Goal: Task Accomplishment & Management: Complete application form

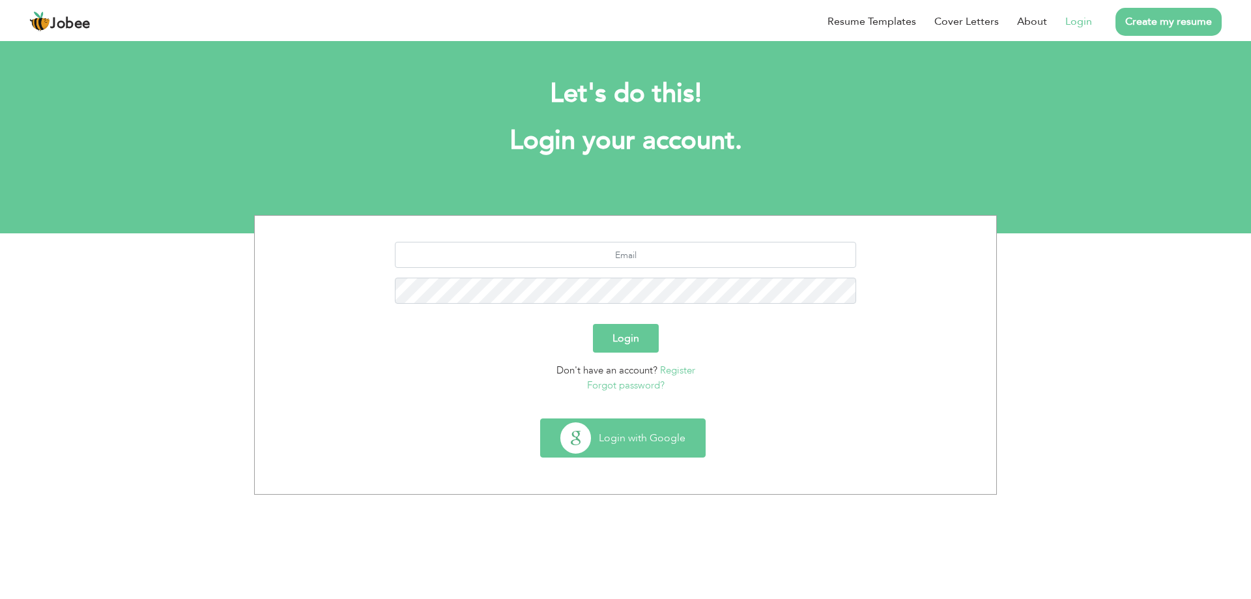
click at [636, 441] on button "Login with Google" at bounding box center [623, 438] width 164 height 38
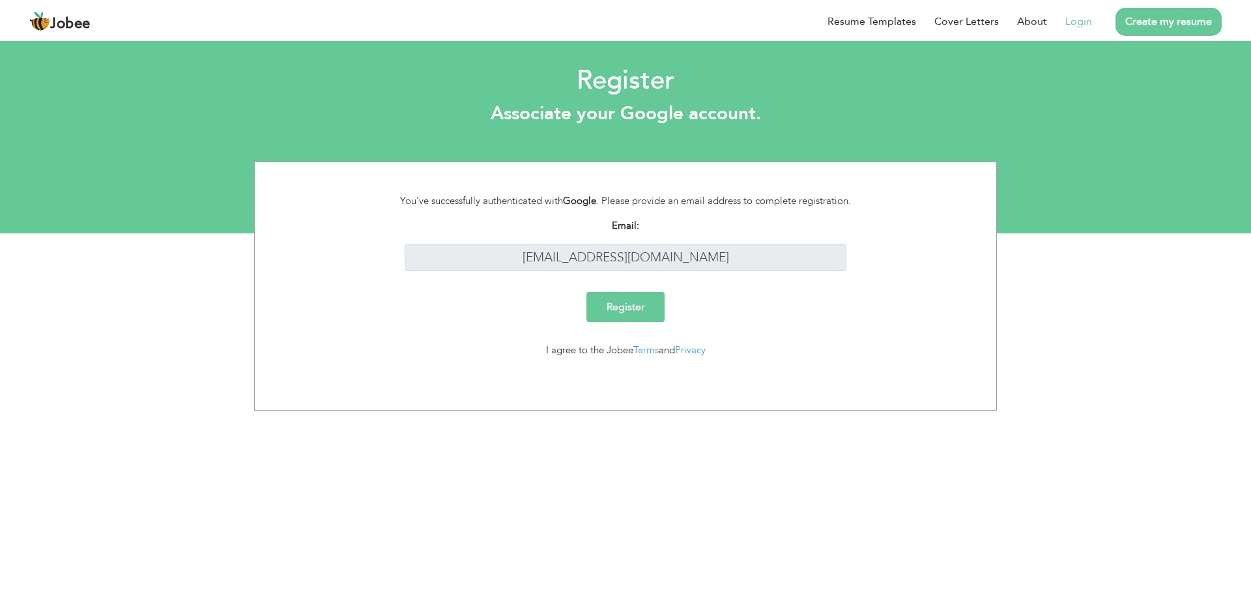
click at [595, 320] on input "Register" at bounding box center [625, 307] width 78 height 30
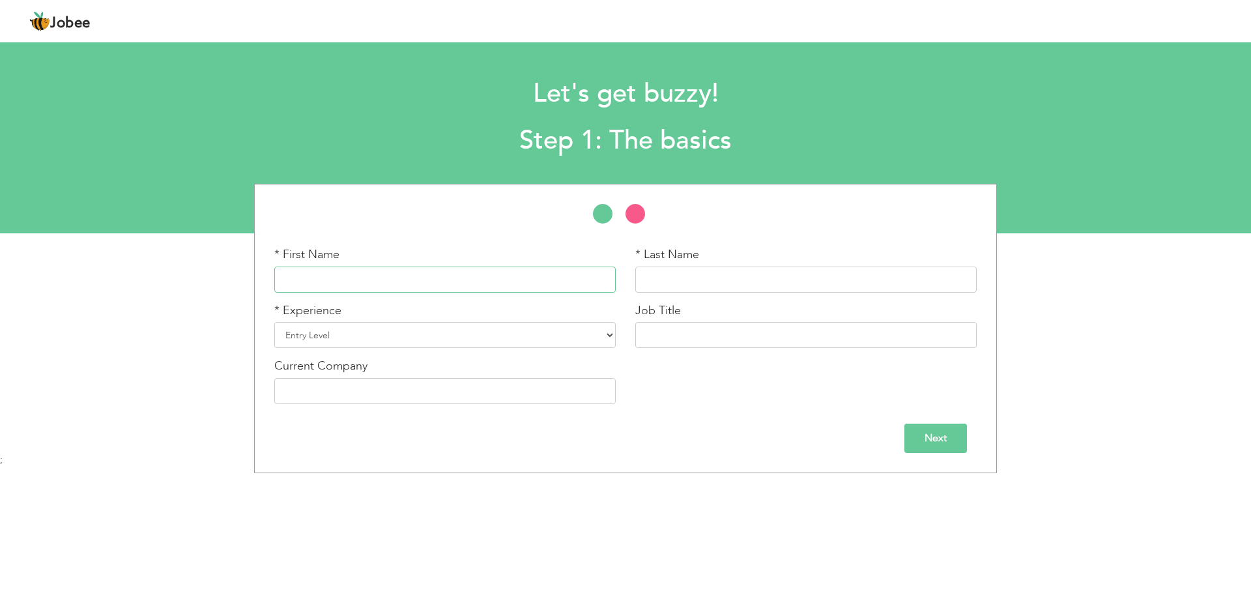
click at [336, 274] on input "text" at bounding box center [444, 280] width 341 height 26
type input "Hamza"
type input "Shakeel"
click at [373, 322] on select "Entry Level Less than 1 Year 1 Year 2 Years 3 Years 4 Years 5 Years 6 Years 7 Y…" at bounding box center [444, 335] width 341 height 26
select select "4"
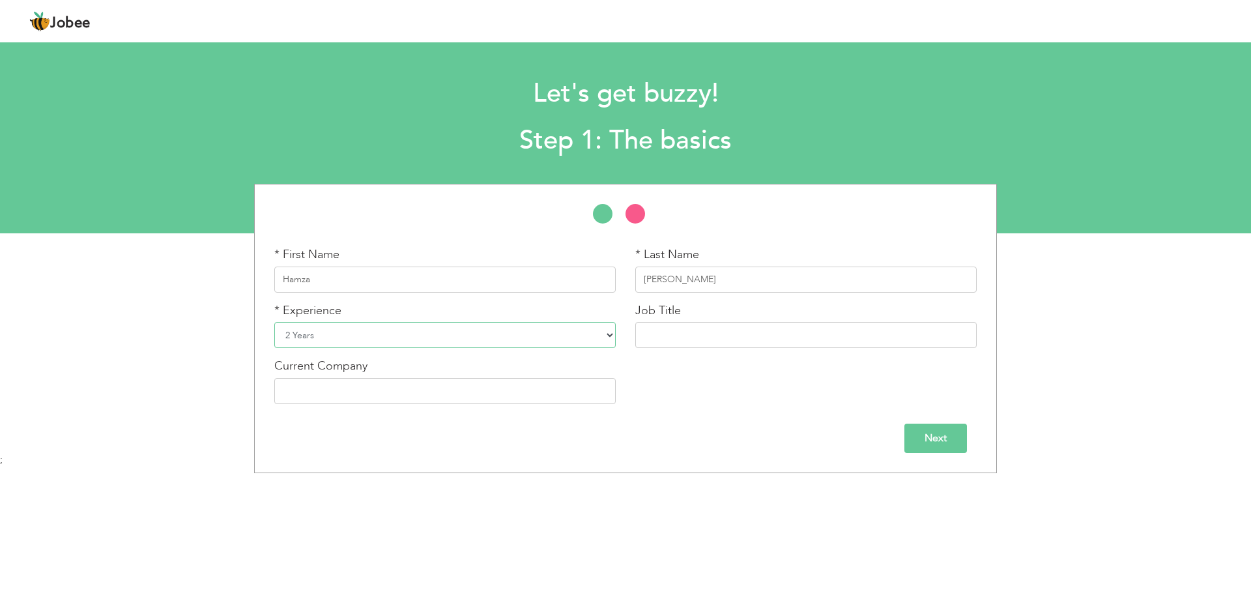
click at [274, 322] on select "Entry Level Less than 1 Year 1 Year 2 Years 3 Years 4 Years 5 Years 6 Years 7 Y…" at bounding box center [444, 335] width 341 height 26
click at [736, 343] on input "text" at bounding box center [805, 335] width 341 height 26
type input "Software Engineer"
click at [521, 386] on input "text" at bounding box center [444, 391] width 341 height 26
click at [316, 390] on input "CNS Eng" at bounding box center [444, 391] width 341 height 26
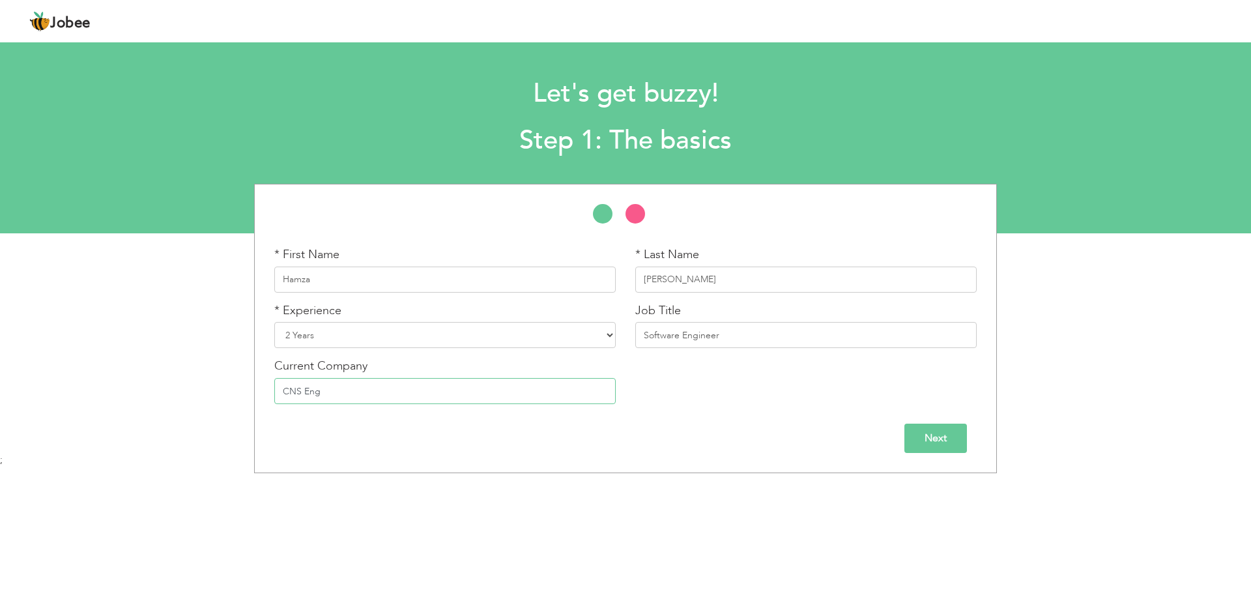
click at [314, 390] on input "CNS Eng" at bounding box center [444, 391] width 341 height 26
paste input "engineeri"
click at [307, 391] on input "CNS engineering" at bounding box center [444, 391] width 341 height 26
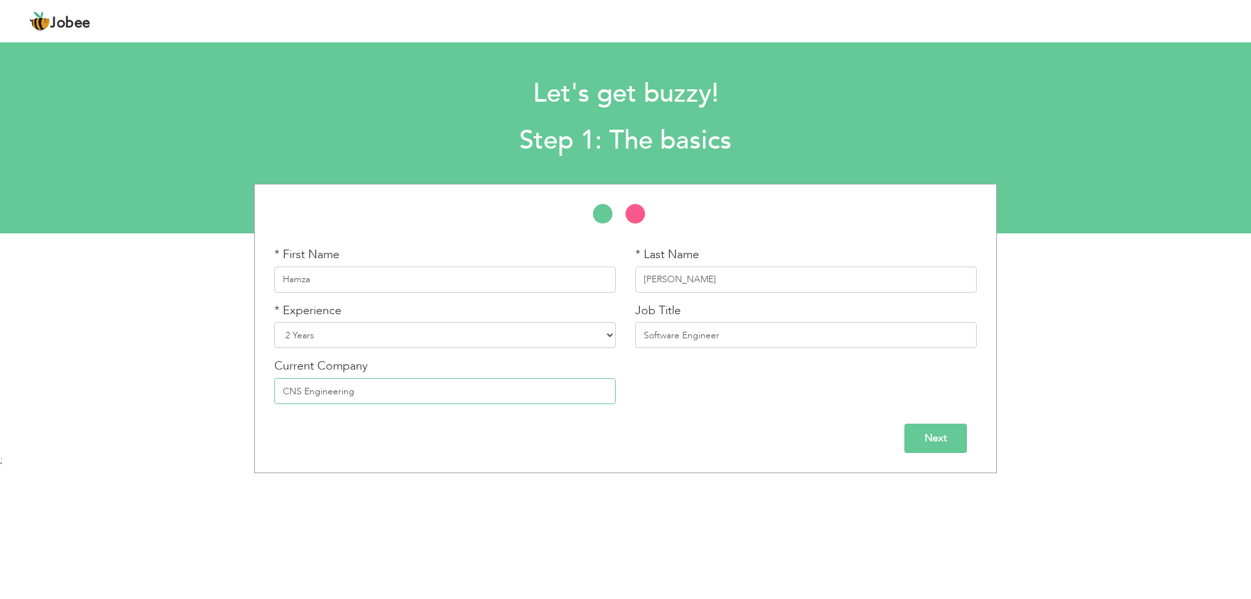
type input "CNS Engineering"
click at [942, 444] on input "Next" at bounding box center [935, 438] width 63 height 29
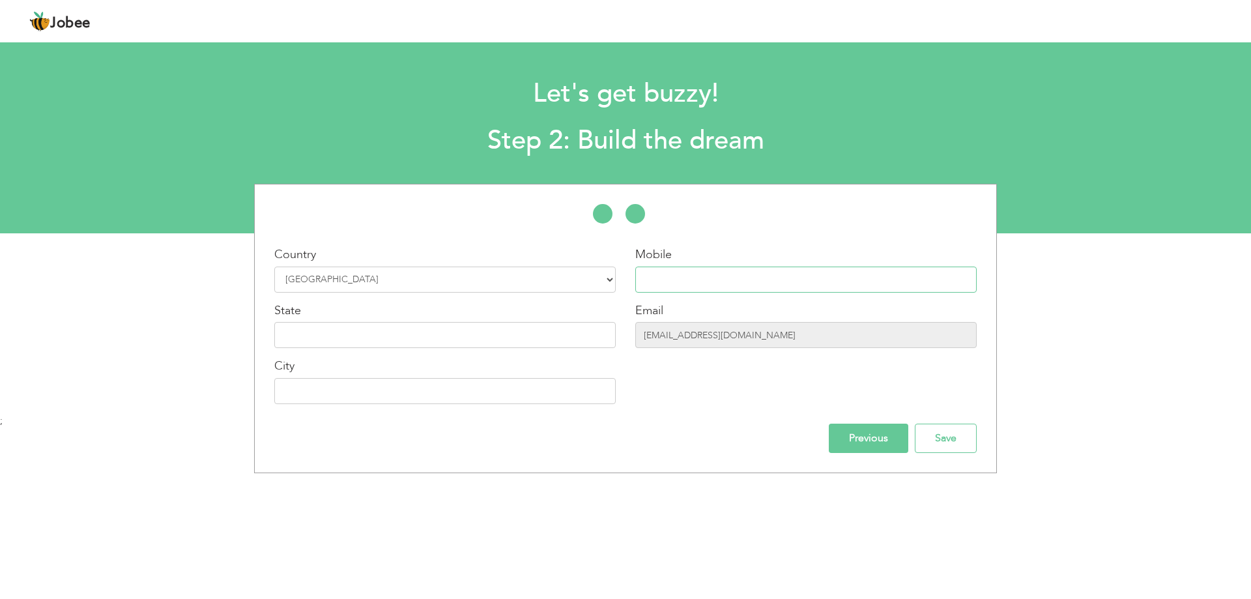
click at [760, 281] on input "text" at bounding box center [805, 280] width 341 height 26
click at [568, 283] on select "Select Country Afghanistan Albania Algeria American Samoa Andorra Angola Anguil…" at bounding box center [444, 280] width 341 height 26
click at [274, 267] on select "Select Country Afghanistan Albania Algeria American Samoa Andorra Angola Anguil…" at bounding box center [444, 280] width 341 height 26
click at [747, 291] on input "text" at bounding box center [805, 280] width 341 height 26
type input "[GEOGRAPHIC_DATA]"
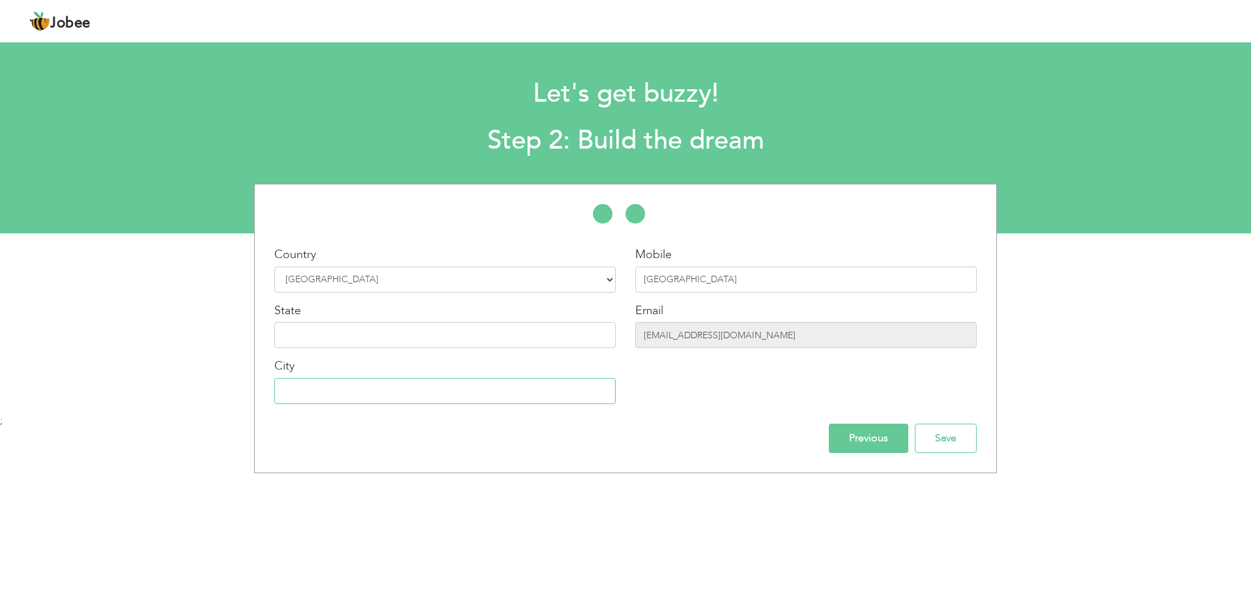
click at [403, 390] on input "text" at bounding box center [444, 391] width 341 height 26
type input "[GEOGRAPHIC_DATA]"
click at [396, 332] on input "text" at bounding box center [444, 335] width 341 height 26
type input "Punjab"
click at [700, 286] on input "Lahore" at bounding box center [805, 280] width 341 height 26
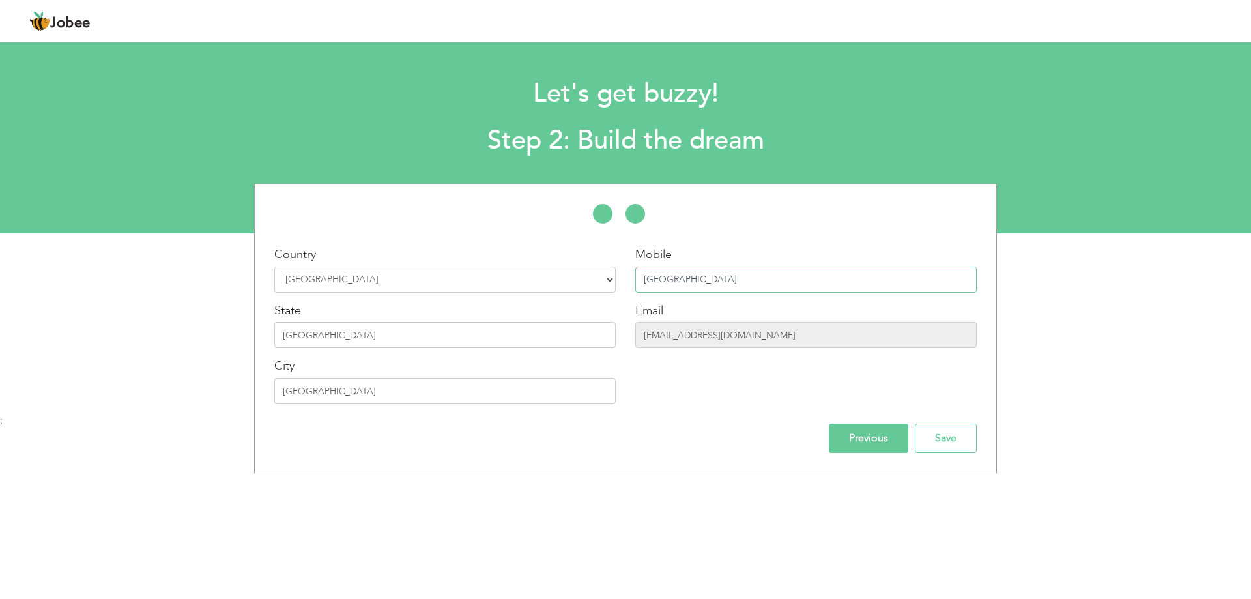
click at [699, 285] on input "Lahore" at bounding box center [805, 280] width 341 height 26
click at [698, 285] on input "Lahore" at bounding box center [805, 280] width 341 height 26
type input "0"
type input "+971509230282"
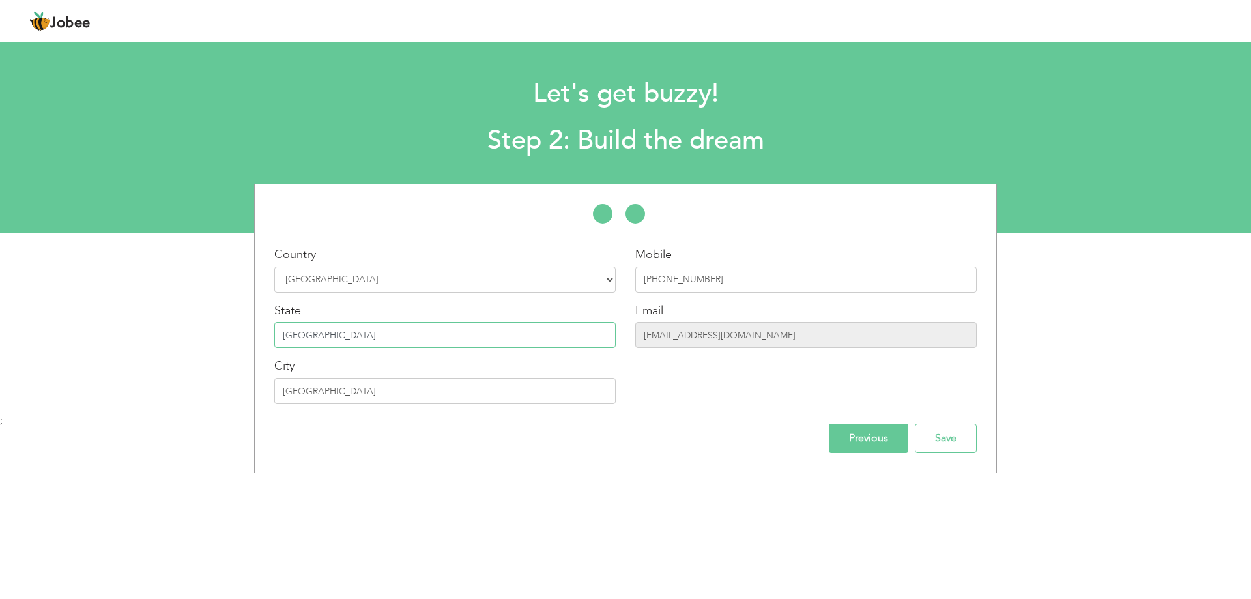
click at [326, 323] on input "Punjab" at bounding box center [444, 335] width 341 height 26
click at [488, 272] on select "Select Country Afghanistan Albania Algeria American Samoa Andorra Angola Anguil…" at bounding box center [444, 280] width 341 height 26
select select "228"
click at [274, 267] on select "Select Country Afghanistan Albania Algeria American Samoa Andorra Angola Anguil…" at bounding box center [444, 280] width 341 height 26
click at [352, 334] on input "Punjab" at bounding box center [444, 335] width 341 height 26
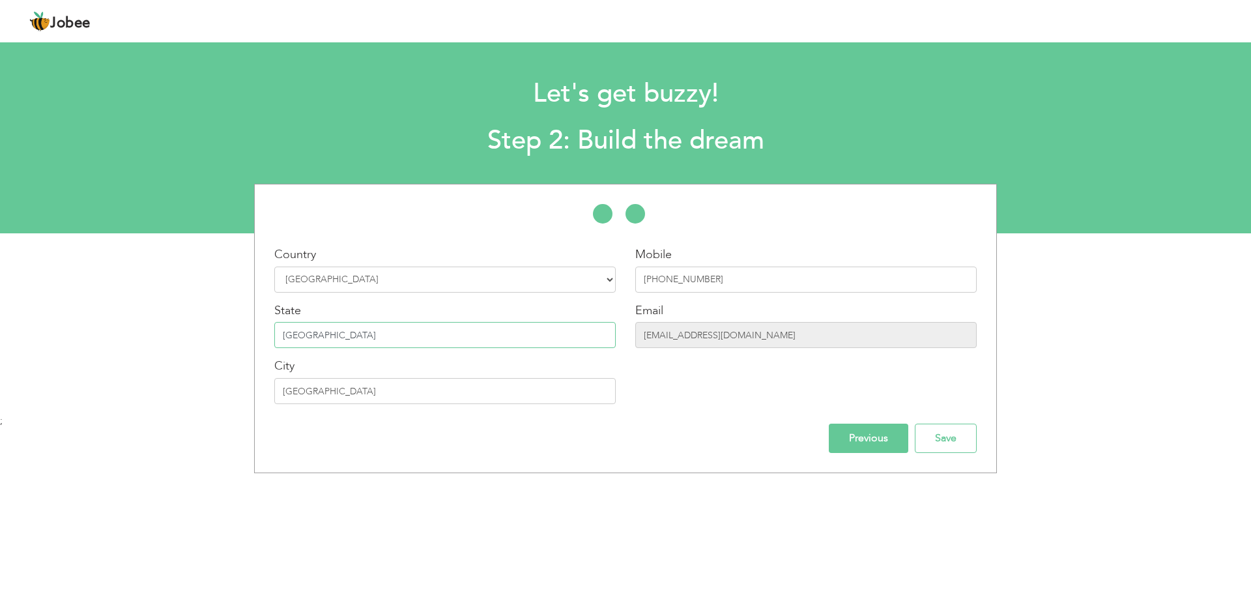
click at [352, 334] on input "Punjab" at bounding box center [444, 335] width 341 height 26
click at [349, 390] on input "Lahore" at bounding box center [444, 391] width 341 height 26
type input "Sharjah"
click at [875, 444] on input "Previous" at bounding box center [868, 438] width 79 height 29
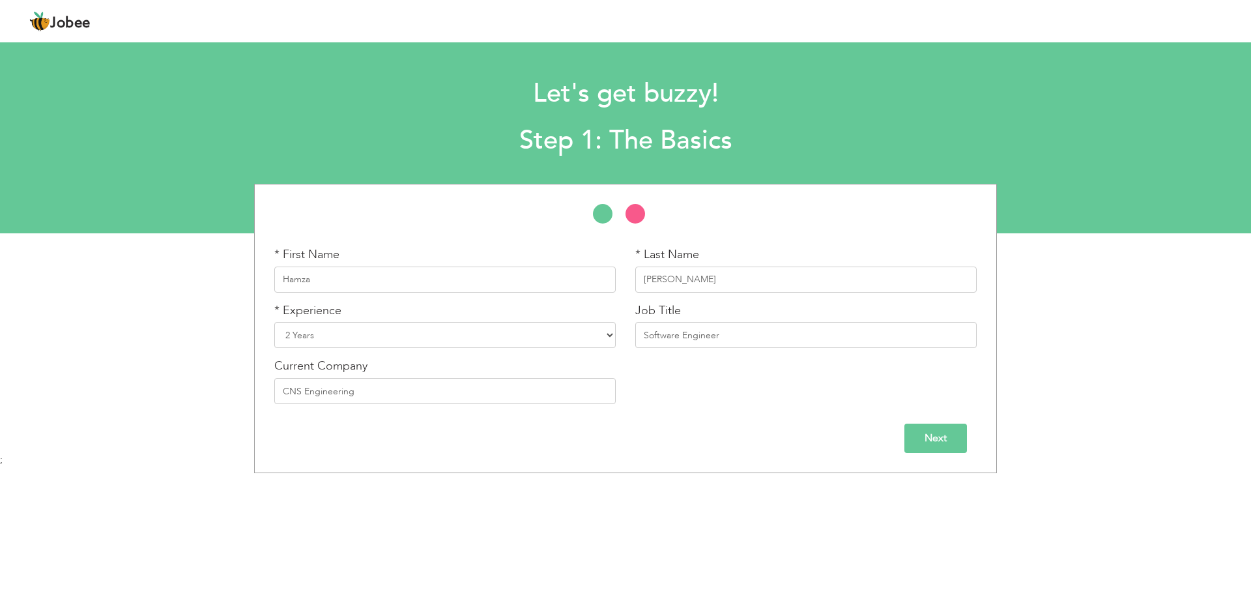
click at [925, 440] on input "Next" at bounding box center [935, 438] width 63 height 29
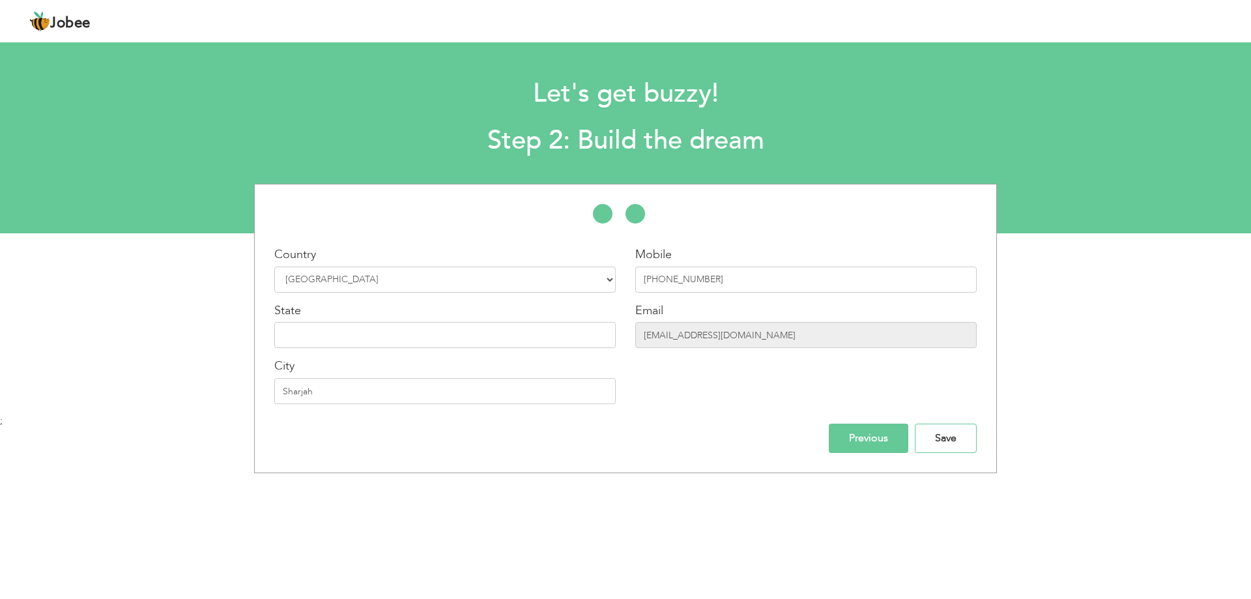
click at [925, 440] on input "Save" at bounding box center [946, 438] width 62 height 29
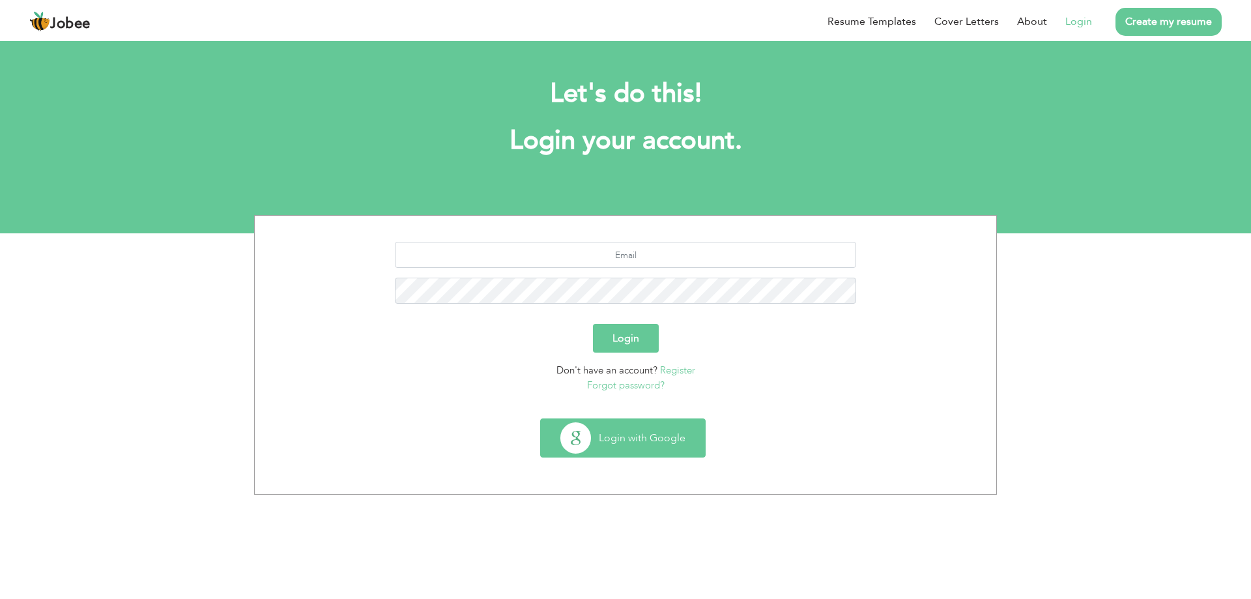
click at [626, 429] on button "Login with Google" at bounding box center [623, 438] width 164 height 38
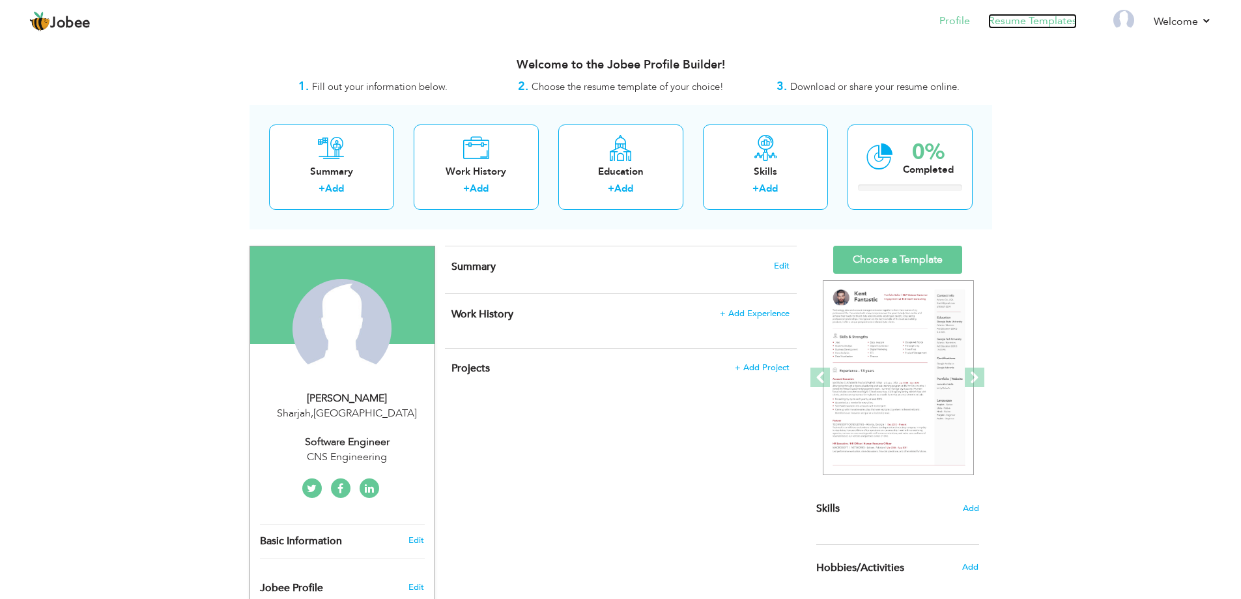
click at [1037, 24] on link "Resume Templates" at bounding box center [1032, 21] width 89 height 15
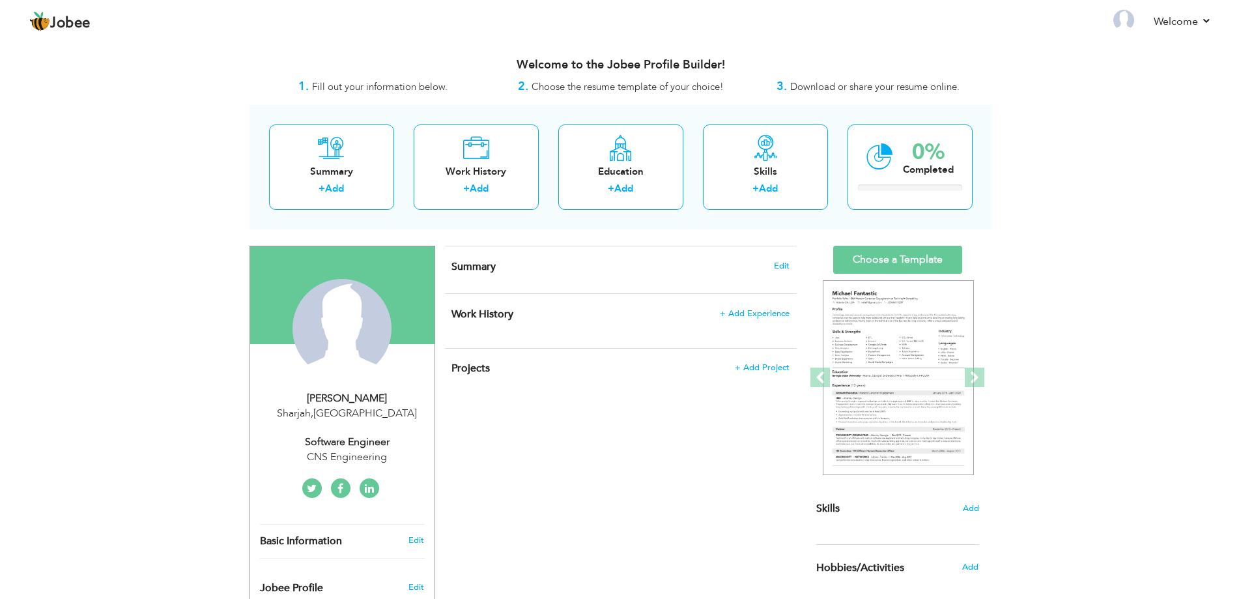
click at [369, 486] on icon at bounding box center [369, 488] width 9 height 10
click at [976, 380] on span at bounding box center [975, 378] width 20 height 20
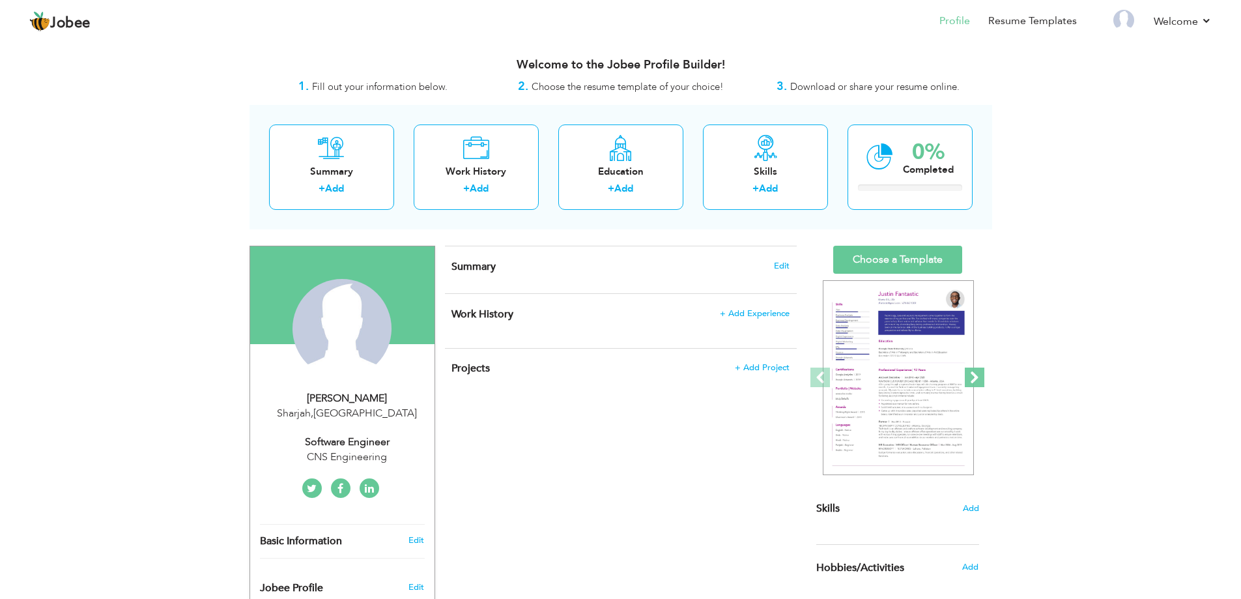
click at [976, 380] on span at bounding box center [975, 378] width 20 height 20
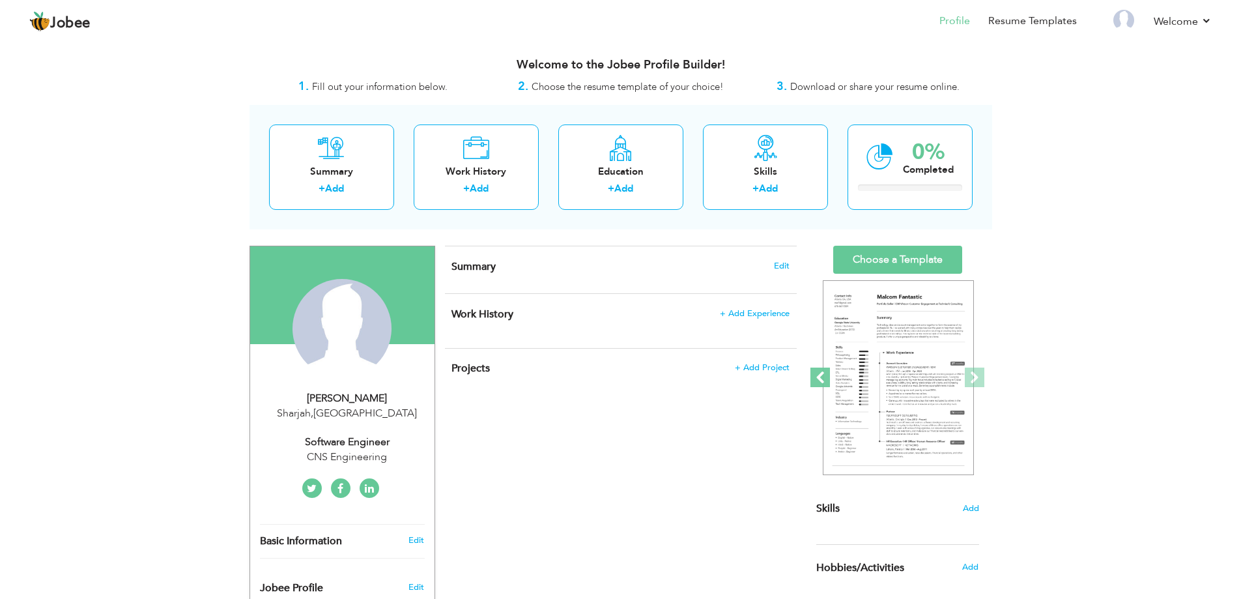
click at [822, 369] on span at bounding box center [821, 378] width 20 height 20
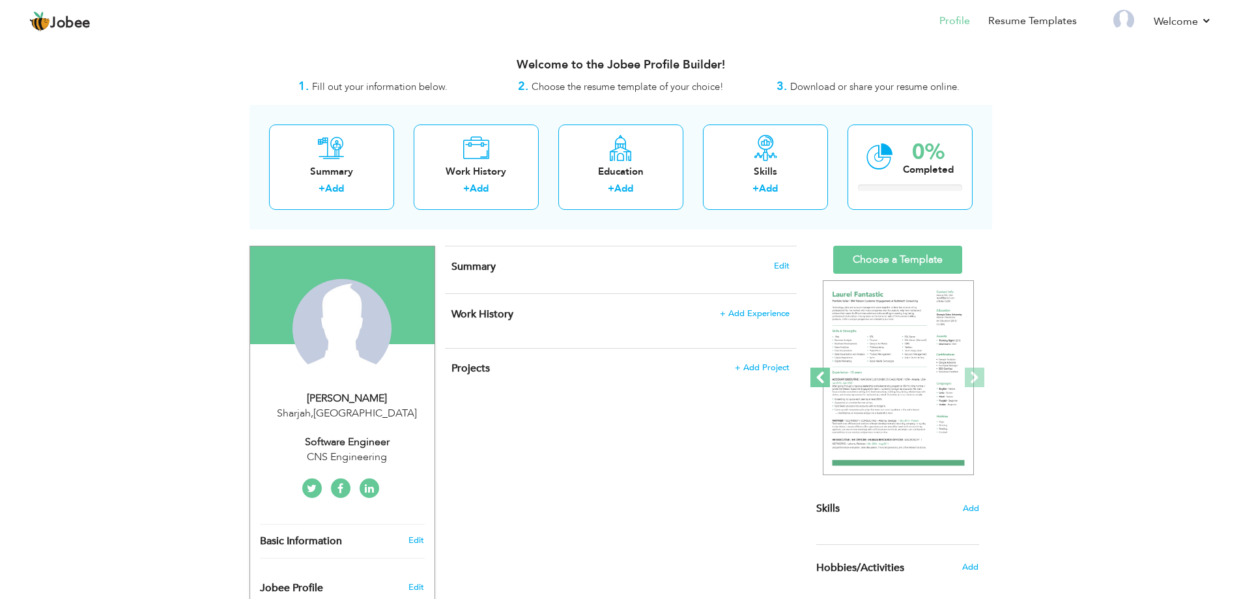
click at [822, 369] on span at bounding box center [821, 378] width 20 height 20
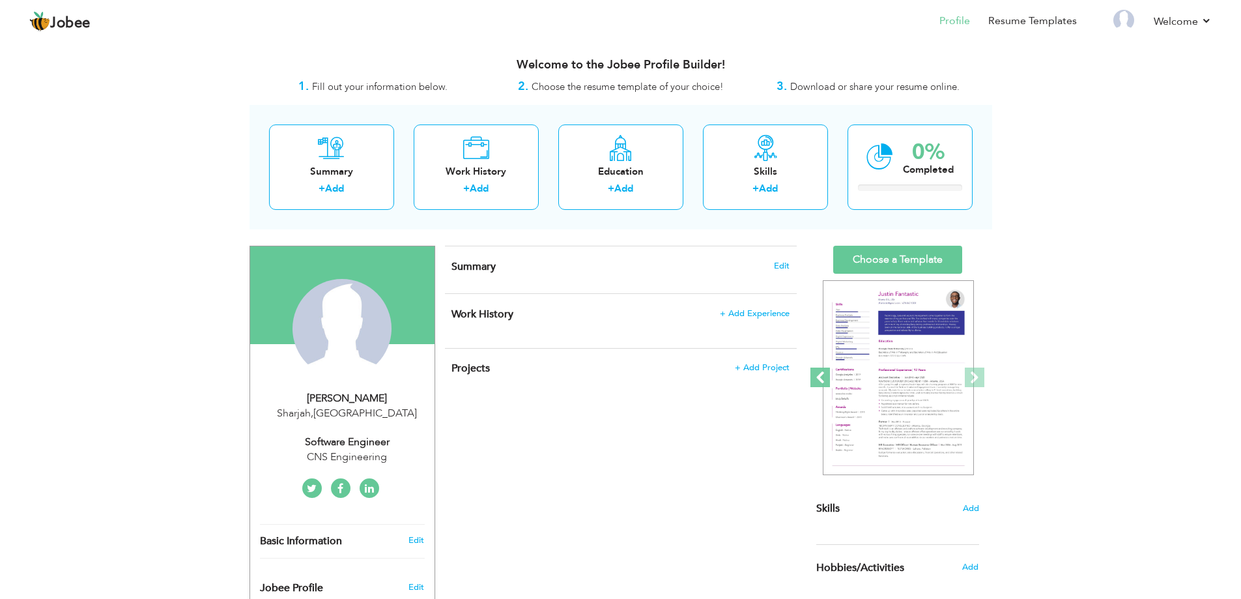
click at [822, 369] on span at bounding box center [821, 378] width 20 height 20
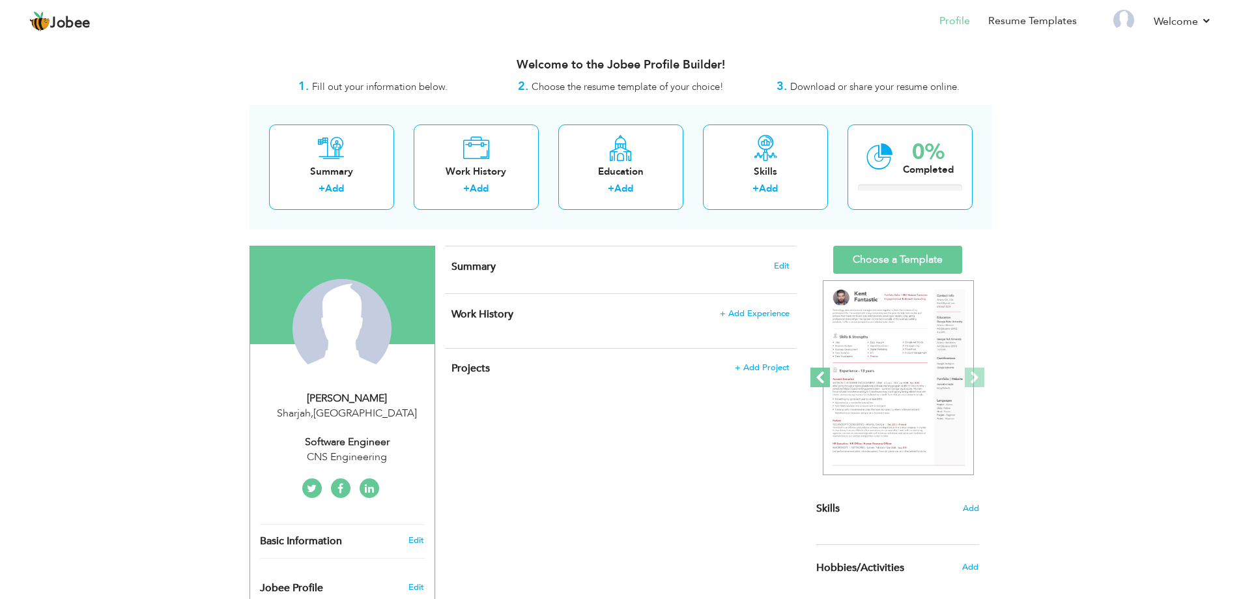
click at [822, 369] on span at bounding box center [821, 378] width 20 height 20
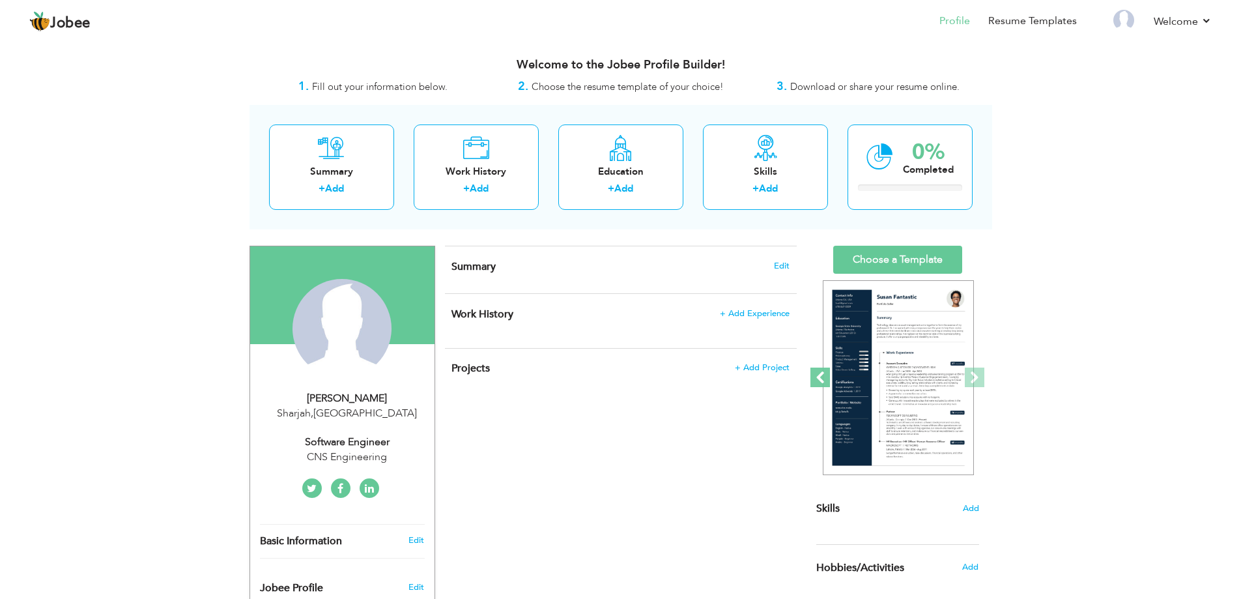
click at [822, 369] on span at bounding box center [821, 378] width 20 height 20
click at [786, 269] on span "Edit" at bounding box center [782, 265] width 16 height 9
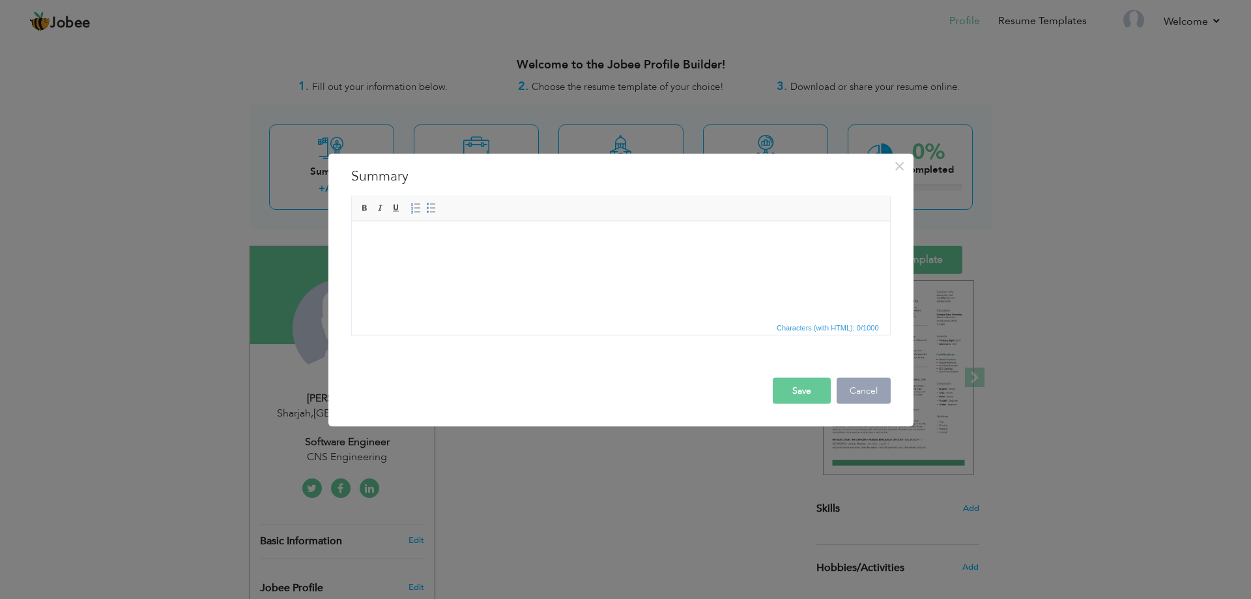
click at [872, 392] on button "Cancel" at bounding box center [864, 390] width 54 height 26
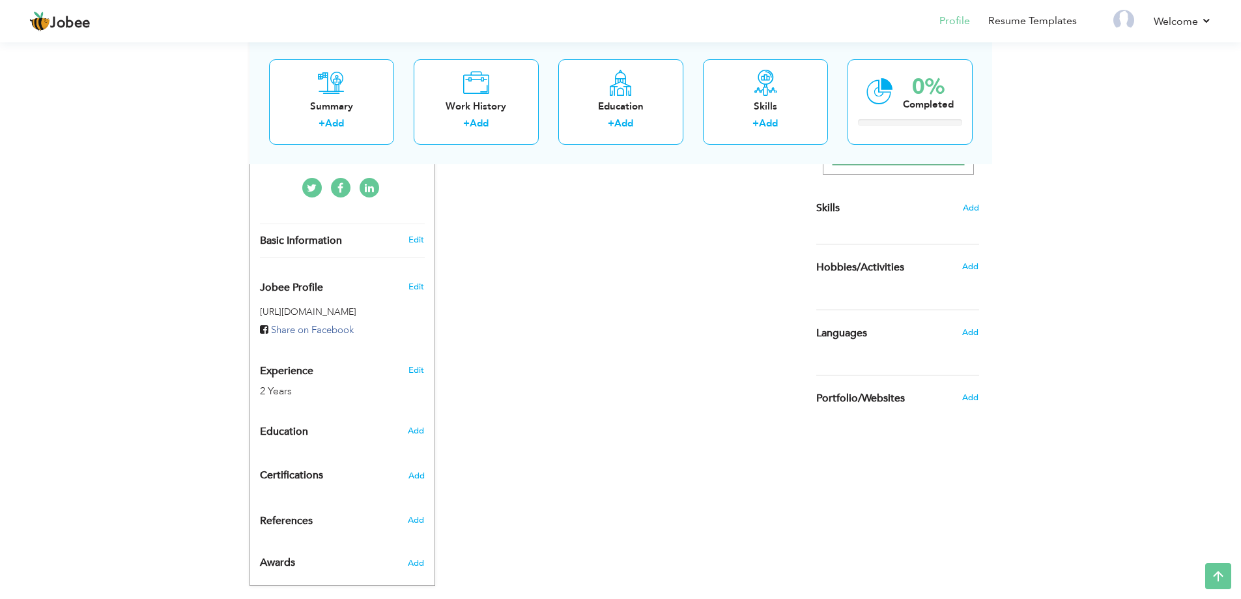
scroll to position [322, 0]
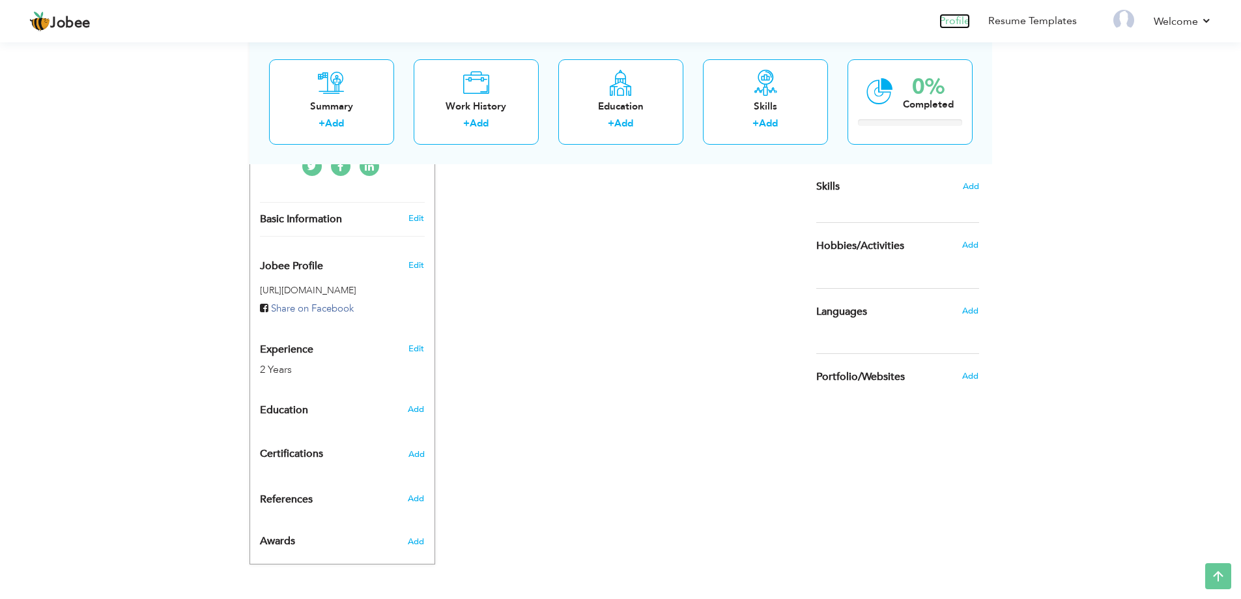
click at [959, 25] on link "Profile" at bounding box center [955, 21] width 31 height 15
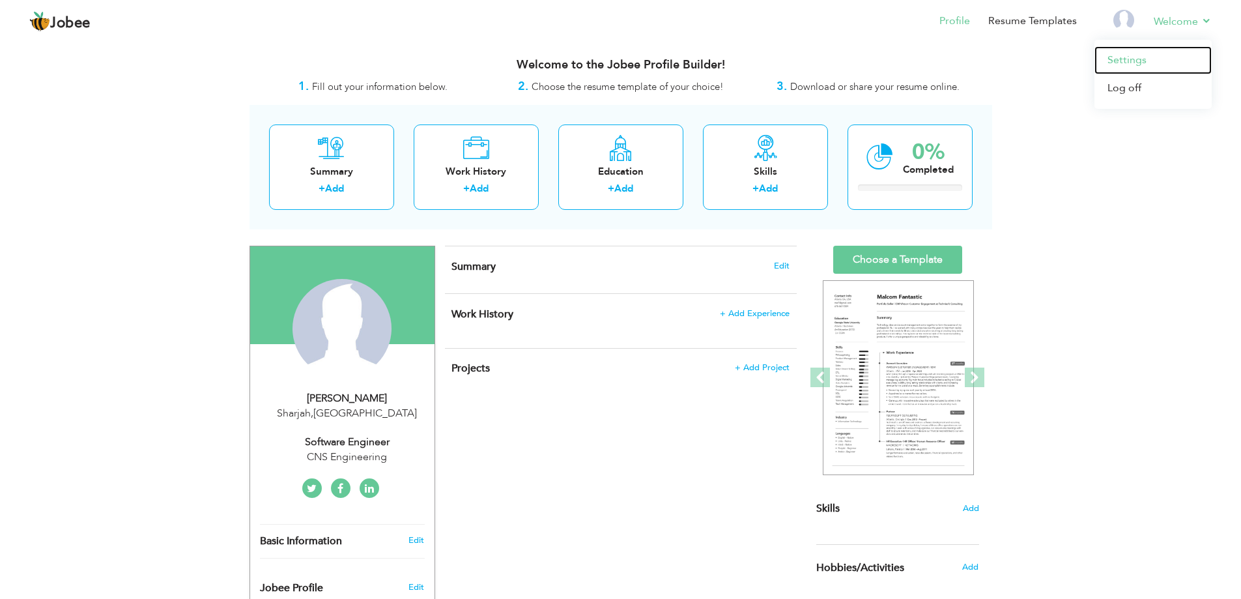
click at [1134, 58] on link "Settings" at bounding box center [1153, 60] width 117 height 28
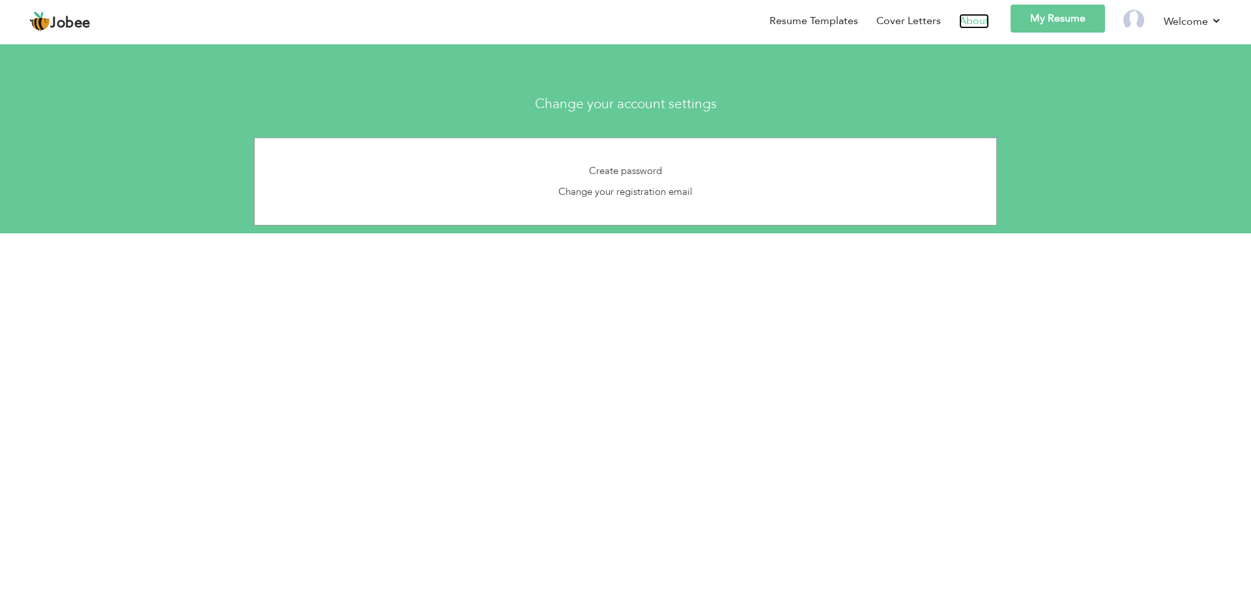
click at [973, 27] on link "About" at bounding box center [974, 21] width 30 height 15
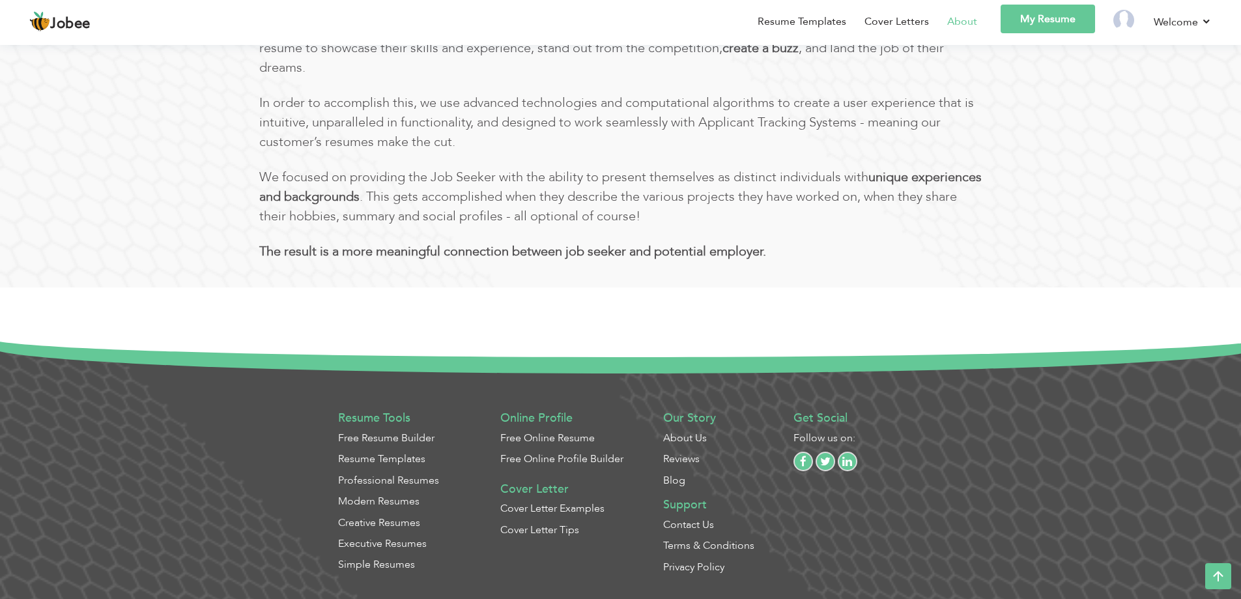
scroll to position [666, 0]
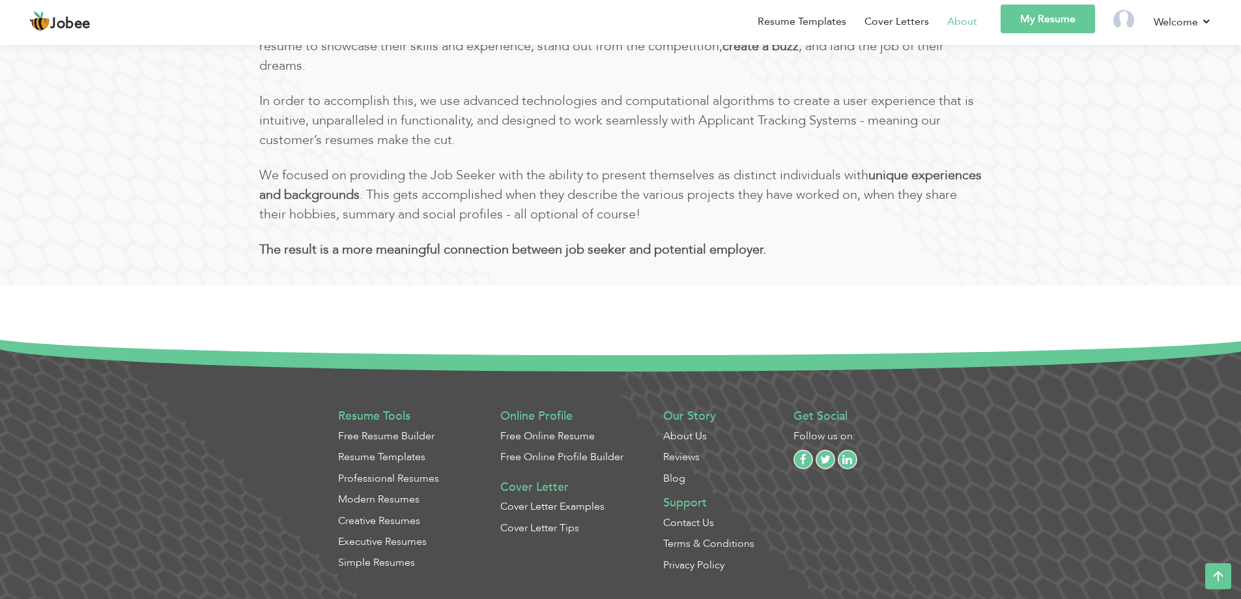
click at [1038, 10] on link "My Resume" at bounding box center [1048, 19] width 94 height 29
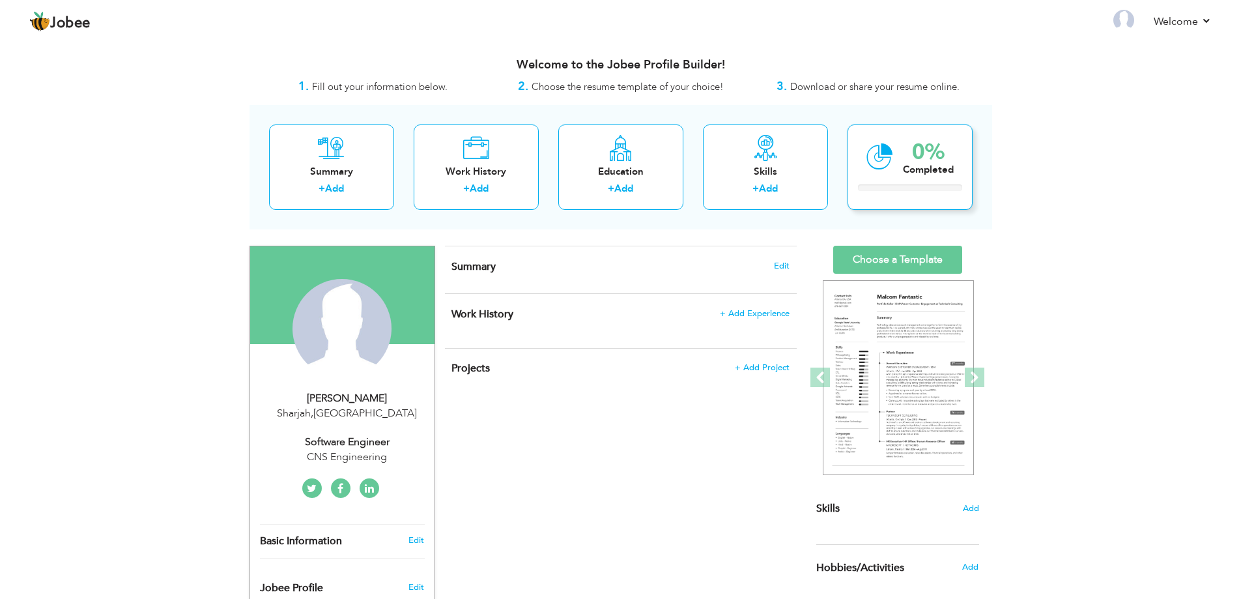
click at [911, 172] on div "Completed" at bounding box center [928, 170] width 51 height 14
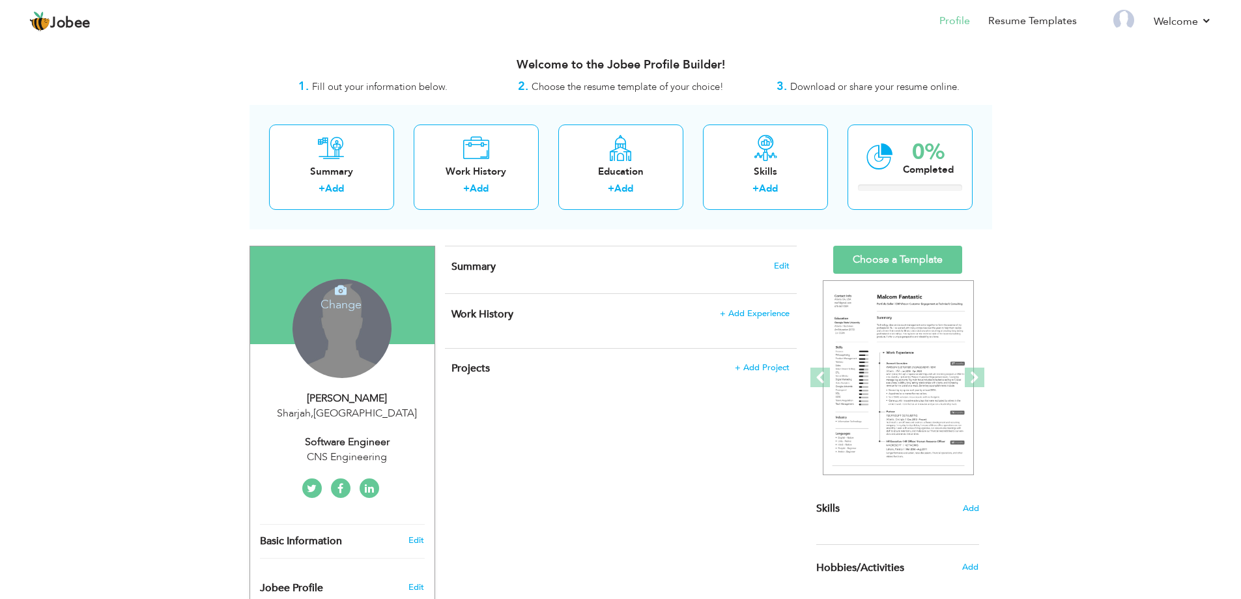
click at [340, 295] on icon at bounding box center [341, 290] width 12 height 12
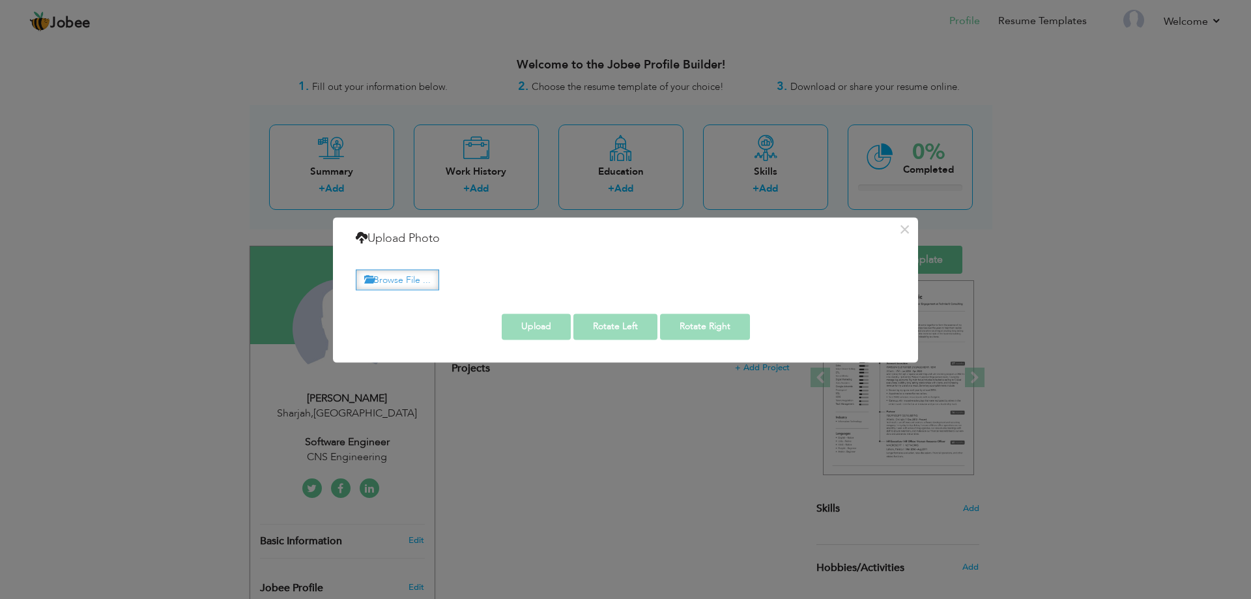
click at [410, 272] on label "Browse File ..." at bounding box center [397, 280] width 83 height 20
click at [0, 0] on input "Browse File ..." at bounding box center [0, 0] width 0 height 0
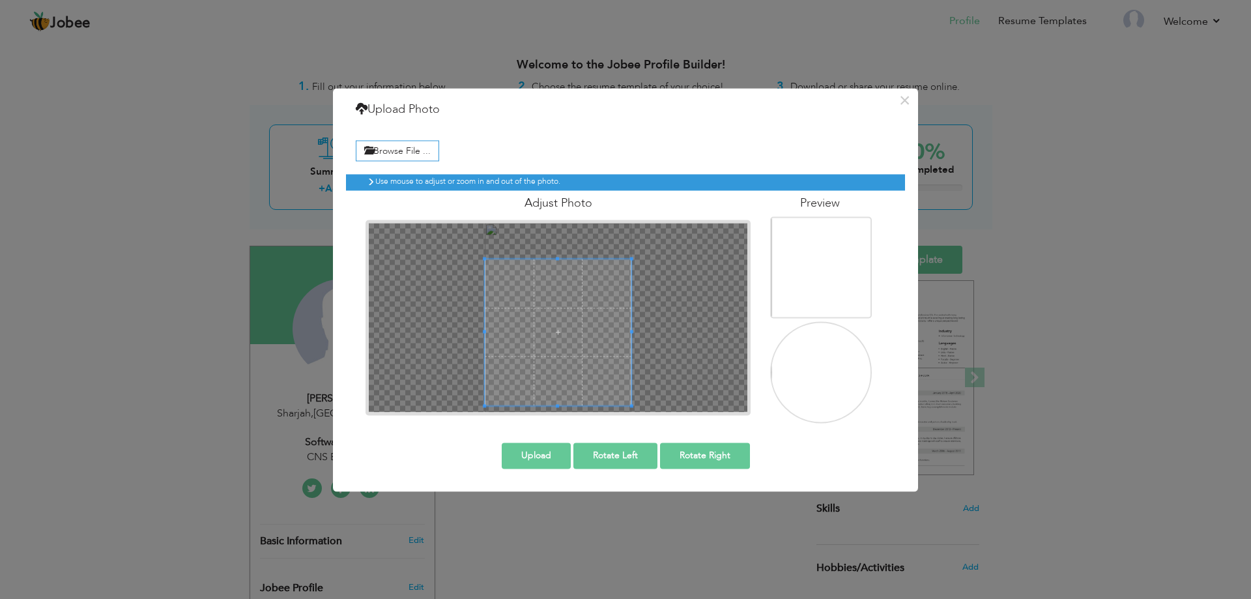
click at [719, 440] on div "× Upload Photo Browse File ... Adjust Photo Preview Upload Rotate Left" at bounding box center [625, 289] width 585 height 403
click at [560, 229] on div at bounding box center [558, 317] width 379 height 189
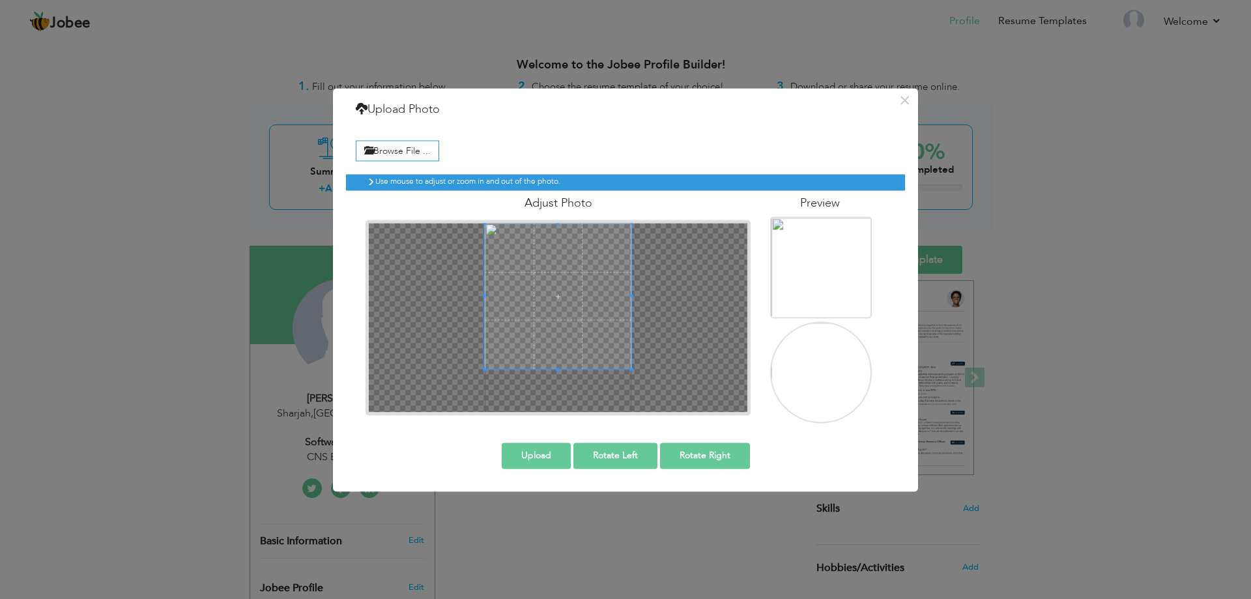
click at [563, 285] on span at bounding box center [558, 296] width 147 height 147
click at [826, 372] on img at bounding box center [823, 388] width 102 height 131
click at [822, 248] on img at bounding box center [823, 283] width 102 height 131
click at [810, 194] on div "Preview" at bounding box center [827, 306] width 135 height 233
click at [604, 309] on span at bounding box center [558, 305] width 147 height 147
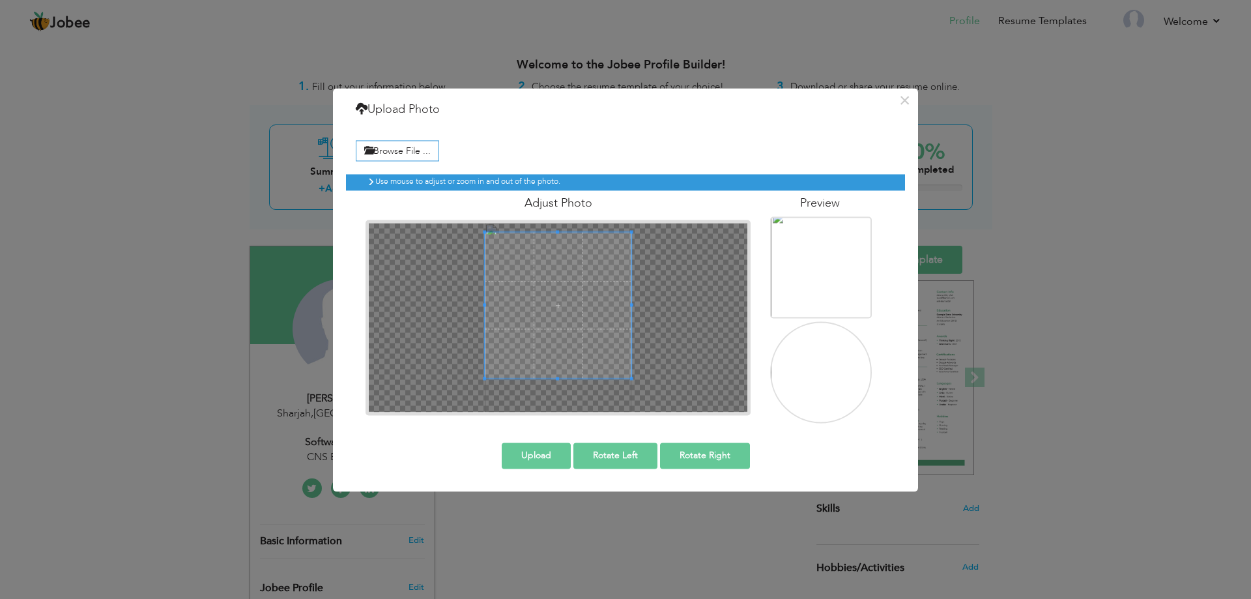
click at [544, 456] on button "Upload" at bounding box center [536, 455] width 69 height 26
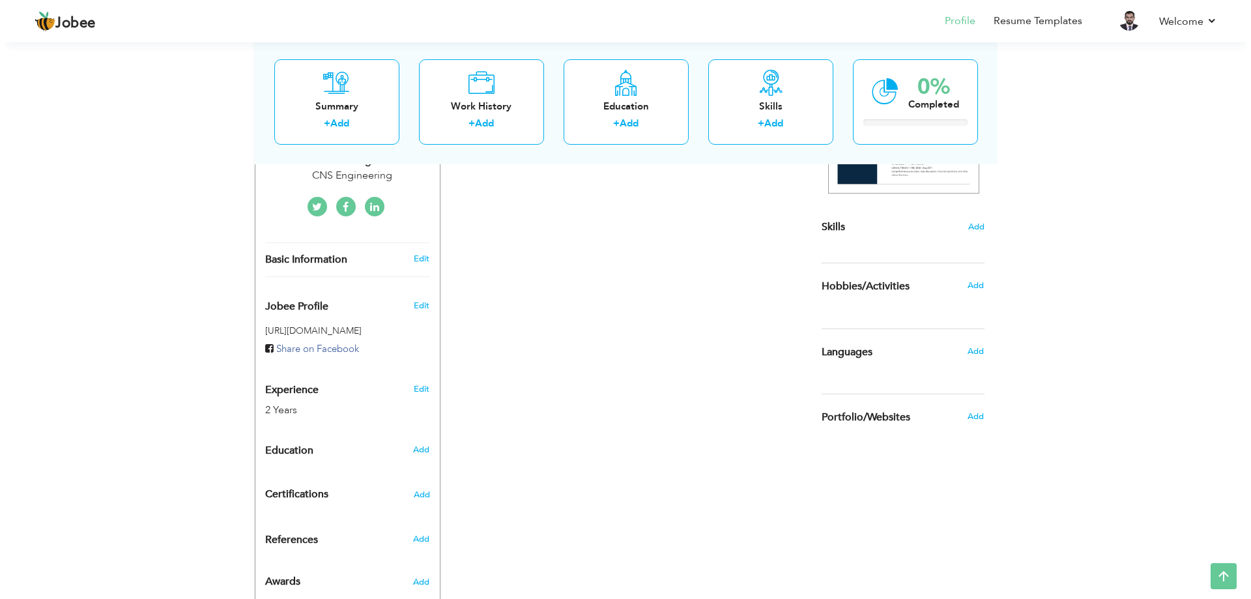
scroll to position [322, 0]
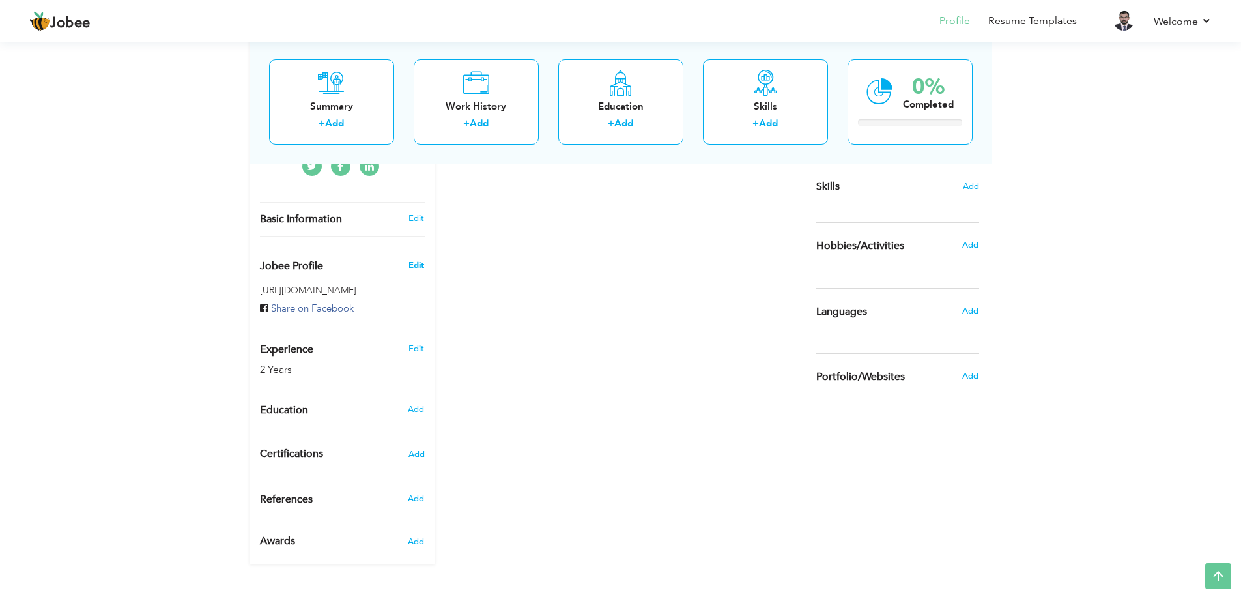
click at [419, 260] on span "Edit" at bounding box center [417, 265] width 16 height 12
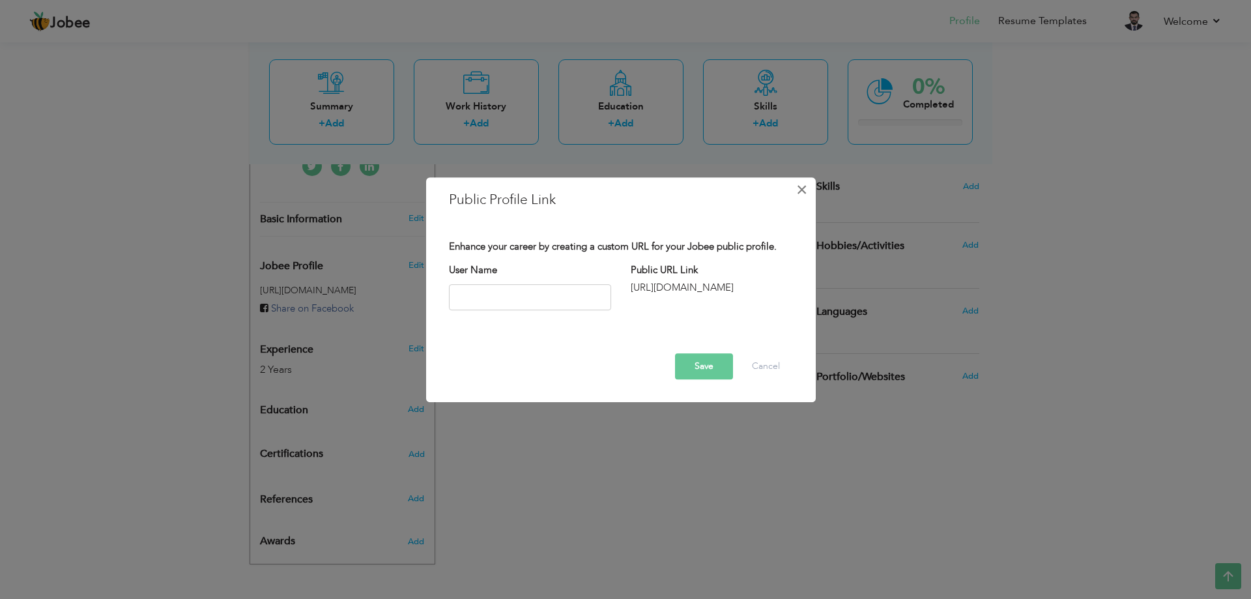
click at [794, 196] on button "×" at bounding box center [802, 189] width 21 height 21
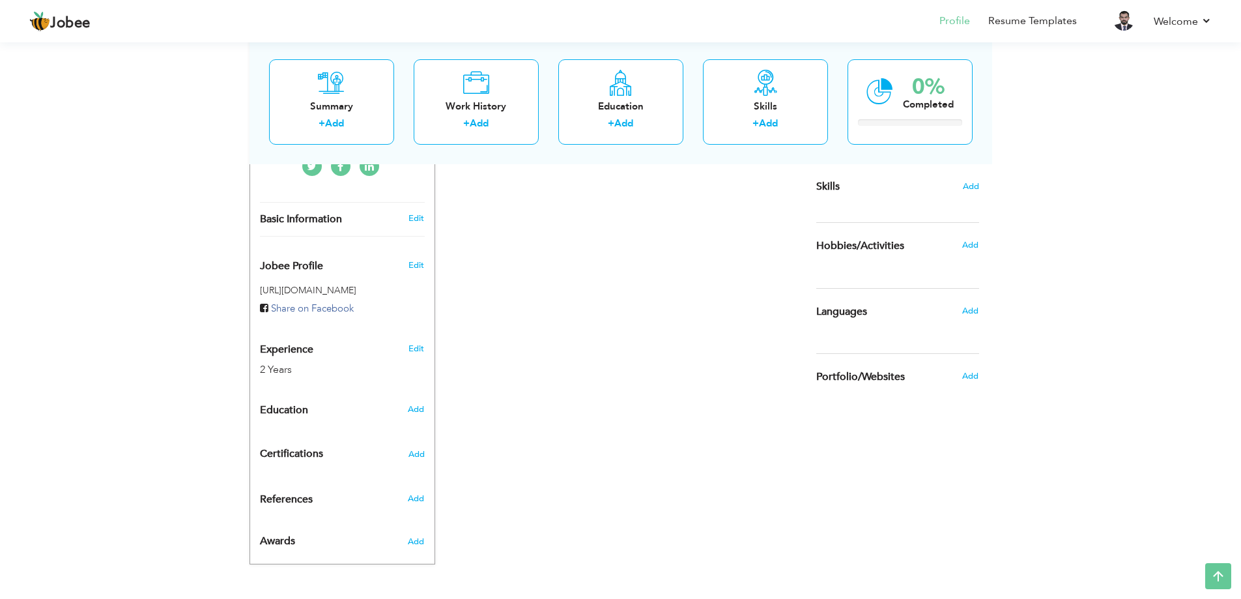
click at [409, 220] on h3 "Edit" at bounding box center [417, 218] width 16 height 12
type input "Hamza"
type input "Shakeel"
type input "+971509230282"
select select "number:228"
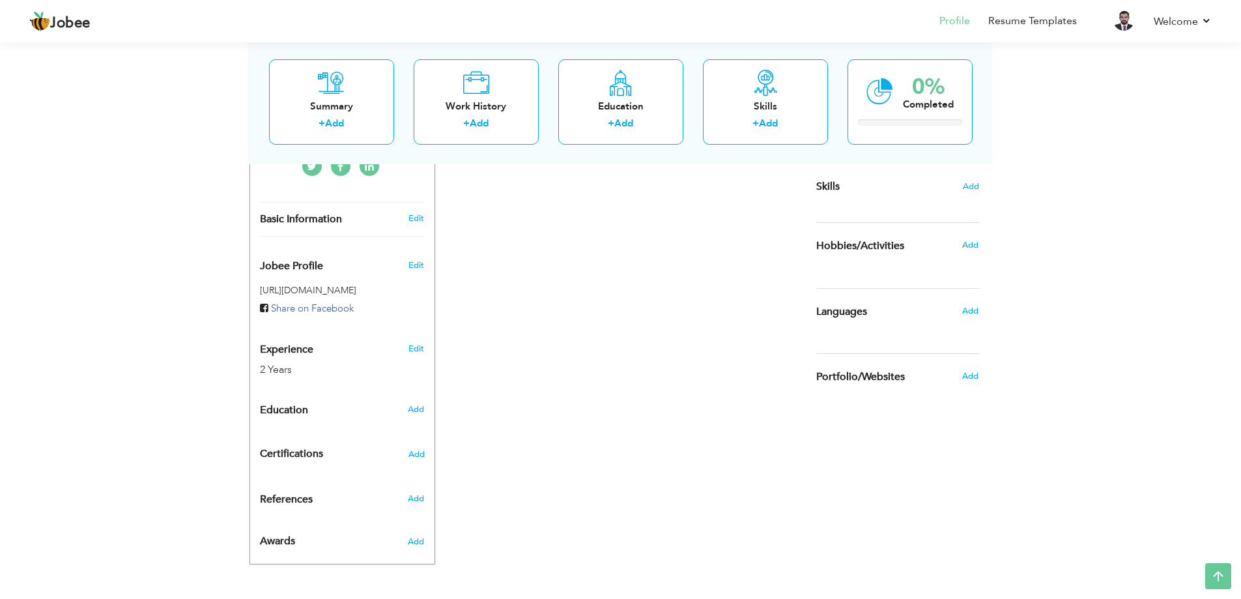
type input "Sharjah"
select select "number:4"
type input "CNS Engineering"
type input "Software Engineer"
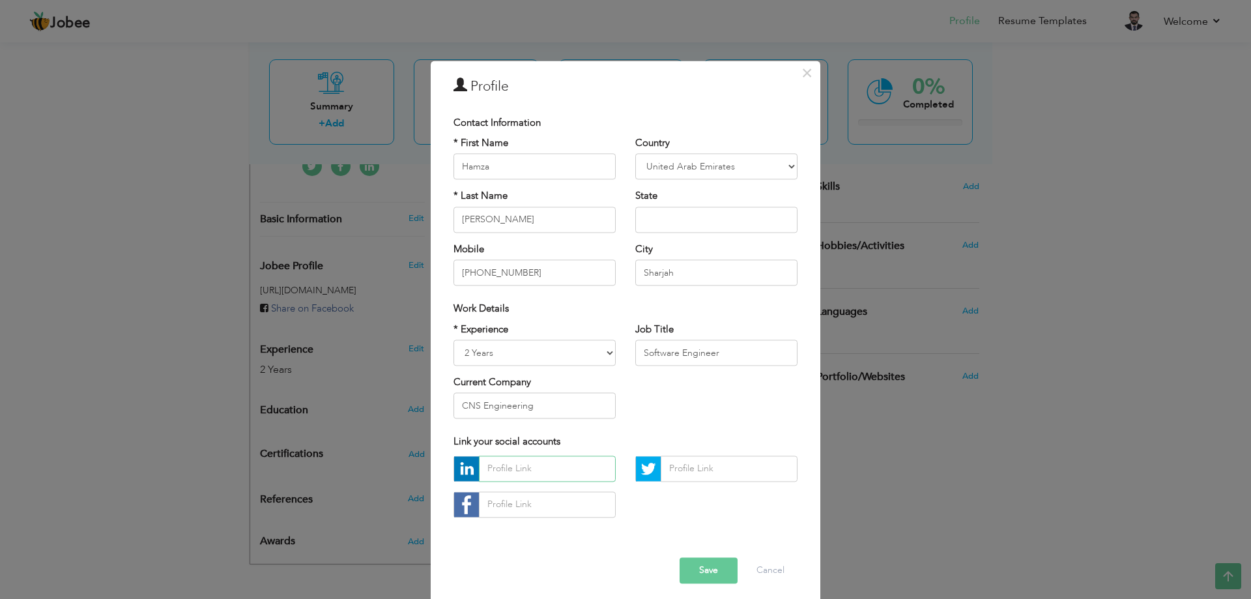
click at [536, 463] on input "text" at bounding box center [547, 468] width 137 height 26
paste input "n: https://www.linkedin.com/in/hamzashakeel-in/"
click at [508, 467] on input "n: https://www.linkedin.com/in/hamzashakeel-in/" at bounding box center [547, 468] width 137 height 26
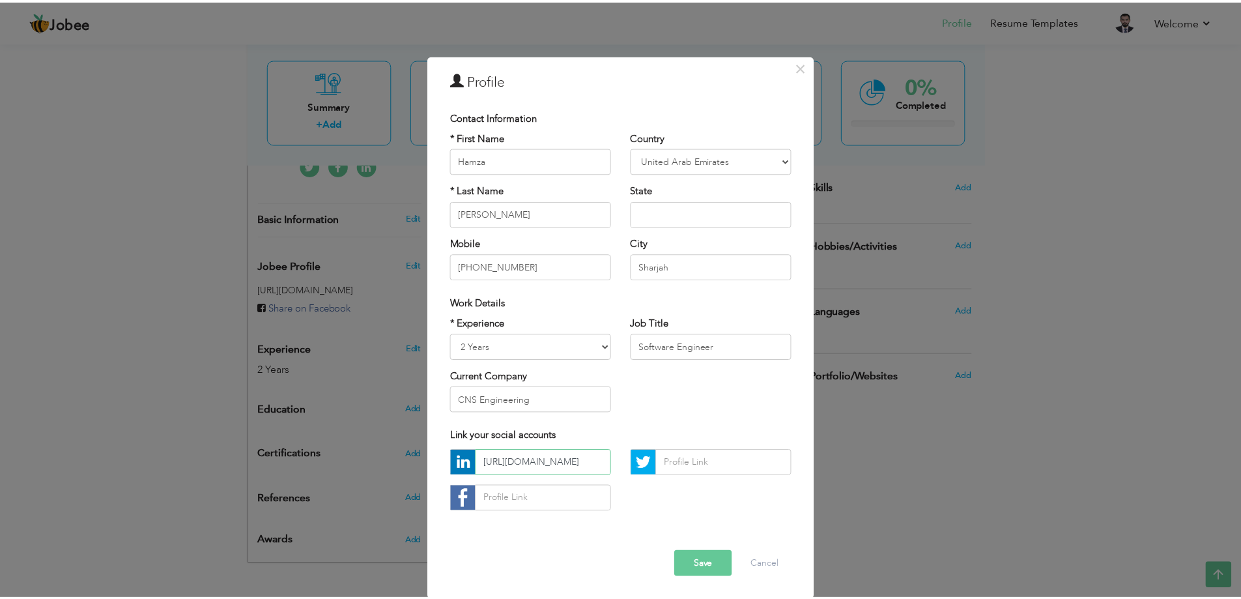
scroll to position [7, 0]
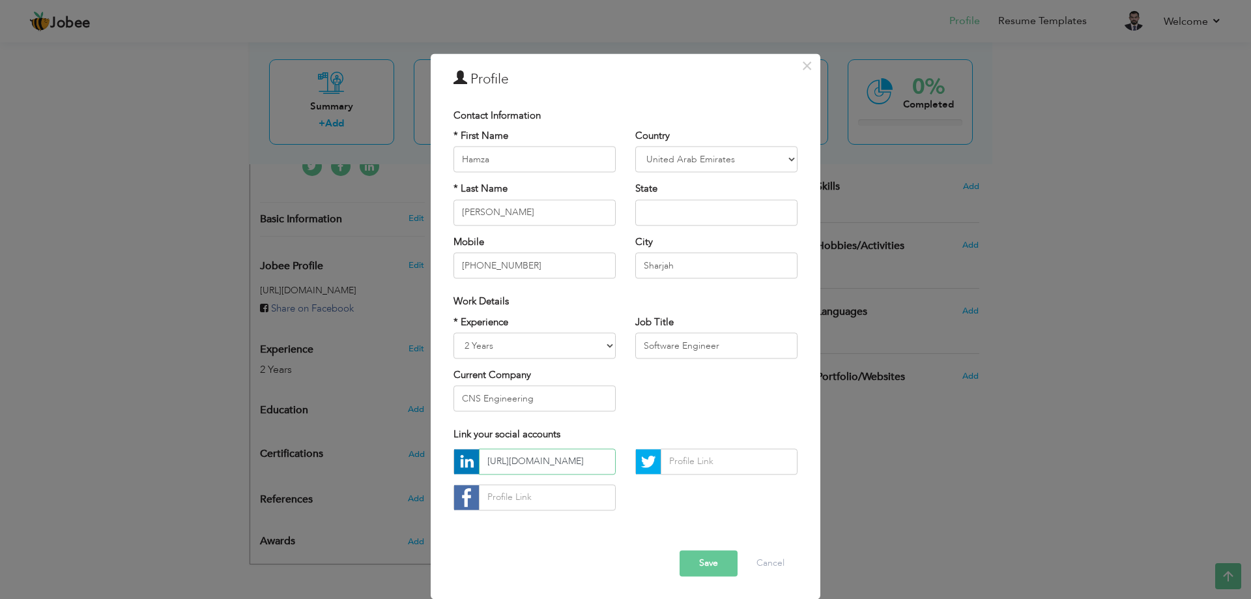
type input "https://www.linkedin.com/in/hamzashakeel-in/"
click at [699, 564] on button "Save" at bounding box center [709, 563] width 58 height 26
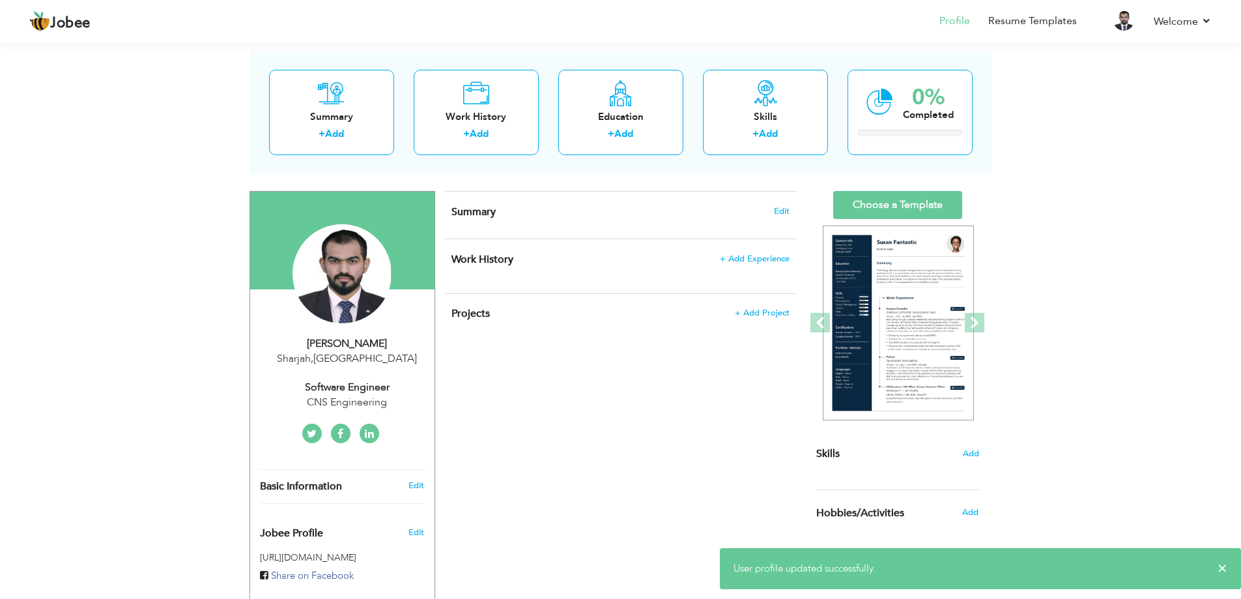
scroll to position [0, 0]
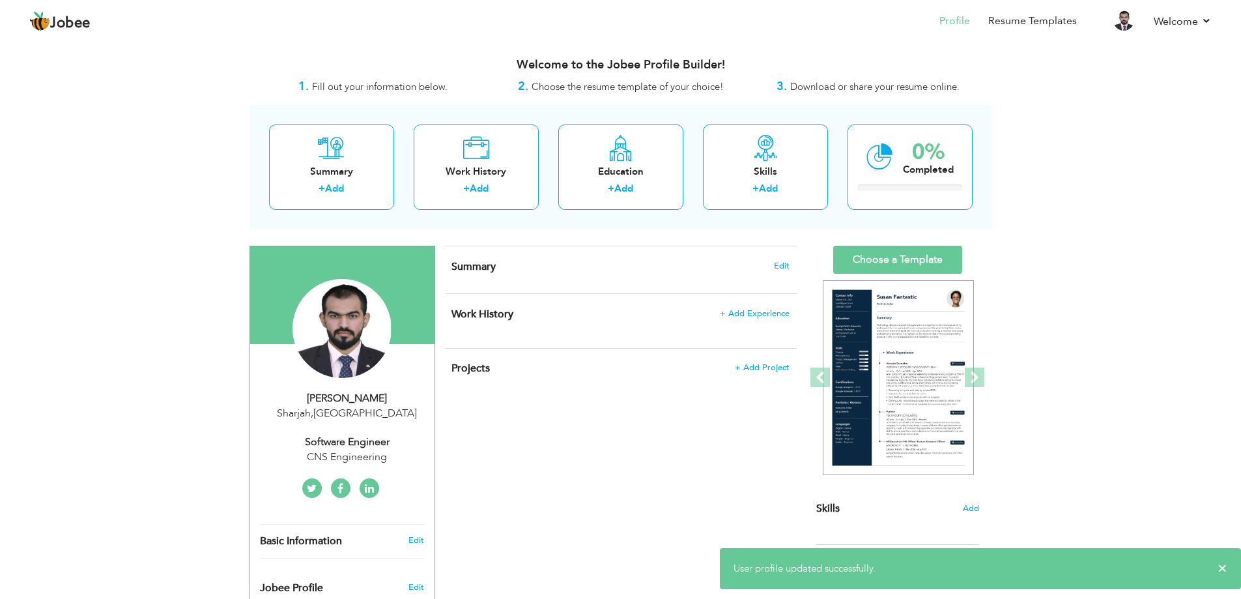
click at [373, 490] on icon at bounding box center [369, 488] width 9 height 10
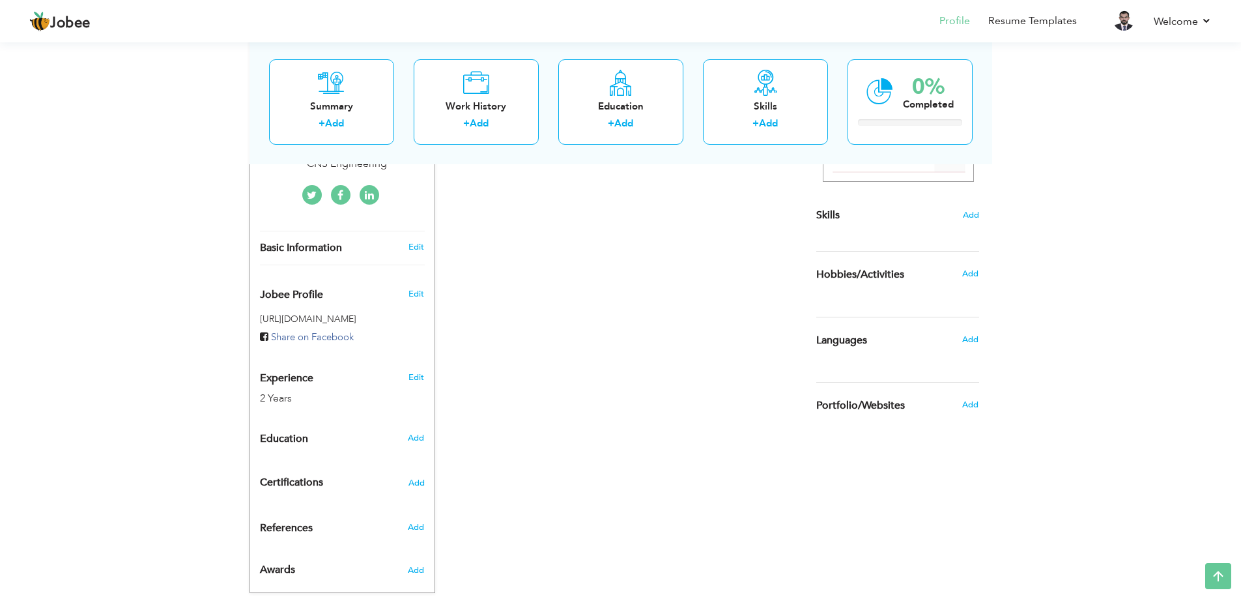
scroll to position [322, 0]
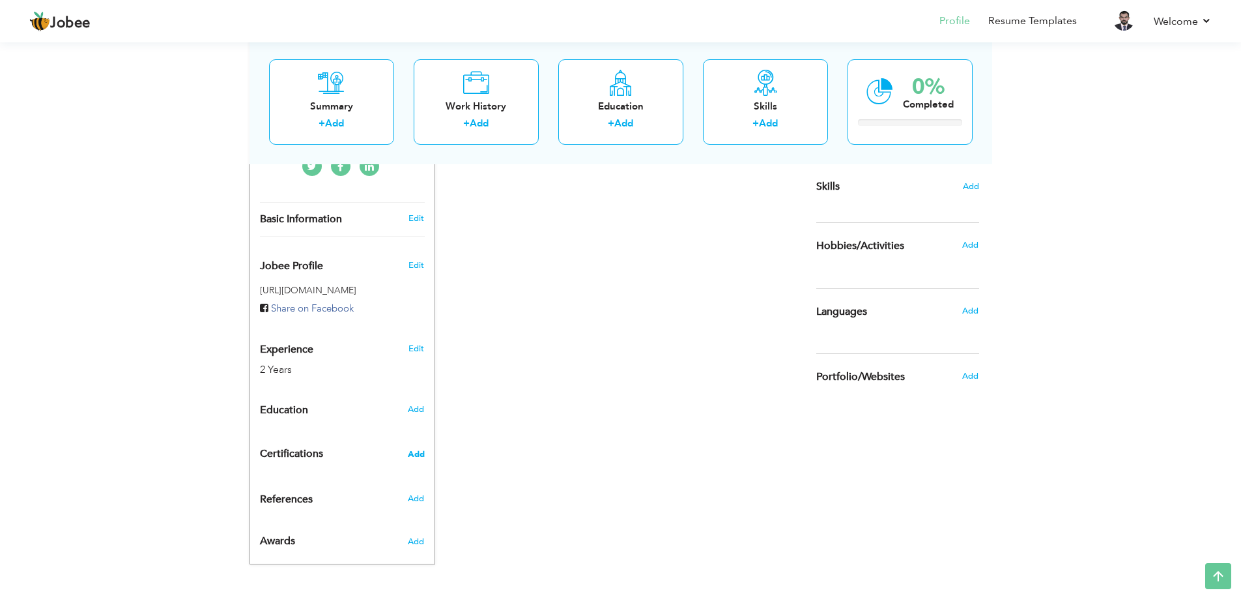
click at [420, 451] on span "Add" at bounding box center [416, 454] width 17 height 9
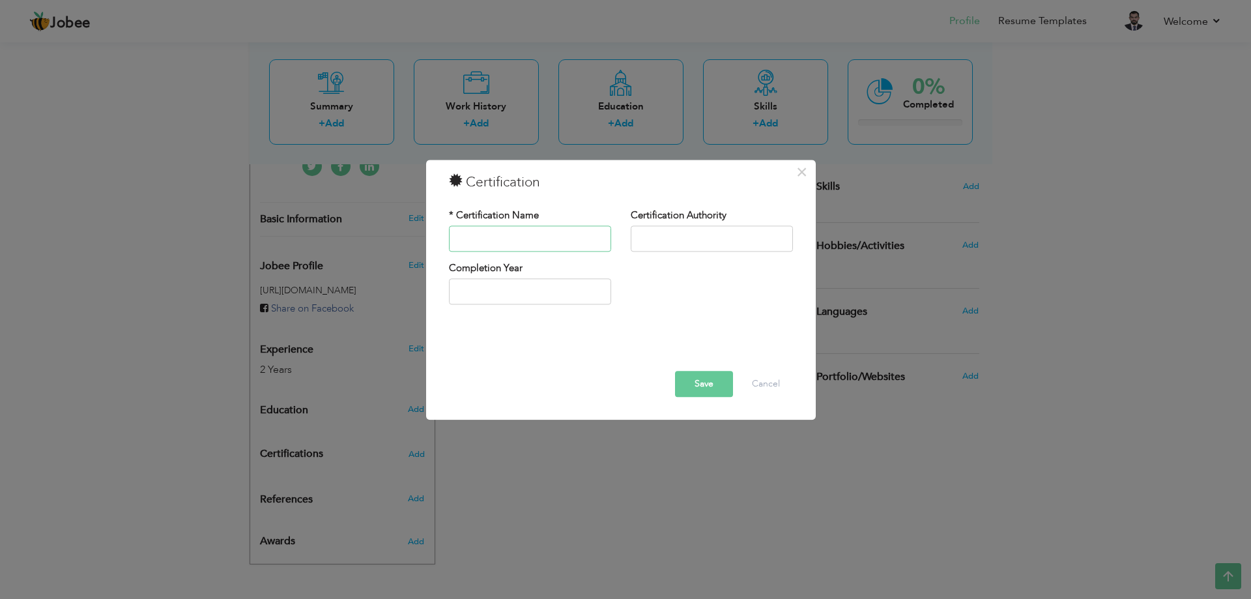
click at [543, 240] on input "text" at bounding box center [530, 238] width 162 height 26
type input "2025"
click at [540, 295] on input "2025" at bounding box center [530, 292] width 162 height 26
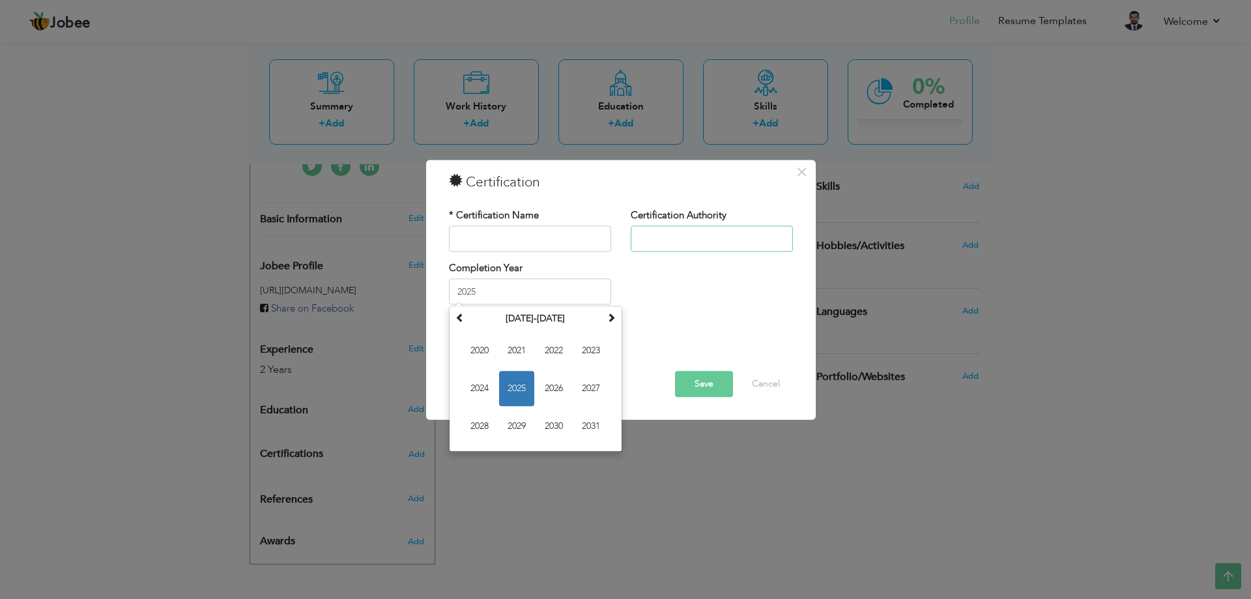
click at [716, 234] on input "text" at bounding box center [712, 238] width 162 height 26
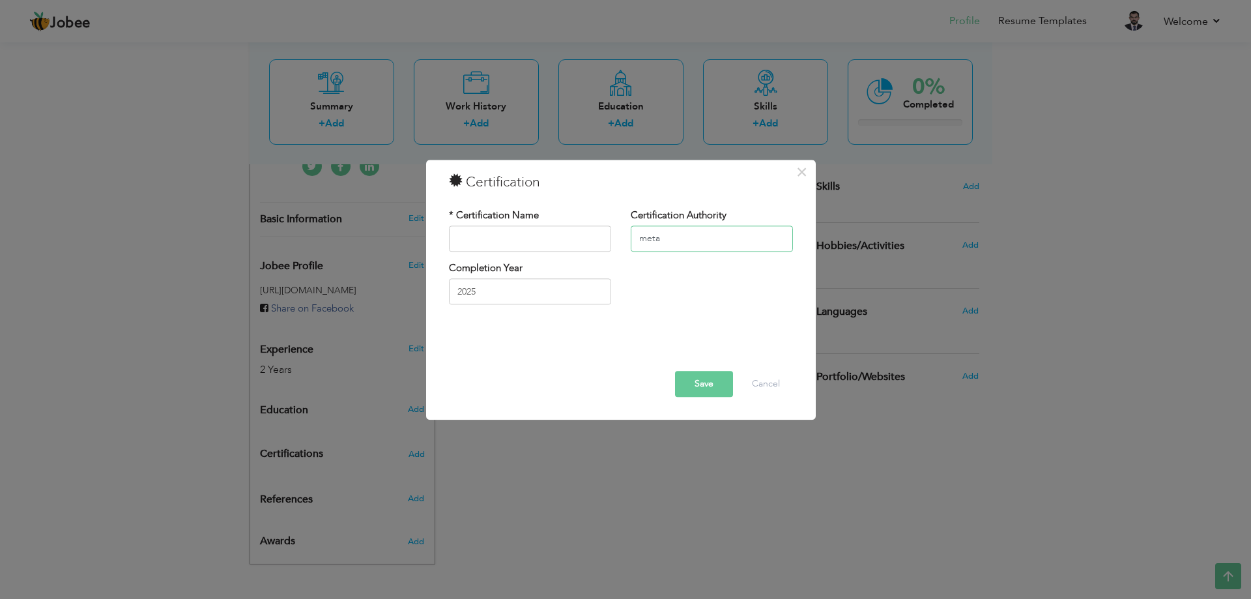
type input "meta"
click at [781, 384] on button "Cancel" at bounding box center [766, 384] width 54 height 26
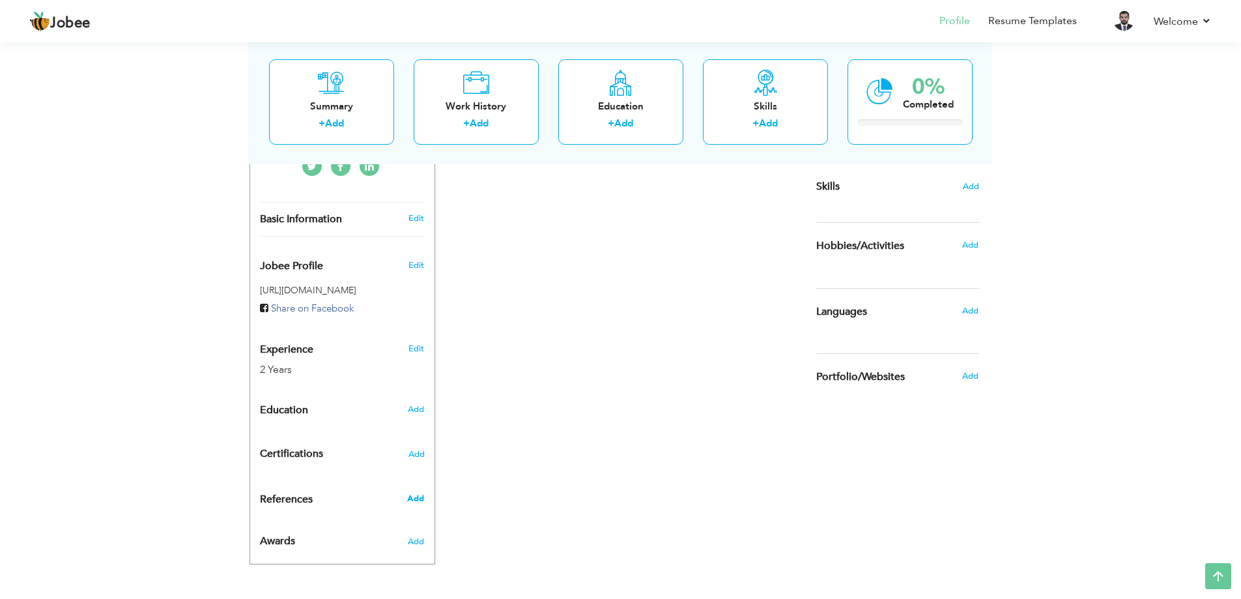
click at [412, 501] on span "Add" at bounding box center [415, 499] width 17 height 12
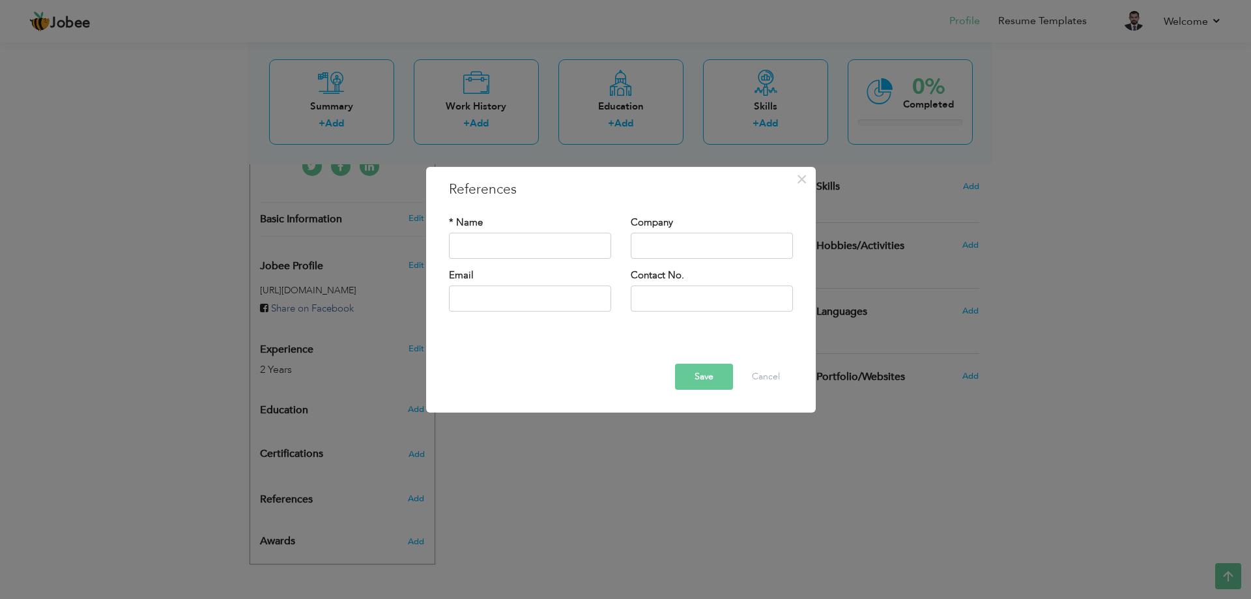
click at [790, 392] on div "Save Delete Cancel" at bounding box center [621, 365] width 364 height 68
click at [788, 382] on button "Cancel" at bounding box center [766, 377] width 54 height 26
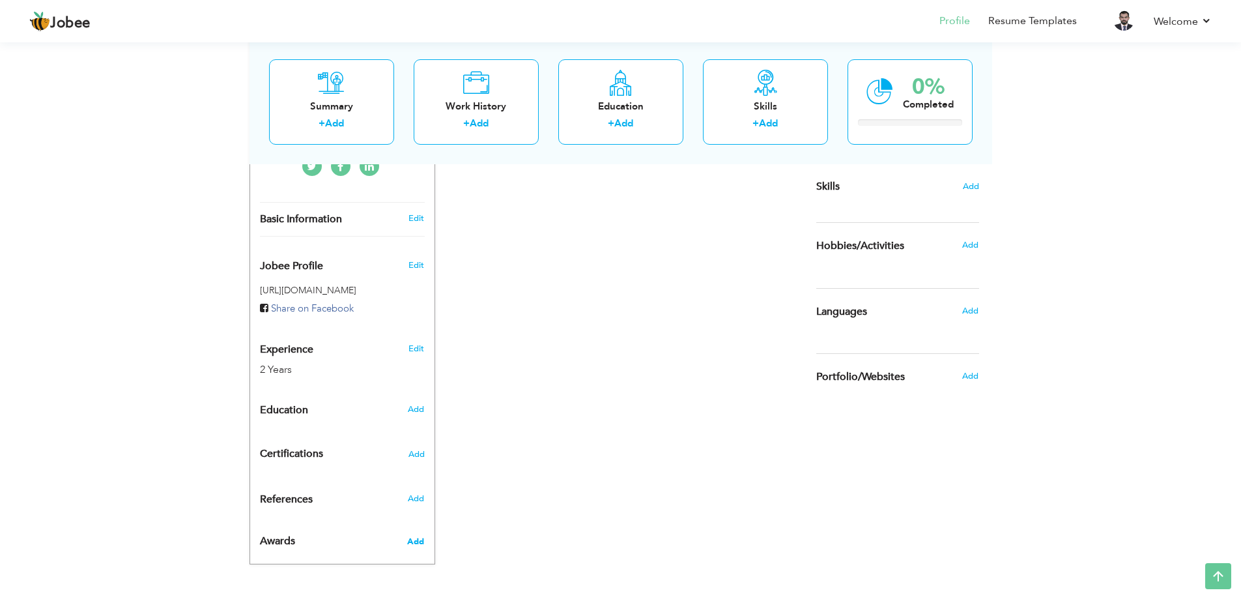
click at [420, 542] on span "Add" at bounding box center [415, 542] width 17 height 12
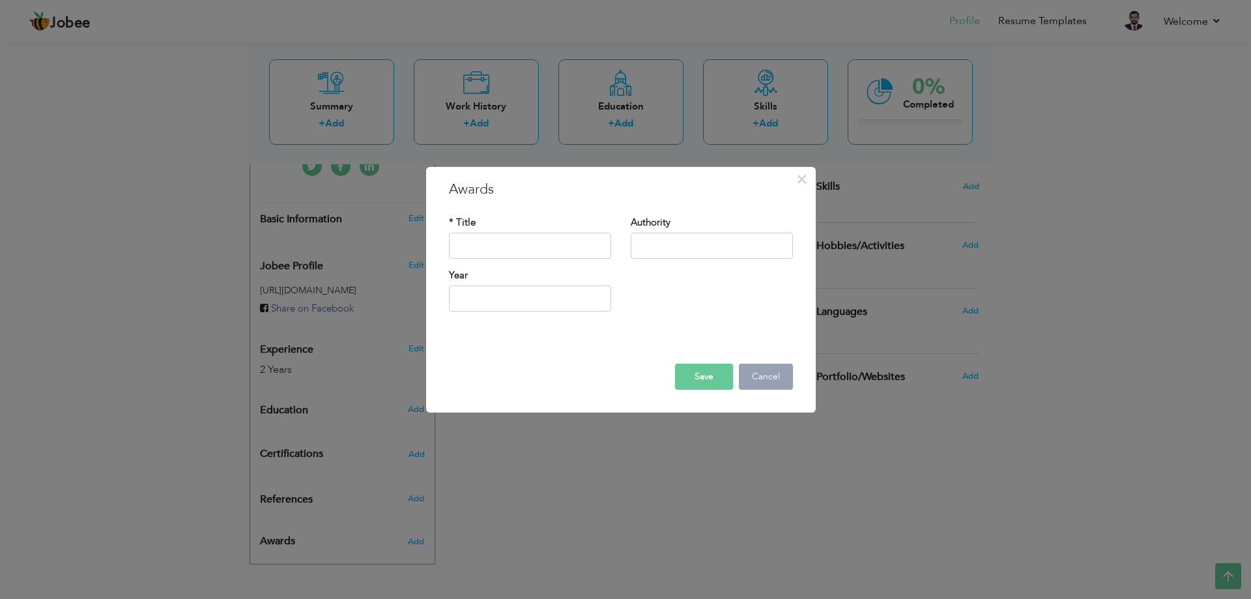
click at [779, 379] on button "Cancel" at bounding box center [766, 377] width 54 height 26
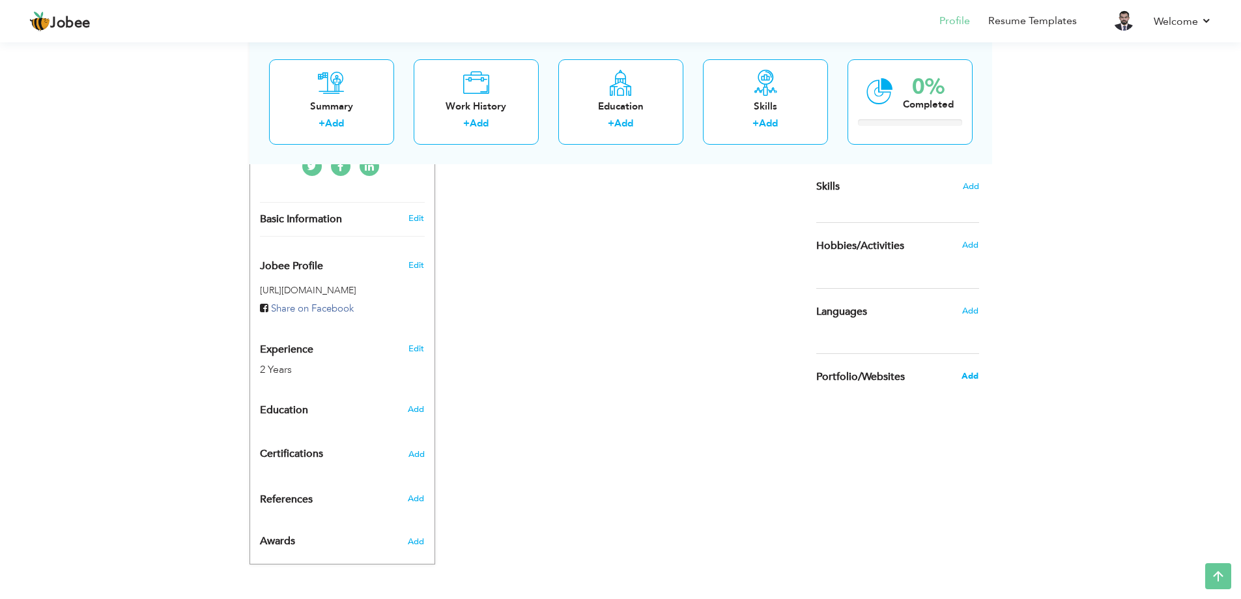
click at [972, 374] on span "Add" at bounding box center [970, 376] width 17 height 12
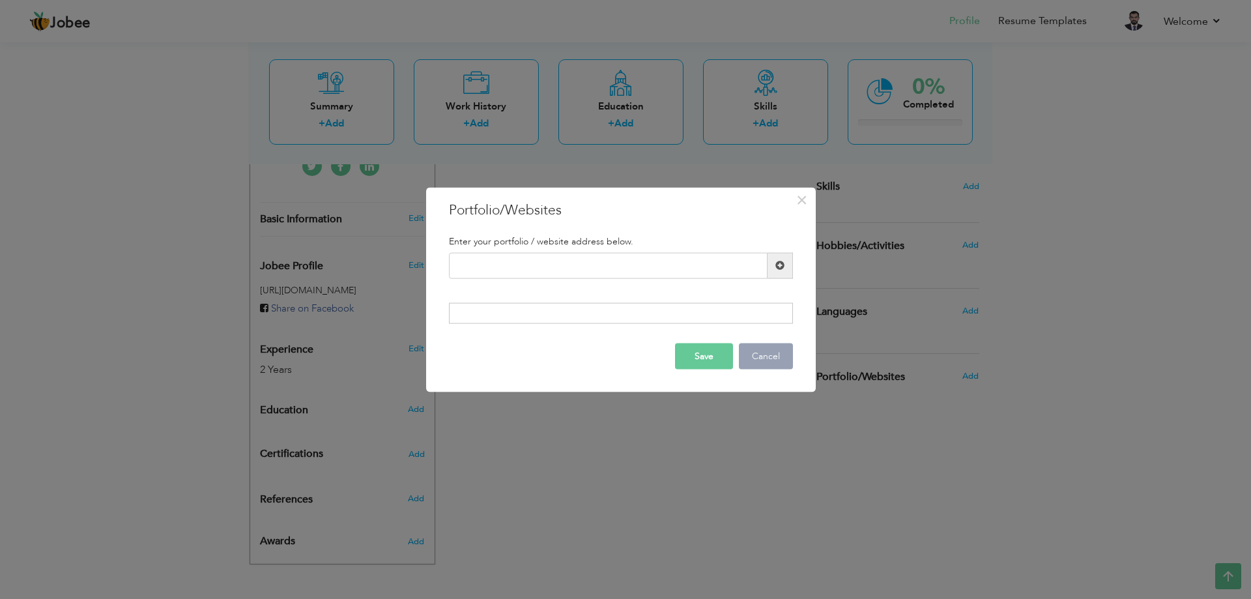
click at [780, 353] on button "Cancel" at bounding box center [766, 356] width 54 height 26
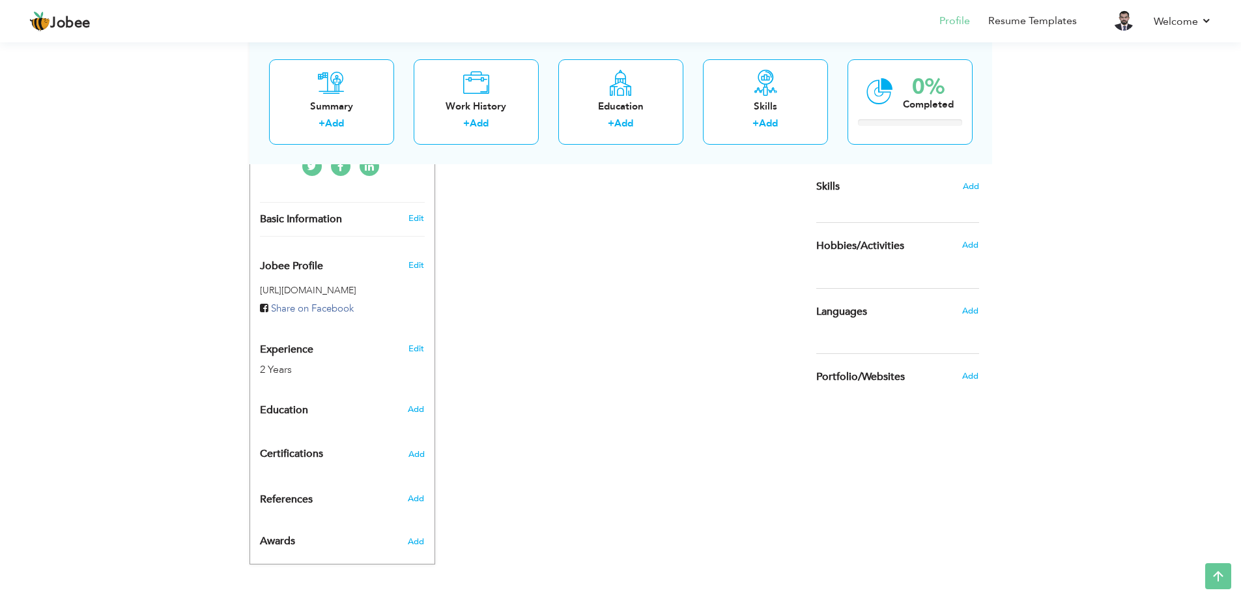
click at [981, 311] on div "Add" at bounding box center [974, 310] width 31 height 25
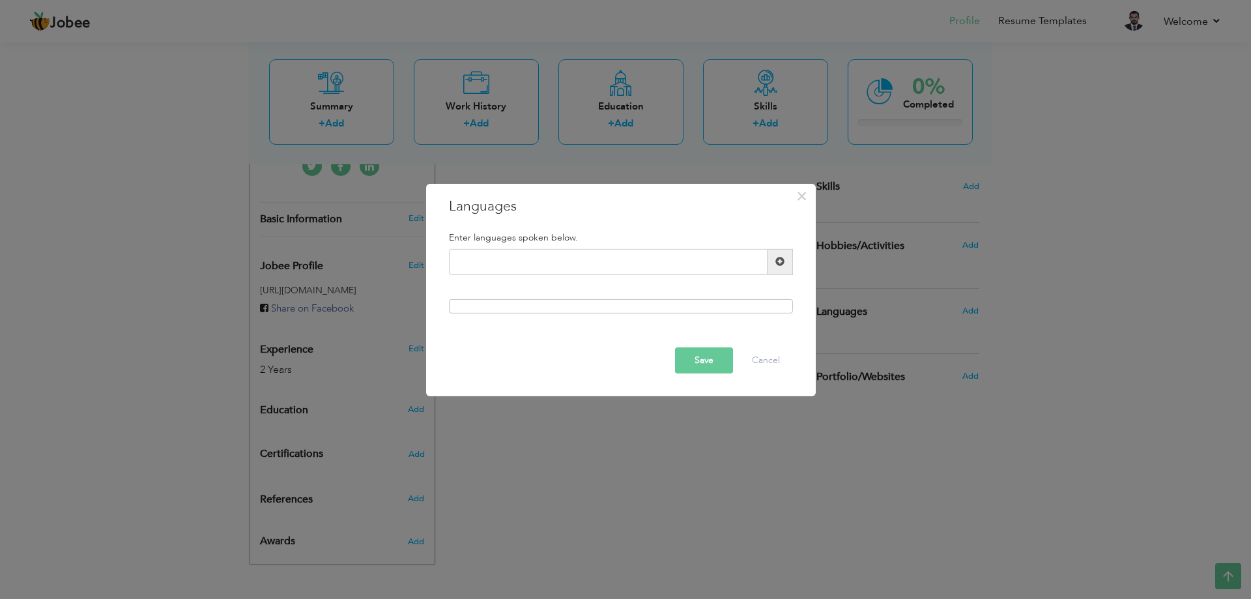
click at [781, 263] on span at bounding box center [779, 261] width 9 height 9
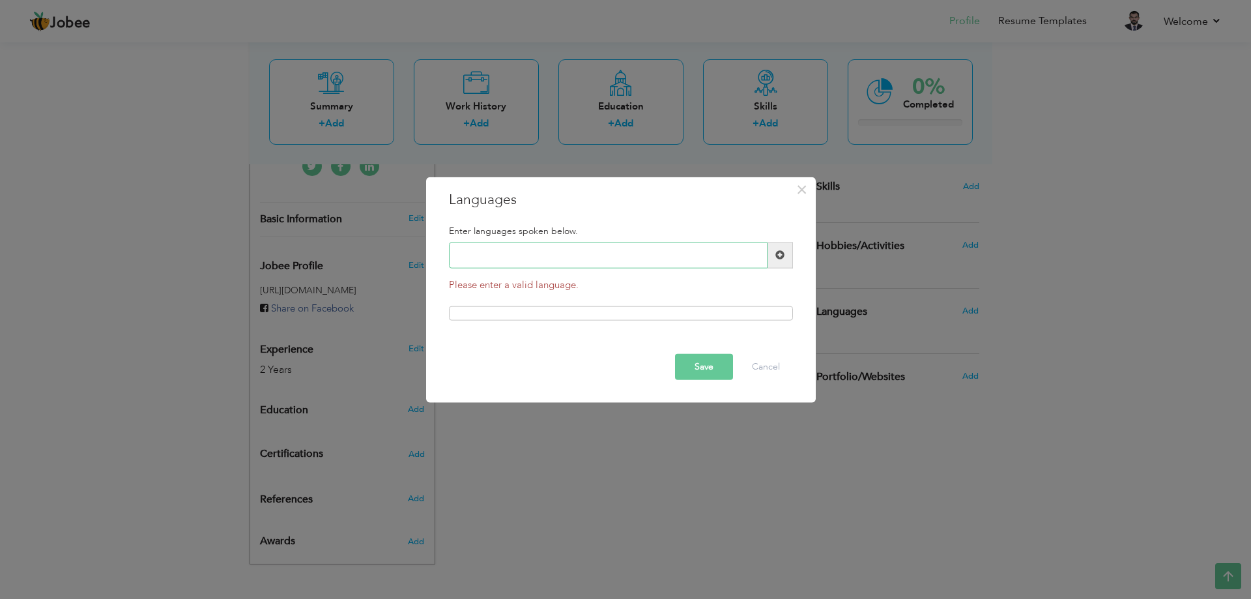
click at [622, 258] on input "text" at bounding box center [608, 255] width 319 height 26
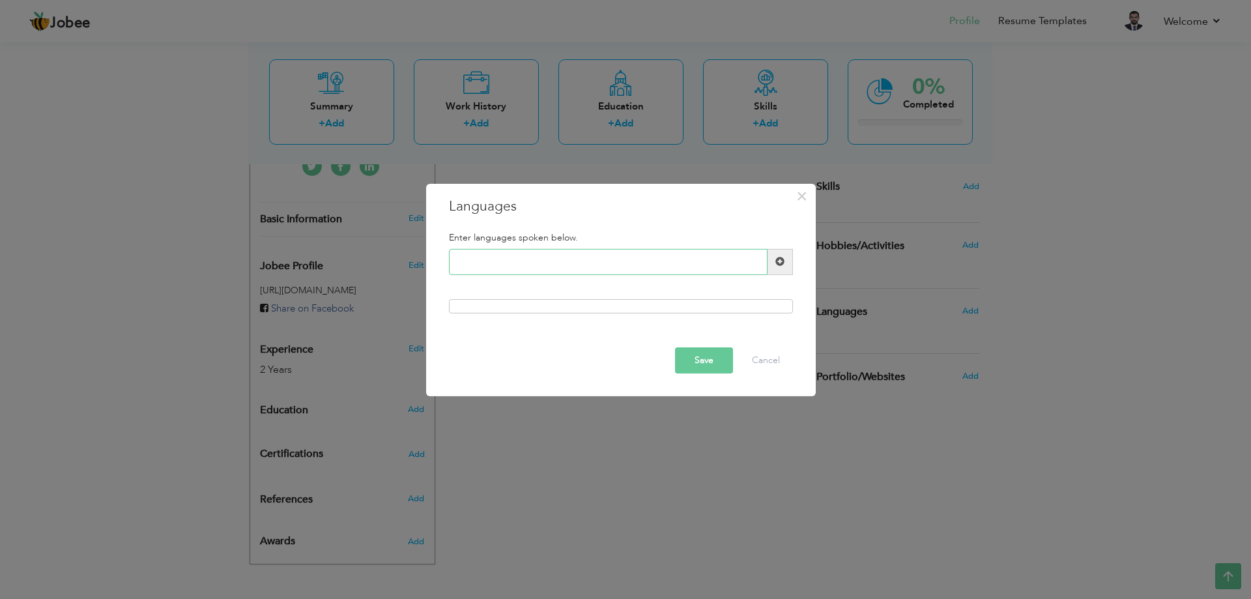
type input "u"
type input "Urdu"
click at [536, 294] on div "Enter languages spoken below. Urdu" at bounding box center [621, 272] width 364 height 101
click at [531, 304] on div at bounding box center [621, 306] width 344 height 14
click at [529, 304] on div at bounding box center [621, 306] width 344 height 14
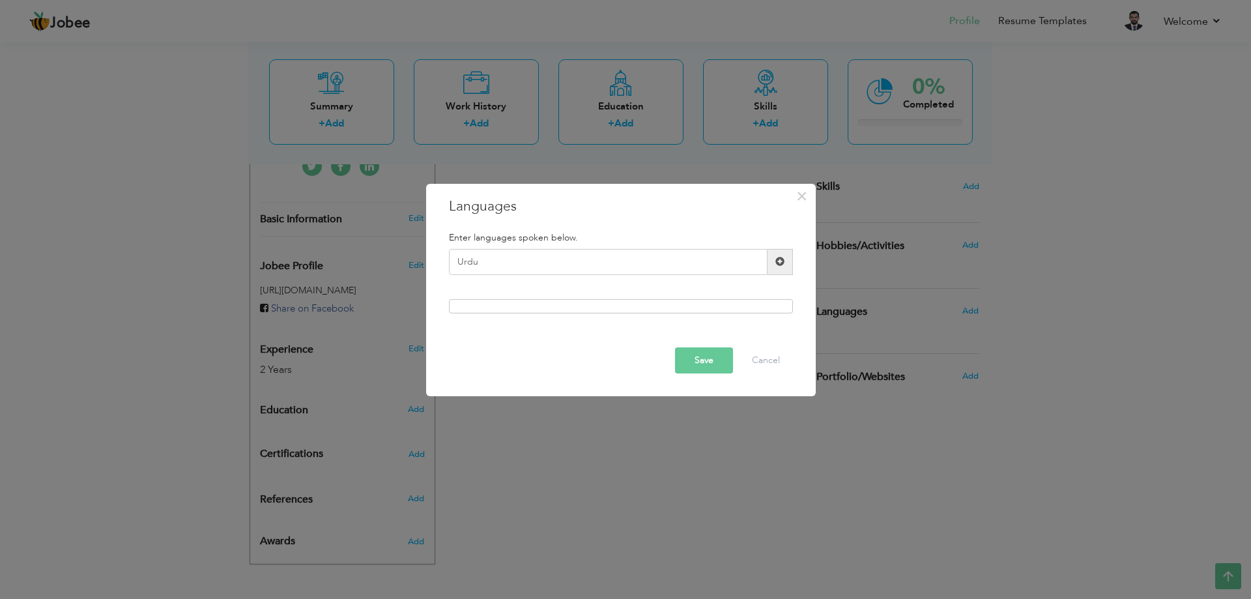
click at [781, 262] on span at bounding box center [779, 261] width 9 height 9
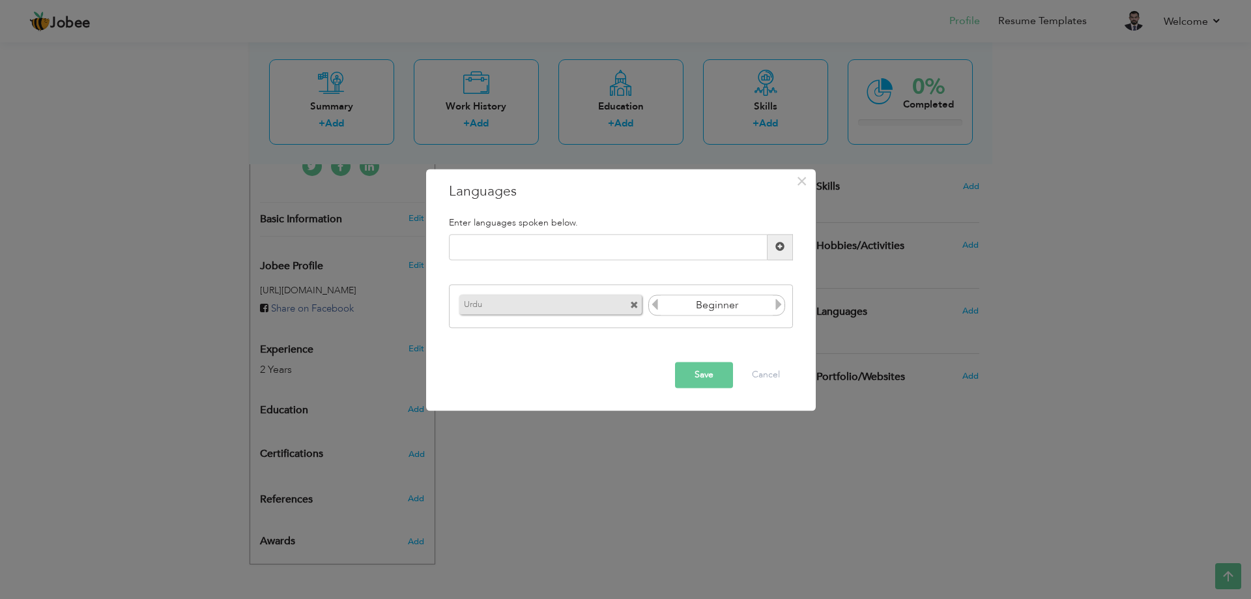
click at [780, 307] on icon at bounding box center [779, 305] width 12 height 12
click at [779, 305] on icon at bounding box center [779, 305] width 12 height 12
click at [778, 305] on icon at bounding box center [779, 305] width 12 height 12
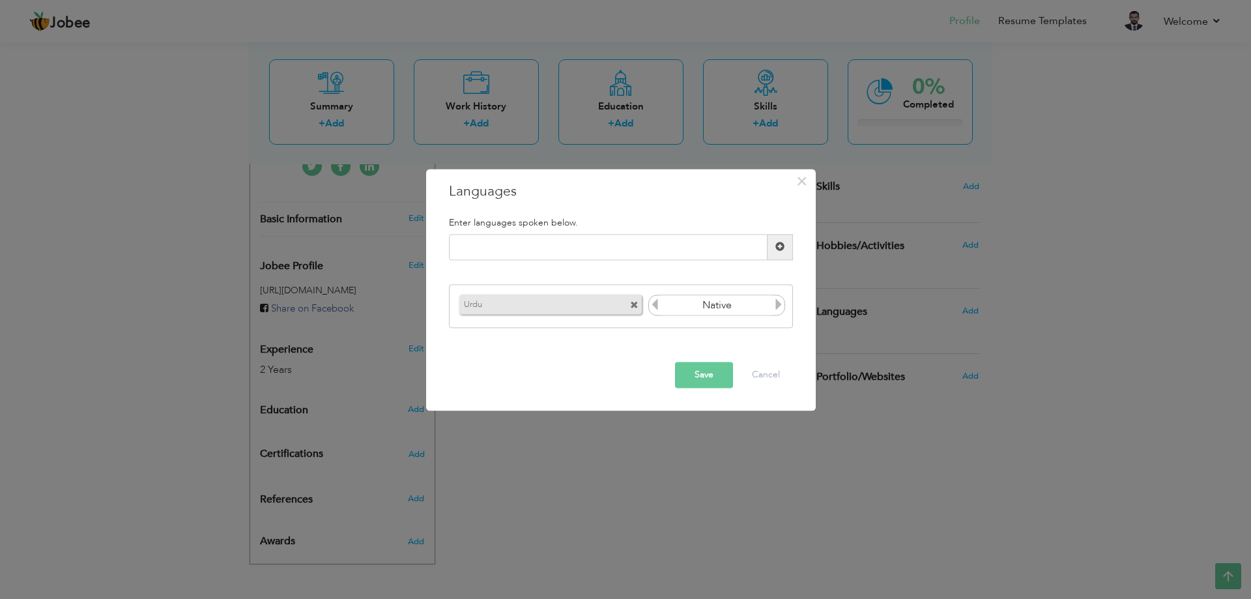
click at [785, 247] on span at bounding box center [780, 247] width 25 height 26
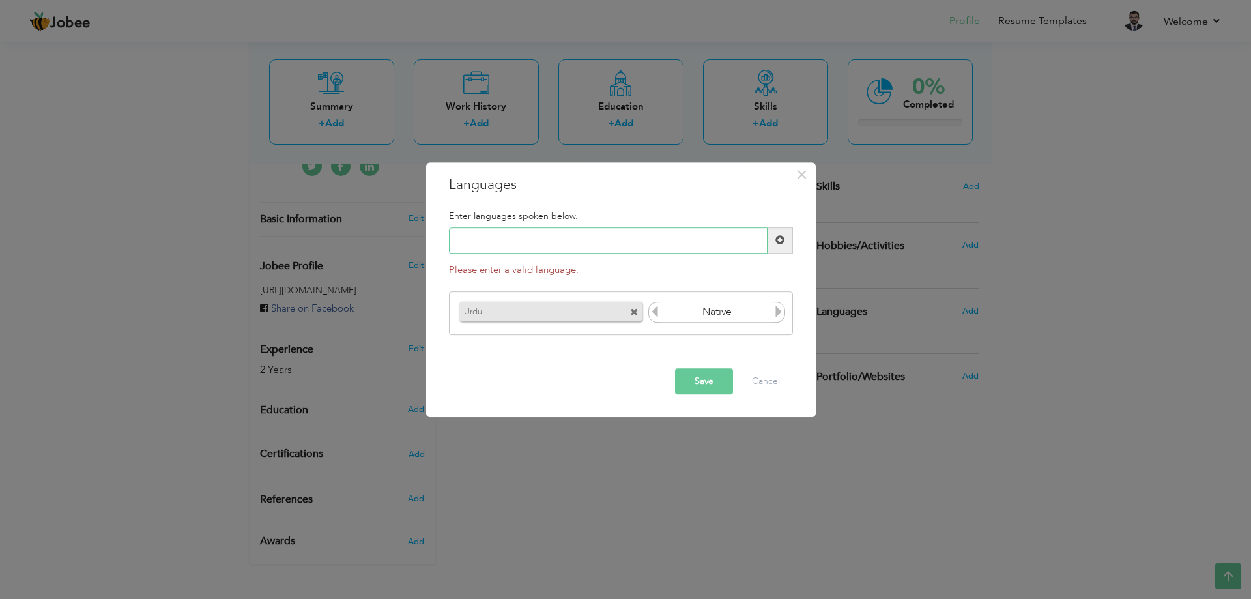
click at [700, 240] on input "text" at bounding box center [608, 240] width 319 height 26
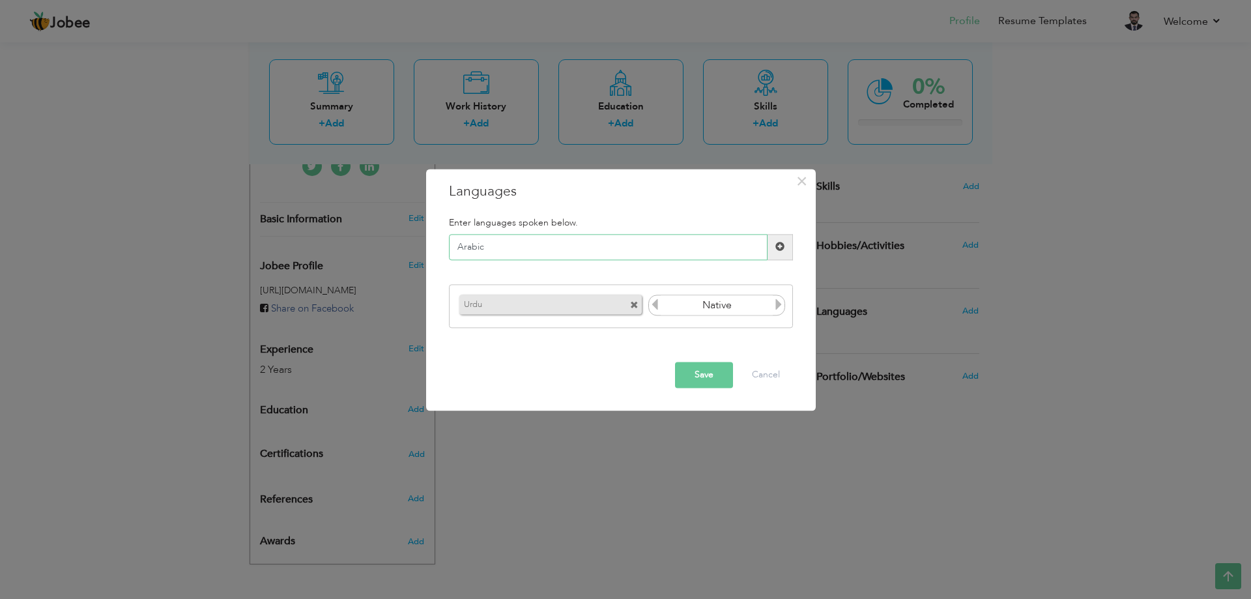
type input "Arabic"
click at [775, 248] on span at bounding box center [779, 246] width 9 height 9
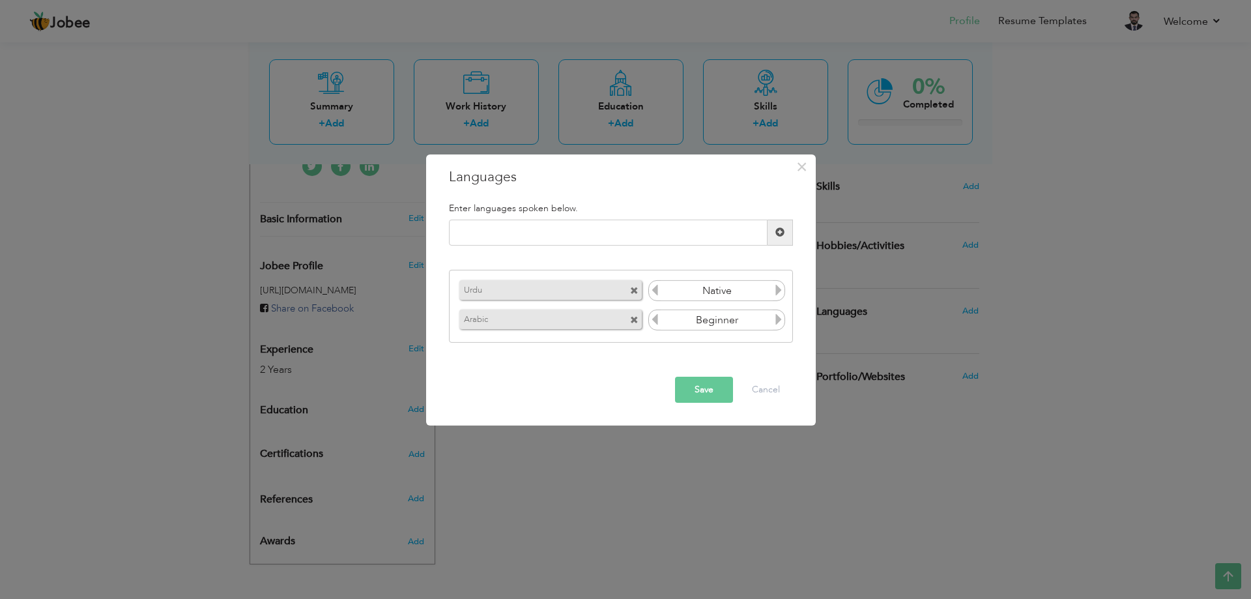
click at [774, 325] on icon at bounding box center [779, 319] width 12 height 12
click at [652, 324] on icon at bounding box center [655, 319] width 12 height 12
click at [773, 317] on icon at bounding box center [779, 319] width 12 height 12
click at [774, 317] on icon at bounding box center [779, 319] width 12 height 12
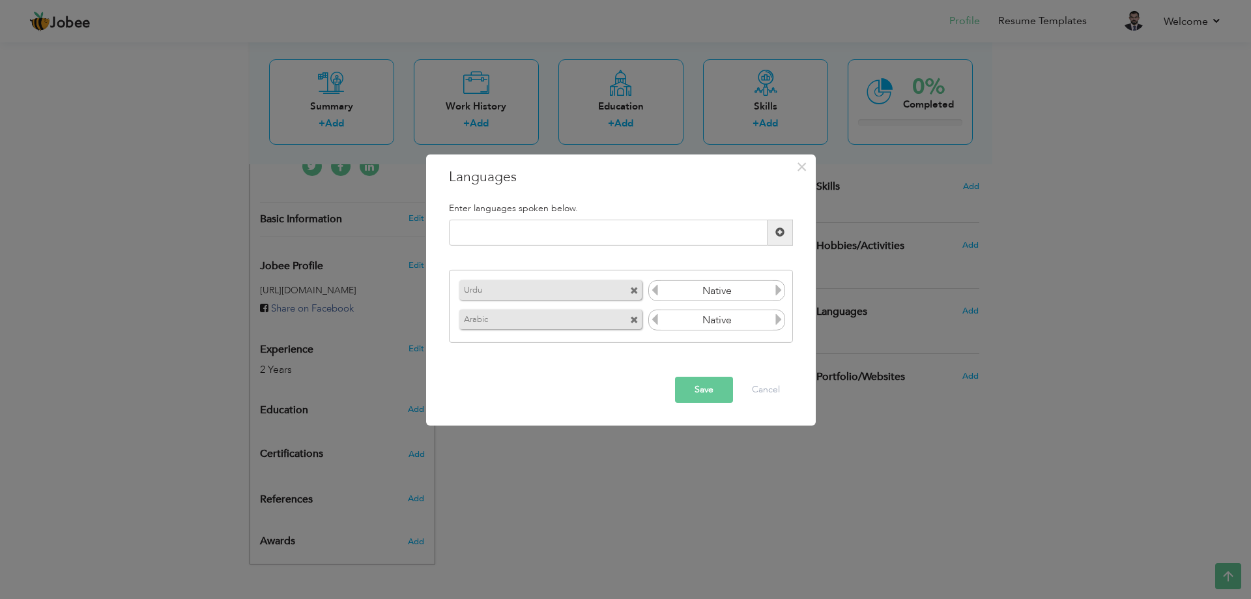
click at [657, 323] on icon at bounding box center [655, 319] width 12 height 12
click at [655, 318] on icon at bounding box center [655, 319] width 12 height 12
click at [611, 237] on input "text" at bounding box center [608, 233] width 319 height 26
type input "english"
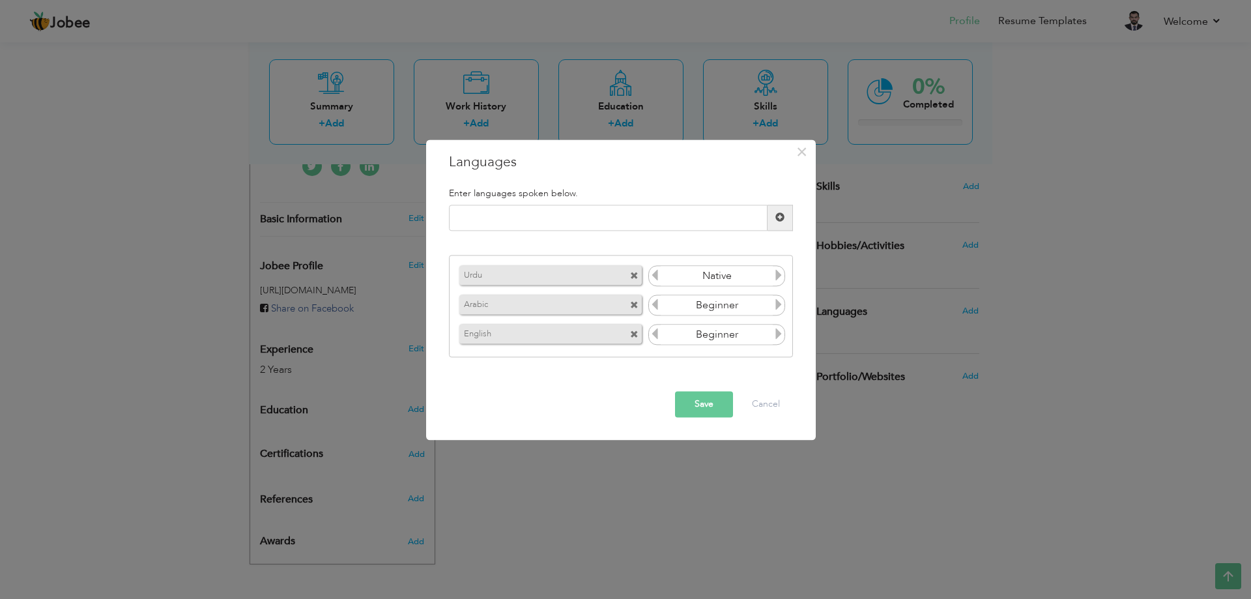
click at [779, 332] on icon at bounding box center [779, 334] width 12 height 12
drag, startPoint x: 552, startPoint y: 273, endPoint x: 653, endPoint y: 283, distance: 101.5
click at [557, 310] on div "Urdu Beginner Arabic Beginner English Beginner" at bounding box center [621, 306] width 344 height 102
click at [633, 277] on span at bounding box center [634, 276] width 8 height 8
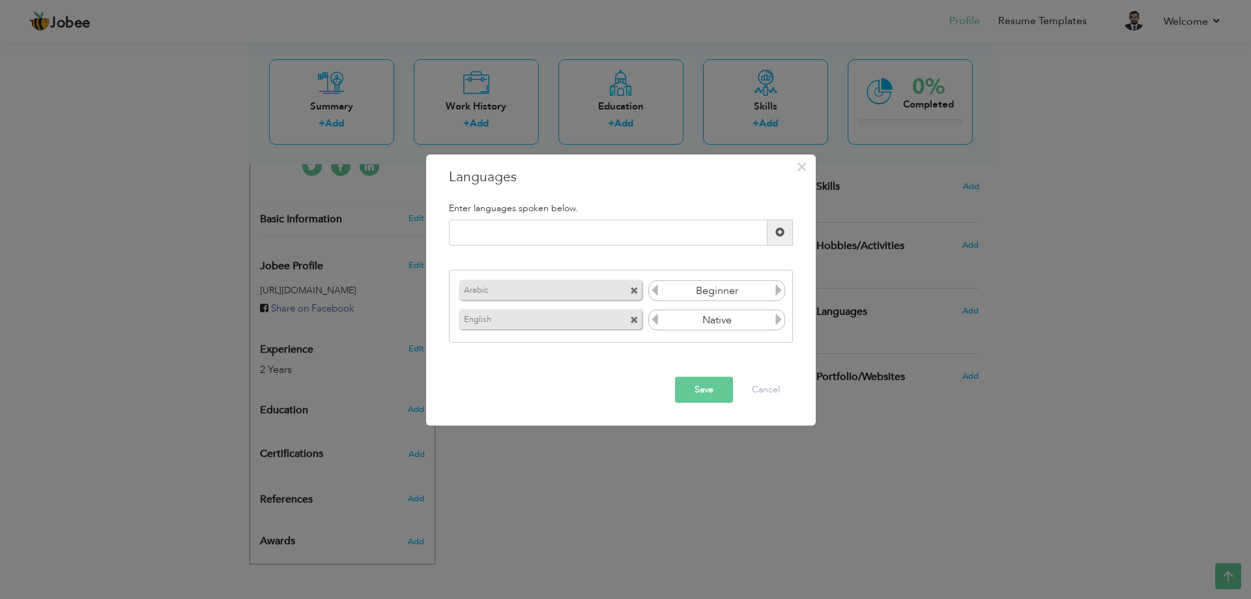
click at [634, 292] on span at bounding box center [634, 291] width 8 height 8
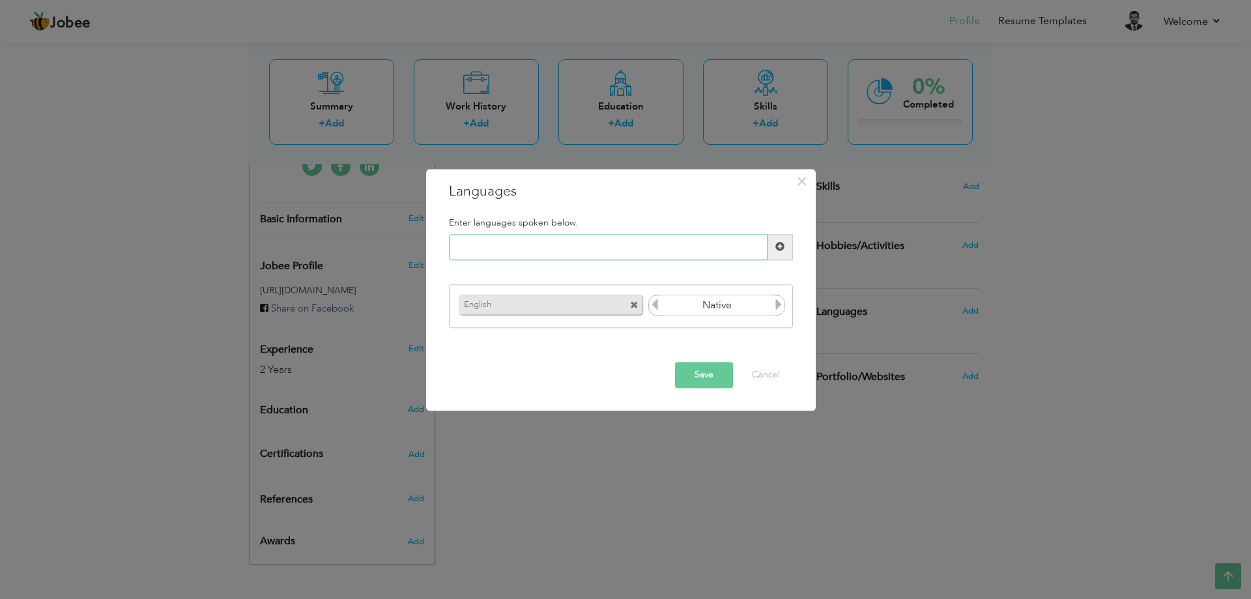
click at [646, 246] on input "text" at bounding box center [608, 247] width 319 height 26
type input "arabic"
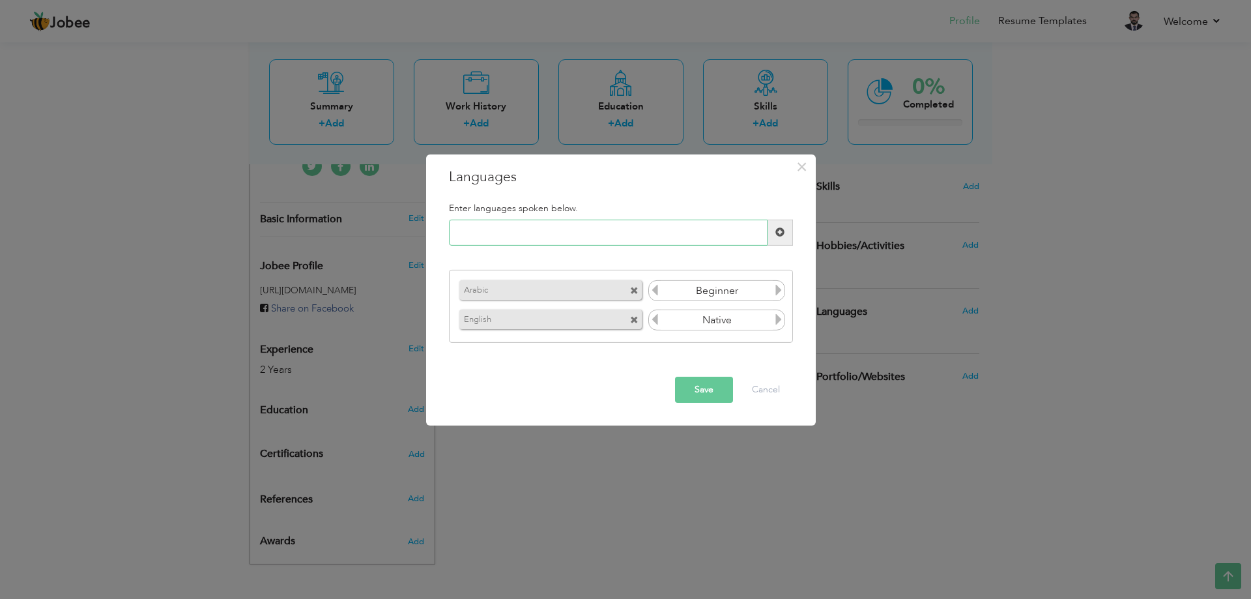
click at [581, 233] on input "text" at bounding box center [608, 233] width 319 height 26
type input "Urdu"
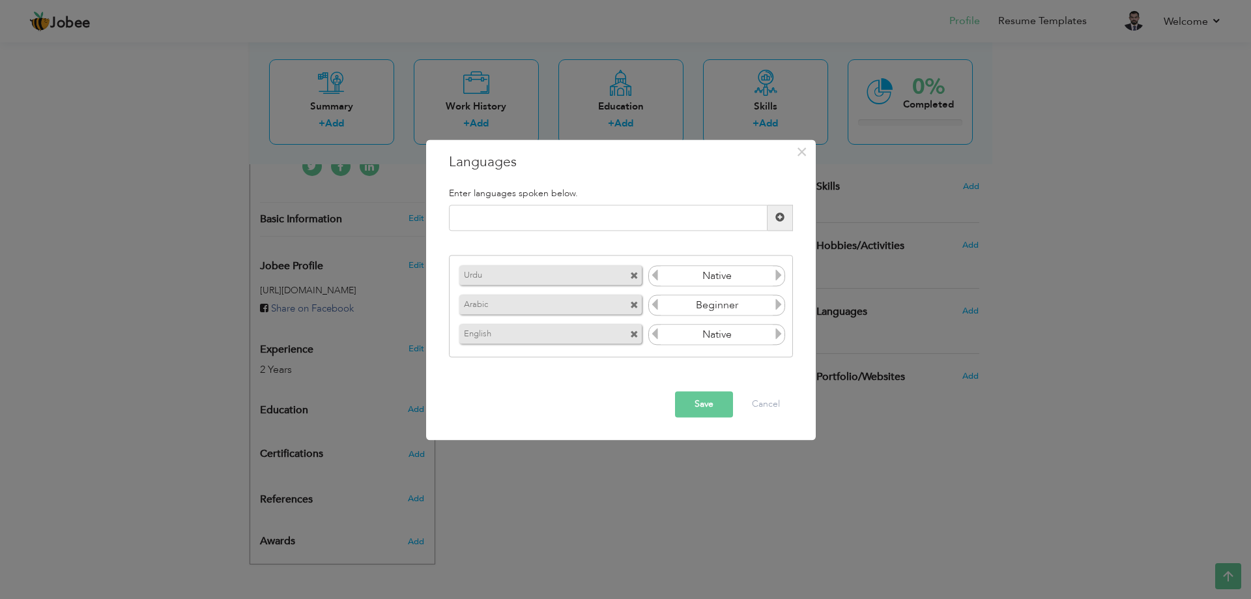
click at [713, 403] on button "Save" at bounding box center [704, 404] width 58 height 26
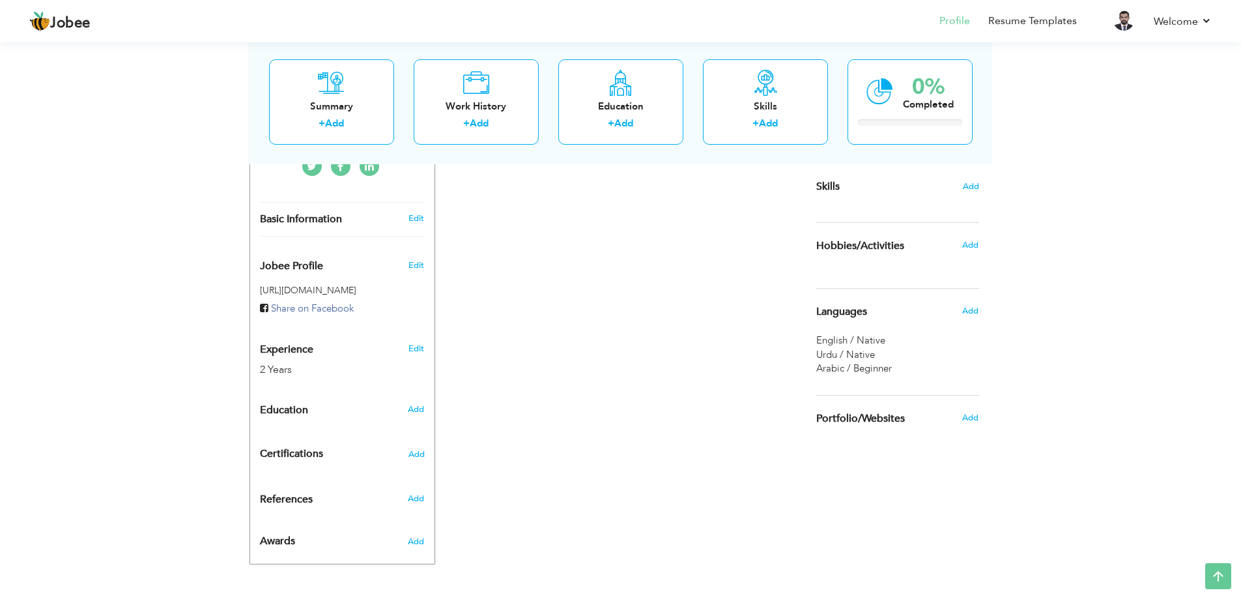
click at [973, 239] on h6 "Add" at bounding box center [970, 245] width 16 height 12
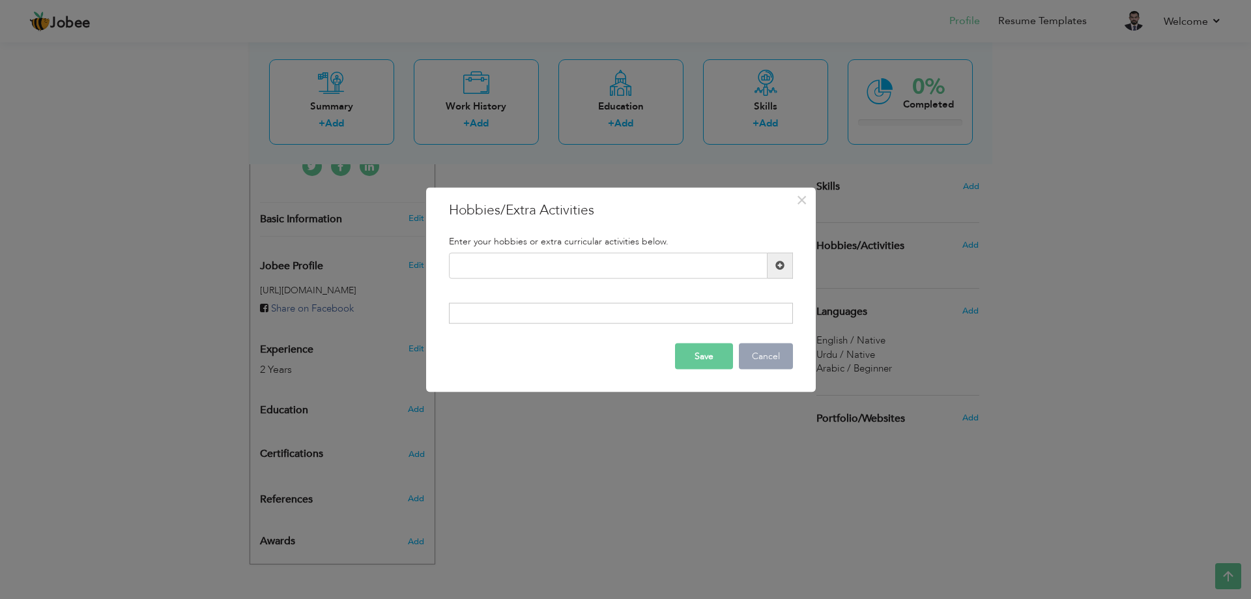
click at [786, 359] on button "Cancel" at bounding box center [766, 356] width 54 height 26
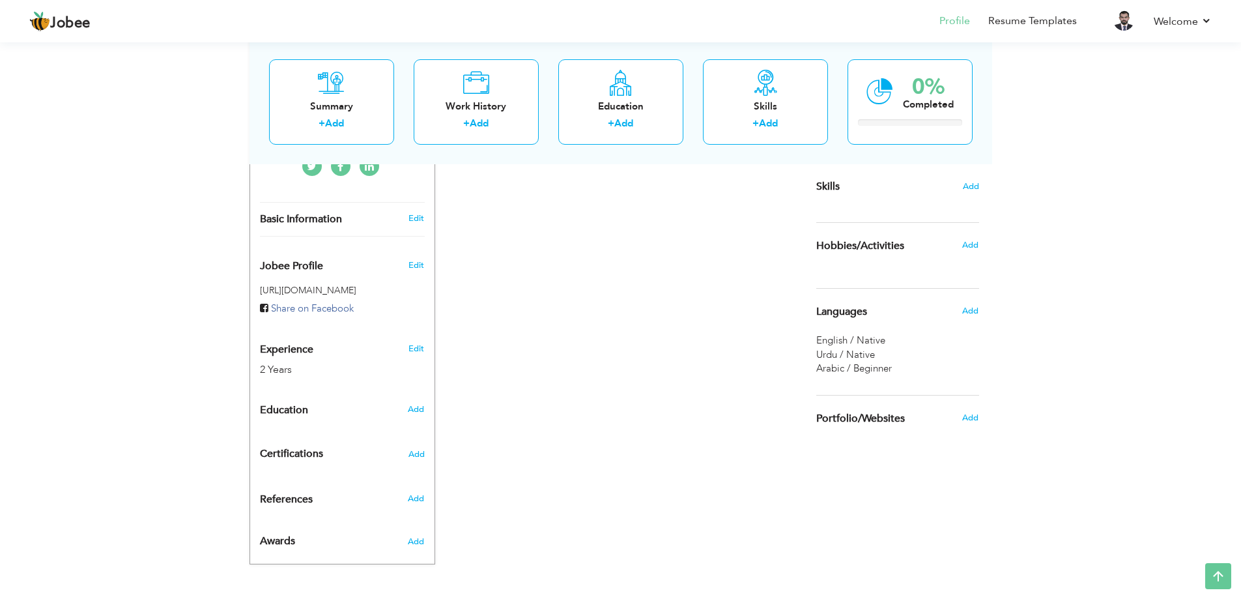
click at [970, 194] on div "Skills Add" at bounding box center [897, 66] width 163 height 285
click at [969, 187] on span "Add" at bounding box center [970, 186] width 17 height 12
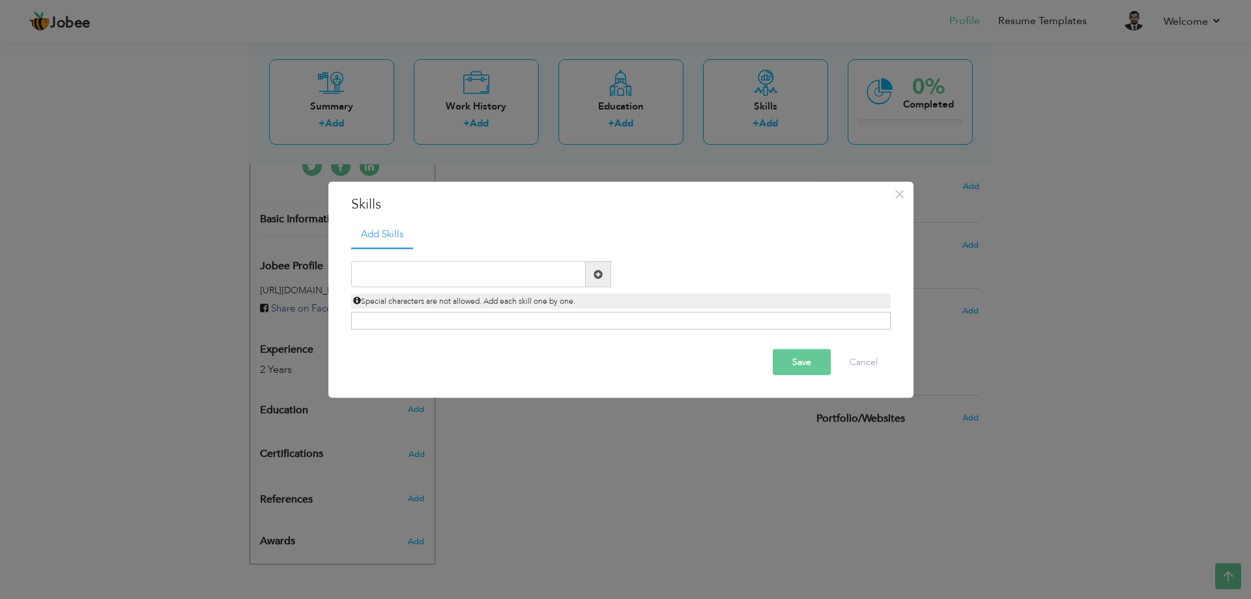
click at [495, 260] on div "Duplicate entry" at bounding box center [621, 289] width 540 height 82
click at [497, 271] on input "text" at bounding box center [468, 274] width 235 height 26
type input ".Net"
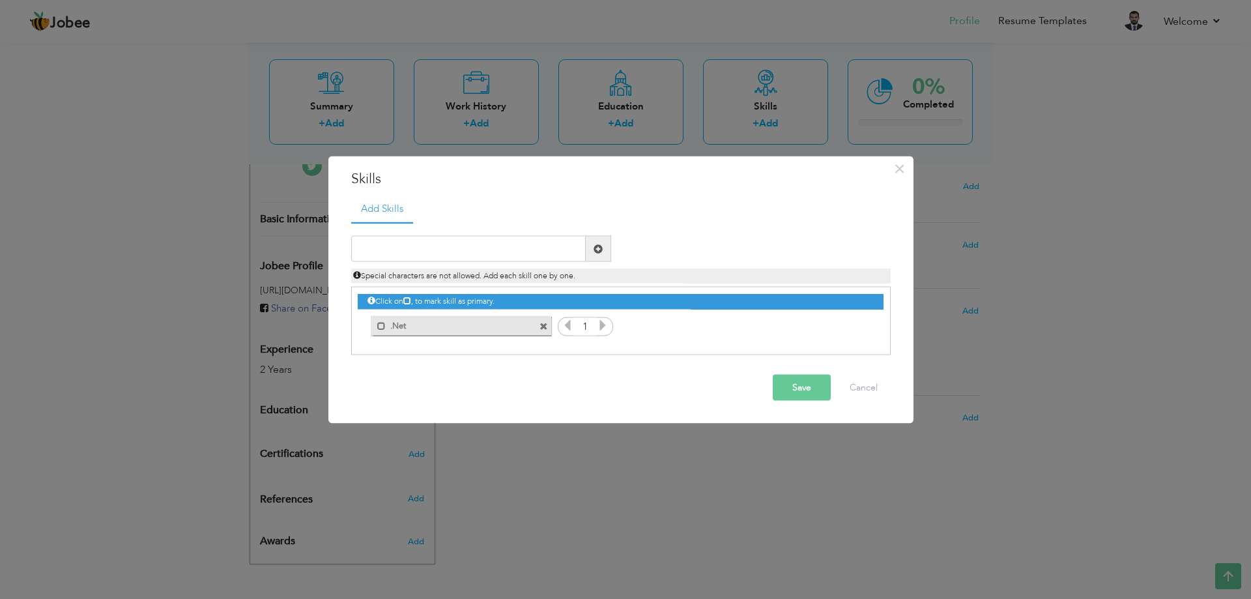
click at [411, 301] on icon at bounding box center [407, 300] width 8 height 8
click at [411, 299] on icon at bounding box center [407, 300] width 8 height 8
click at [382, 300] on div "Click on , to mark skill as primary." at bounding box center [620, 301] width 525 height 15
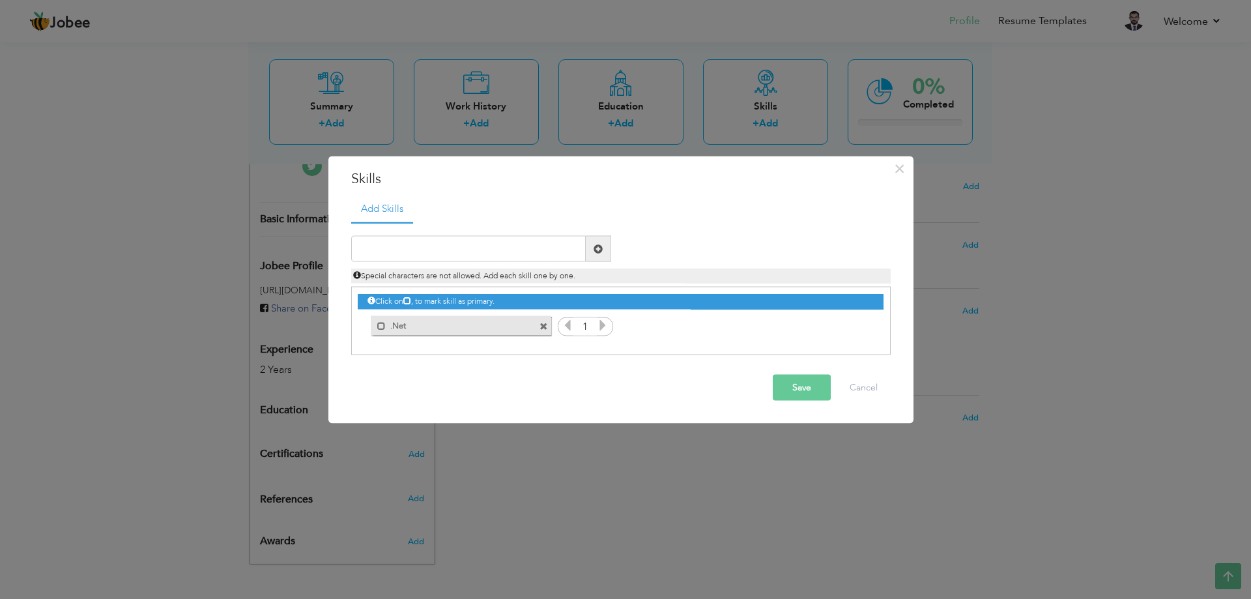
click at [585, 326] on input "1" at bounding box center [585, 326] width 24 height 18
click at [604, 326] on icon at bounding box center [603, 325] width 12 height 12
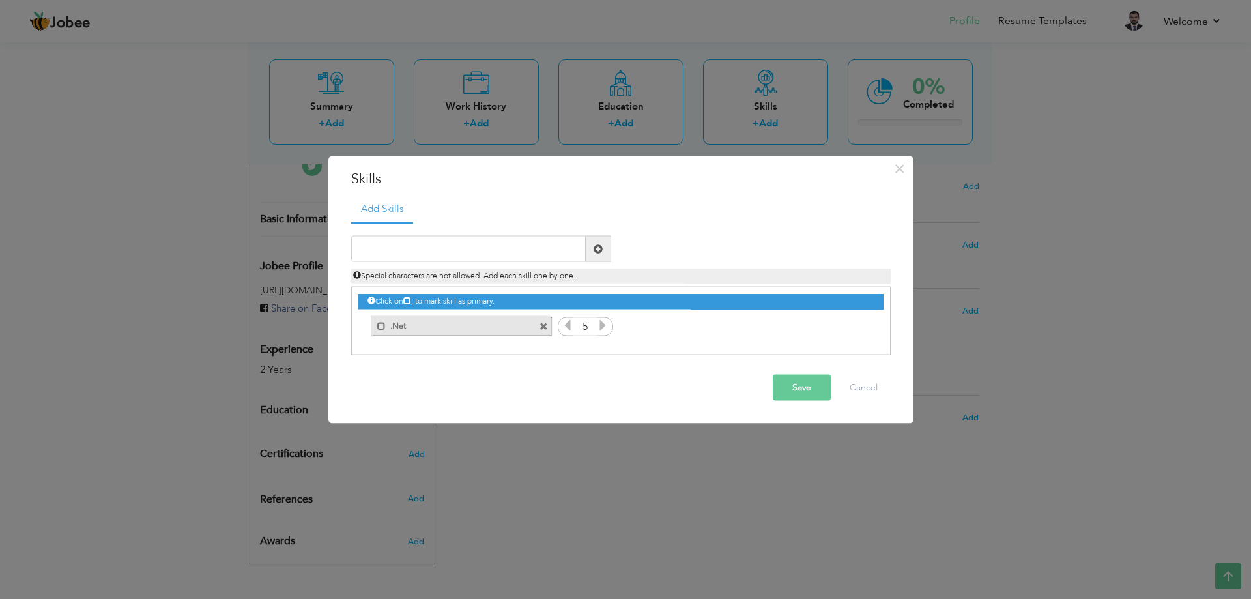
click at [604, 326] on icon at bounding box center [603, 325] width 12 height 12
click at [378, 327] on span at bounding box center [381, 325] width 8 height 8
click at [378, 327] on span at bounding box center [380, 321] width 15 height 13
click at [379, 326] on span at bounding box center [381, 325] width 8 height 8
click at [379, 326] on span at bounding box center [380, 321] width 15 height 13
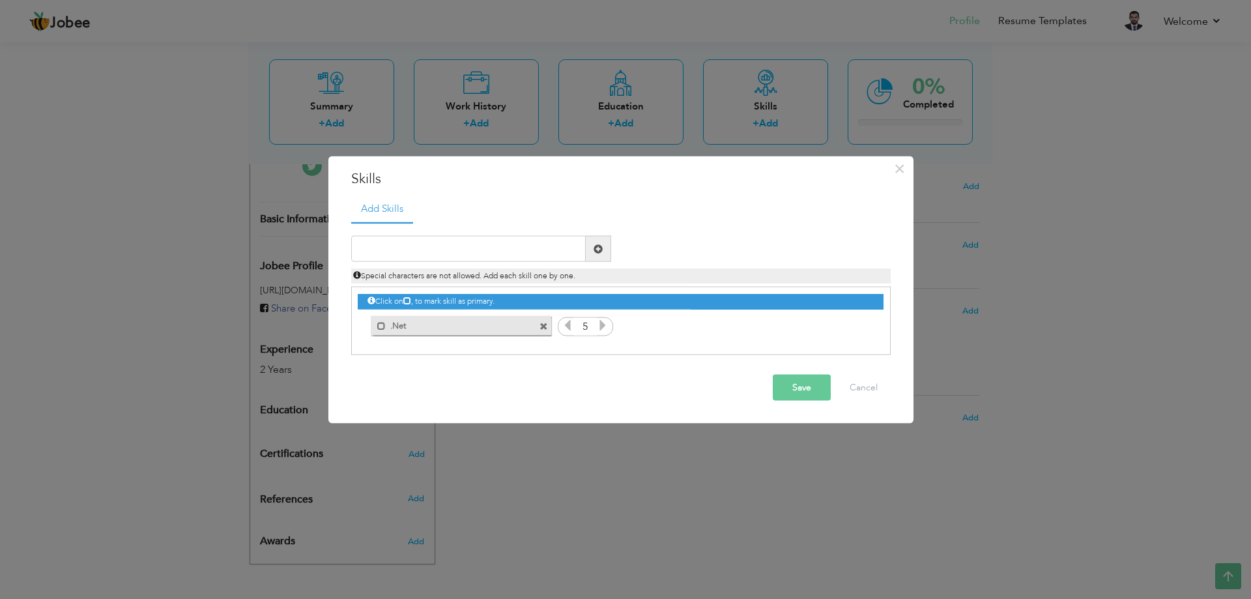
click at [568, 326] on icon at bounding box center [568, 325] width 12 height 12
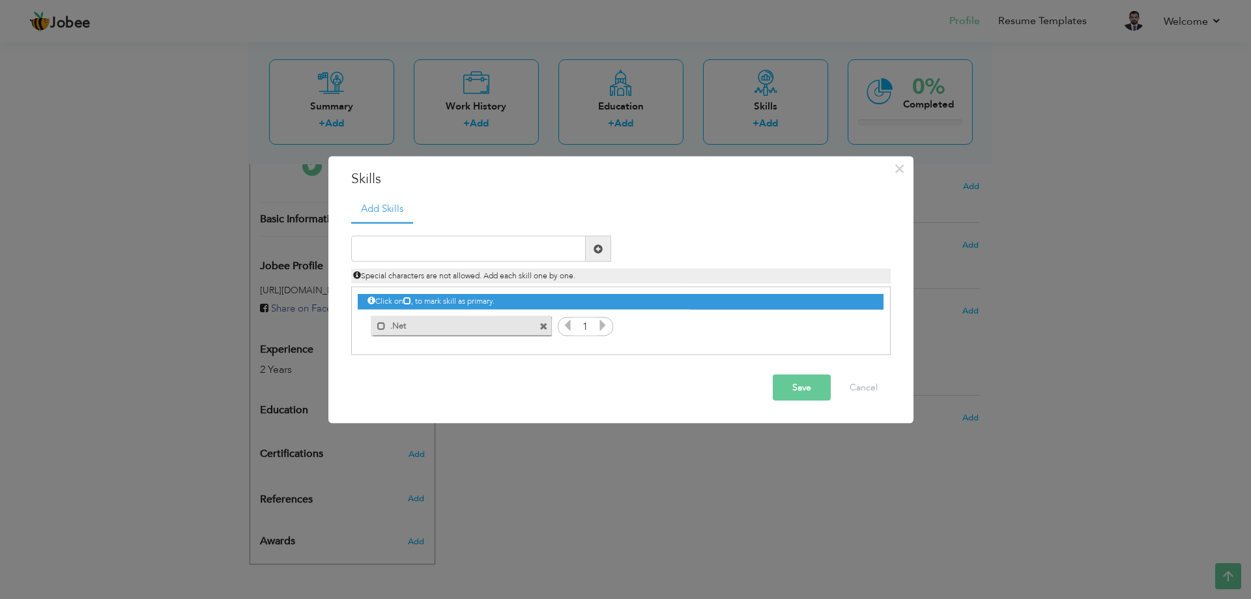
click at [568, 325] on icon at bounding box center [568, 325] width 12 height 12
click at [607, 328] on icon at bounding box center [603, 325] width 12 height 12
click at [605, 326] on icon at bounding box center [603, 325] width 12 height 12
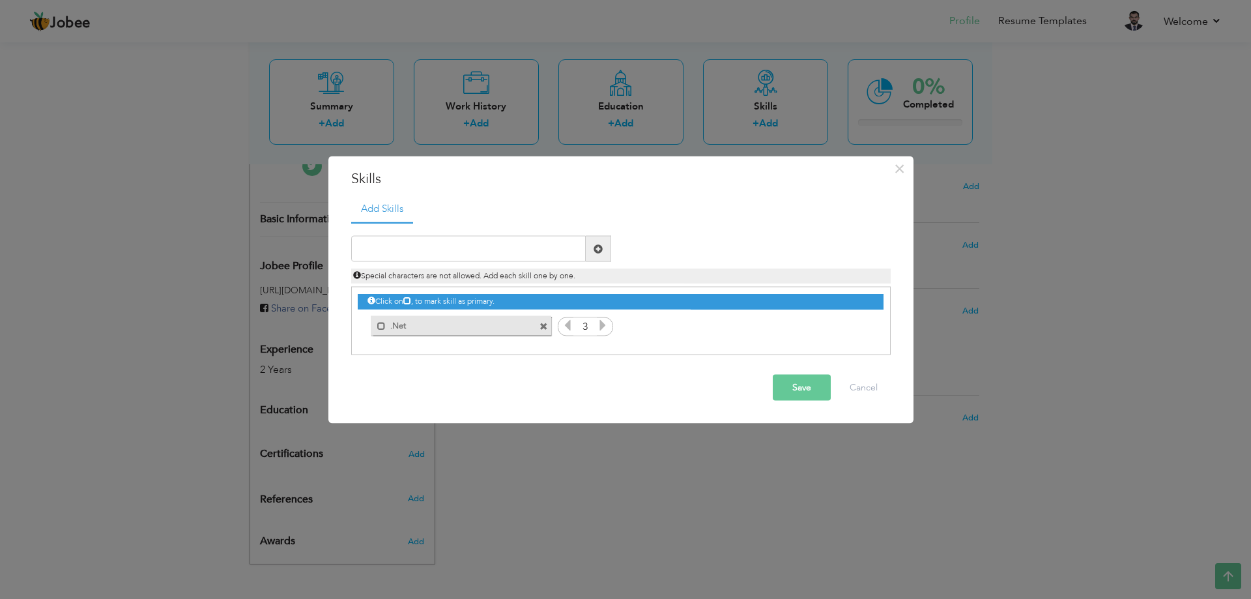
click at [606, 326] on icon at bounding box center [603, 325] width 12 height 12
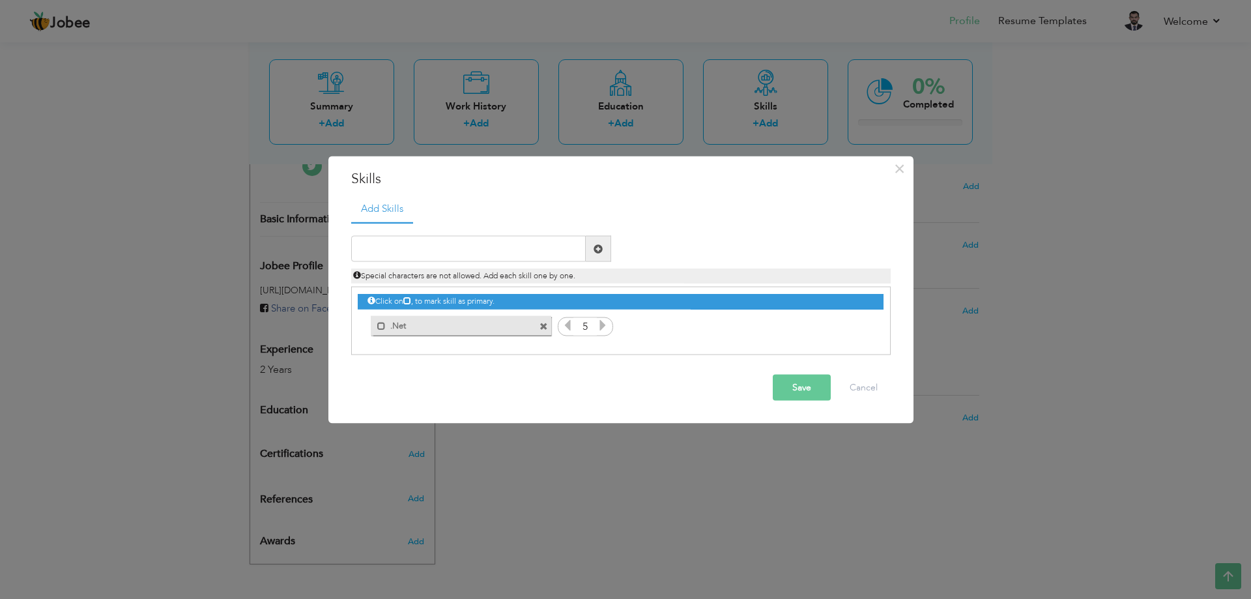
click at [605, 324] on icon at bounding box center [603, 325] width 12 height 12
click at [603, 324] on icon at bounding box center [603, 325] width 12 height 12
click at [602, 323] on icon at bounding box center [603, 325] width 12 height 12
click at [563, 328] on icon at bounding box center [568, 325] width 12 height 12
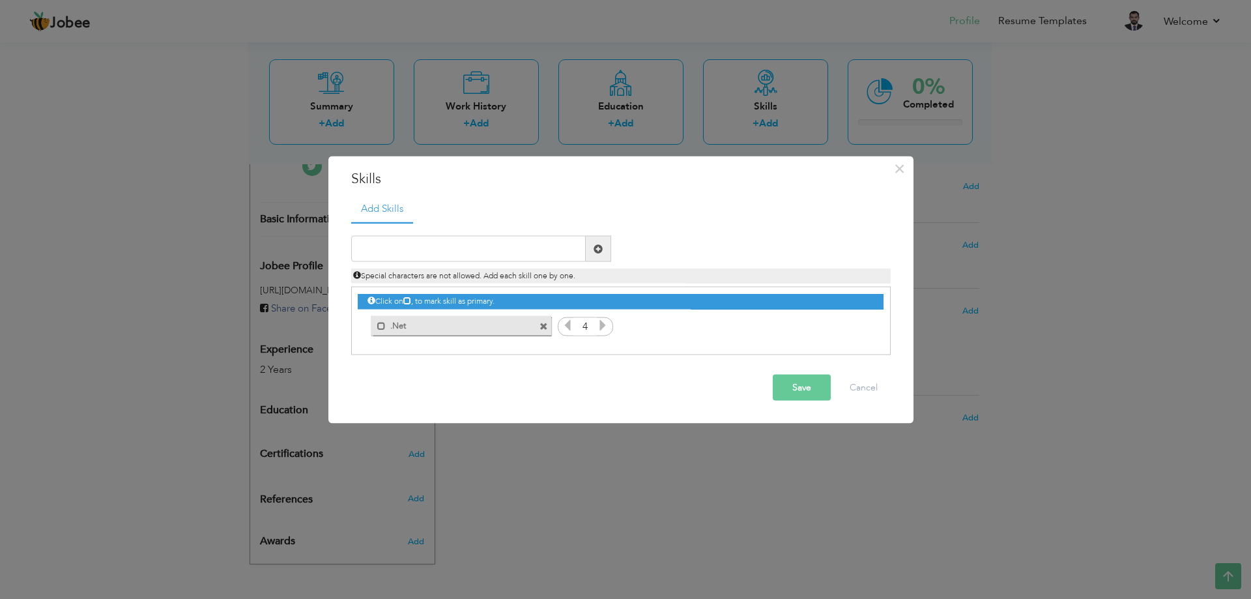
click at [563, 328] on icon at bounding box center [568, 325] width 12 height 12
click at [608, 325] on icon at bounding box center [603, 325] width 12 height 12
drag, startPoint x: 388, startPoint y: 252, endPoint x: 400, endPoint y: 254, distance: 11.9
click at [388, 252] on input "text" at bounding box center [468, 249] width 235 height 26
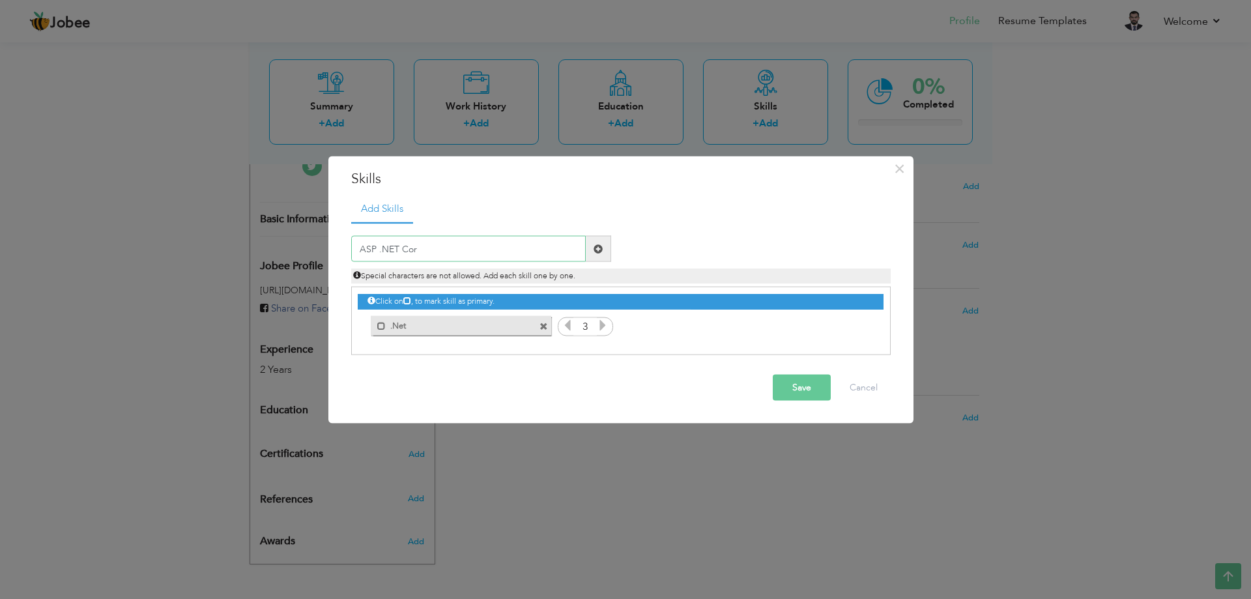
type input "ASP .NET Core"
click at [861, 325] on icon at bounding box center [858, 325] width 12 height 12
click at [860, 324] on icon at bounding box center [858, 325] width 12 height 12
click at [821, 325] on icon at bounding box center [822, 325] width 12 height 12
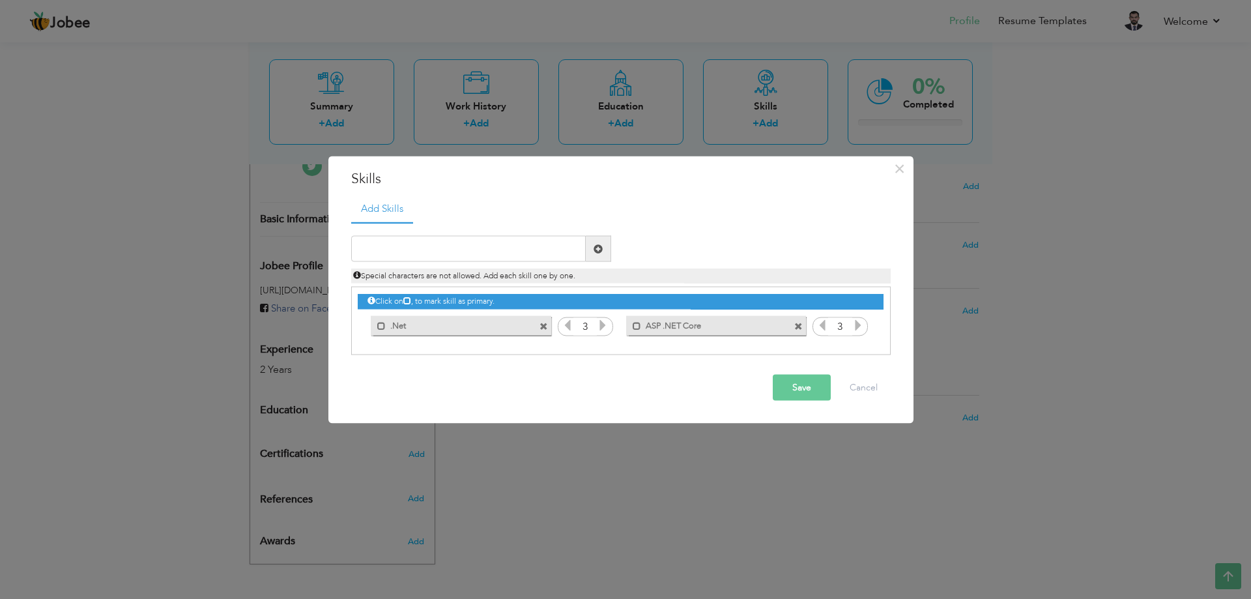
click at [796, 392] on button "Save" at bounding box center [802, 388] width 58 height 26
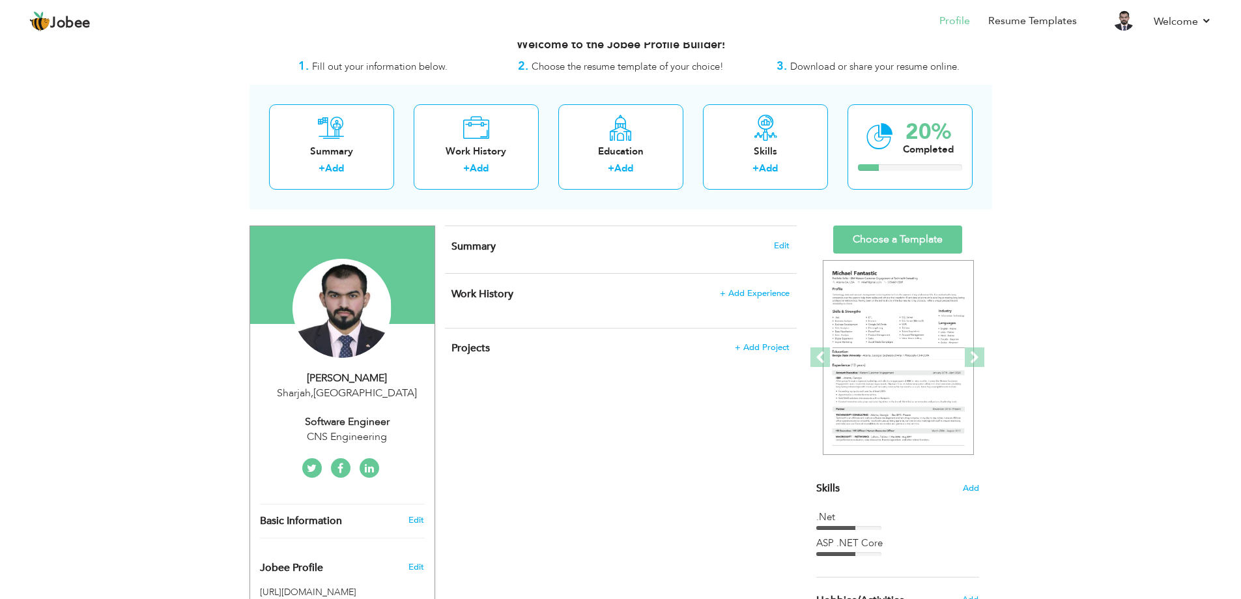
scroll to position [0, 0]
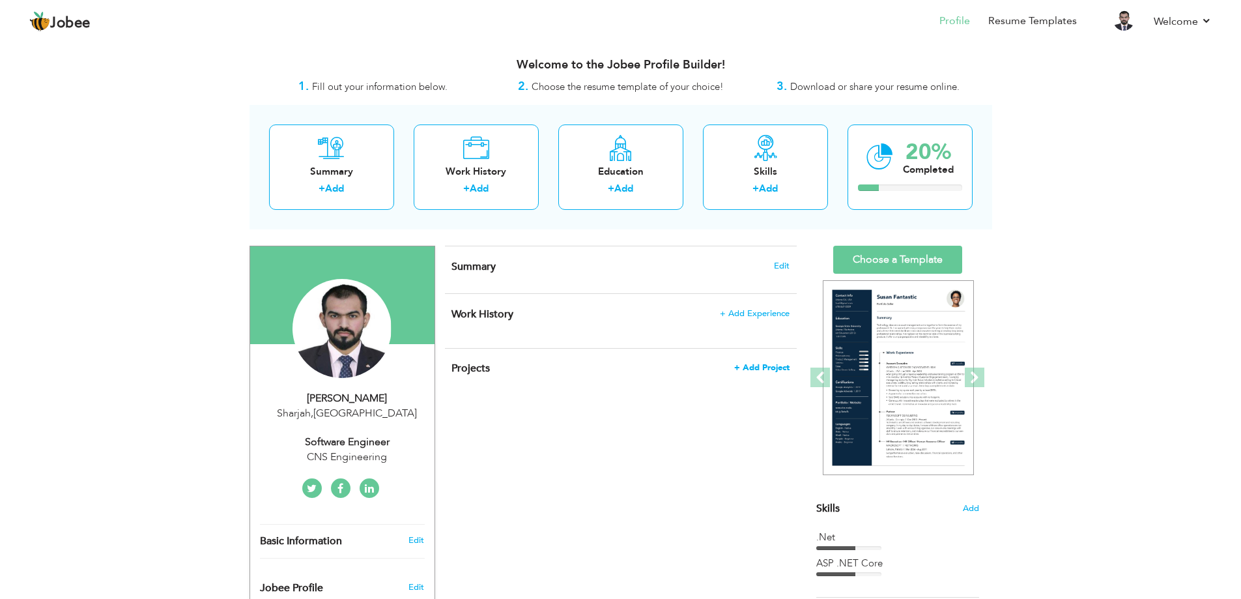
click at [770, 365] on span "+ Add Project" at bounding box center [761, 367] width 55 height 9
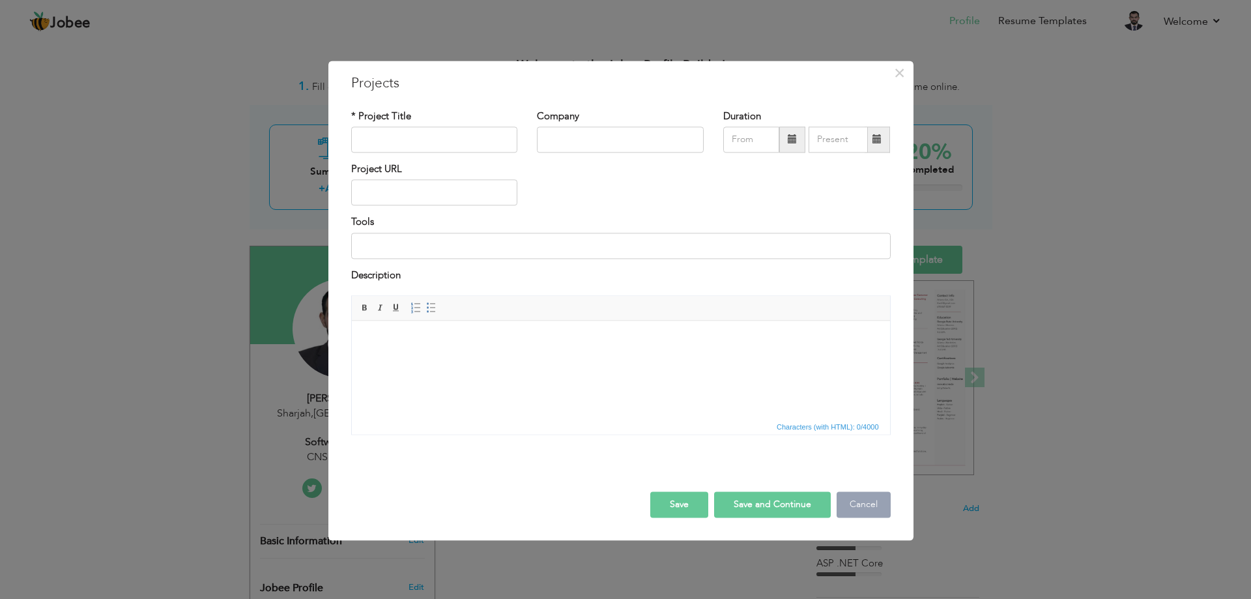
click at [865, 502] on button "Cancel" at bounding box center [864, 505] width 54 height 26
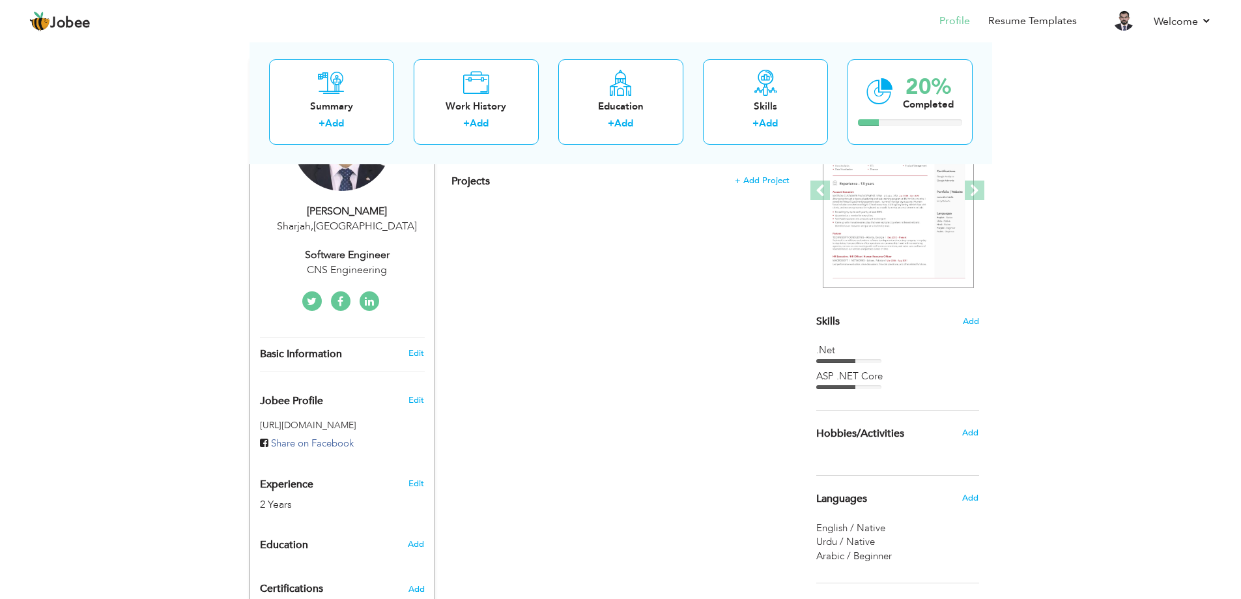
scroll to position [322, 0]
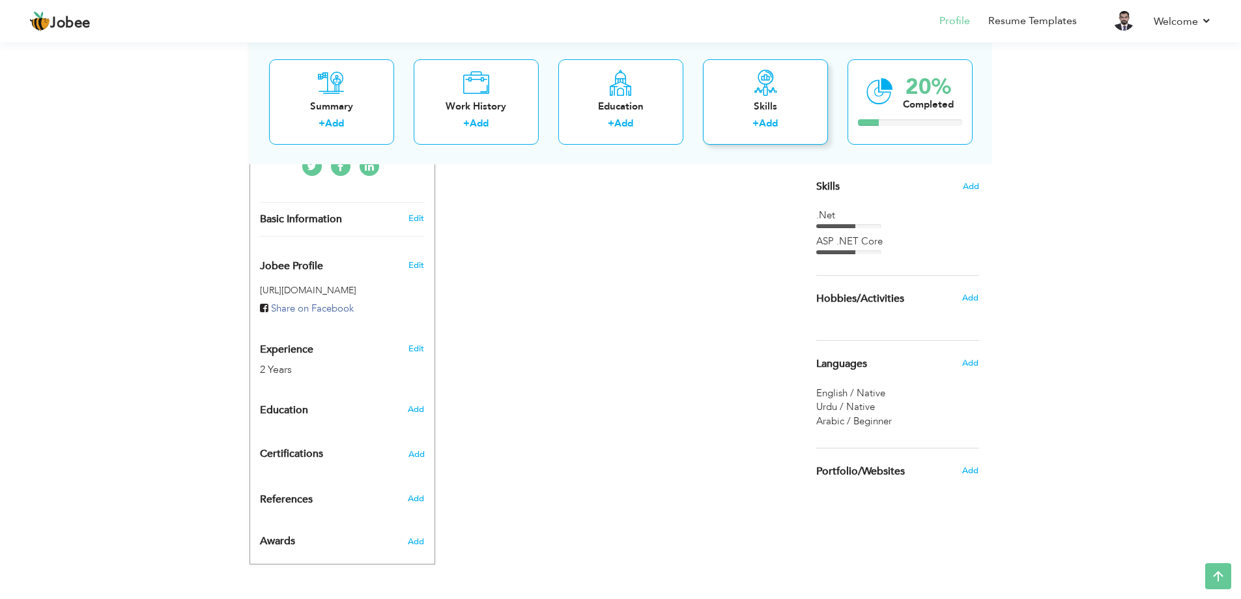
click at [773, 120] on link "Add" at bounding box center [768, 123] width 19 height 13
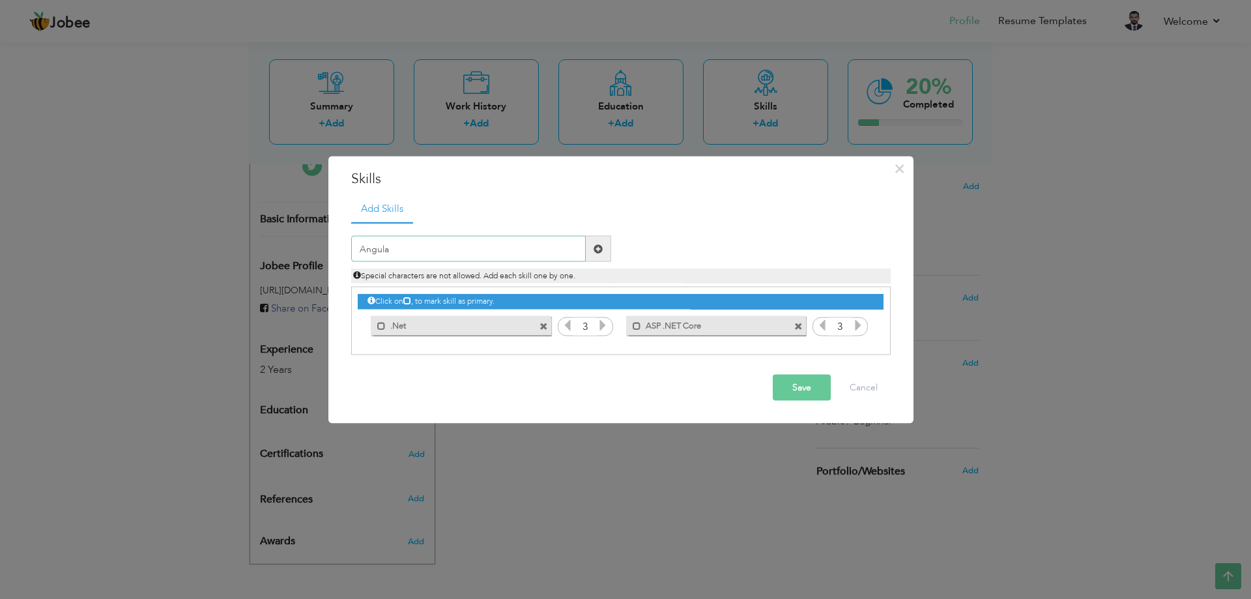
type input "Angular"
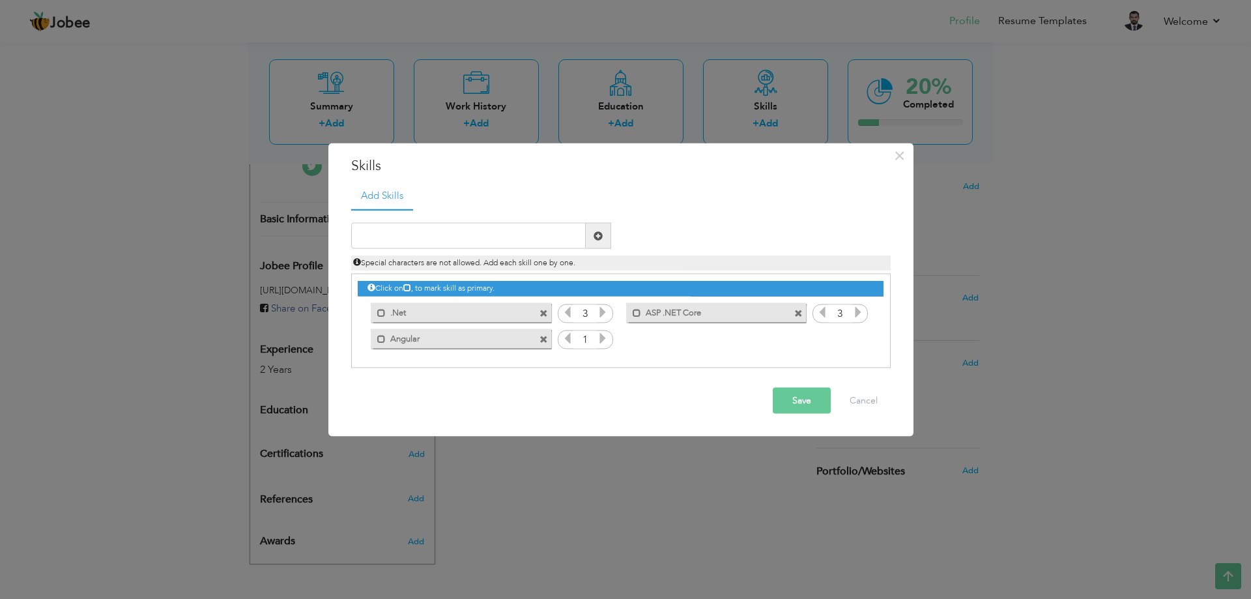
click at [599, 339] on icon at bounding box center [603, 338] width 12 height 12
click at [506, 223] on input "text" at bounding box center [468, 236] width 235 height 26
type input "ASP .NET MVC"
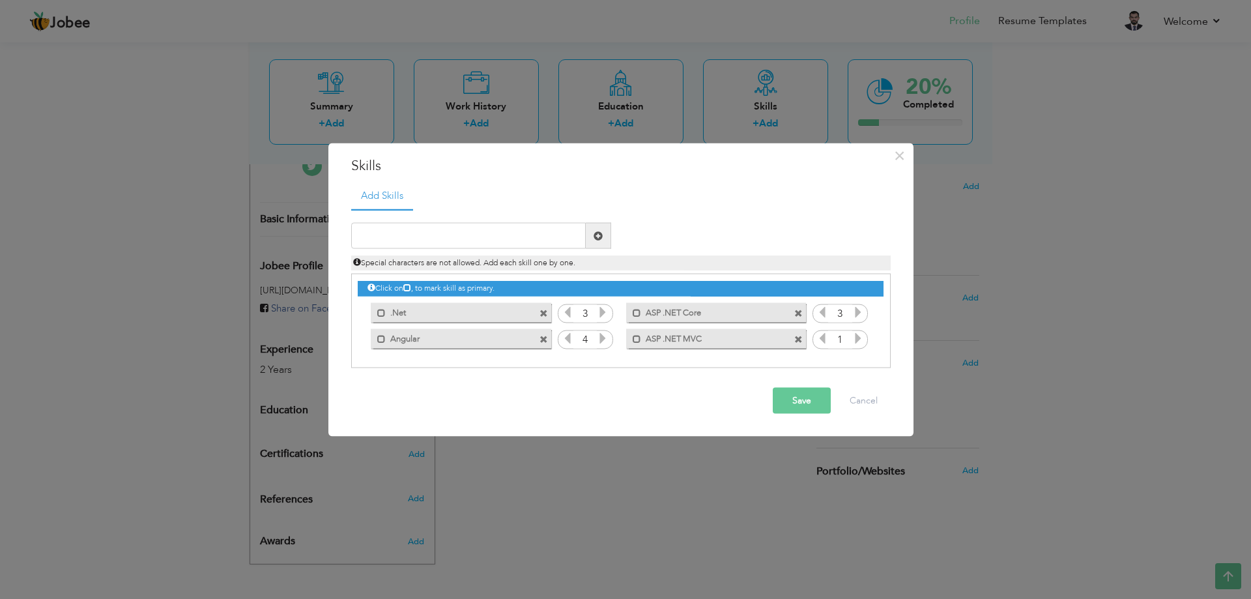
click at [859, 334] on icon at bounding box center [858, 338] width 12 height 12
click at [858, 334] on icon at bounding box center [858, 338] width 12 height 12
click at [798, 401] on button "Save" at bounding box center [802, 401] width 58 height 26
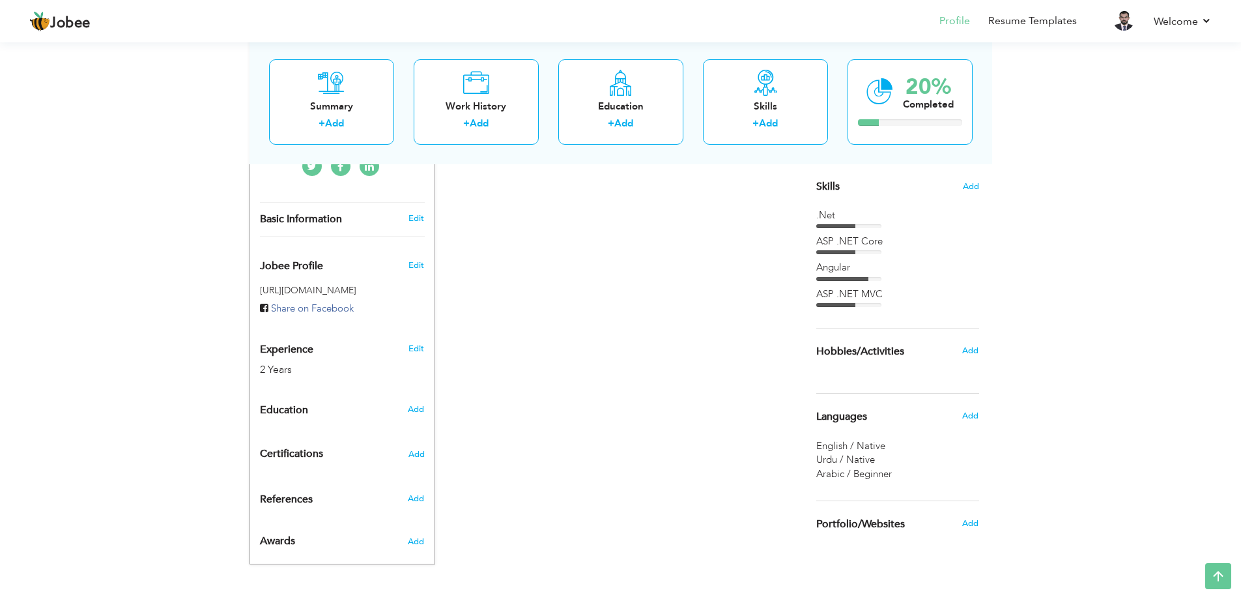
drag, startPoint x: 898, startPoint y: 286, endPoint x: 624, endPoint y: 405, distance: 298.5
click at [624, 405] on div "CV Import Profile Strength 0% Select an Item from right menu Work History * Job…" at bounding box center [620, 243] width 371 height 639
click at [618, 119] on link "Add" at bounding box center [623, 123] width 19 height 13
radio input "true"
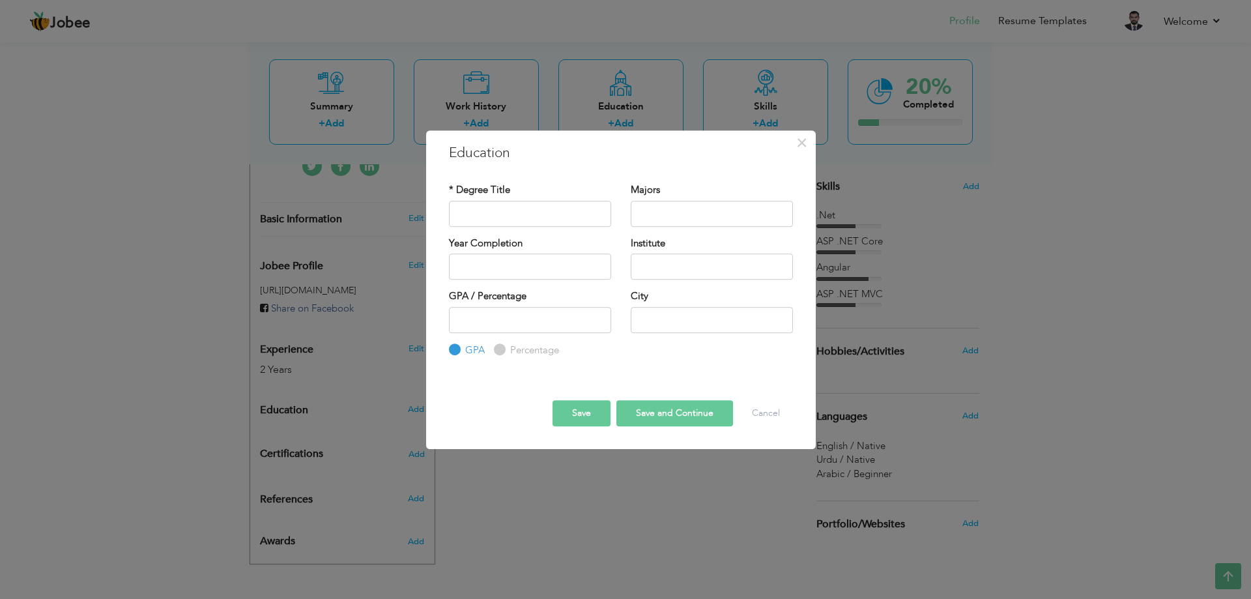
click at [530, 351] on label "Percentage" at bounding box center [533, 350] width 52 height 14
click at [502, 351] on input "Percentage" at bounding box center [498, 349] width 8 height 8
radio input "true"
click at [465, 347] on label "GPA" at bounding box center [473, 350] width 23 height 14
click at [457, 347] on input "GPA" at bounding box center [453, 349] width 8 height 8
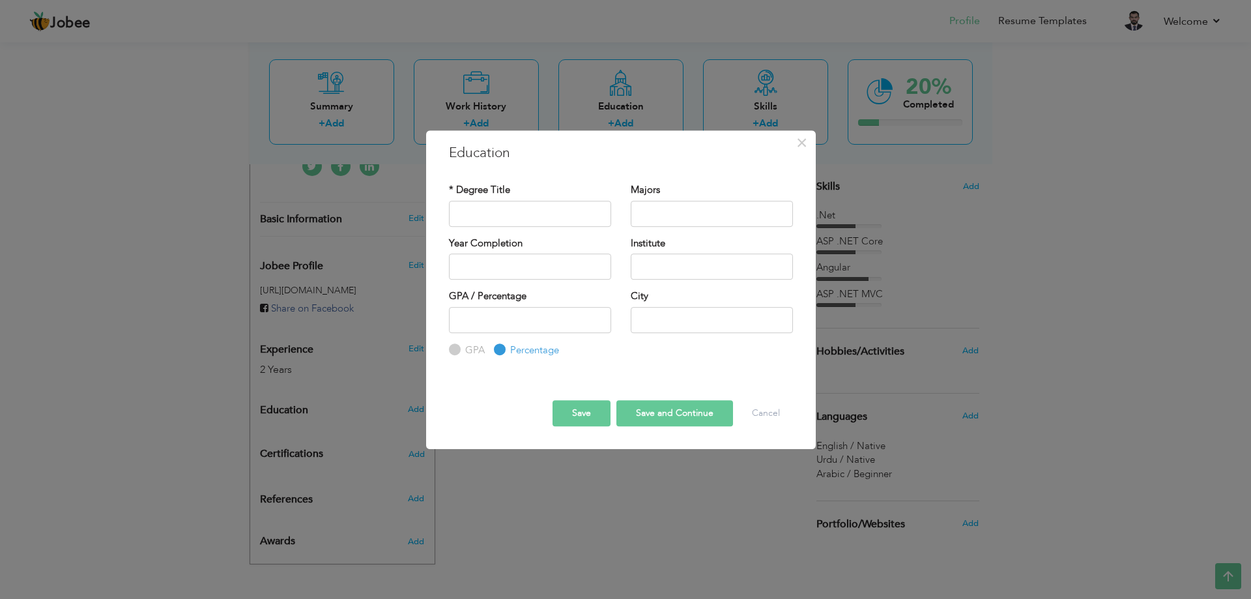
radio input "true"
click at [537, 223] on input "text" at bounding box center [530, 214] width 162 height 26
drag, startPoint x: 543, startPoint y: 244, endPoint x: 546, endPoint y: 261, distance: 17.1
click at [546, 255] on div "Year Completion" at bounding box center [530, 258] width 162 height 43
type input "2025"
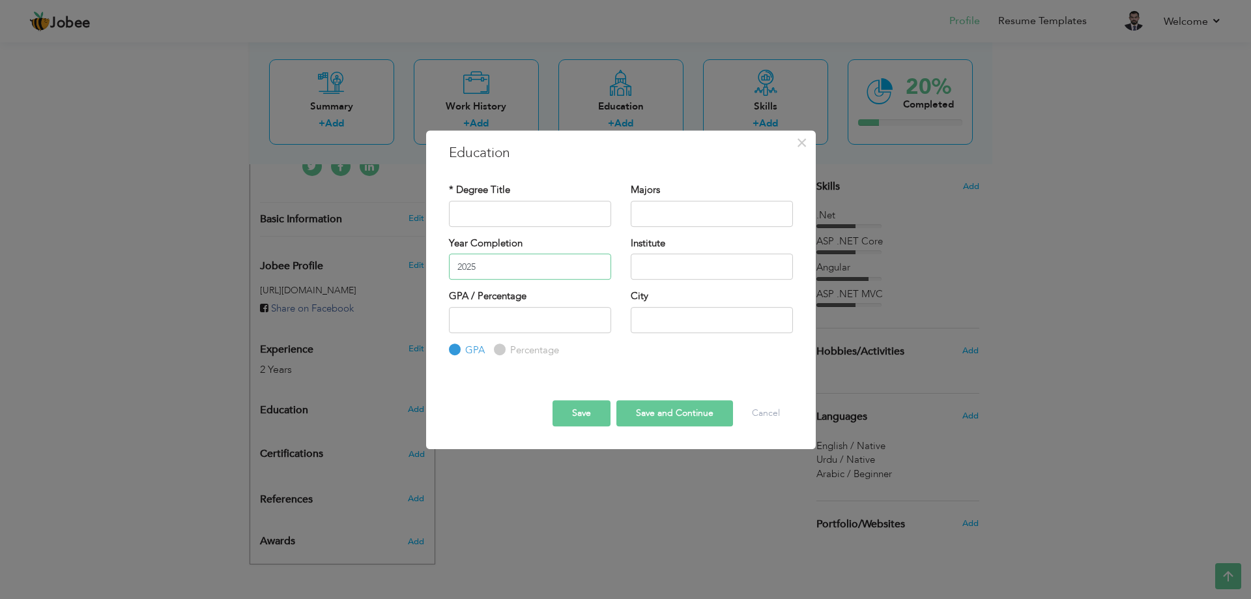
click at [547, 261] on input "2025" at bounding box center [530, 266] width 162 height 26
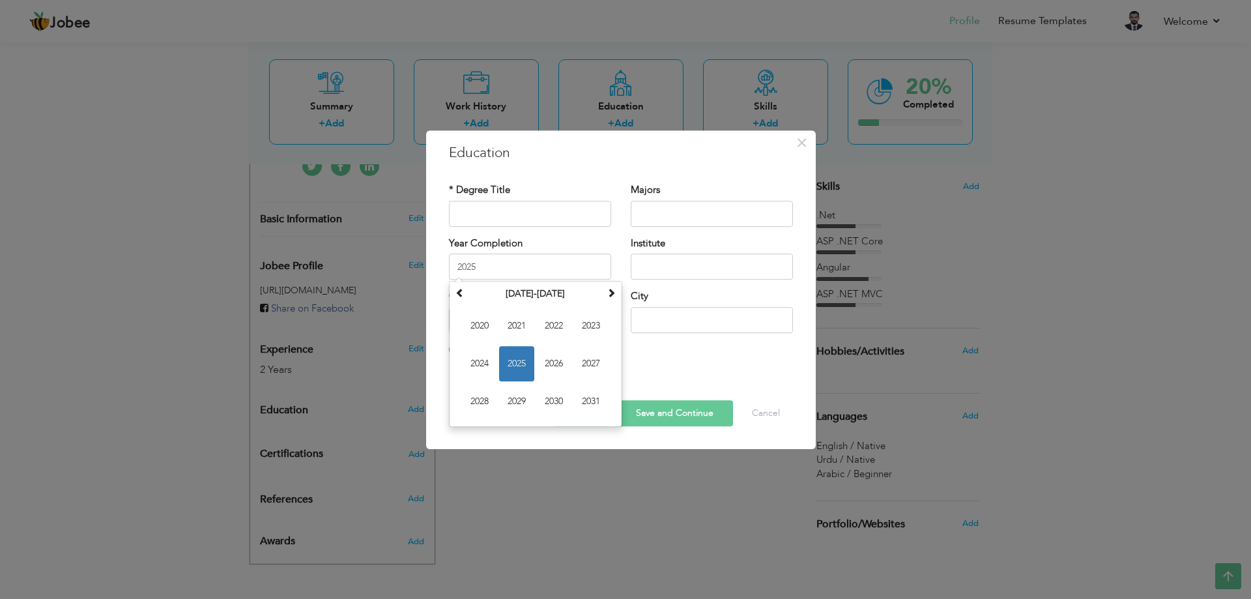
click at [704, 384] on div at bounding box center [621, 388] width 364 height 23
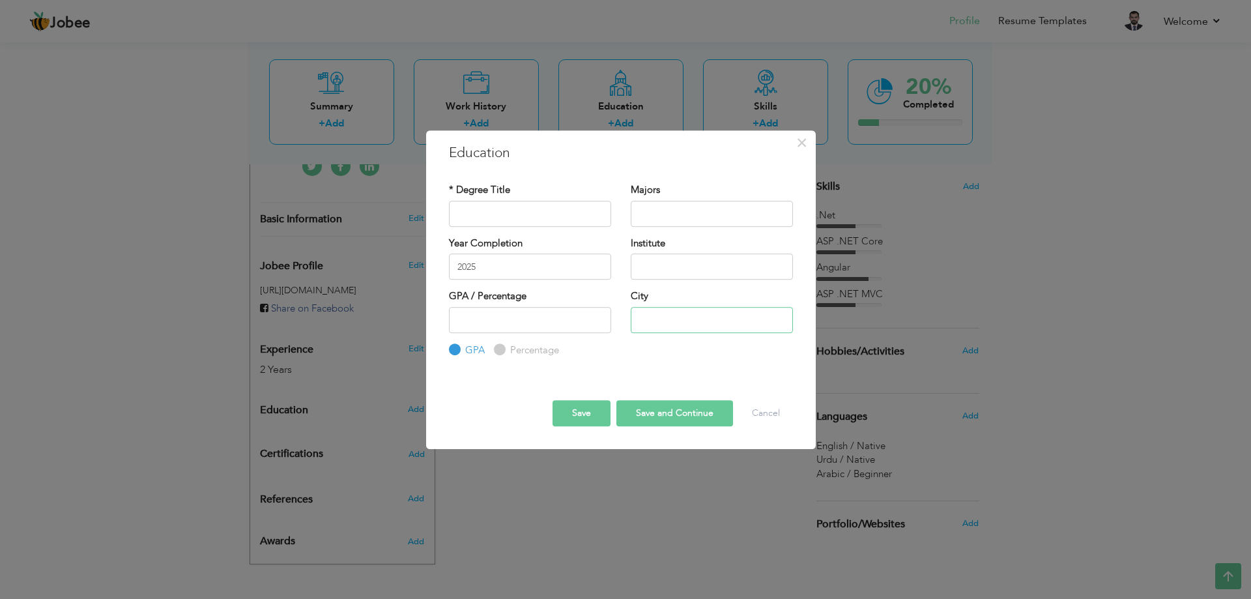
click at [689, 326] on input "text" at bounding box center [712, 320] width 162 height 26
click at [566, 319] on input "number" at bounding box center [530, 320] width 162 height 26
click at [672, 252] on div "Institute" at bounding box center [712, 258] width 162 height 43
click at [688, 193] on div "Majors" at bounding box center [712, 204] width 162 height 43
click at [770, 403] on button "Cancel" at bounding box center [766, 413] width 54 height 26
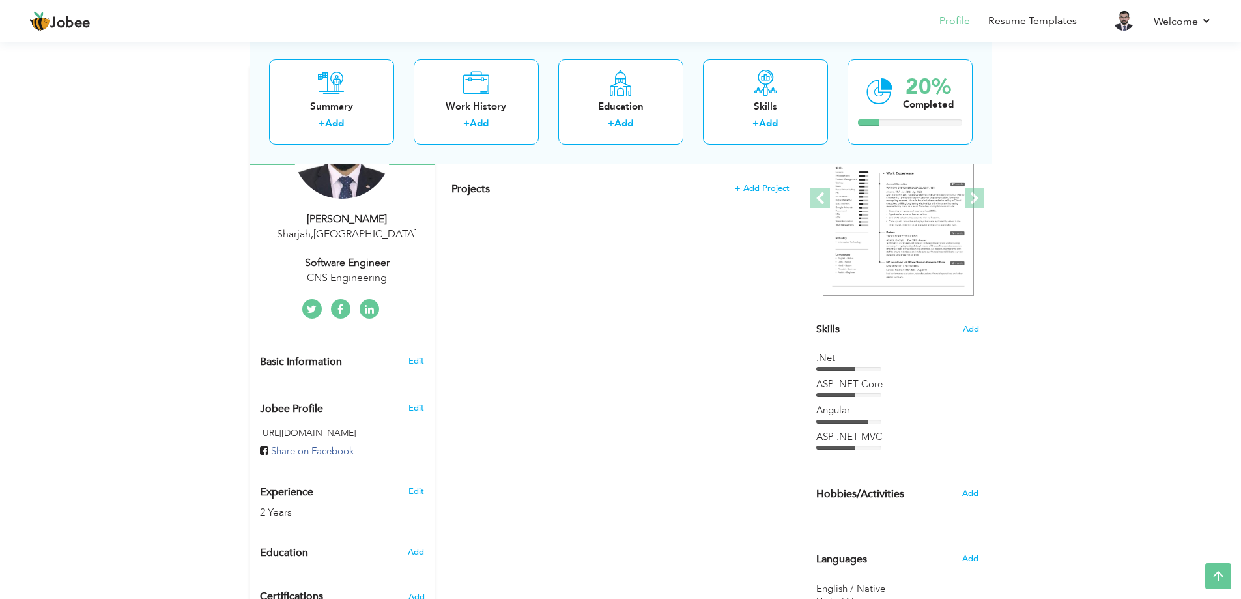
scroll to position [61, 0]
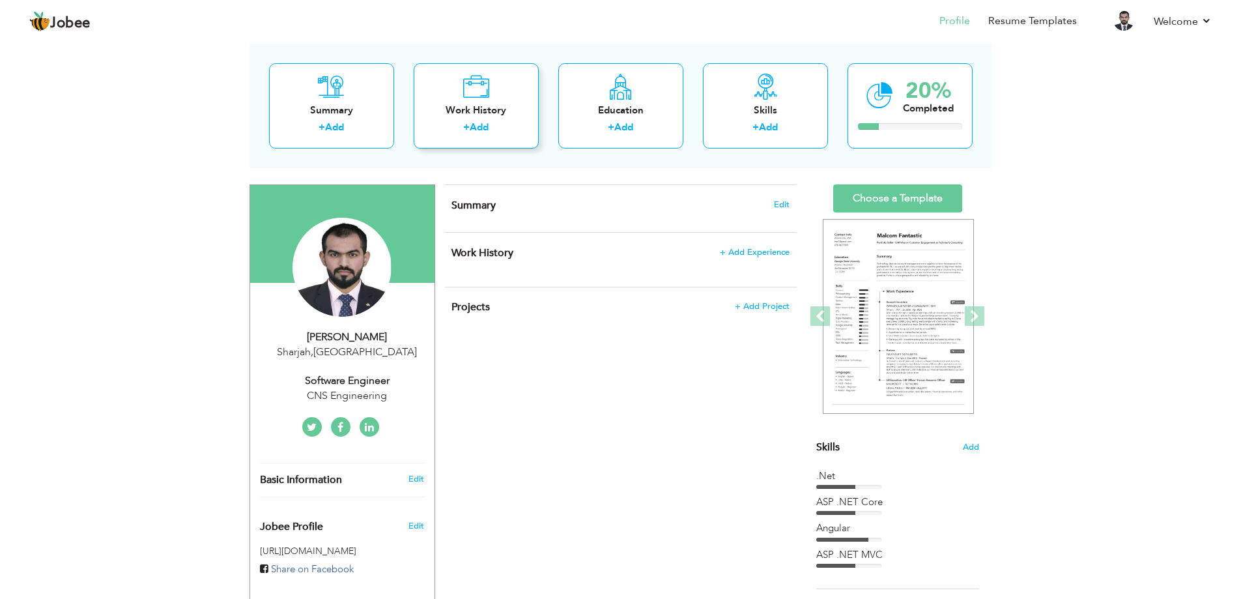
click at [473, 127] on link "Add" at bounding box center [479, 127] width 19 height 13
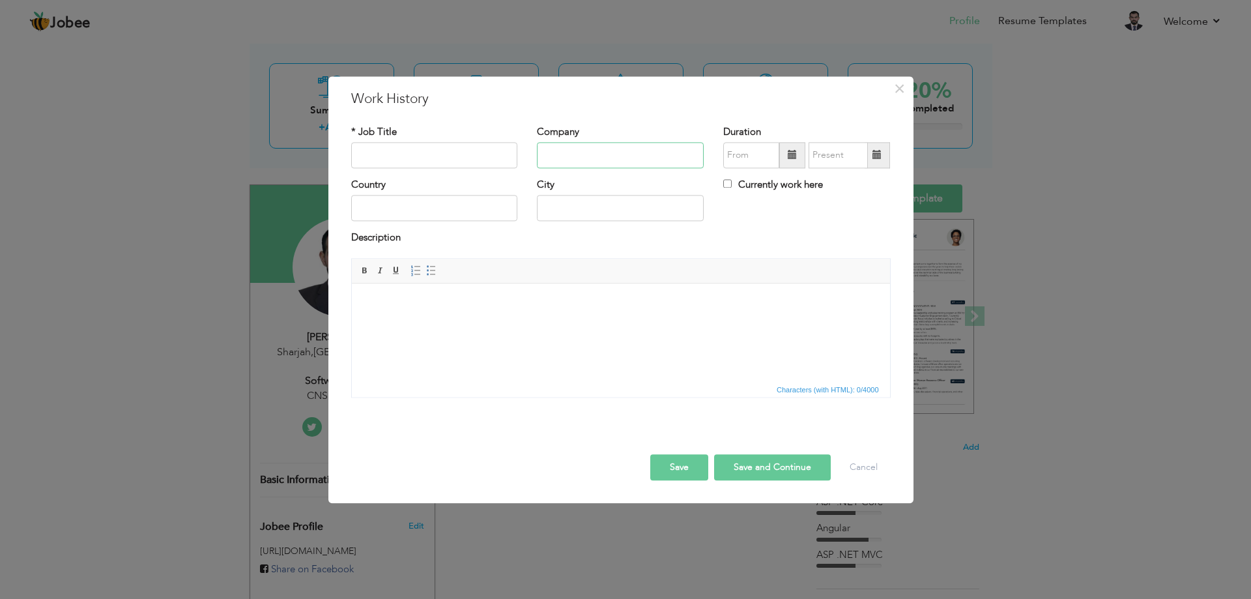
click at [573, 155] on input "text" at bounding box center [620, 155] width 167 height 26
paste input "engineering"
click at [657, 156] on input "CNS Engineering" at bounding box center [620, 155] width 167 height 26
type input "CNS Engineering"
click at [473, 205] on input "text" at bounding box center [434, 208] width 167 height 26
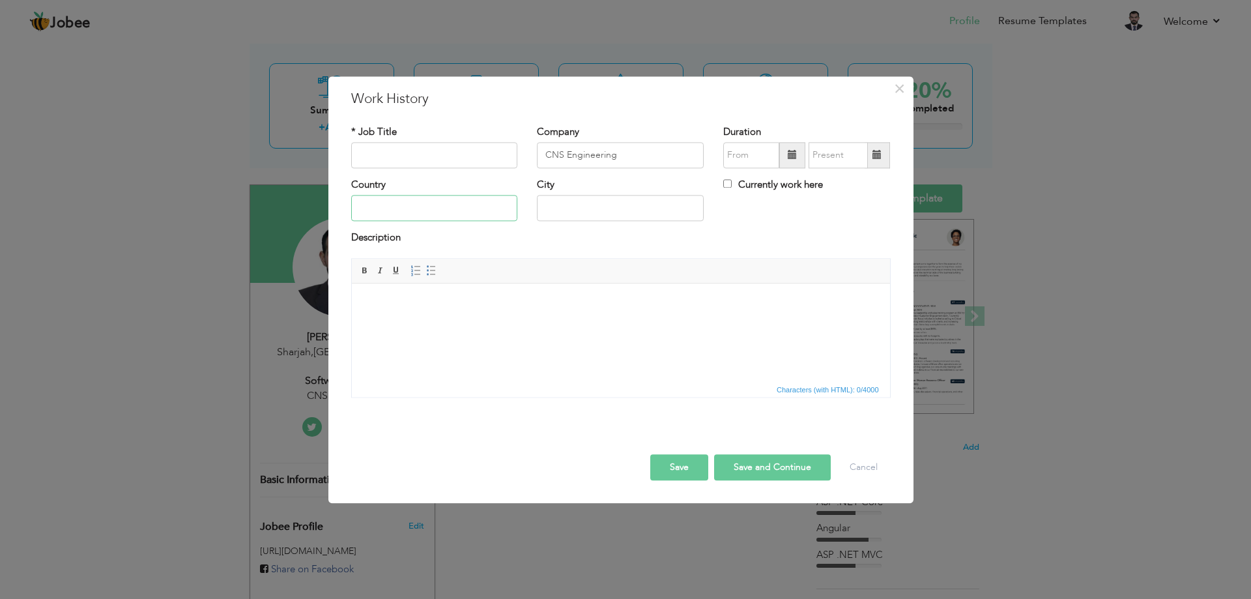
type input "[GEOGRAPHIC_DATA]"
type input "Lahore"
click at [452, 159] on input "text" at bounding box center [434, 155] width 167 height 26
type input "Software Engineer"
click at [745, 477] on button "Save and Continue" at bounding box center [772, 467] width 117 height 26
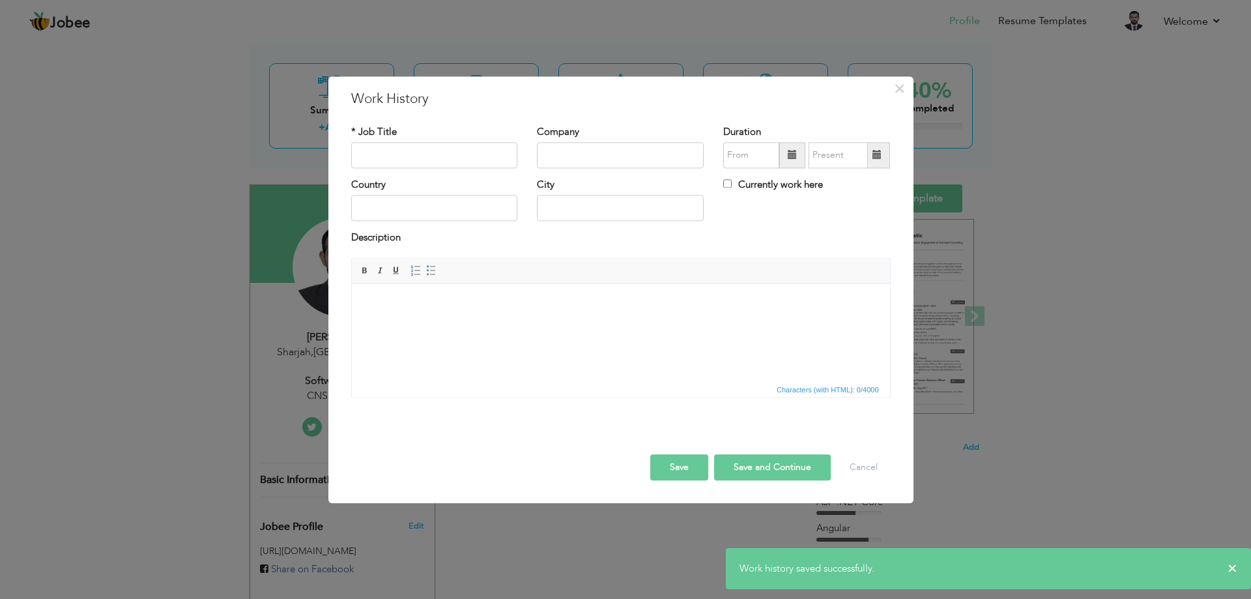
click at [682, 467] on button "Save" at bounding box center [679, 467] width 58 height 26
click at [865, 467] on button "Cancel" at bounding box center [864, 467] width 54 height 26
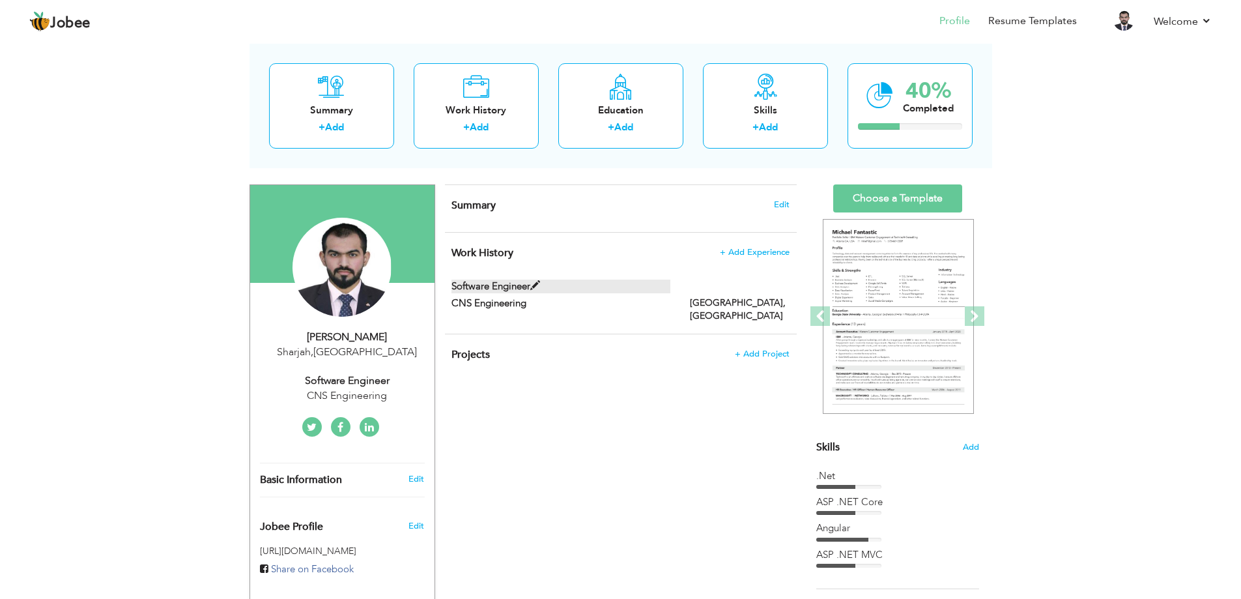
click at [534, 282] on span at bounding box center [535, 286] width 10 height 10
type input "Software Engineer"
type input "CNS Engineering"
type input "[GEOGRAPHIC_DATA]"
type input "Lahore"
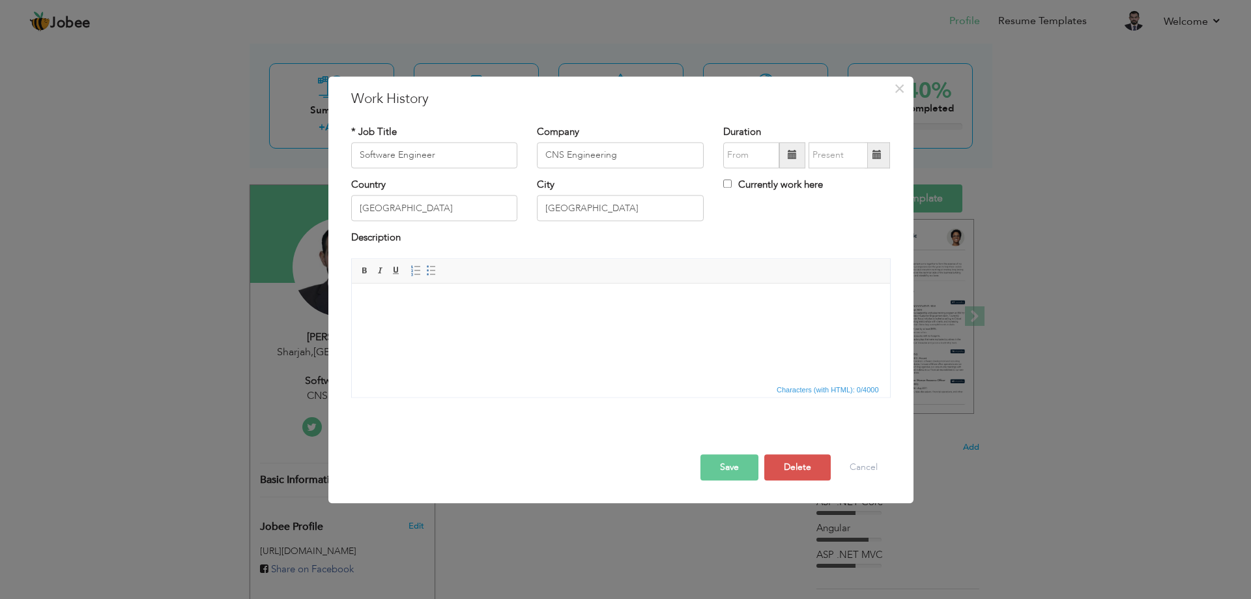
click at [746, 182] on label "Currently work here" at bounding box center [773, 185] width 100 height 14
click at [732, 182] on input "Currently work here" at bounding box center [727, 183] width 8 height 8
checkbox input "true"
click at [800, 153] on span at bounding box center [792, 155] width 26 height 26
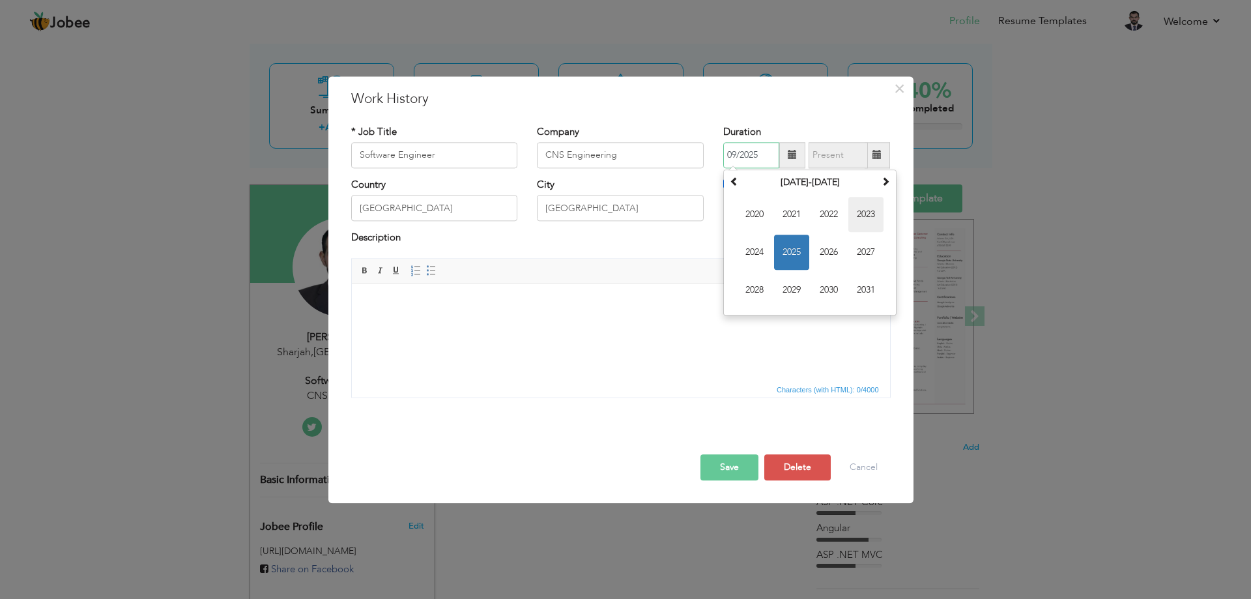
click at [875, 213] on span "2023" at bounding box center [865, 214] width 35 height 35
click at [757, 281] on span "Sep" at bounding box center [754, 289] width 35 height 35
type input "09/2023"
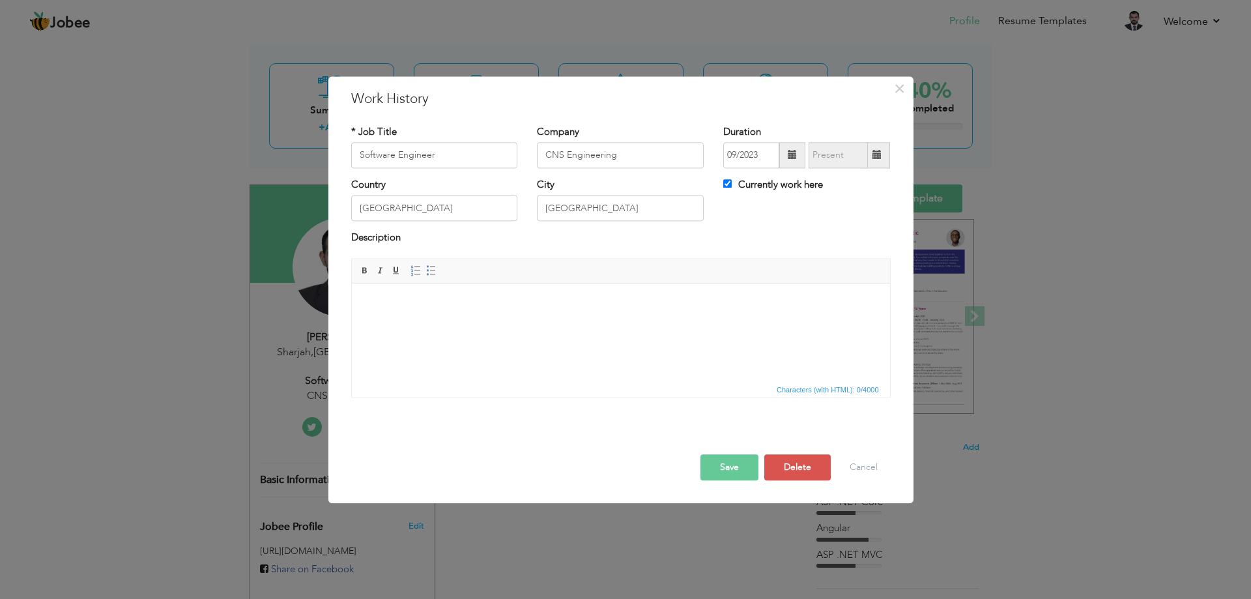
click at [730, 461] on button "Save" at bounding box center [729, 467] width 58 height 26
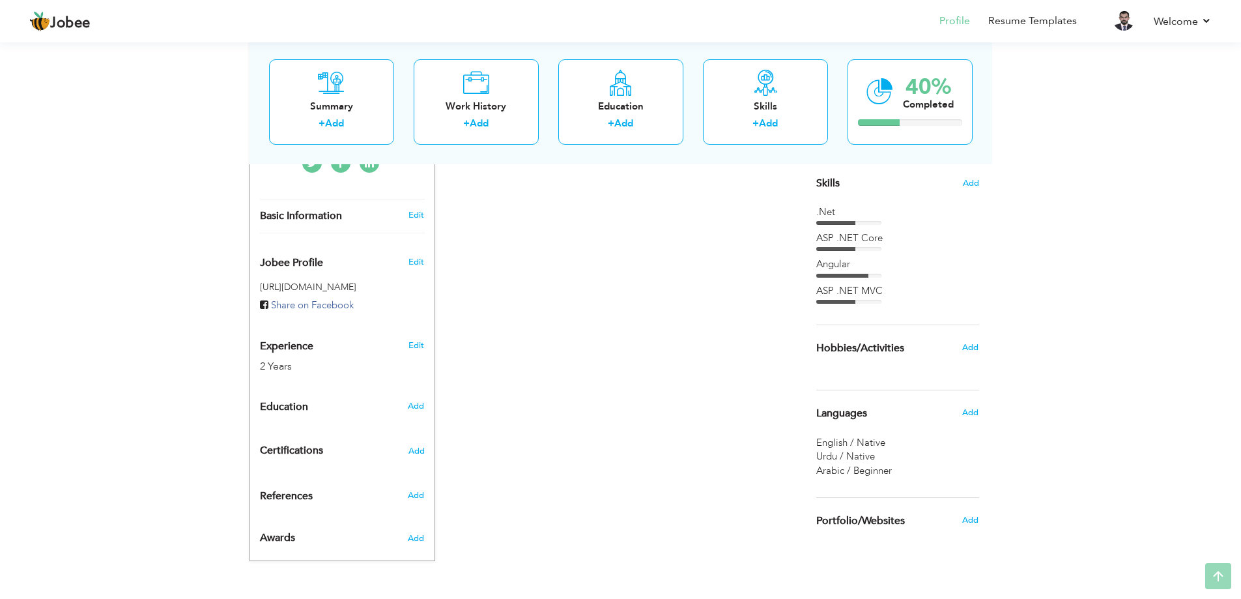
scroll to position [0, 0]
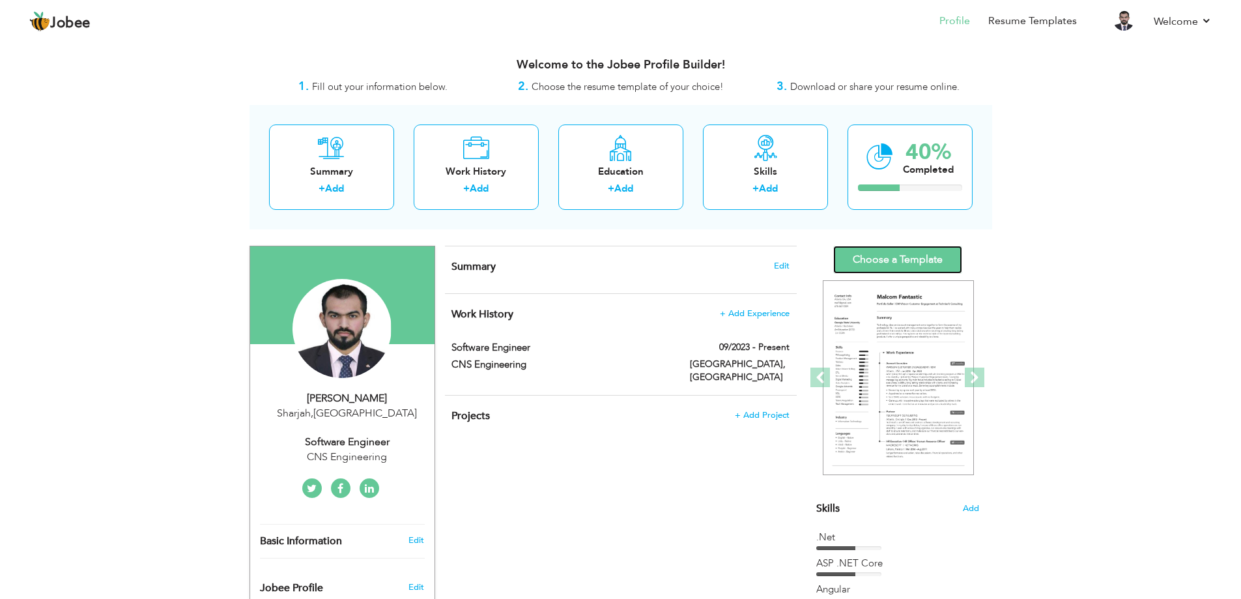
click at [900, 268] on link "Choose a Template" at bounding box center [897, 260] width 129 height 28
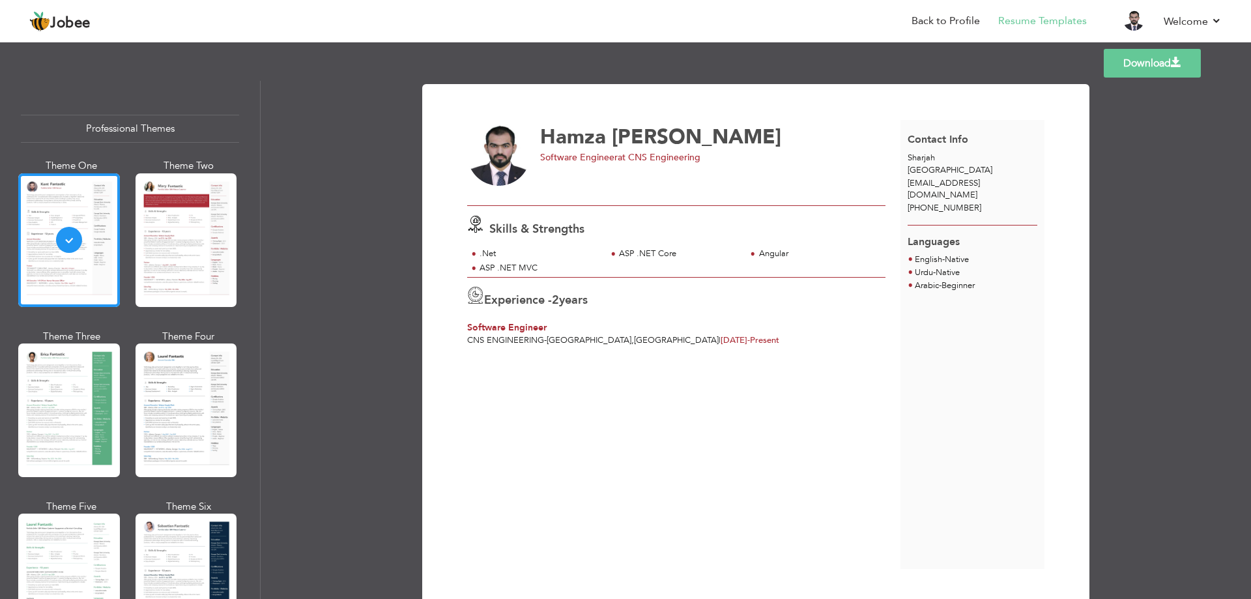
click at [200, 263] on div at bounding box center [187, 240] width 102 height 134
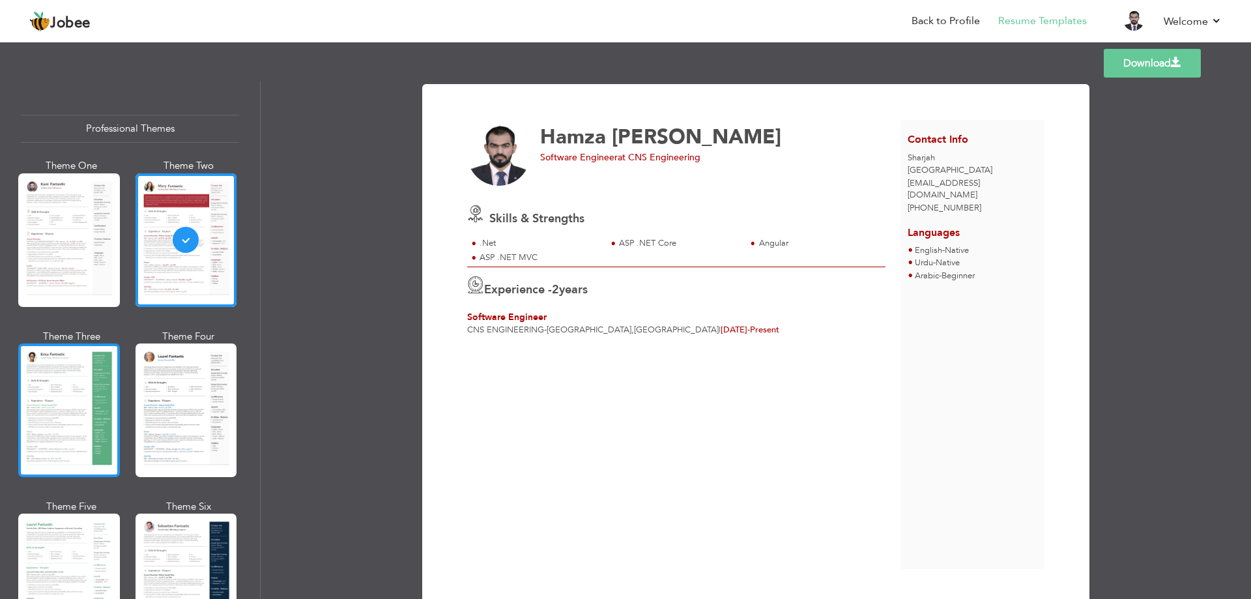
click at [94, 394] on div at bounding box center [69, 410] width 102 height 134
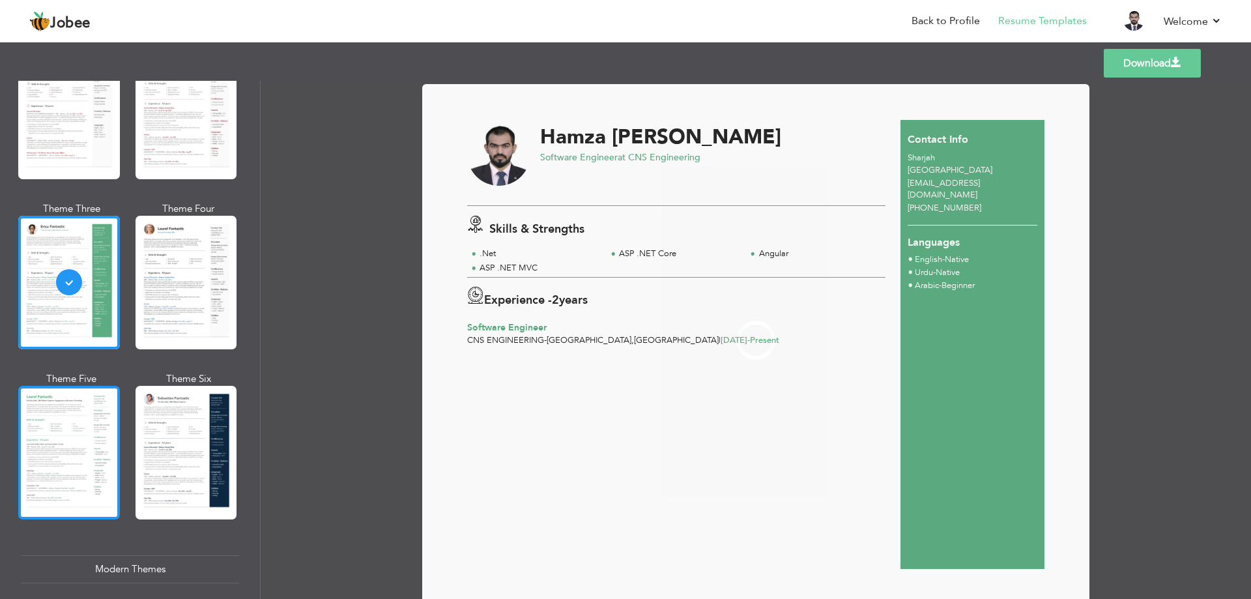
scroll to position [130, 0]
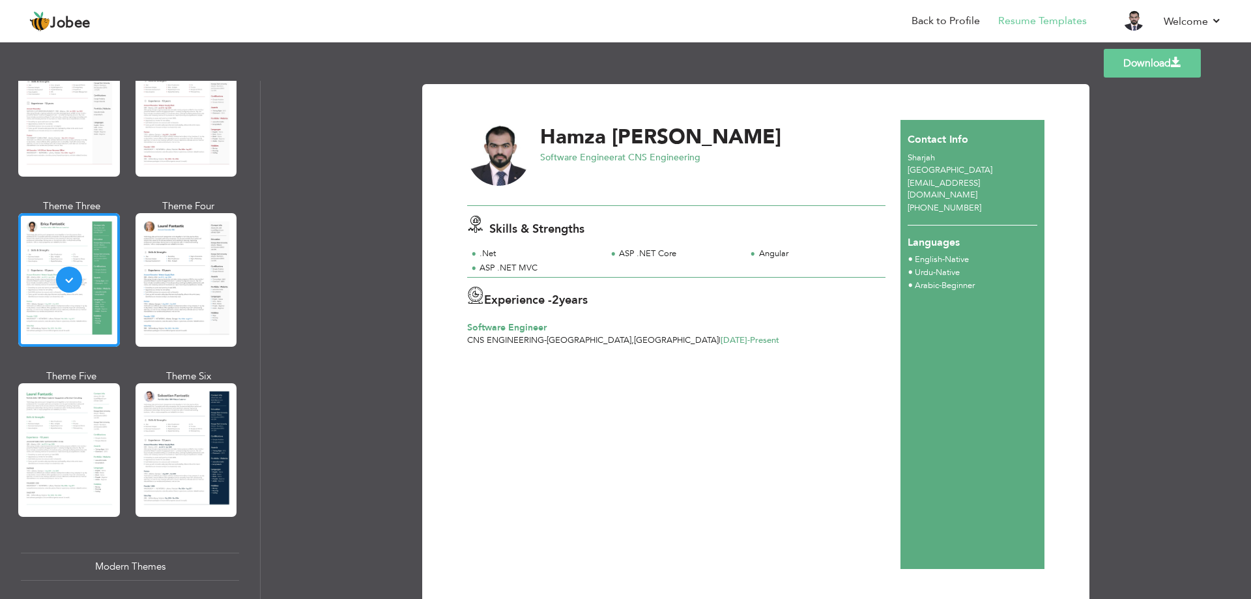
click at [171, 291] on div at bounding box center [187, 280] width 102 height 134
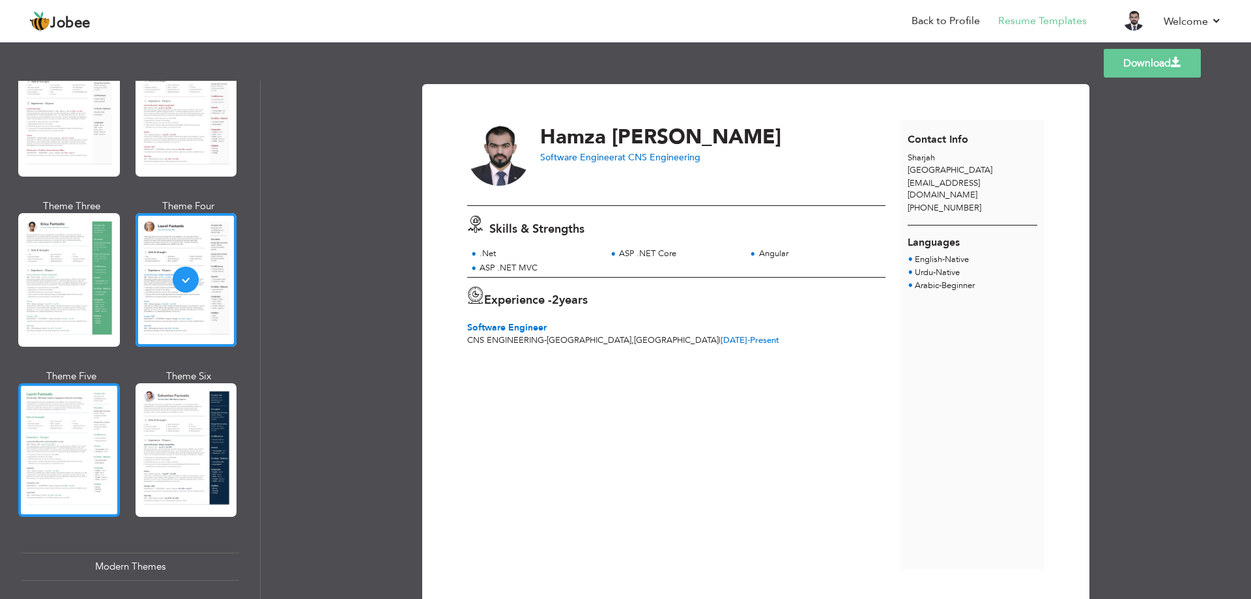
click at [79, 409] on div at bounding box center [69, 450] width 102 height 134
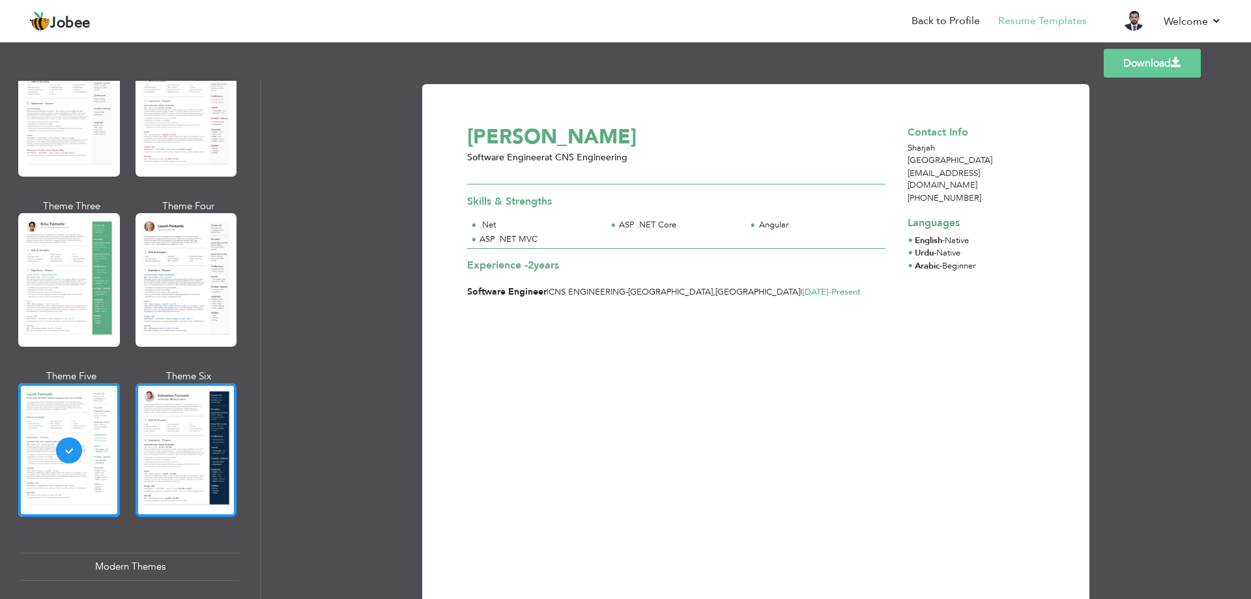
click at [143, 422] on div at bounding box center [187, 450] width 102 height 134
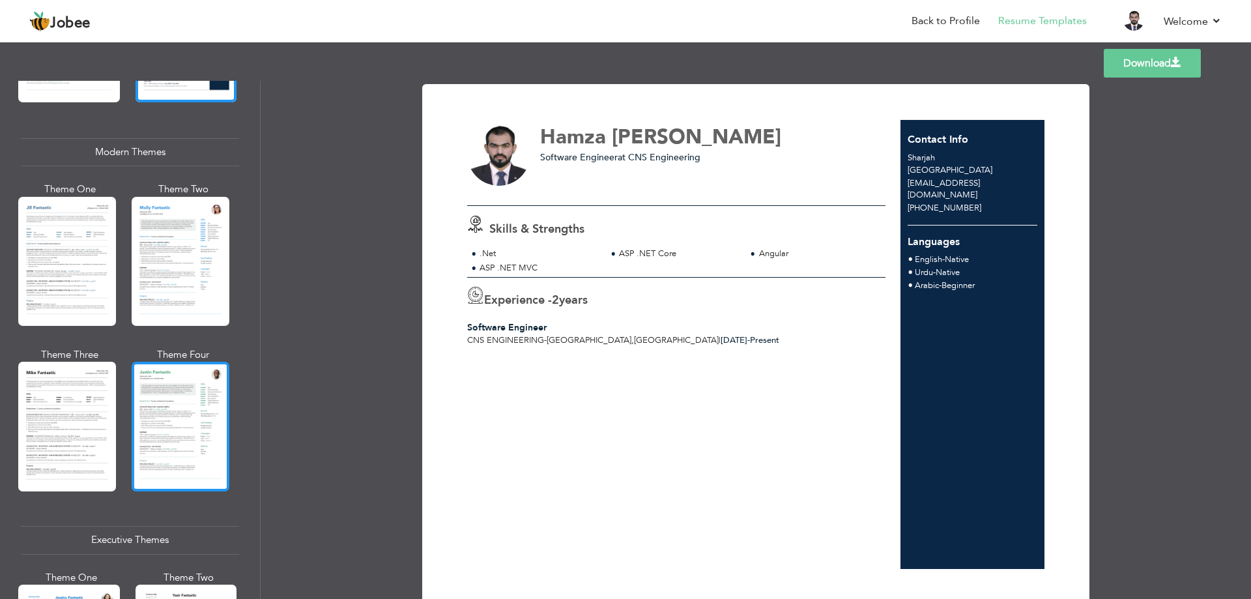
scroll to position [586, 0]
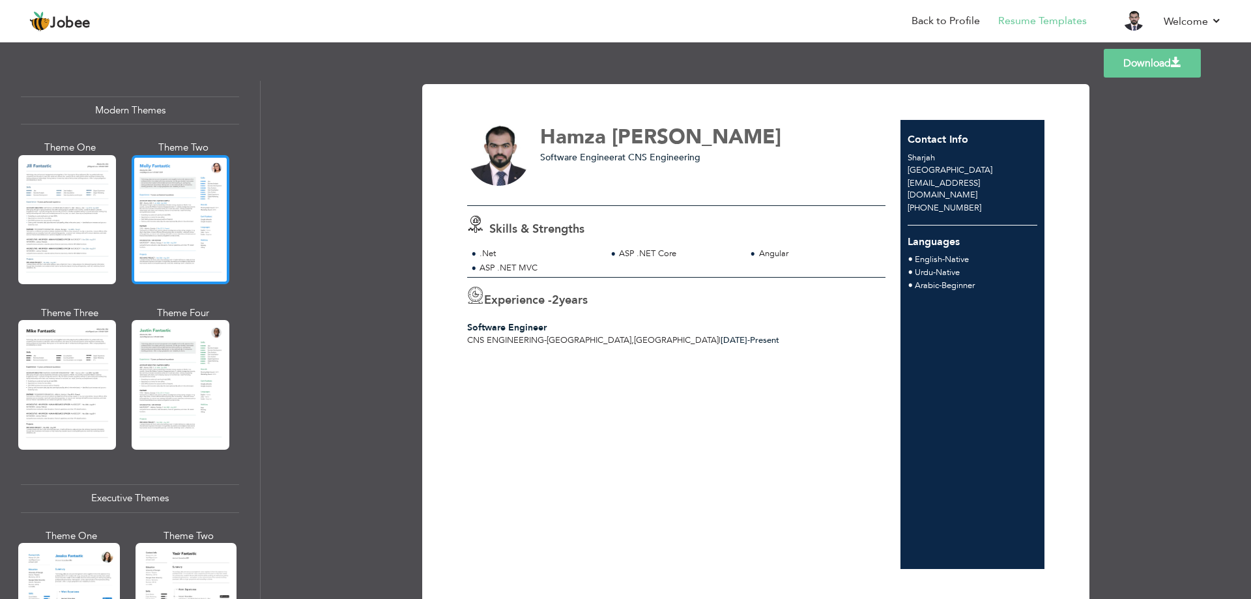
click at [160, 233] on div at bounding box center [181, 219] width 98 height 129
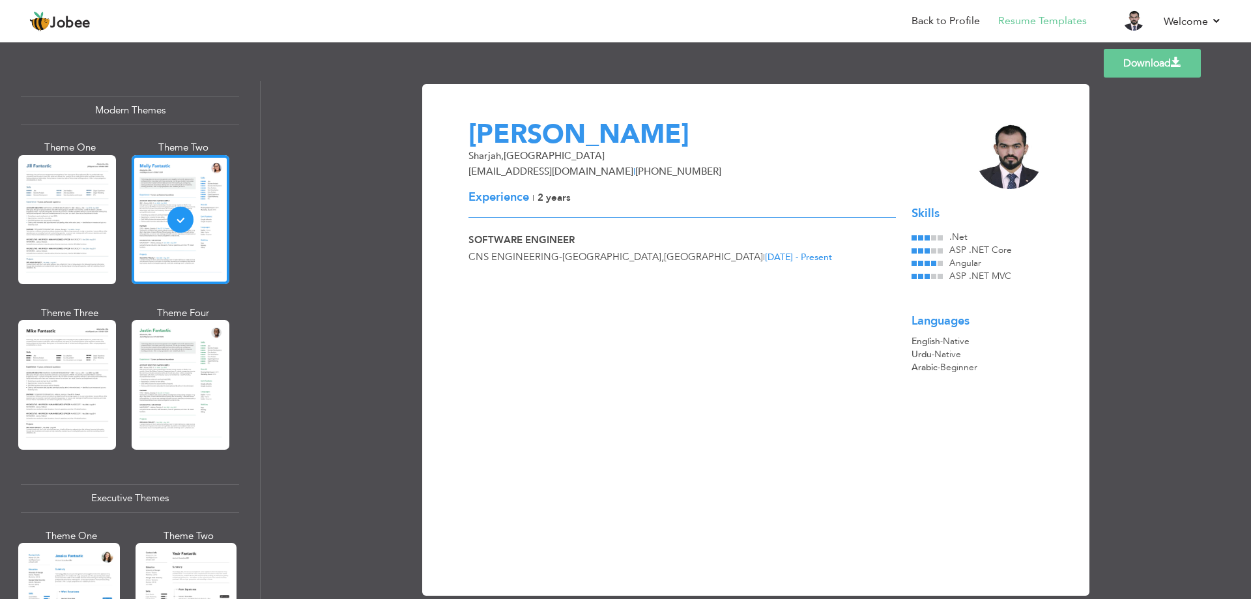
click at [197, 354] on div at bounding box center [181, 384] width 98 height 129
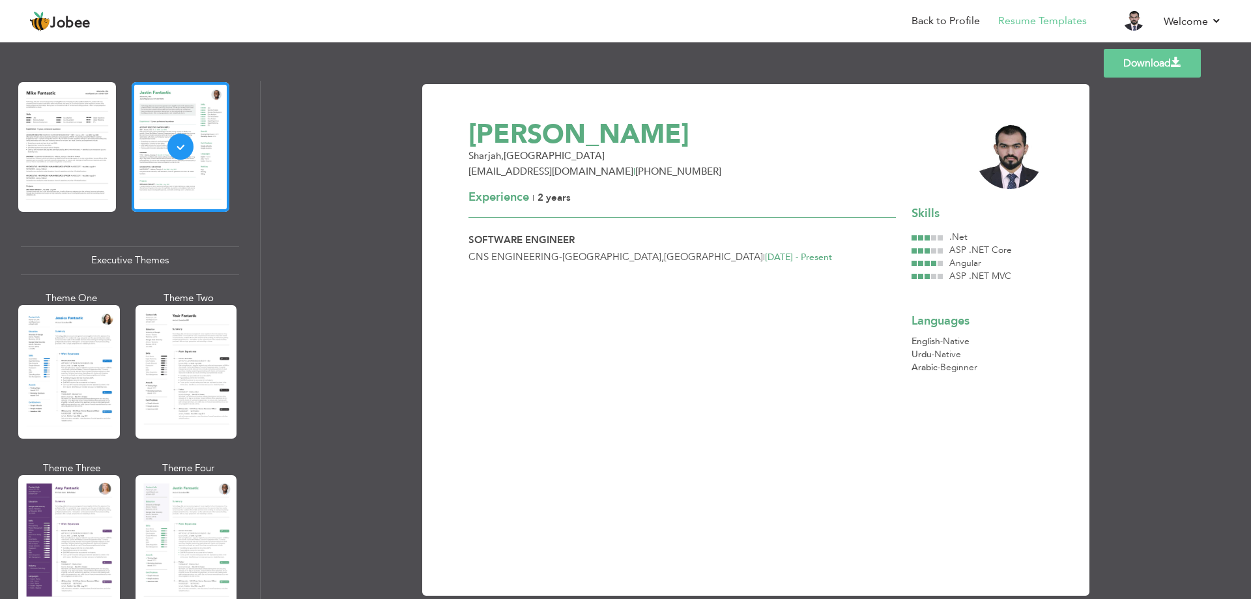
scroll to position [847, 0]
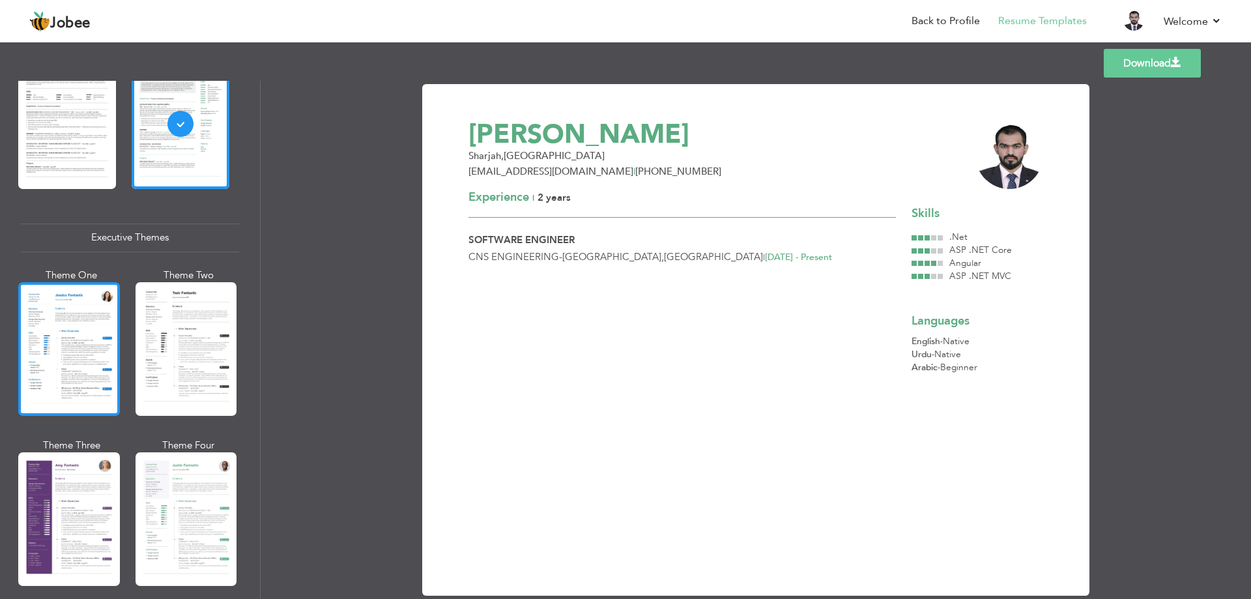
click at [68, 353] on div at bounding box center [69, 349] width 102 height 134
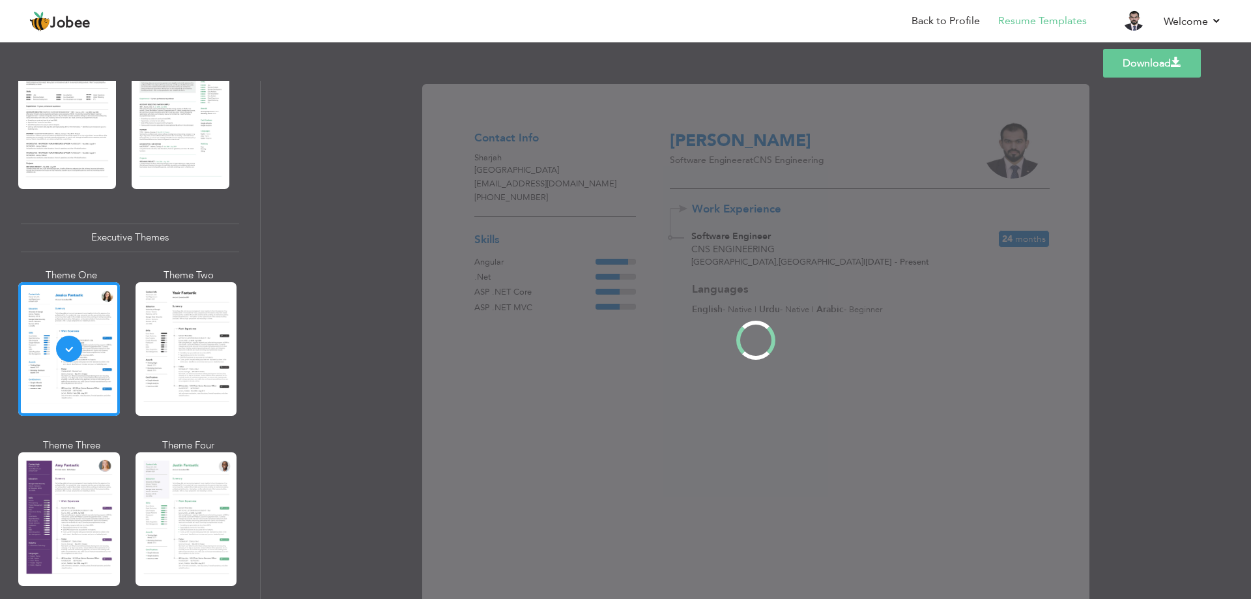
scroll to position [846, 0]
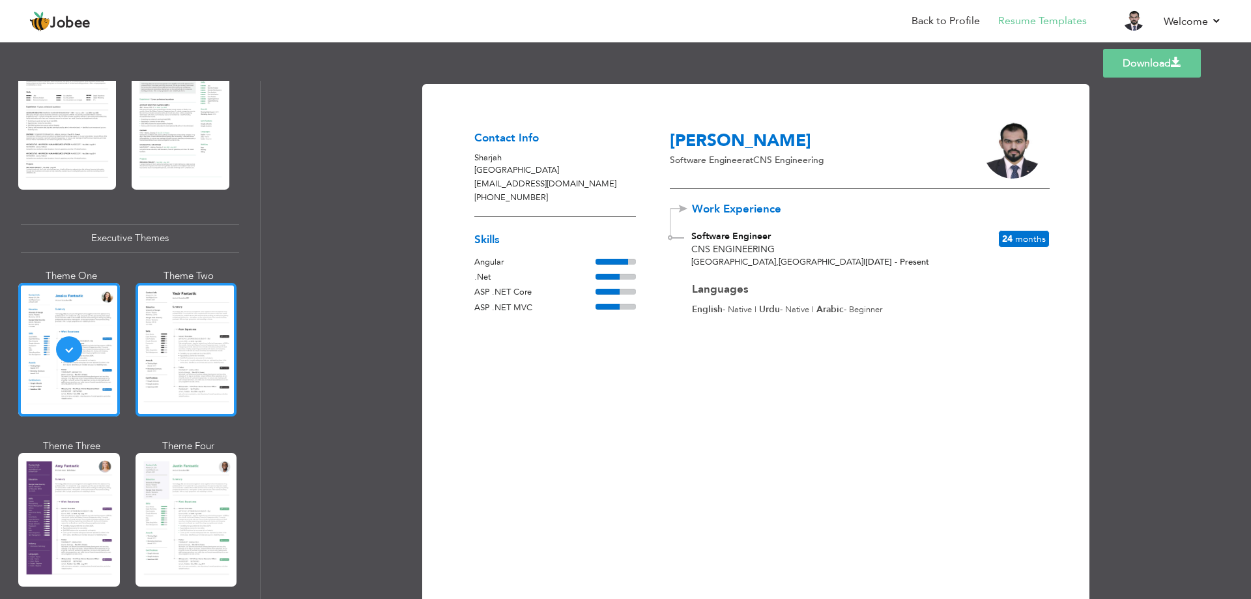
click at [182, 326] on div at bounding box center [187, 350] width 102 height 134
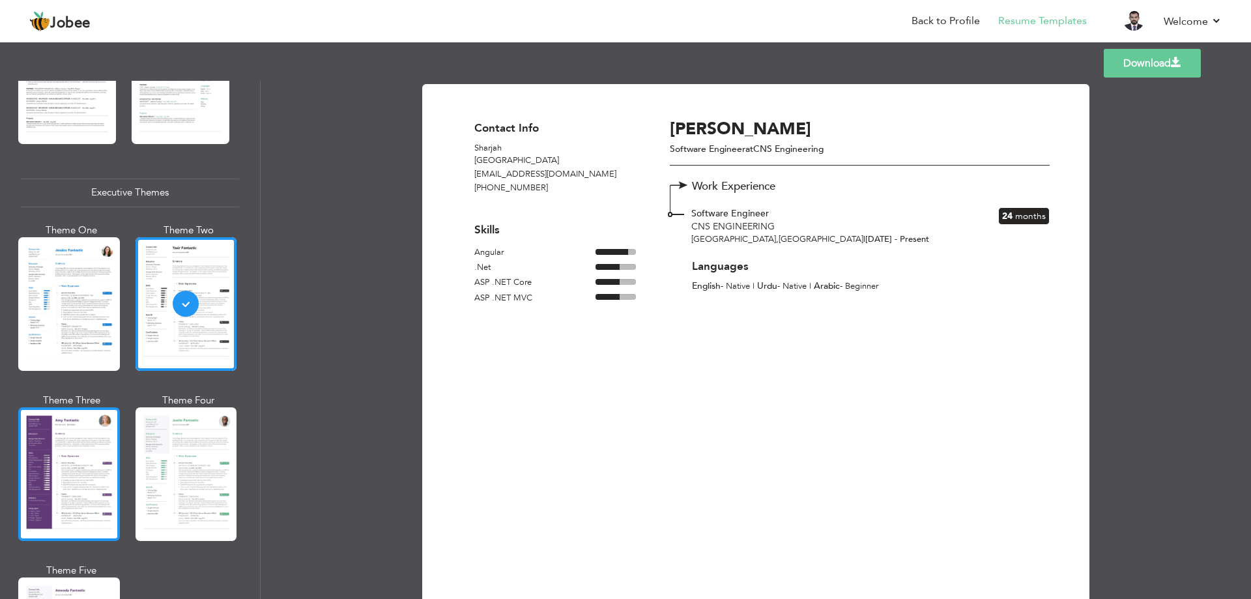
scroll to position [912, 0]
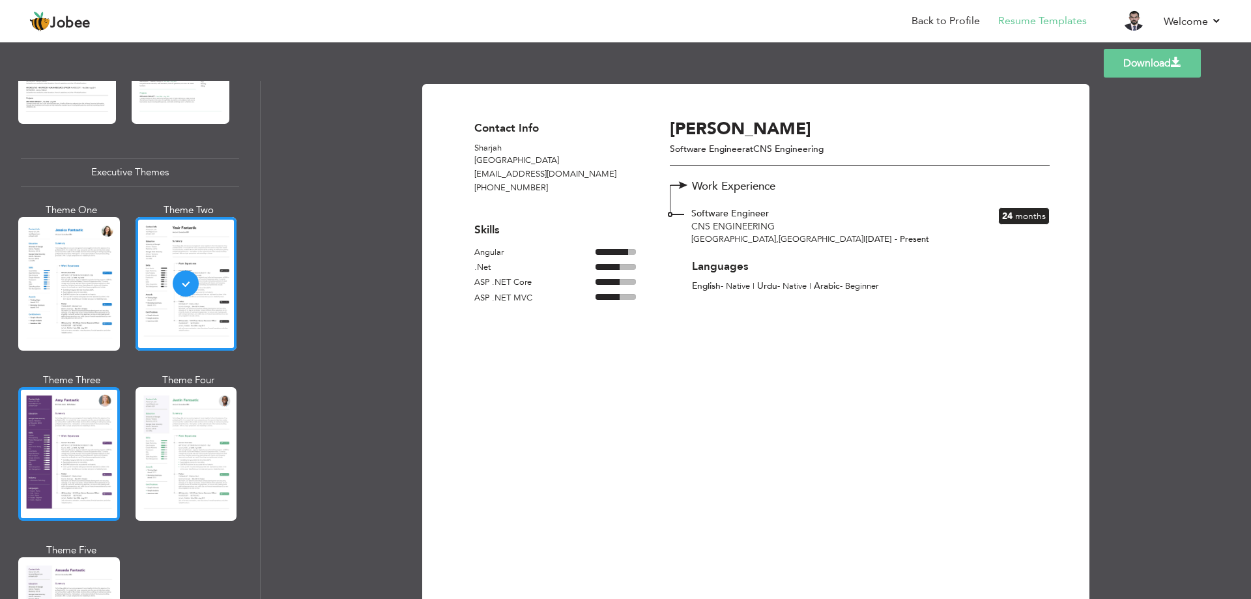
click at [61, 412] on div at bounding box center [69, 454] width 102 height 134
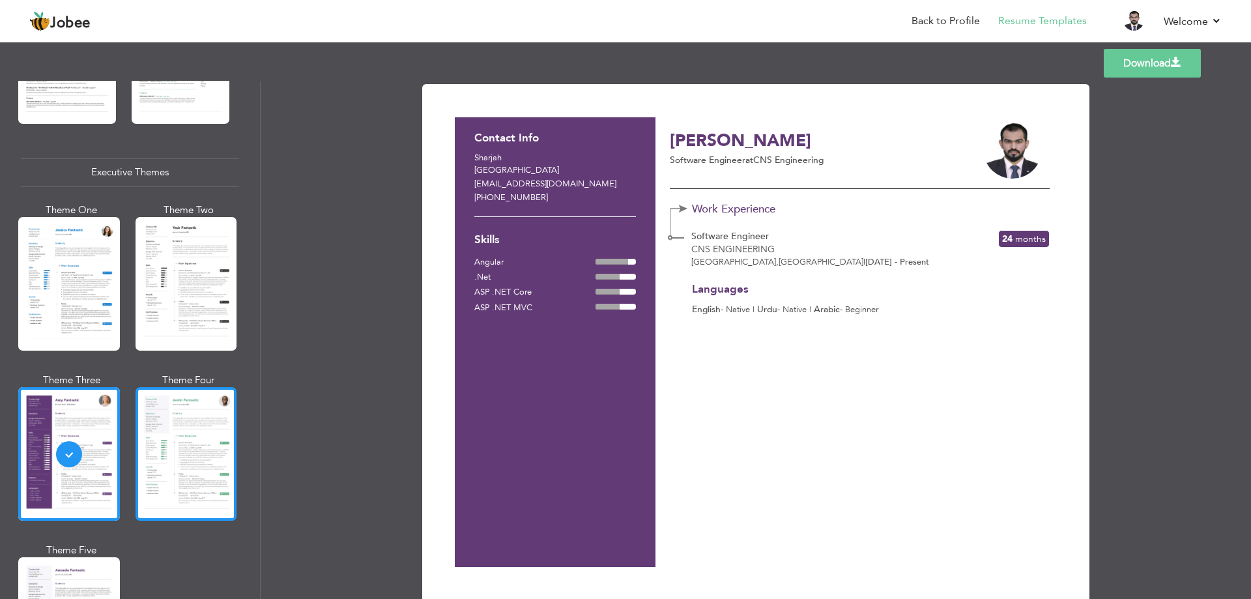
click at [178, 411] on div at bounding box center [187, 454] width 102 height 134
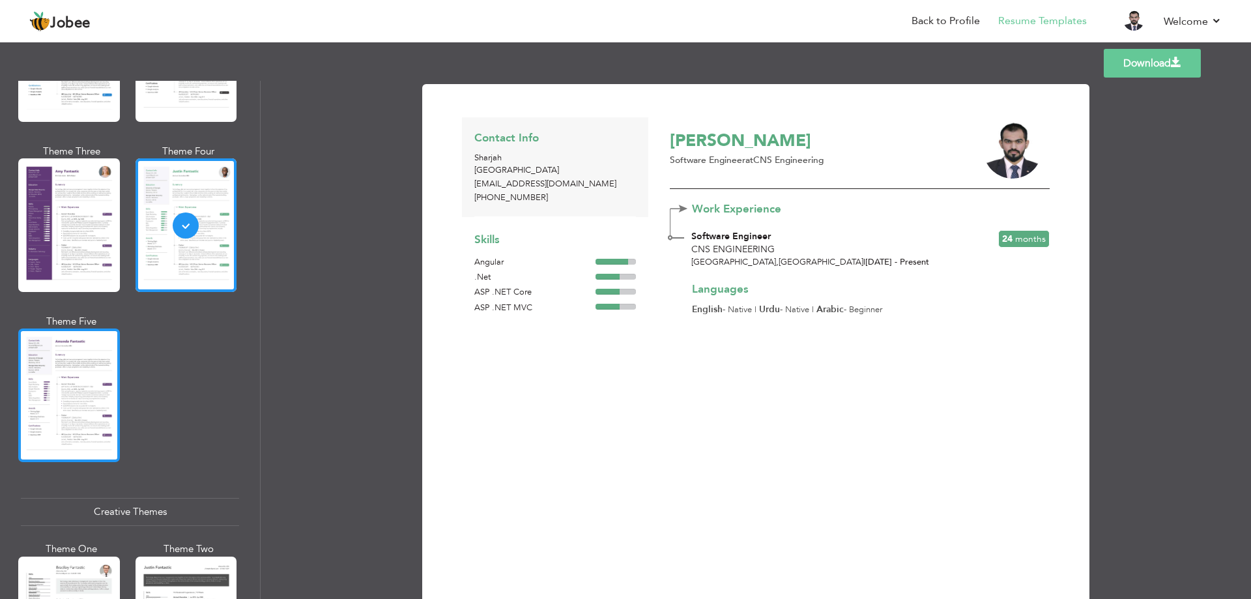
scroll to position [1173, 0]
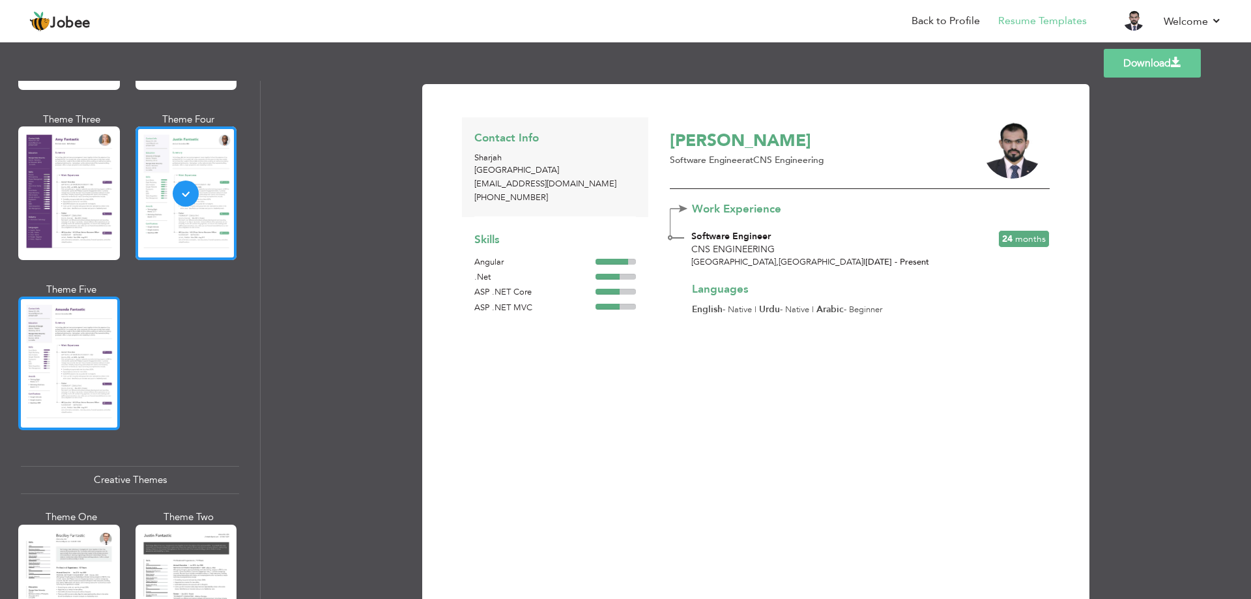
click at [47, 405] on div at bounding box center [69, 363] width 102 height 134
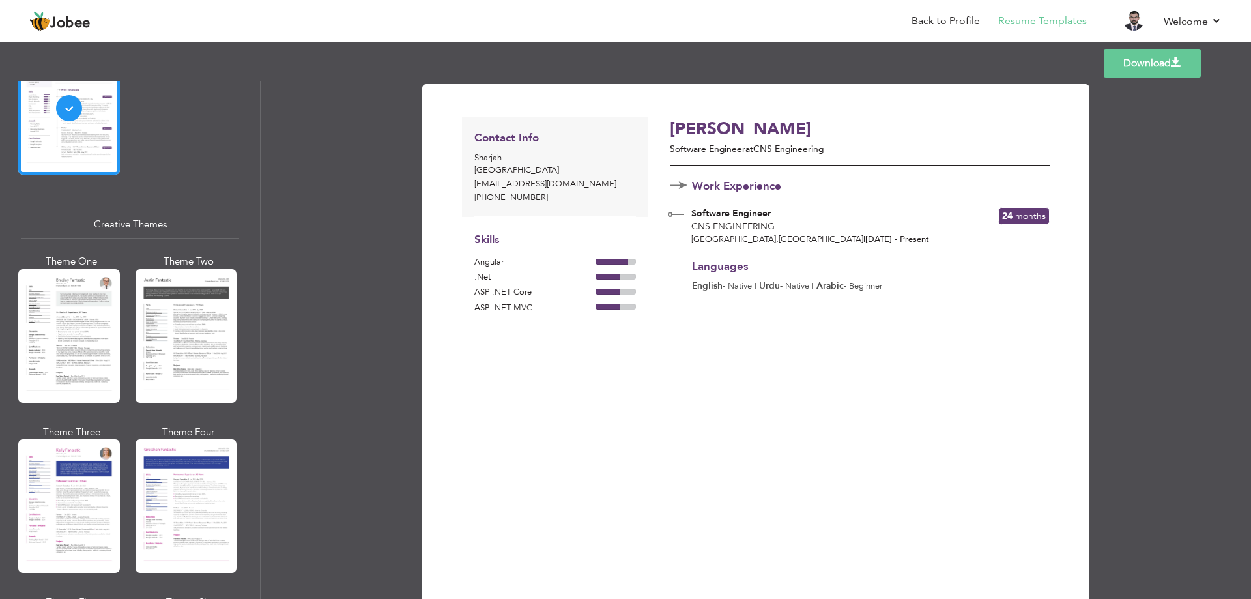
scroll to position [1434, 0]
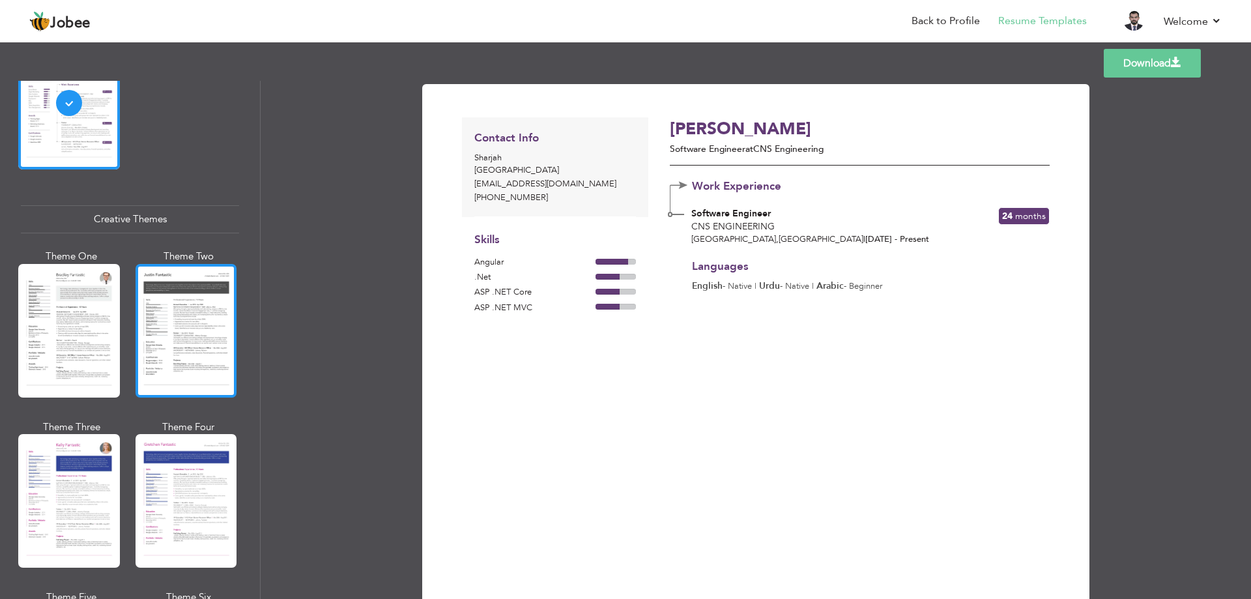
click at [152, 321] on div at bounding box center [187, 331] width 102 height 134
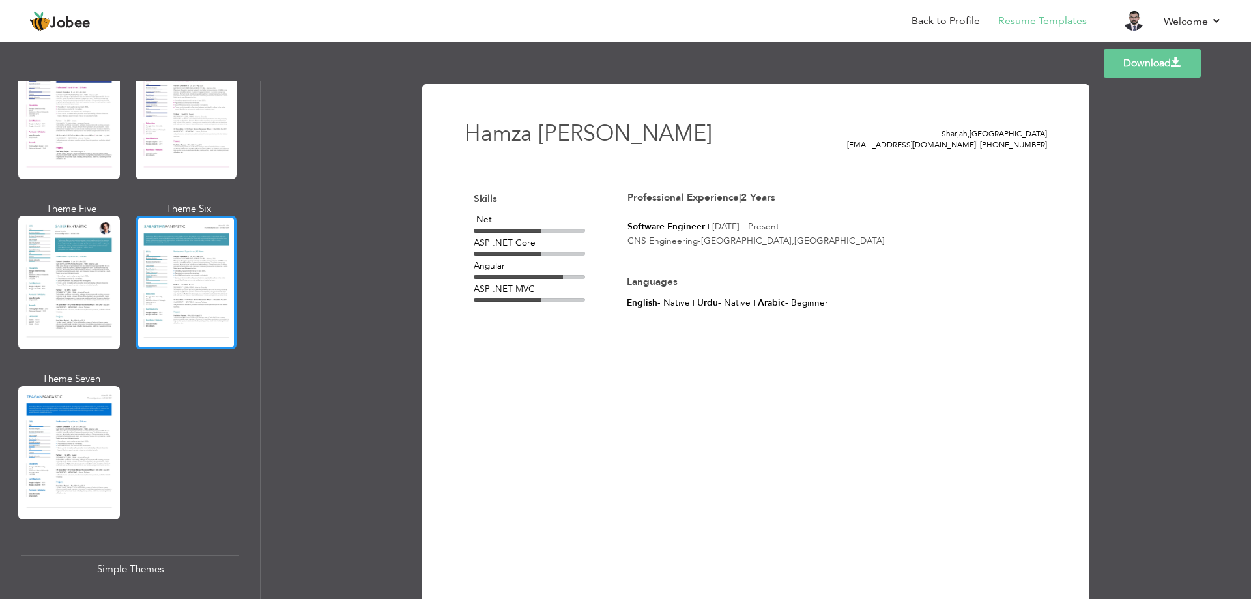
scroll to position [1824, 0]
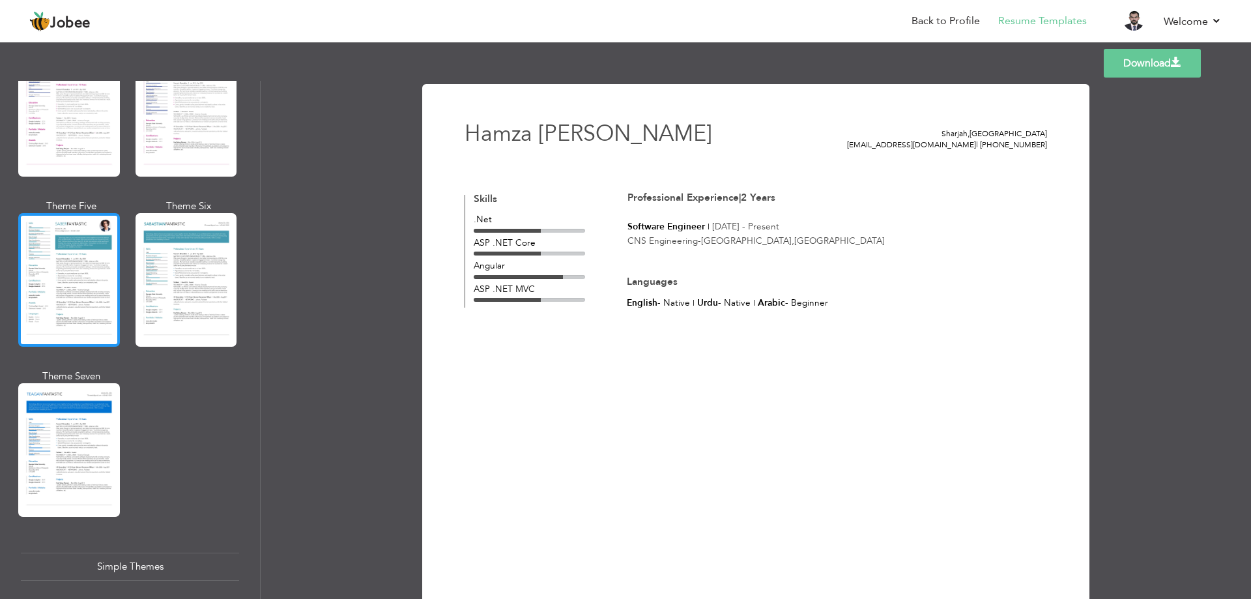
click at [39, 234] on div at bounding box center [69, 280] width 102 height 134
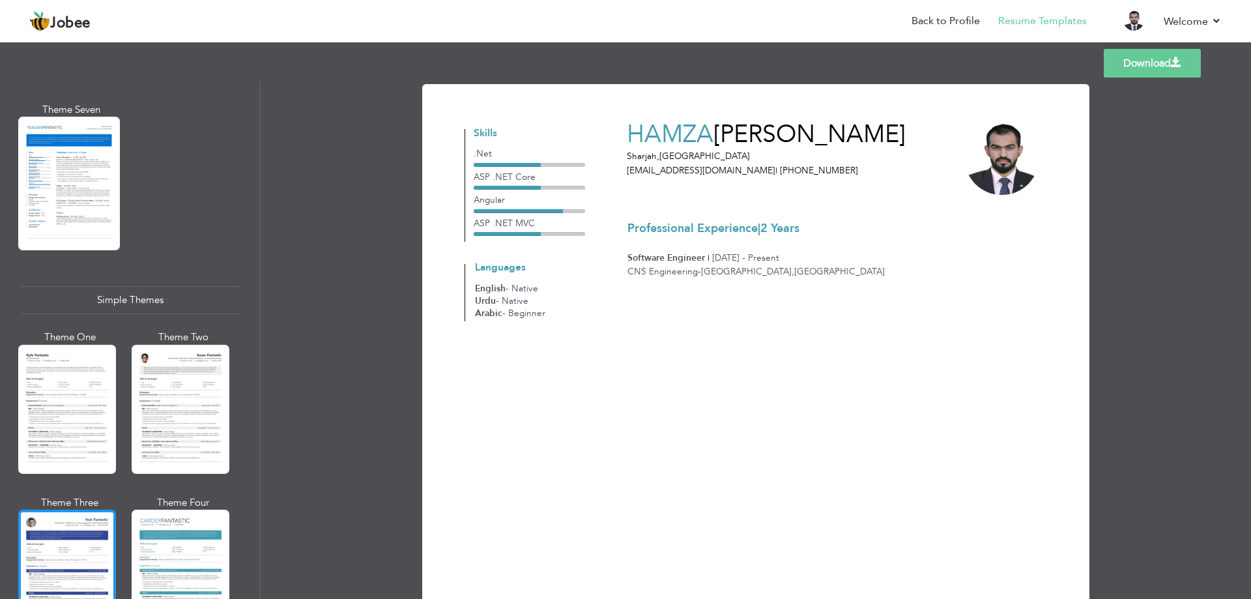
scroll to position [2139, 0]
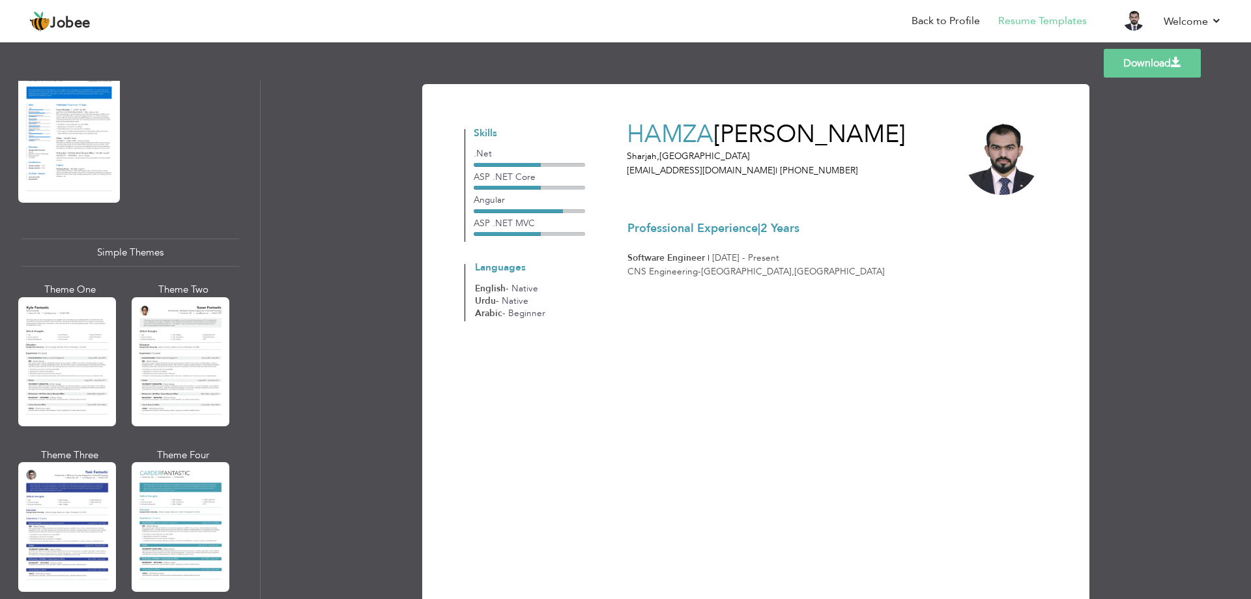
click at [72, 497] on div at bounding box center [67, 526] width 98 height 129
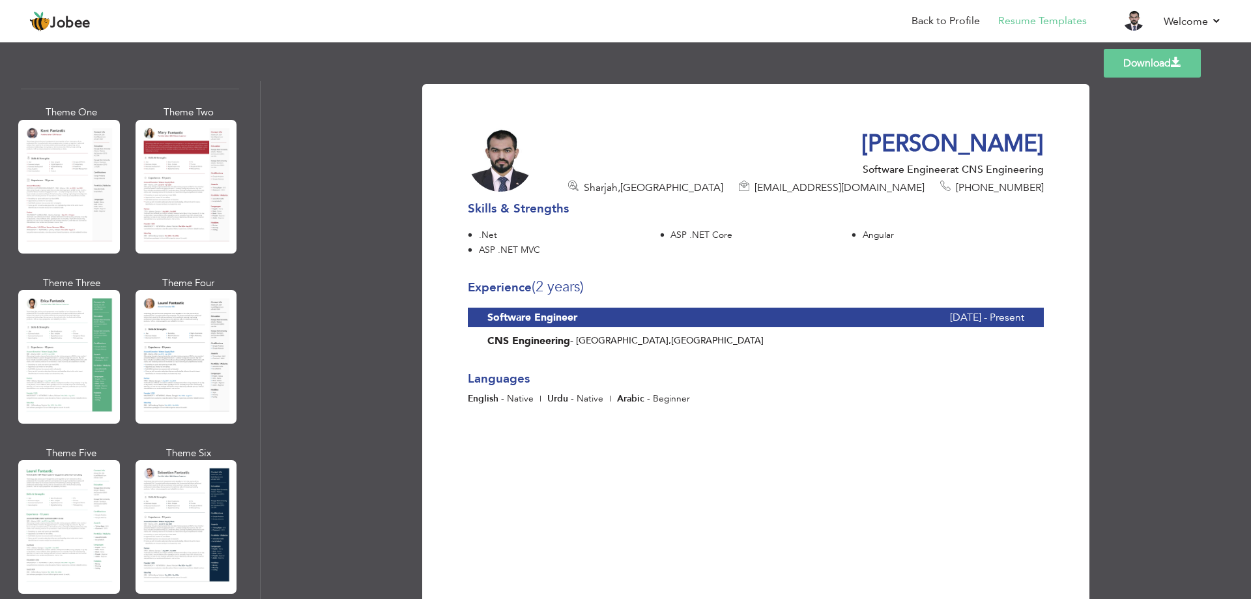
scroll to position [0, 0]
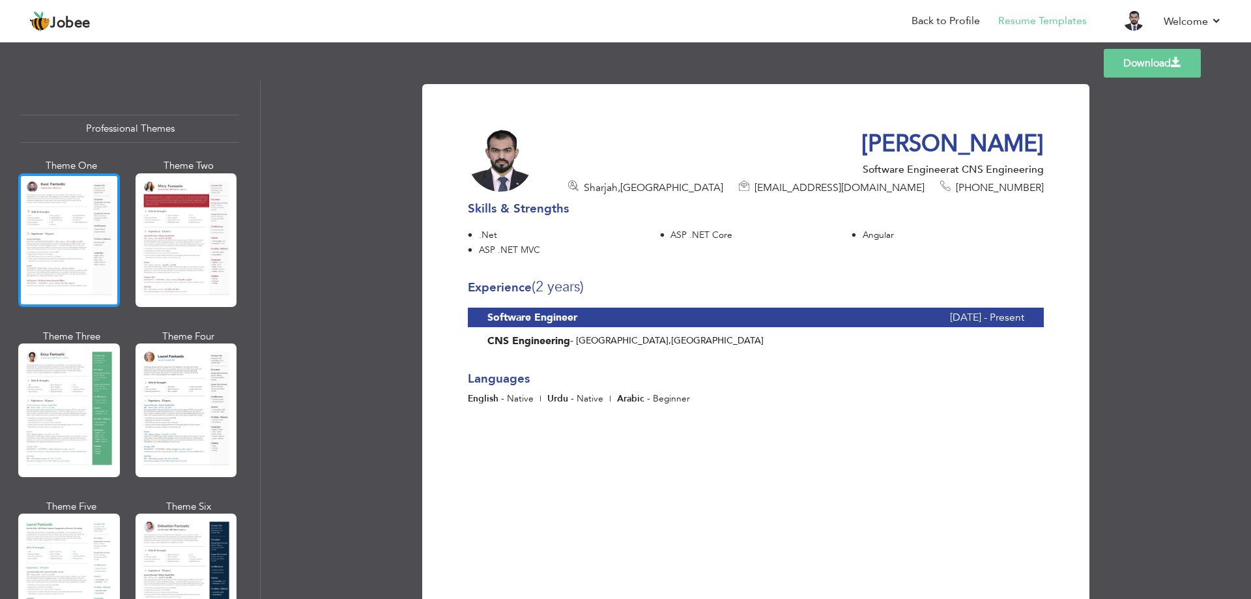
click at [36, 274] on div at bounding box center [69, 240] width 102 height 134
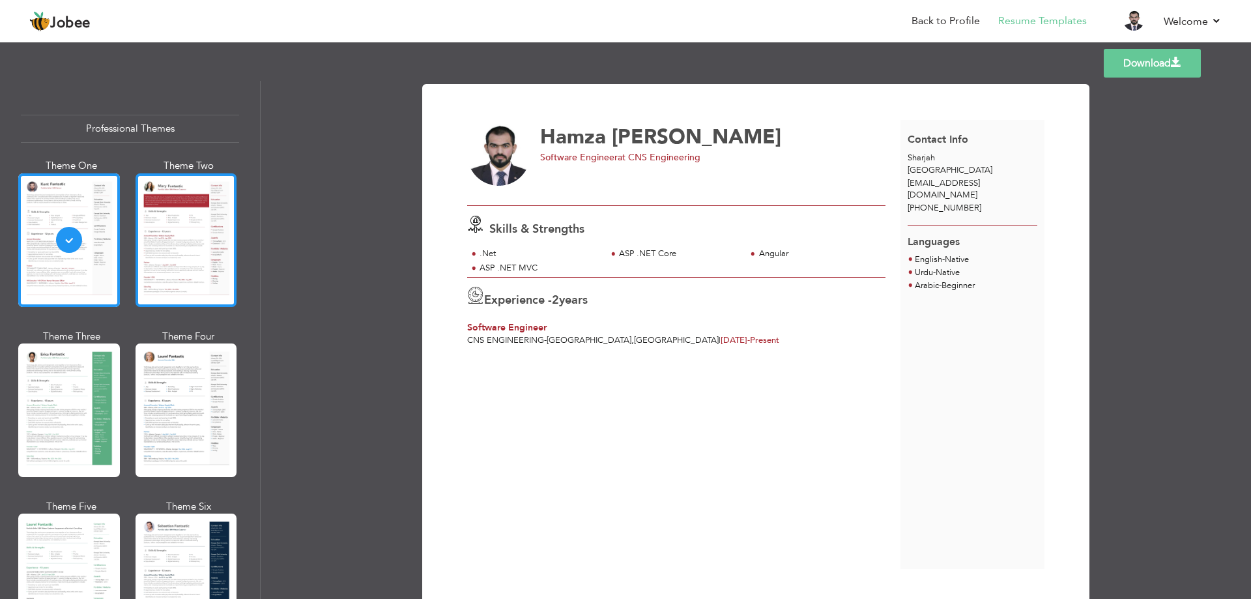
click at [158, 250] on div at bounding box center [187, 240] width 102 height 134
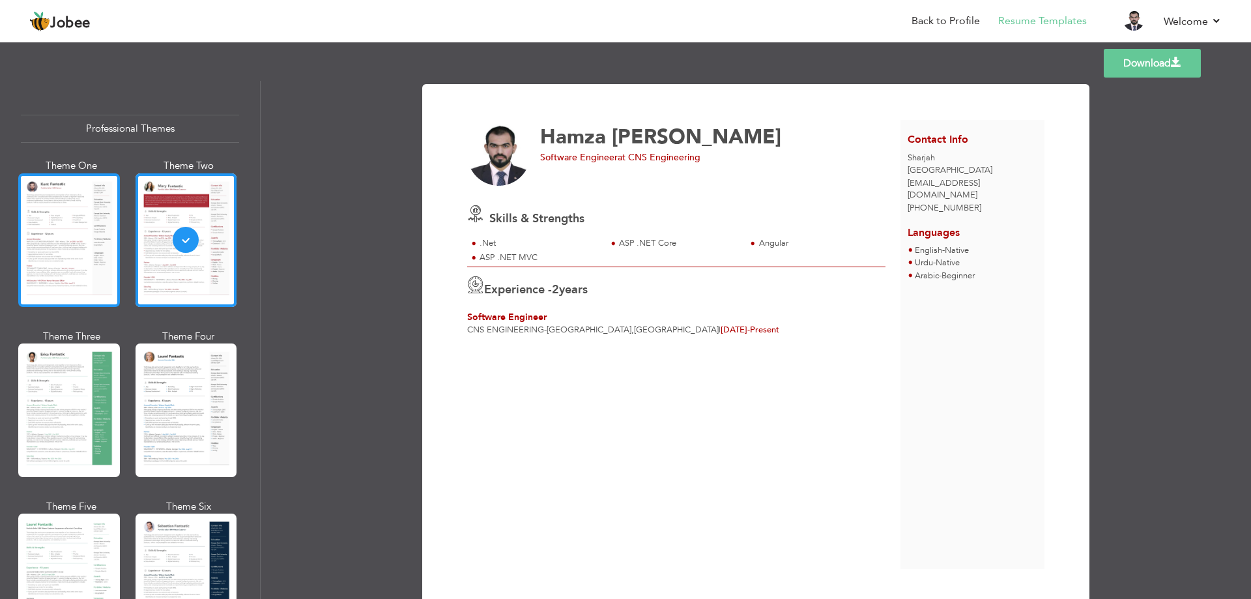
click at [91, 277] on div at bounding box center [69, 240] width 102 height 134
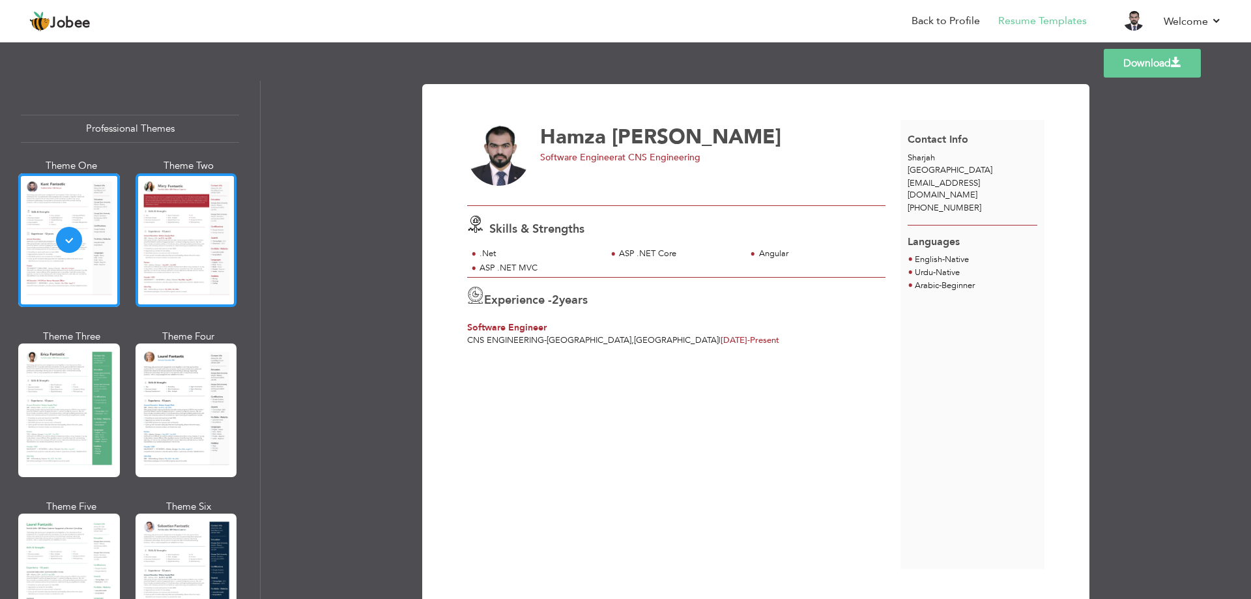
click at [156, 233] on div at bounding box center [187, 240] width 102 height 134
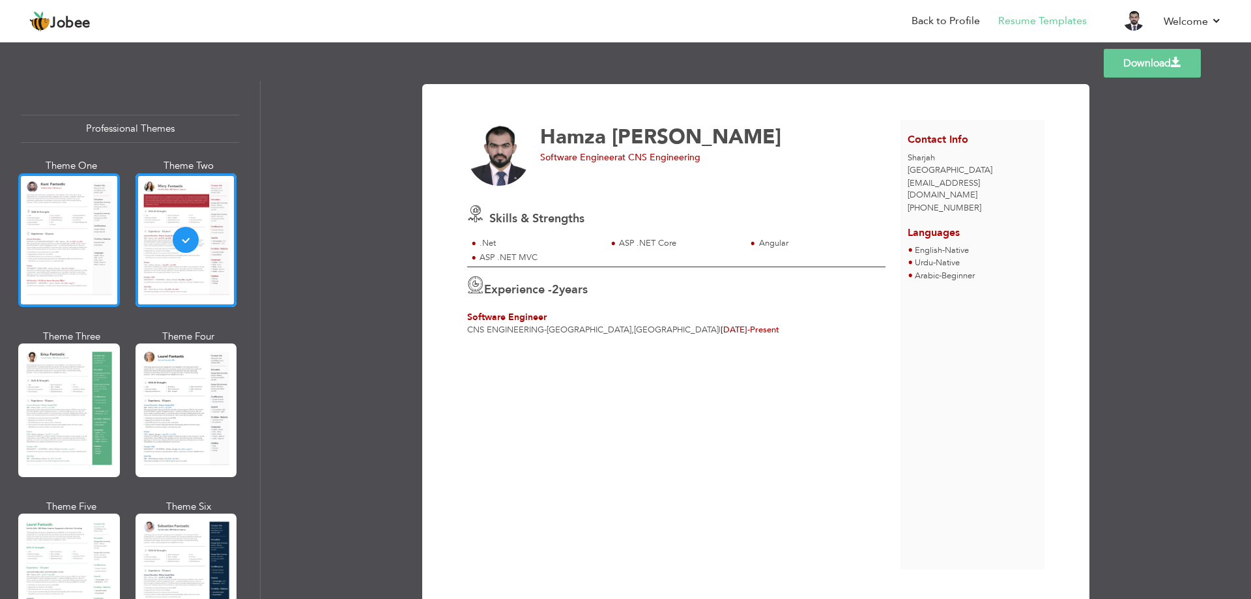
click at [40, 252] on div at bounding box center [69, 240] width 102 height 134
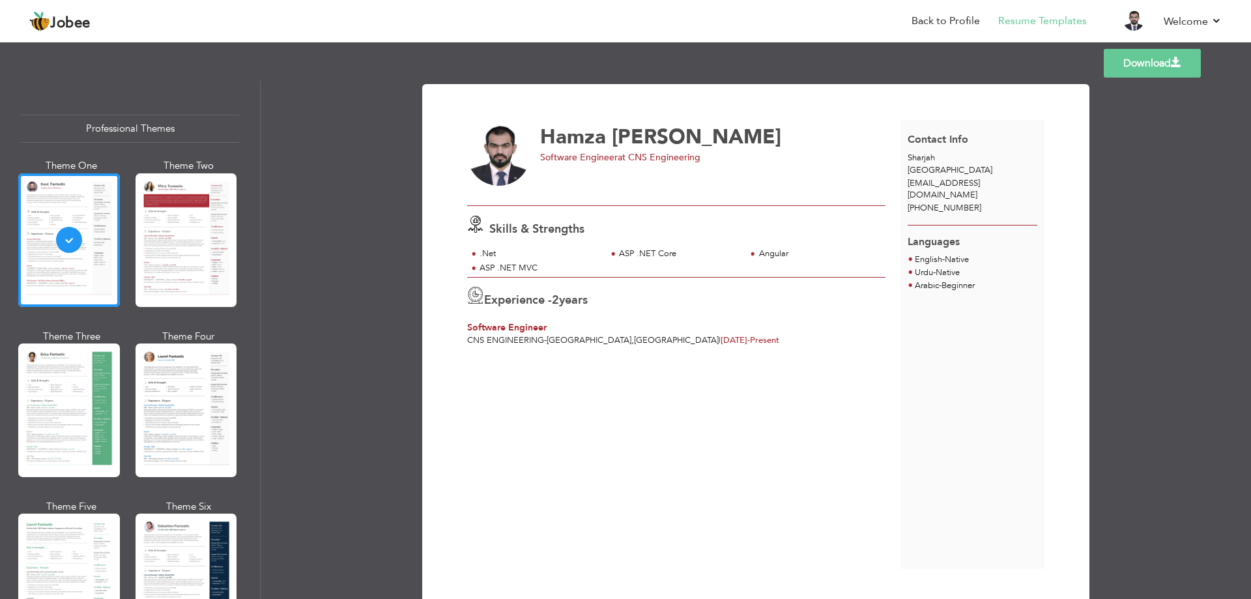
click at [183, 268] on div at bounding box center [187, 240] width 102 height 134
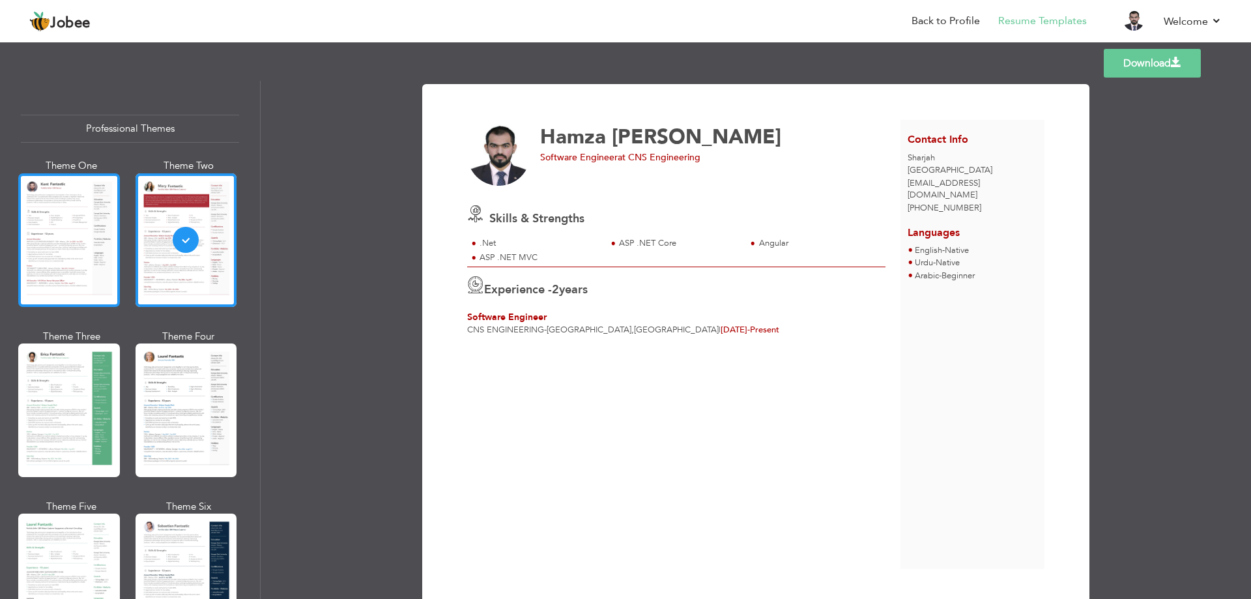
click at [63, 244] on div at bounding box center [69, 240] width 102 height 134
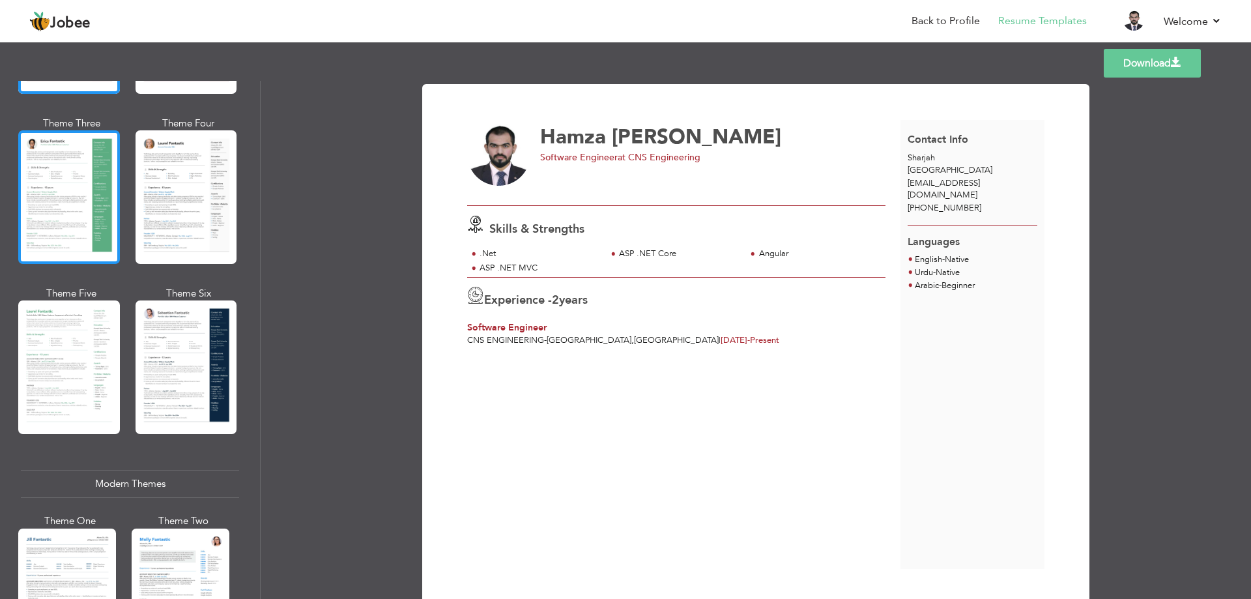
scroll to position [261, 0]
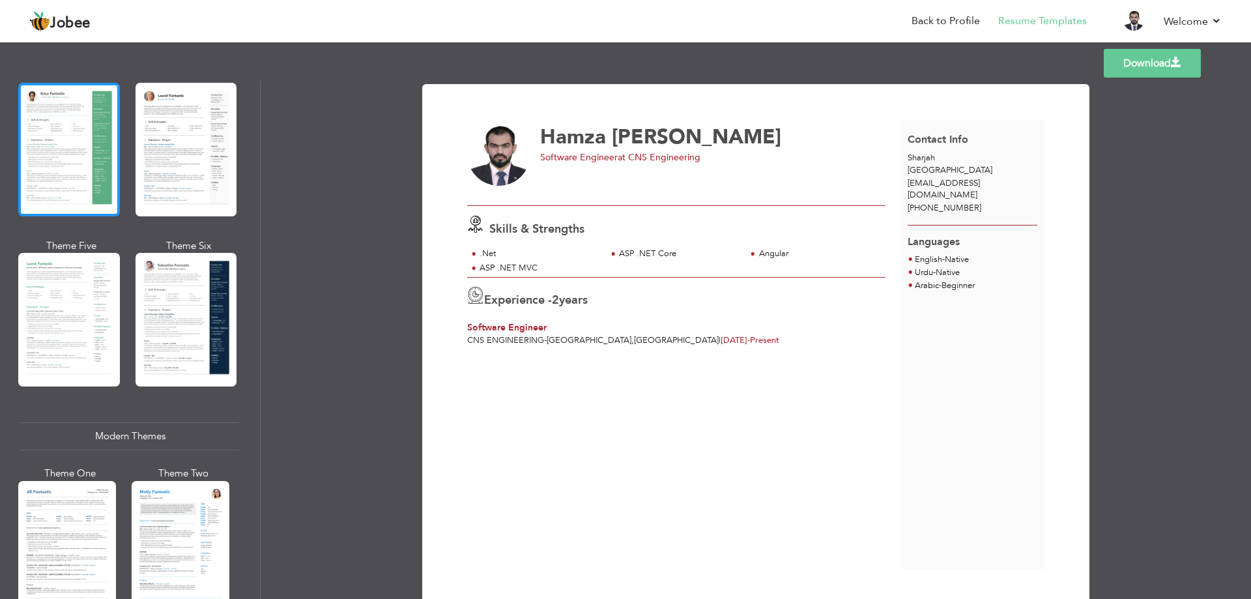
click at [59, 180] on div at bounding box center [69, 150] width 102 height 134
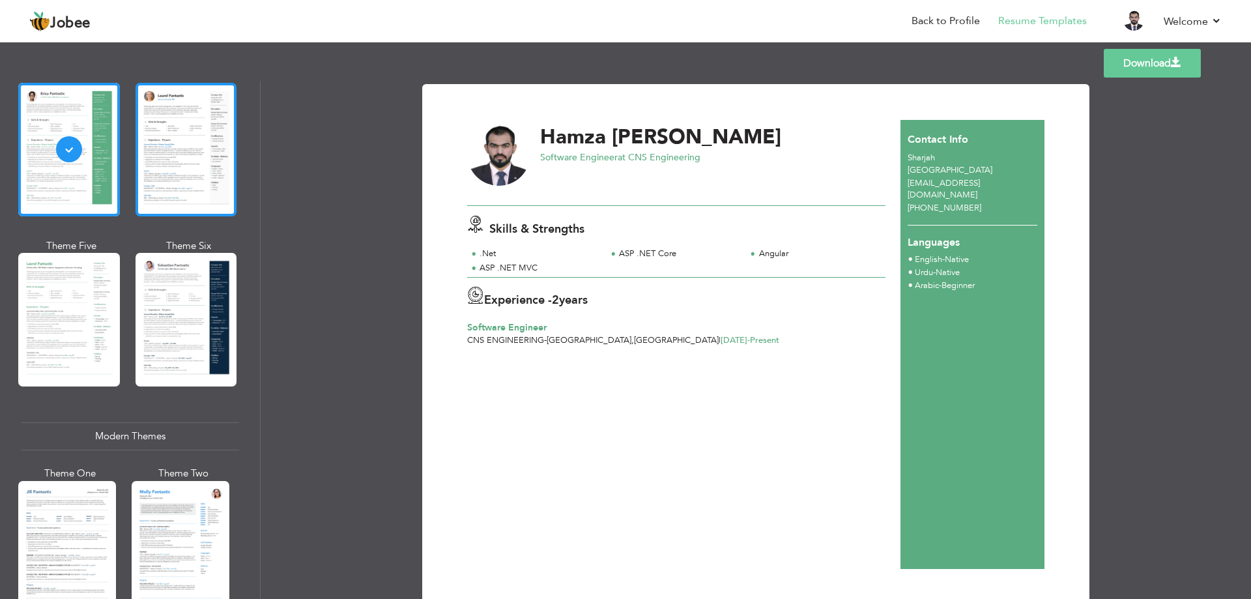
click at [193, 180] on div at bounding box center [187, 150] width 102 height 134
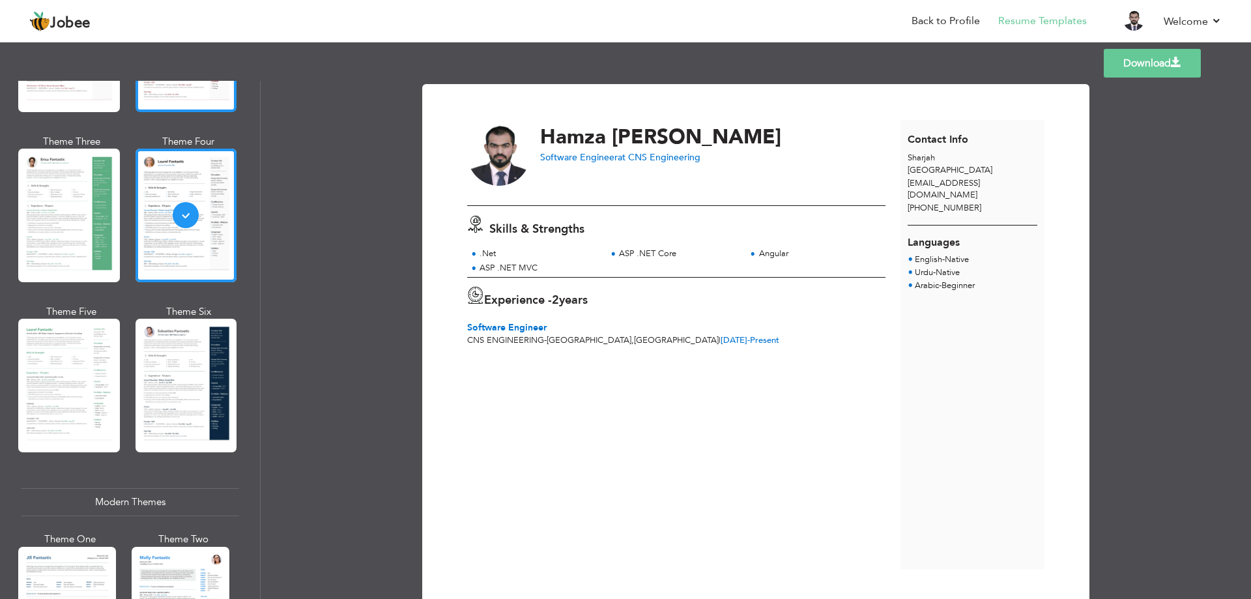
scroll to position [195, 0]
click at [86, 192] on div at bounding box center [69, 215] width 102 height 134
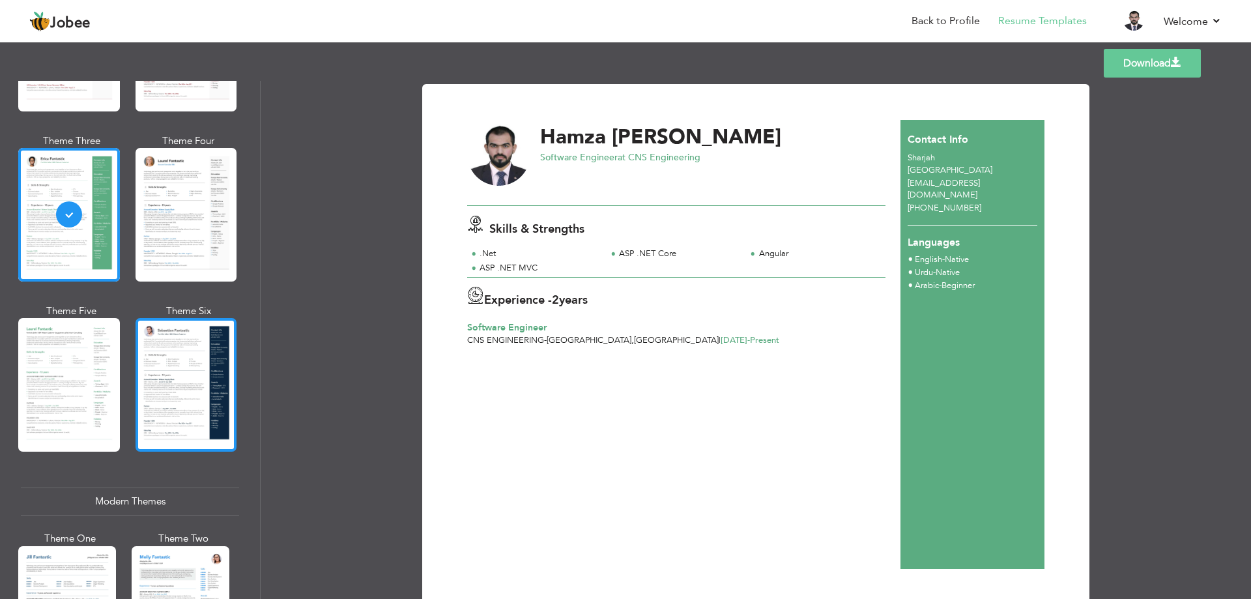
click at [198, 352] on div at bounding box center [187, 385] width 102 height 134
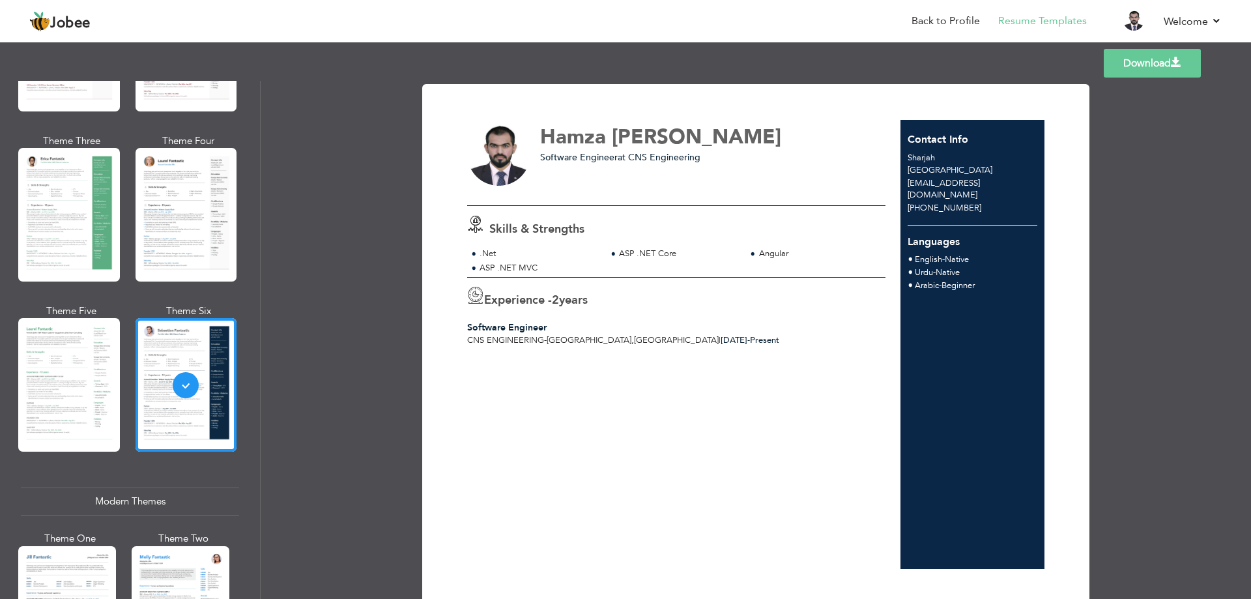
click at [83, 362] on div at bounding box center [69, 385] width 102 height 134
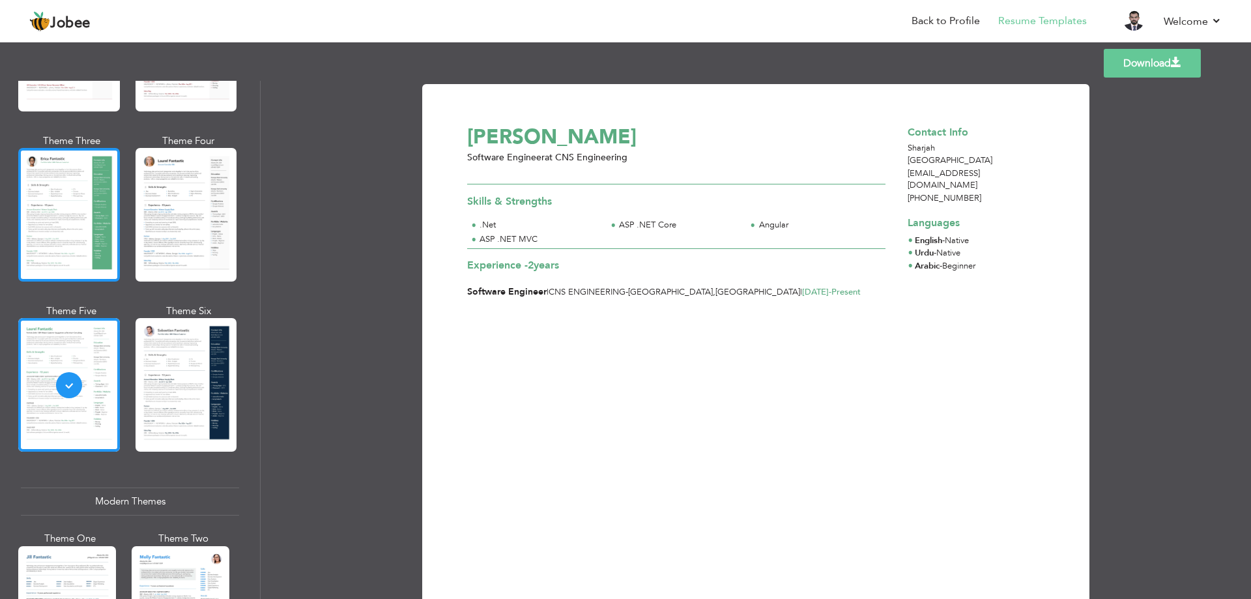
click at [71, 233] on div at bounding box center [69, 215] width 102 height 134
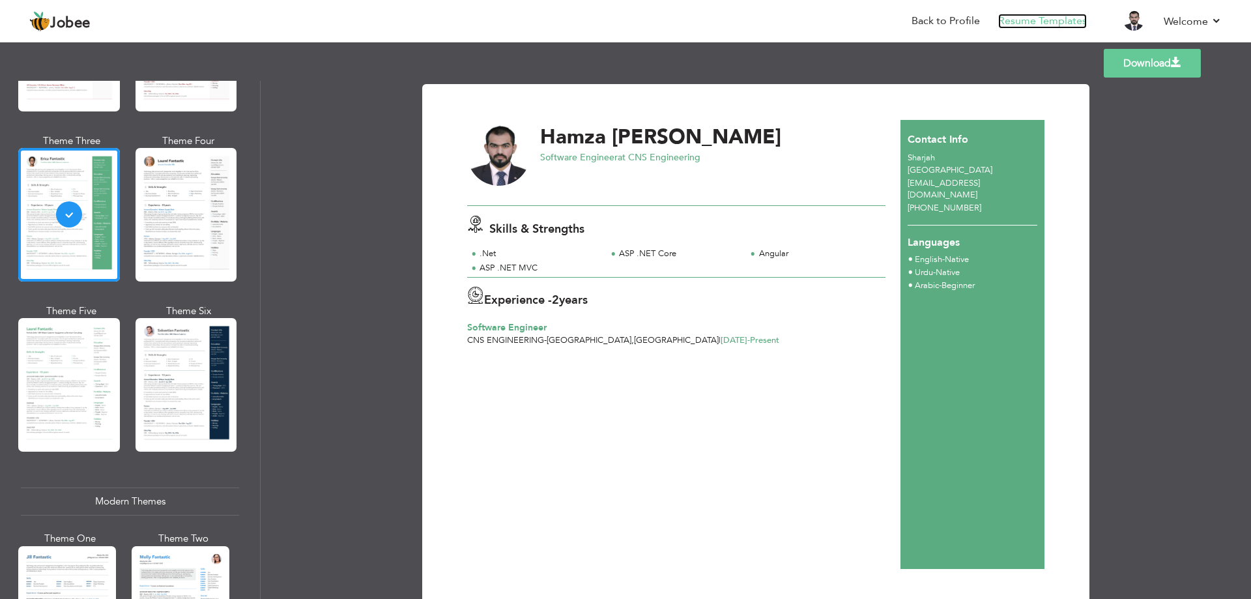
click at [1034, 26] on link "Resume Templates" at bounding box center [1042, 21] width 89 height 15
click at [950, 20] on link "Back to Profile" at bounding box center [946, 21] width 68 height 15
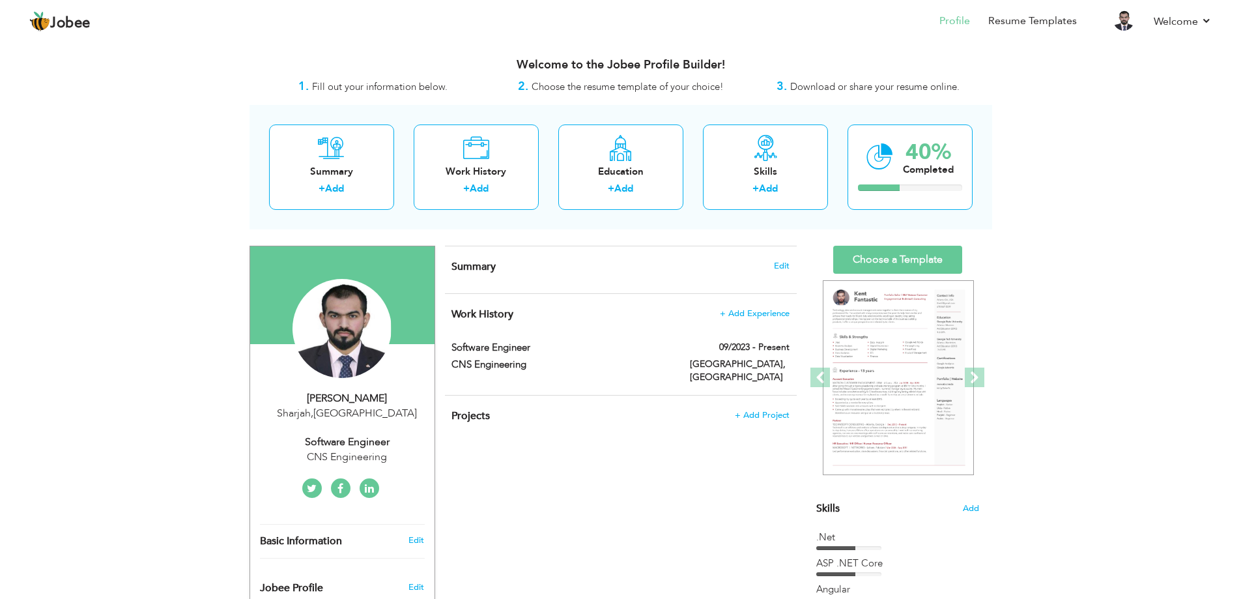
click at [1233, 20] on header "Jobee Profile Resume Templates Resume Templates Cover Letters About My Resume W…" at bounding box center [620, 20] width 1241 height 43
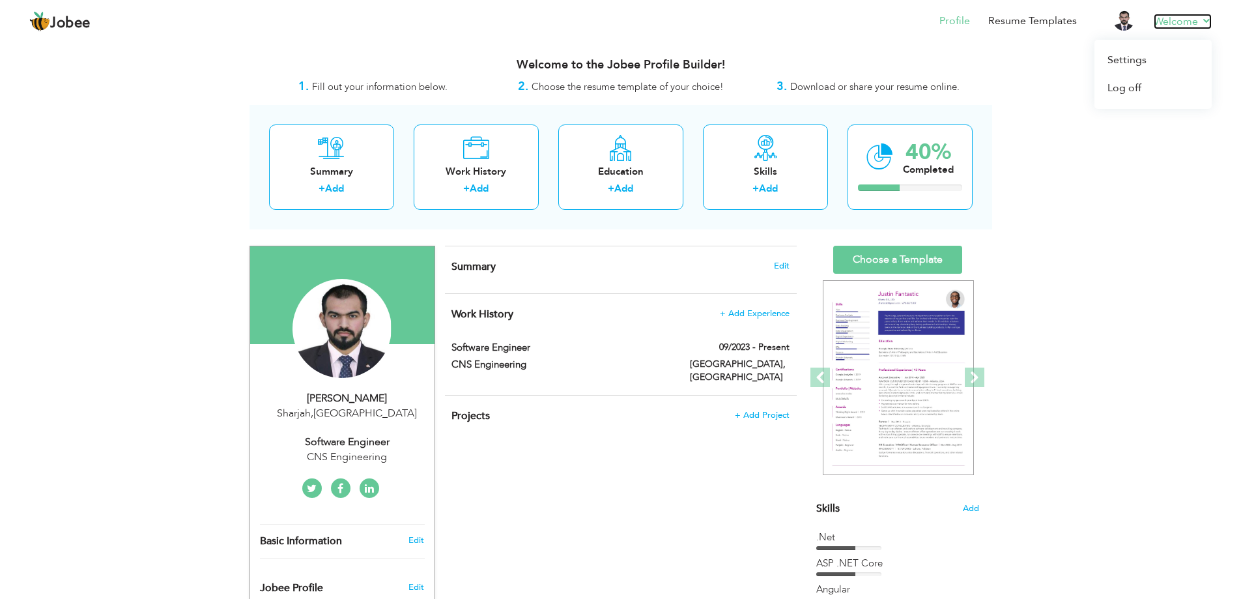
click at [1204, 16] on link "Welcome" at bounding box center [1183, 22] width 58 height 16
click at [1147, 60] on link "Settings" at bounding box center [1153, 60] width 117 height 28
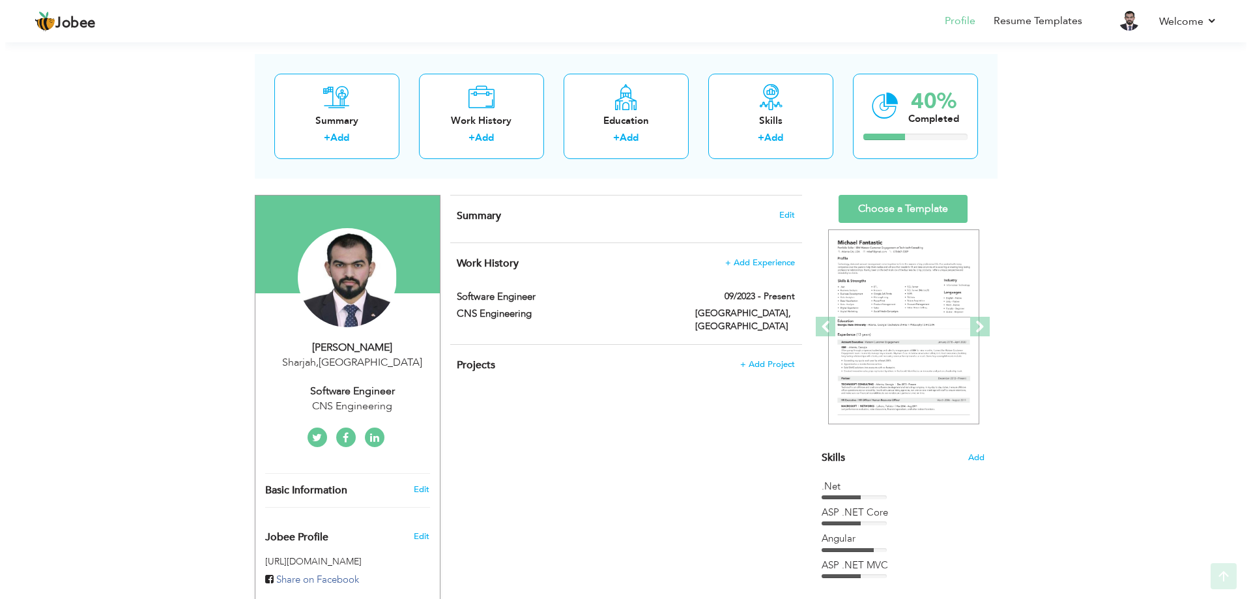
scroll to position [261, 0]
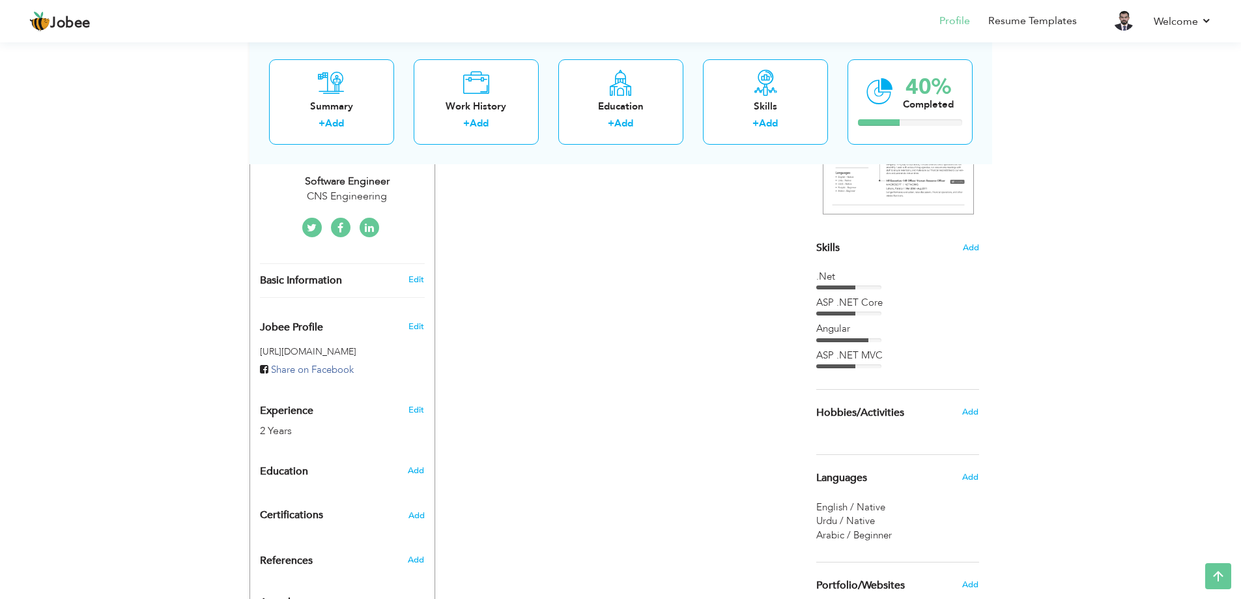
click at [425, 286] on div "Basic Information Edit" at bounding box center [342, 280] width 184 height 33
type input "Hamza"
type input "Shakeel"
type input "+971509230282"
select select "number:228"
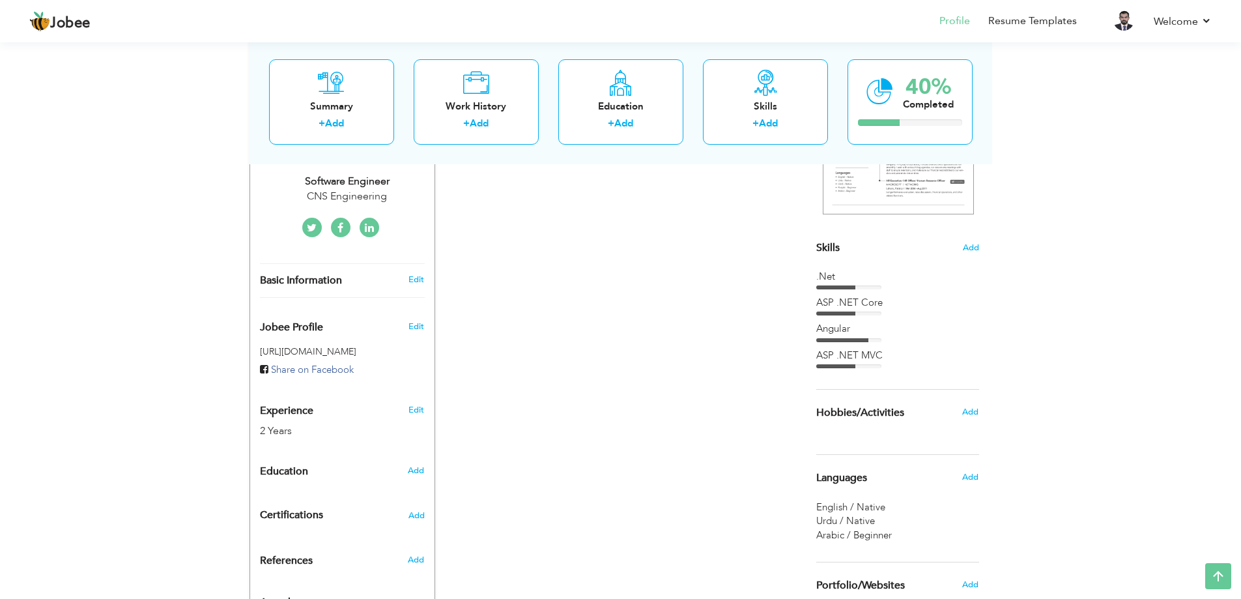
type input "Sharjah"
select select "number:4"
type input "CNS Engineering"
type input "Software Engineer"
type input "https://www.linkedin.com/in/hamzashakeel-in/"
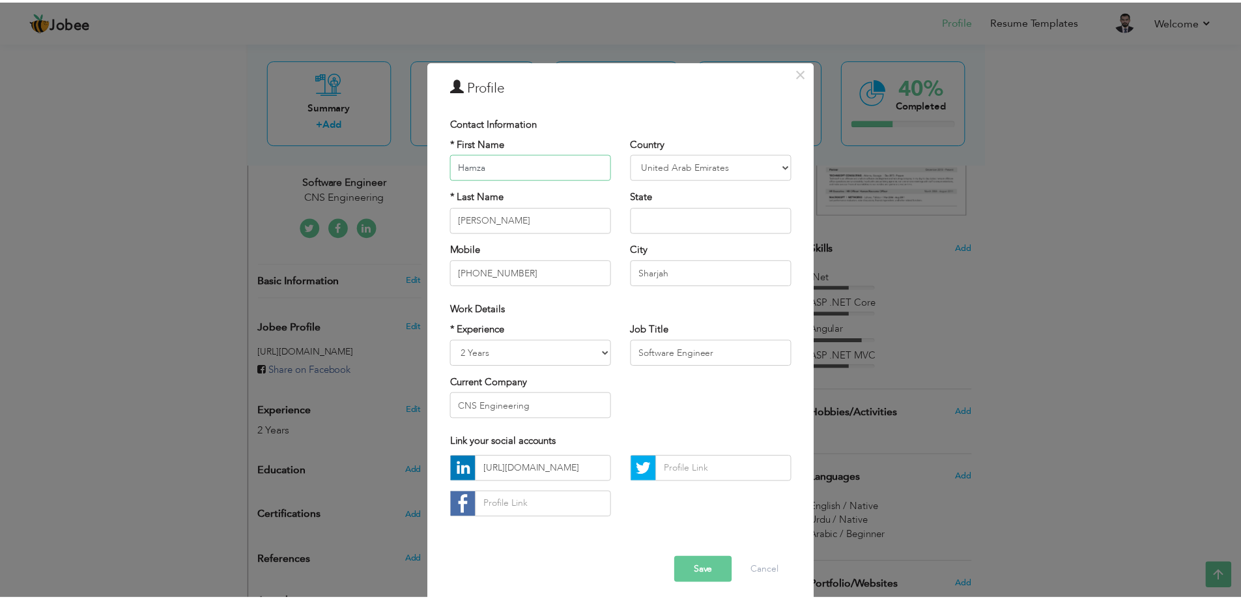
scroll to position [7, 0]
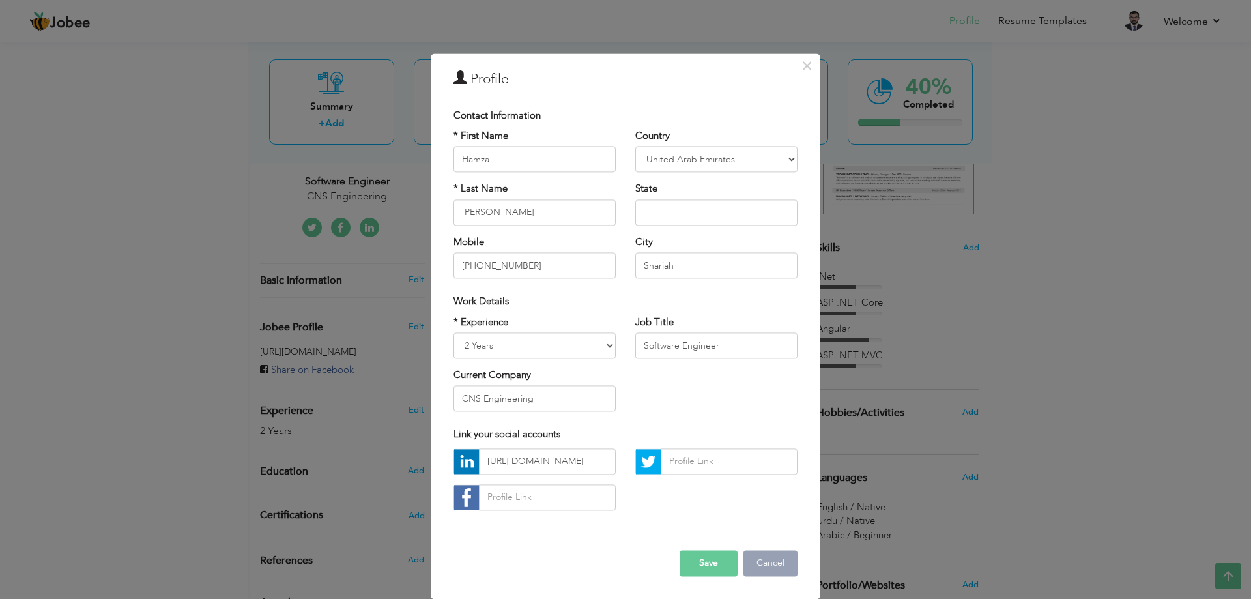
click at [762, 566] on button "Cancel" at bounding box center [770, 563] width 54 height 26
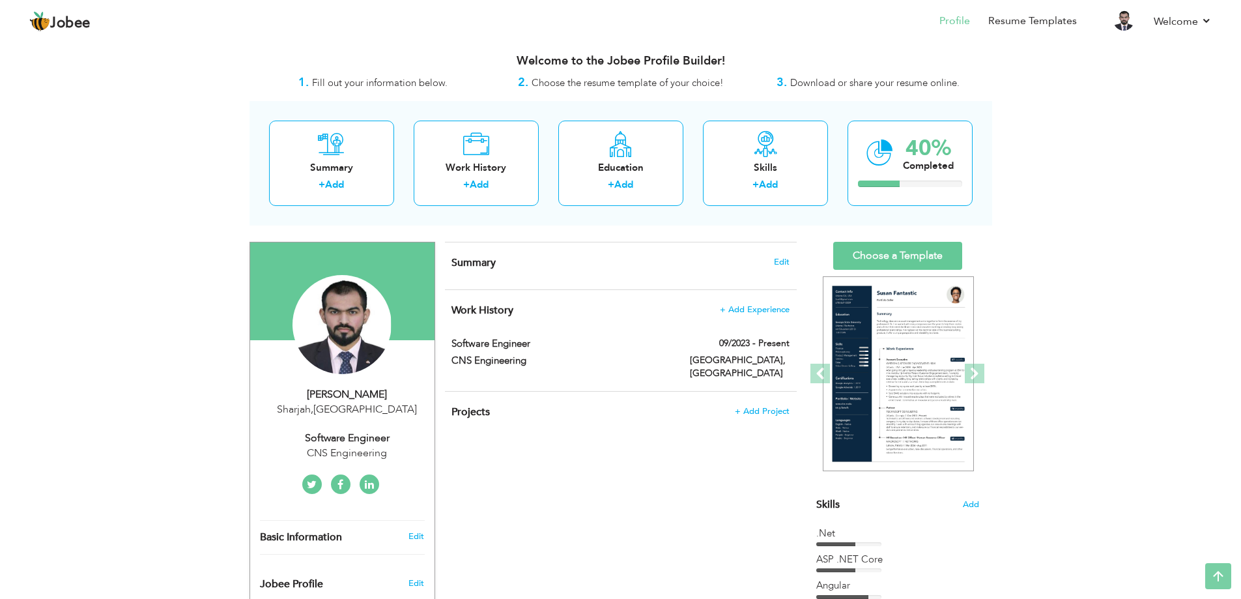
scroll to position [0, 0]
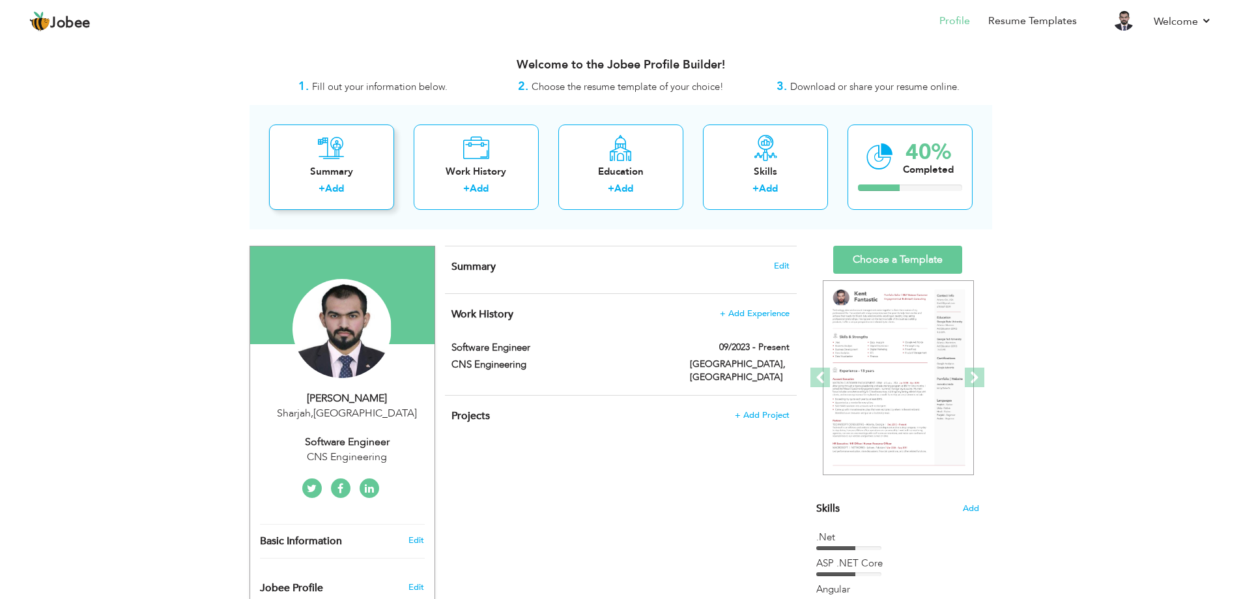
click at [339, 188] on link "Add" at bounding box center [334, 188] width 19 height 13
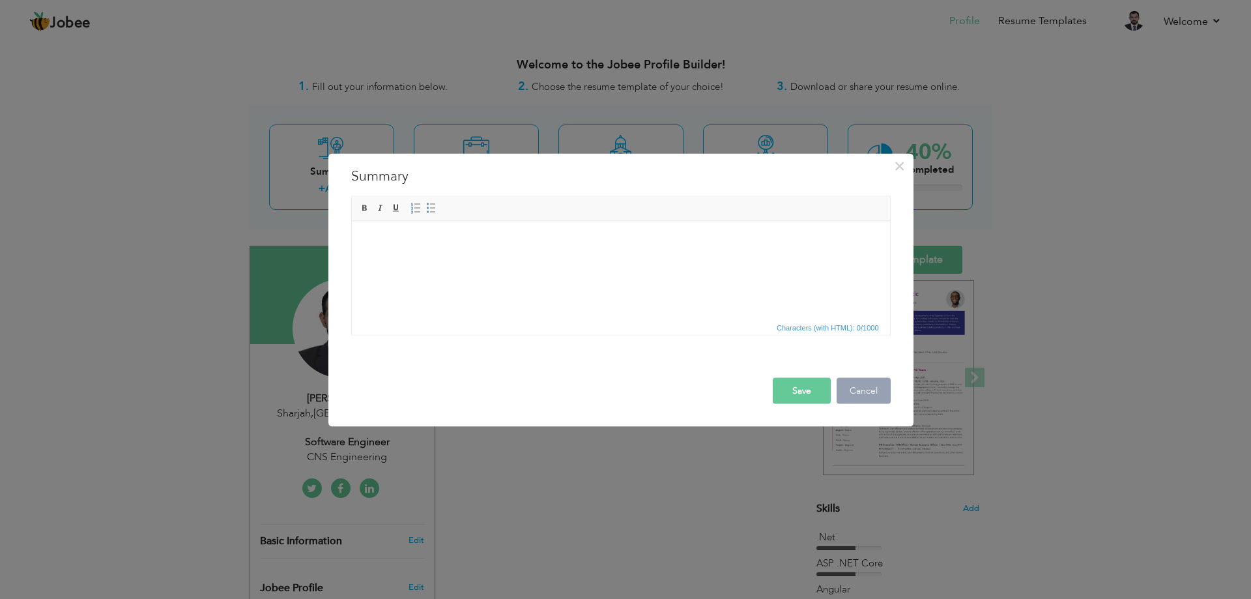
click at [869, 386] on button "Cancel" at bounding box center [864, 390] width 54 height 26
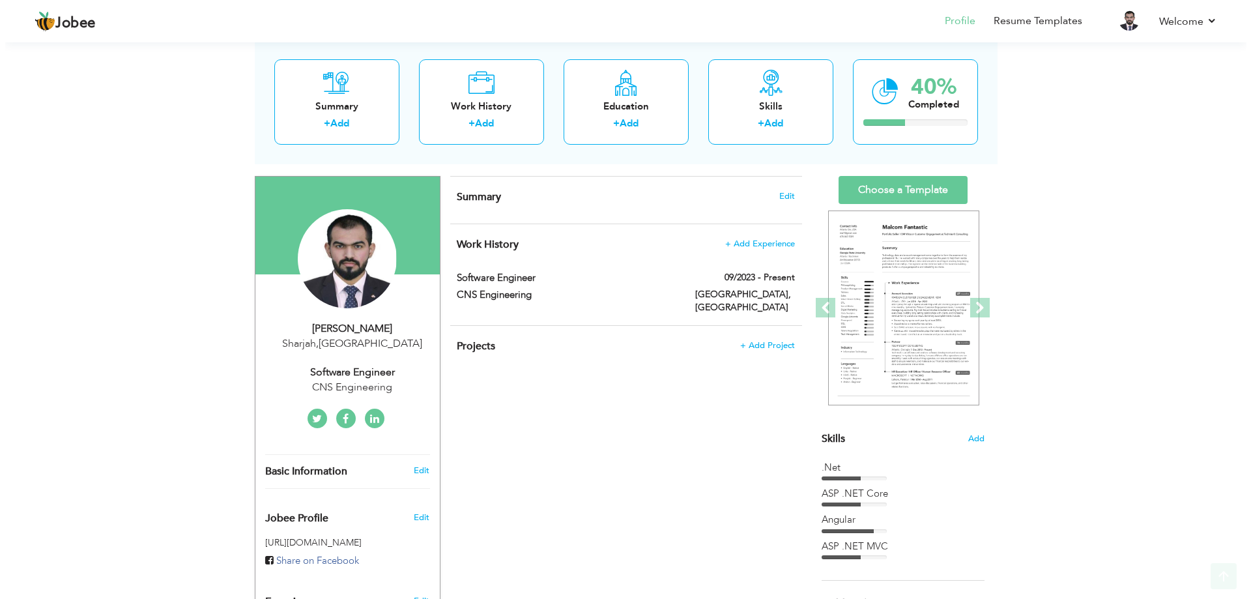
scroll to position [130, 0]
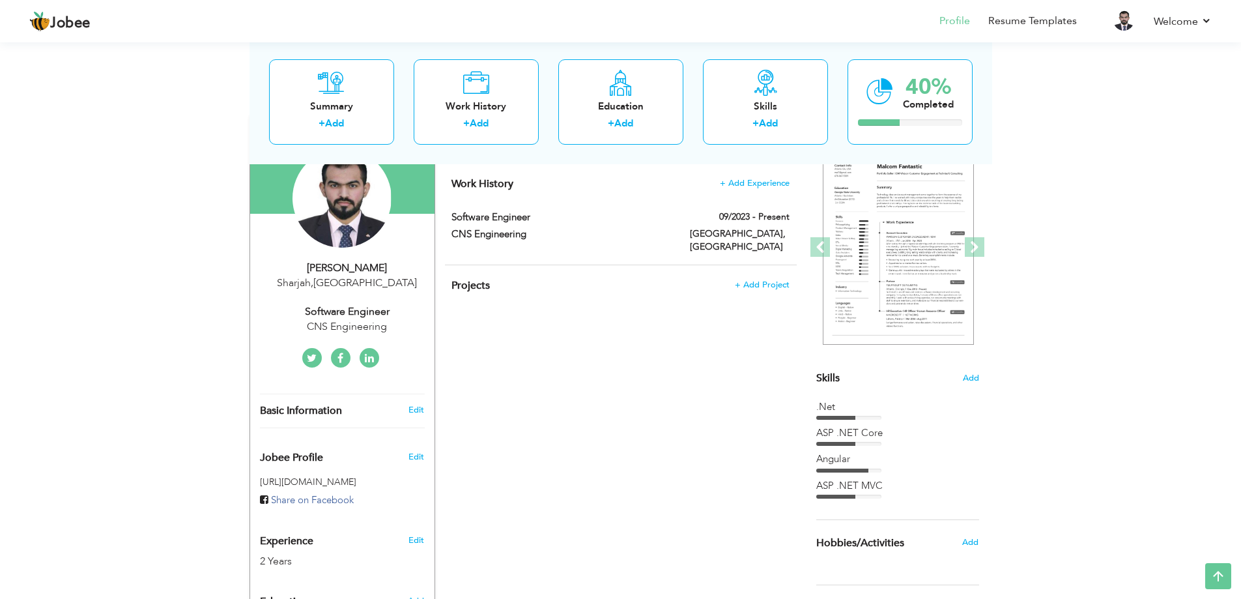
click at [414, 404] on h3 "Edit" at bounding box center [417, 410] width 16 height 12
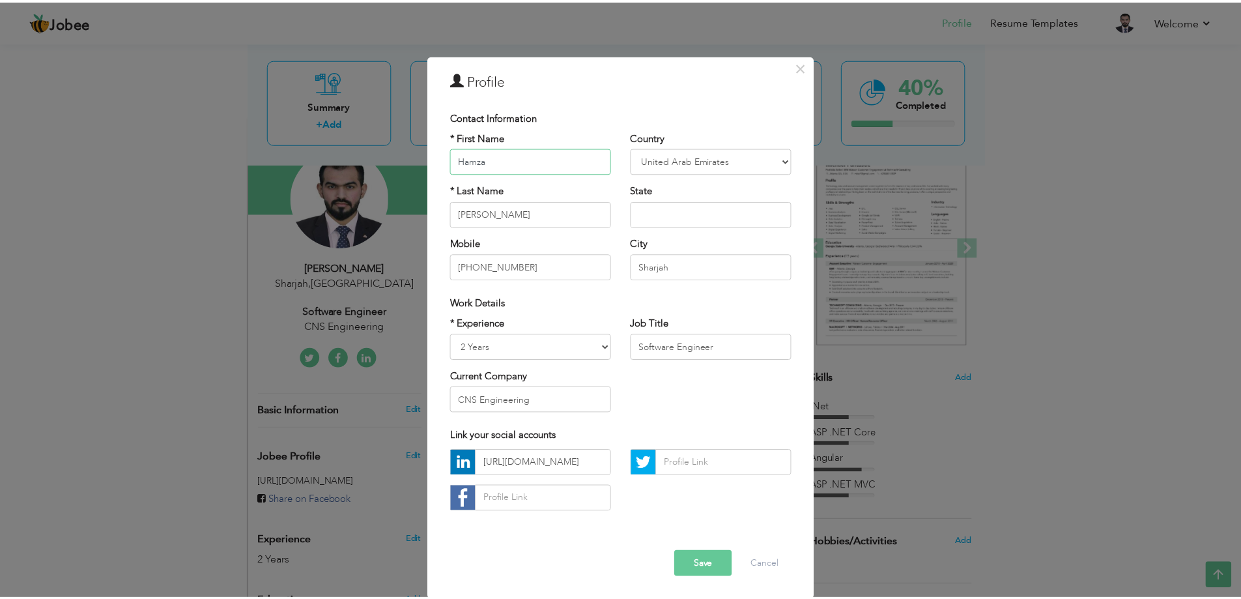
scroll to position [7, 0]
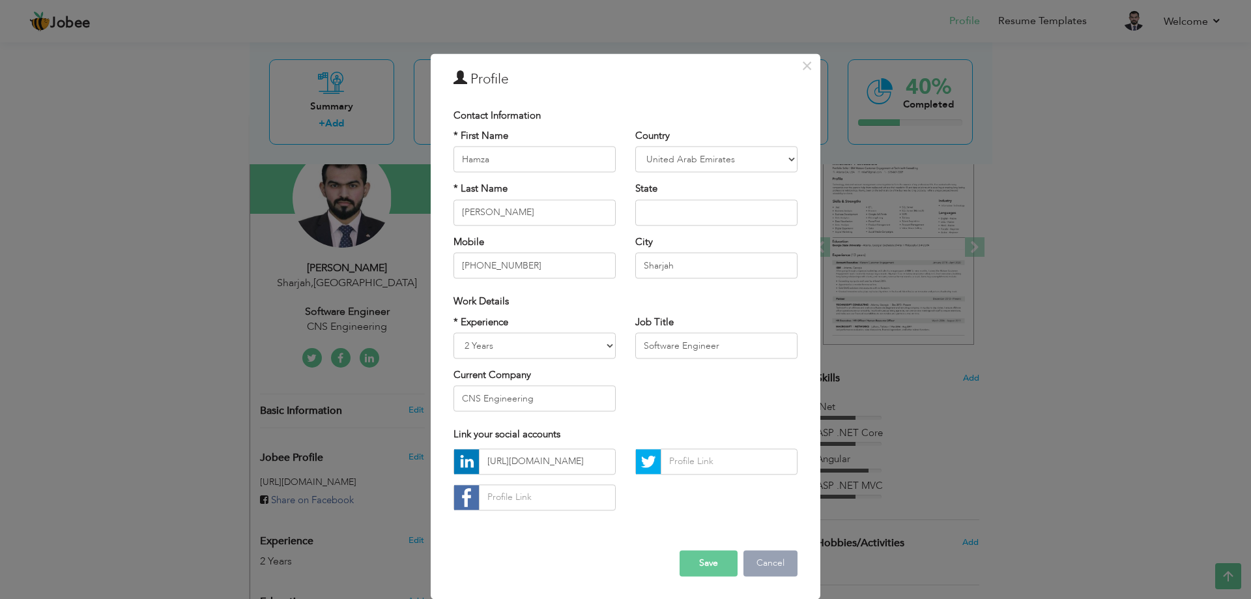
click at [772, 568] on button "Cancel" at bounding box center [770, 563] width 54 height 26
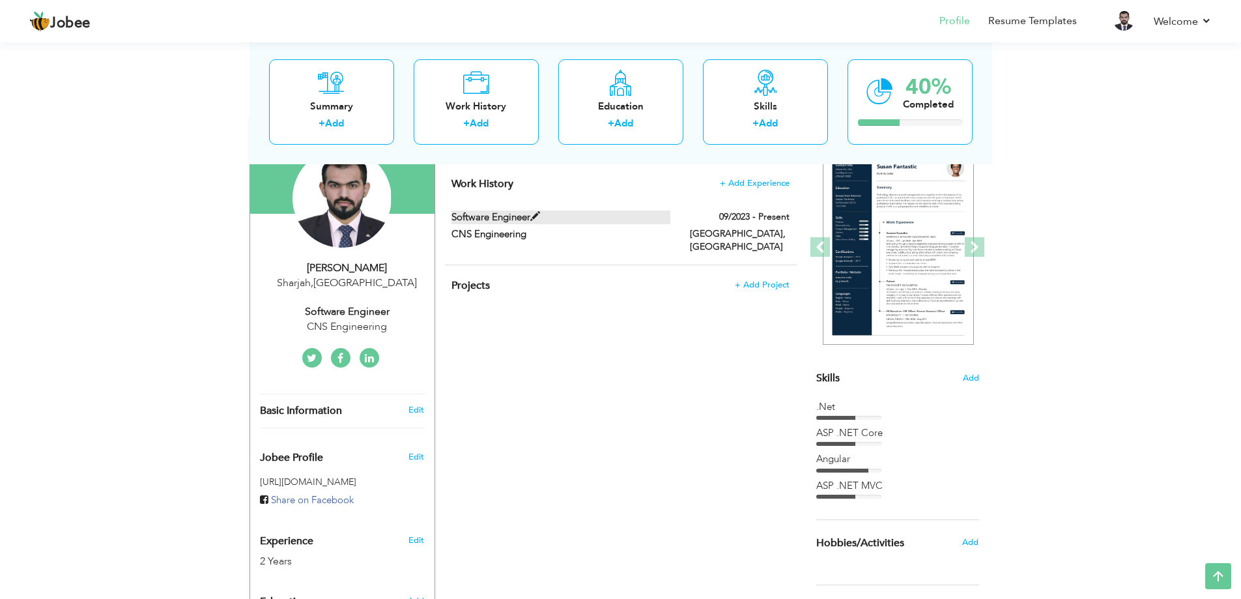
click at [533, 216] on span at bounding box center [535, 217] width 10 height 10
type input "Software Engineer"
type input "CNS Engineering"
type input "09/2023"
type input "[GEOGRAPHIC_DATA]"
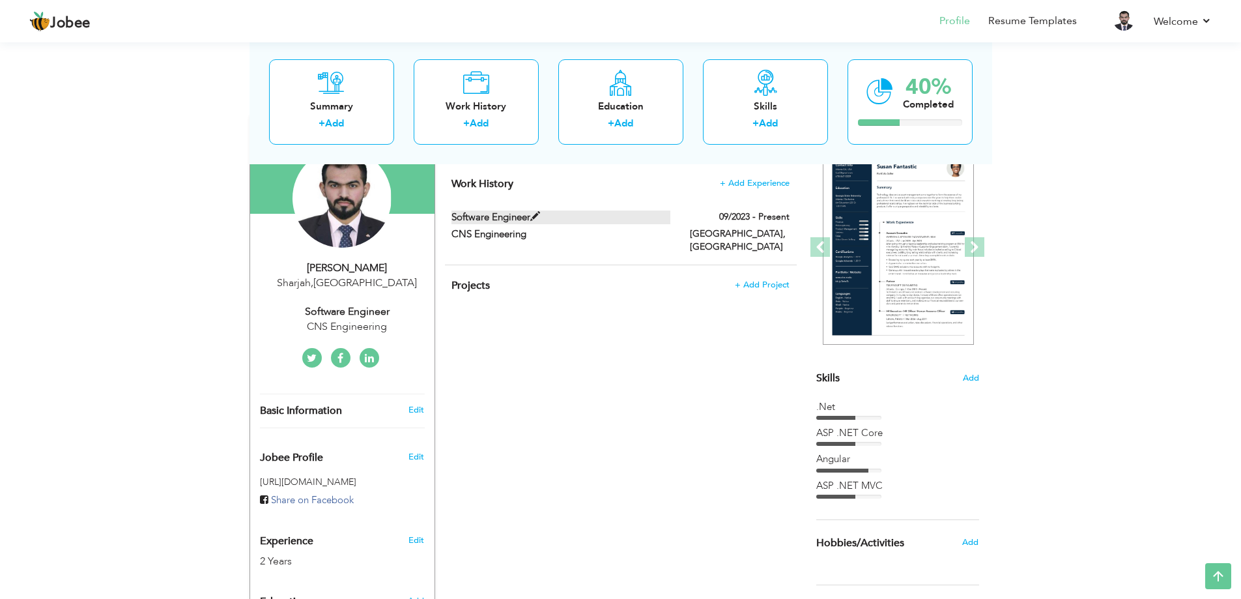
type input "Lahore"
checkbox input "true"
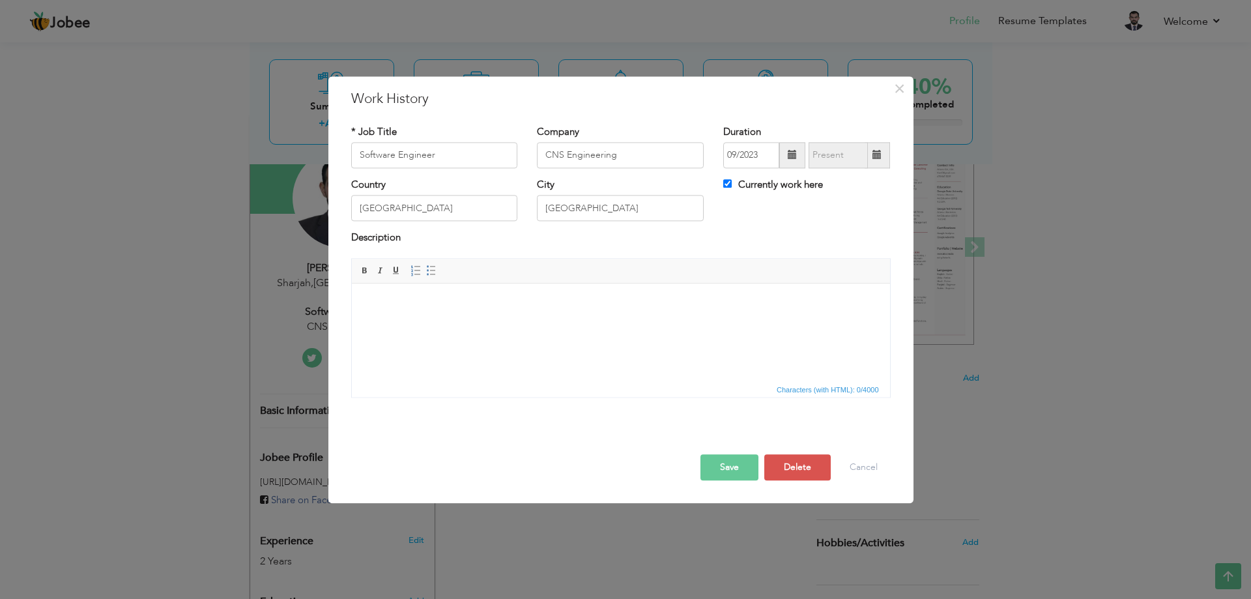
click at [463, 323] on html at bounding box center [620, 303] width 538 height 40
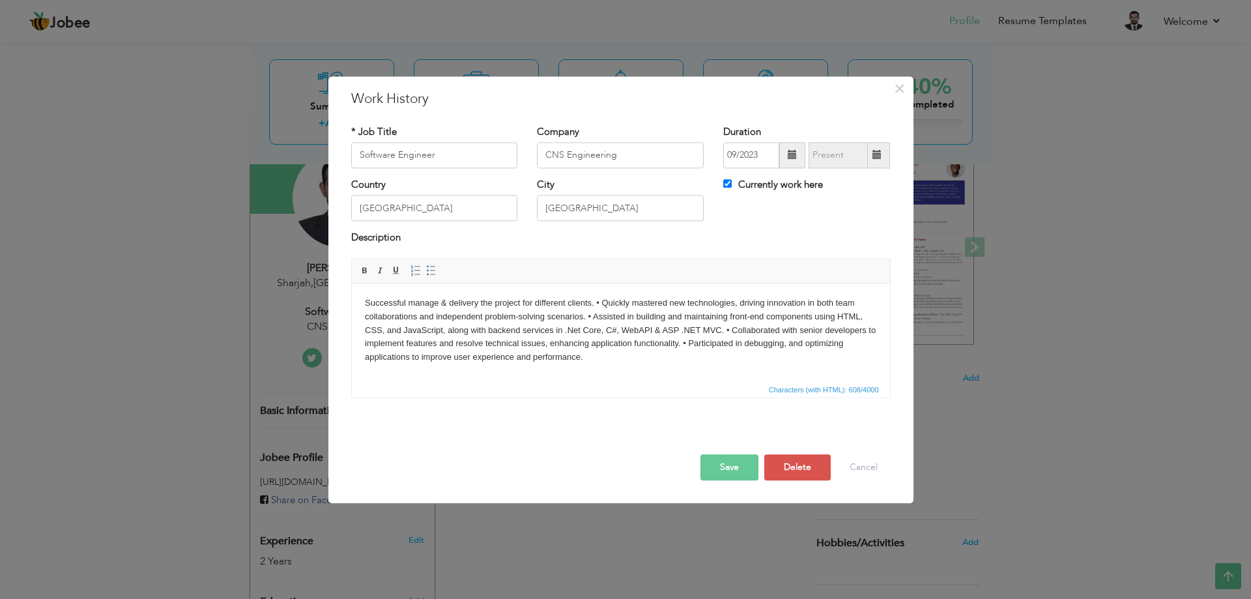
click at [594, 300] on body "Successful manage & delivery the project for different clients. • Quickly maste…" at bounding box center [620, 330] width 512 height 68
click at [848, 319] on body "Successful manage & delivery the project for different clients. ​​​​​​​ • Quick…" at bounding box center [620, 330] width 512 height 68
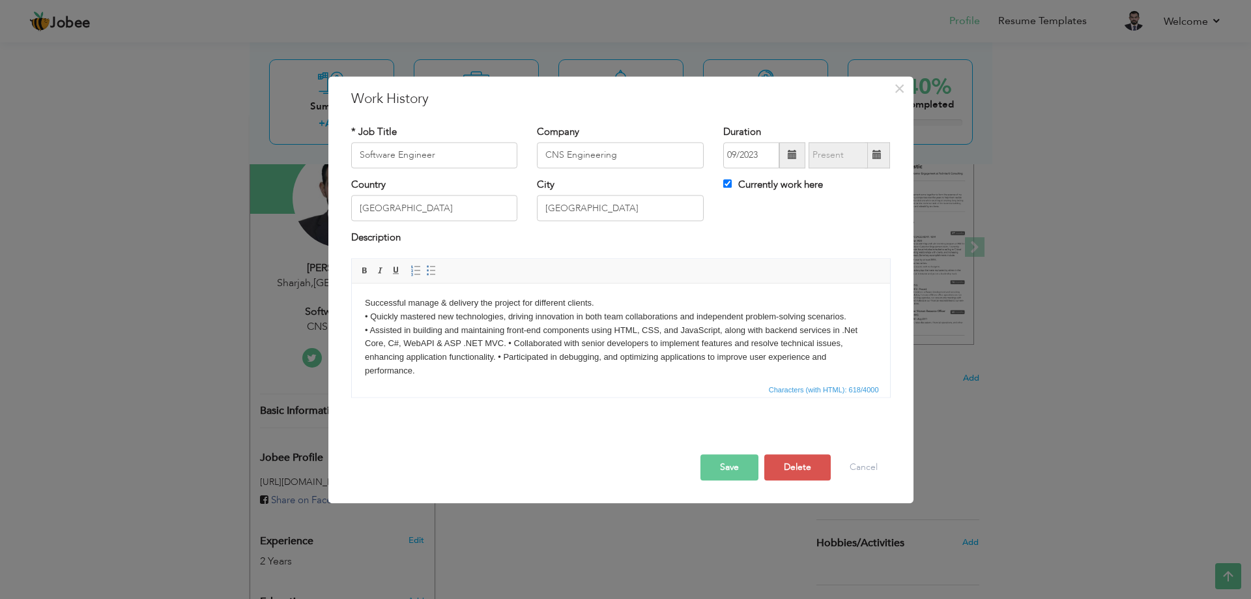
click at [508, 345] on body "Successful manage & delivery the project for different clients. • Quickly maste…" at bounding box center [620, 336] width 512 height 81
click at [833, 358] on body "Successful manage & delivery the project for different clients. • Quickly maste…" at bounding box center [620, 336] width 512 height 81
click at [740, 465] on button "Save" at bounding box center [729, 467] width 58 height 26
click at [727, 461] on button "Save" at bounding box center [724, 467] width 67 height 26
click at [732, 467] on span "button" at bounding box center [734, 466] width 12 height 12
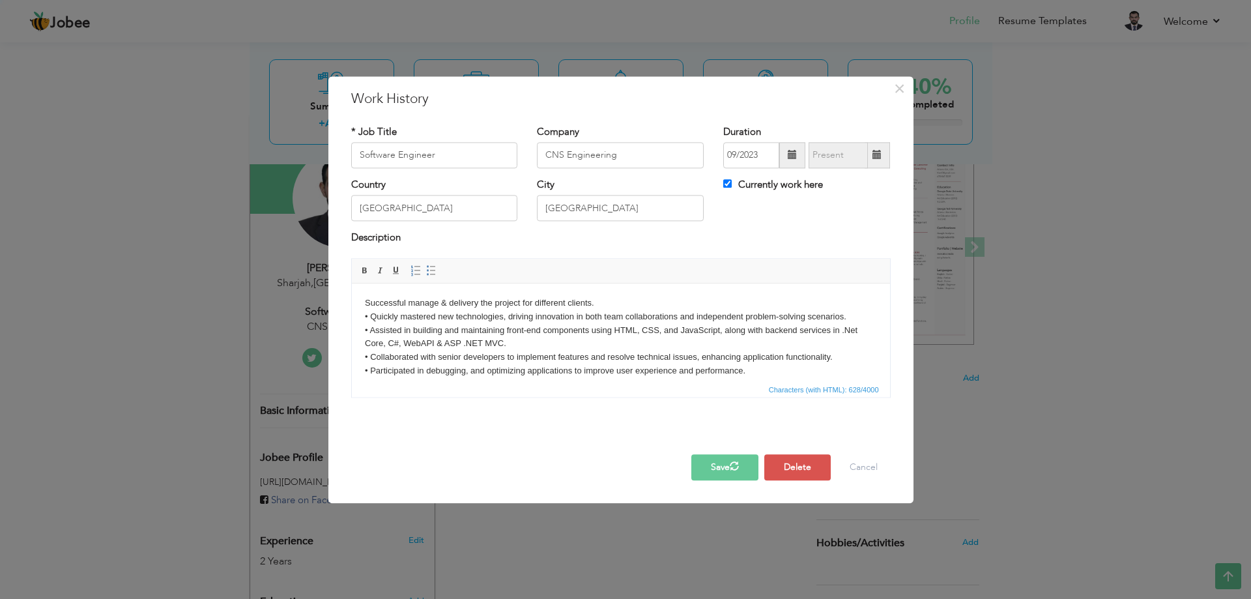
click at [730, 467] on span "button" at bounding box center [733, 466] width 10 height 10
click at [730, 467] on span "button" at bounding box center [734, 466] width 12 height 12
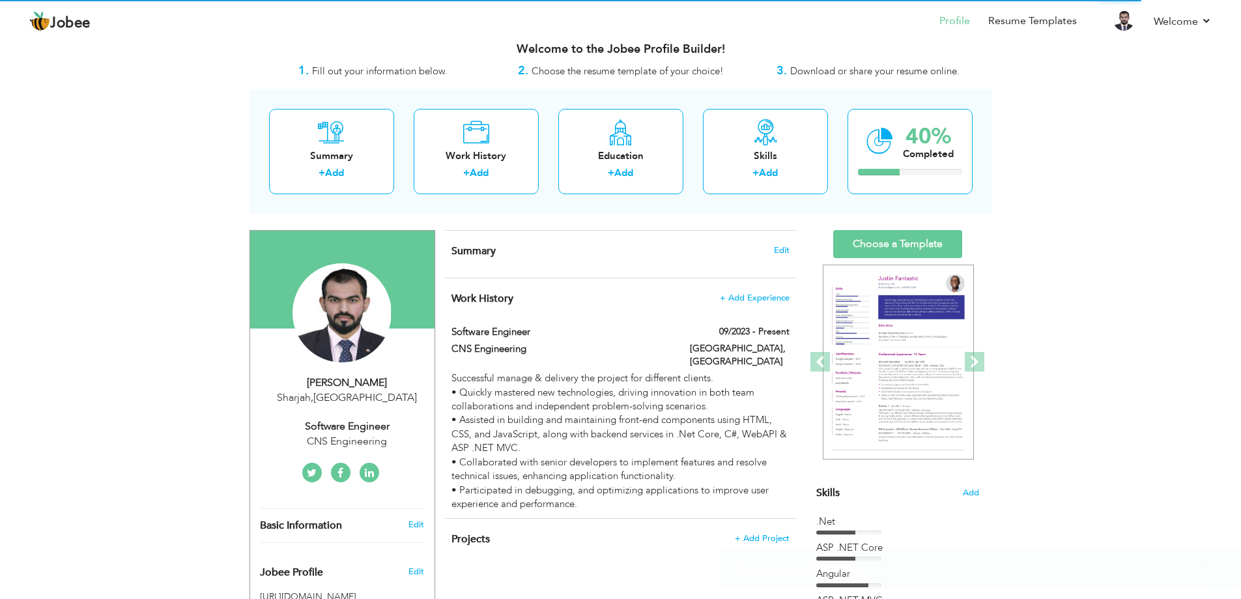
scroll to position [65, 0]
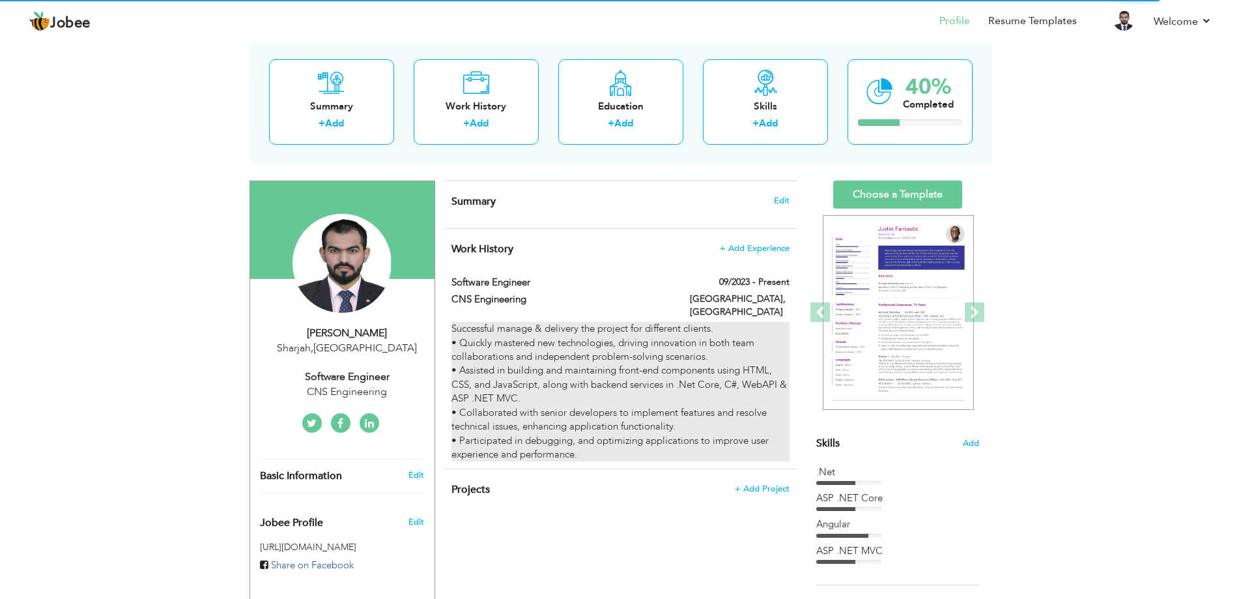
click at [539, 407] on div "Successful manage & delivery the project for different clients. • Quickly maste…" at bounding box center [621, 391] width 338 height 139
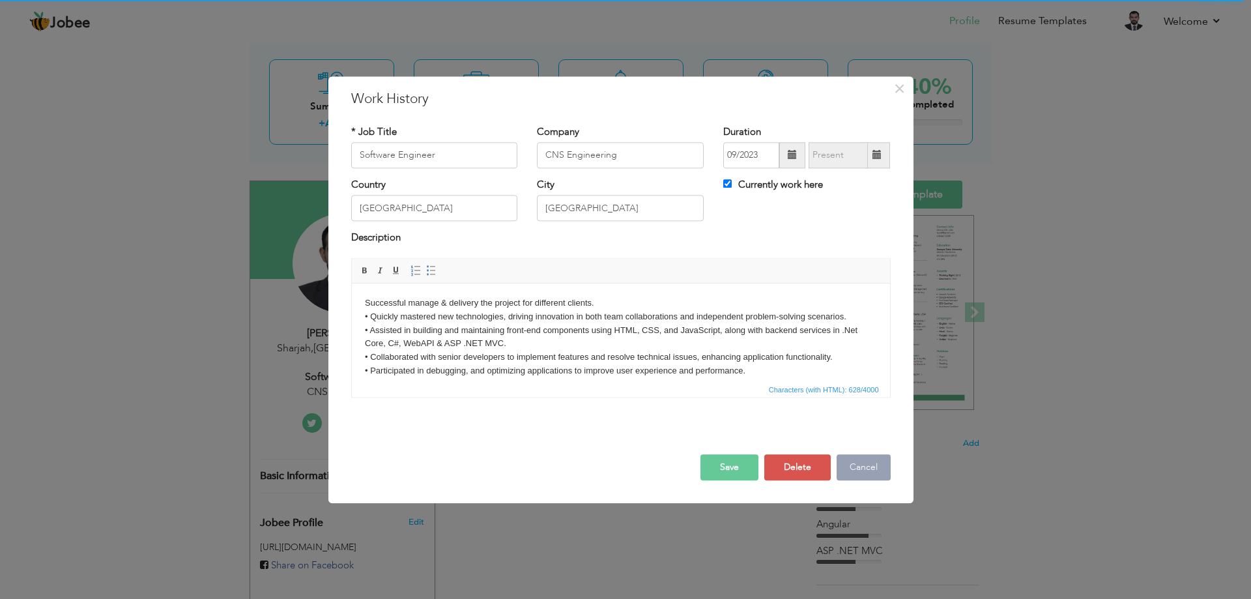
click at [861, 474] on button "Cancel" at bounding box center [864, 467] width 54 height 26
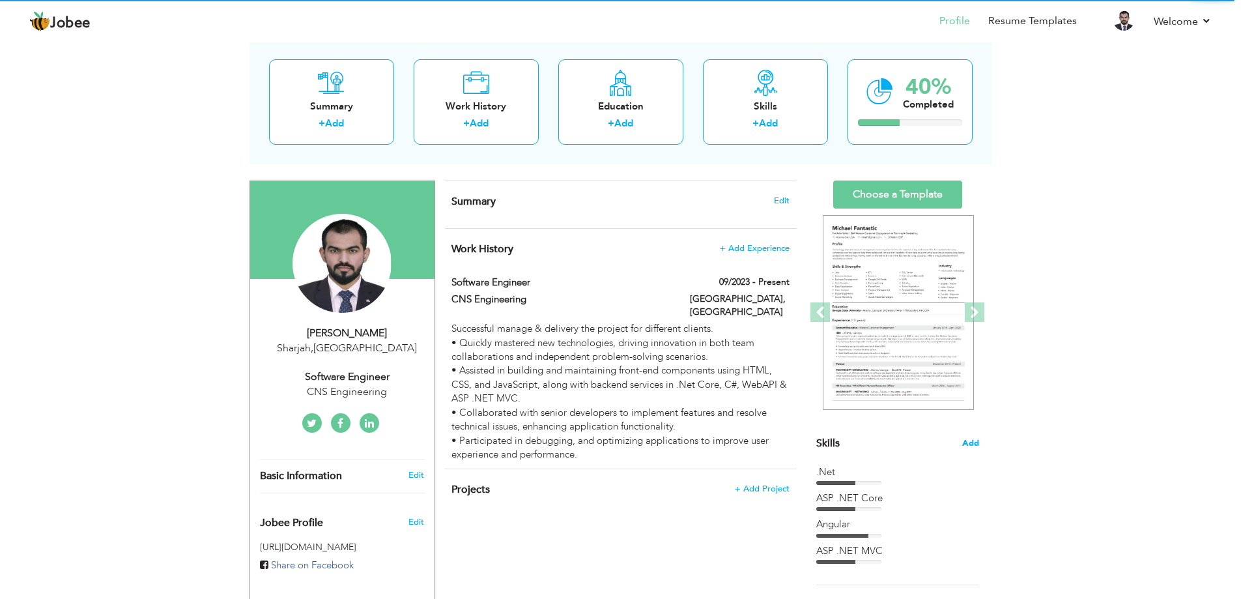
click at [975, 444] on span "Add" at bounding box center [970, 443] width 17 height 12
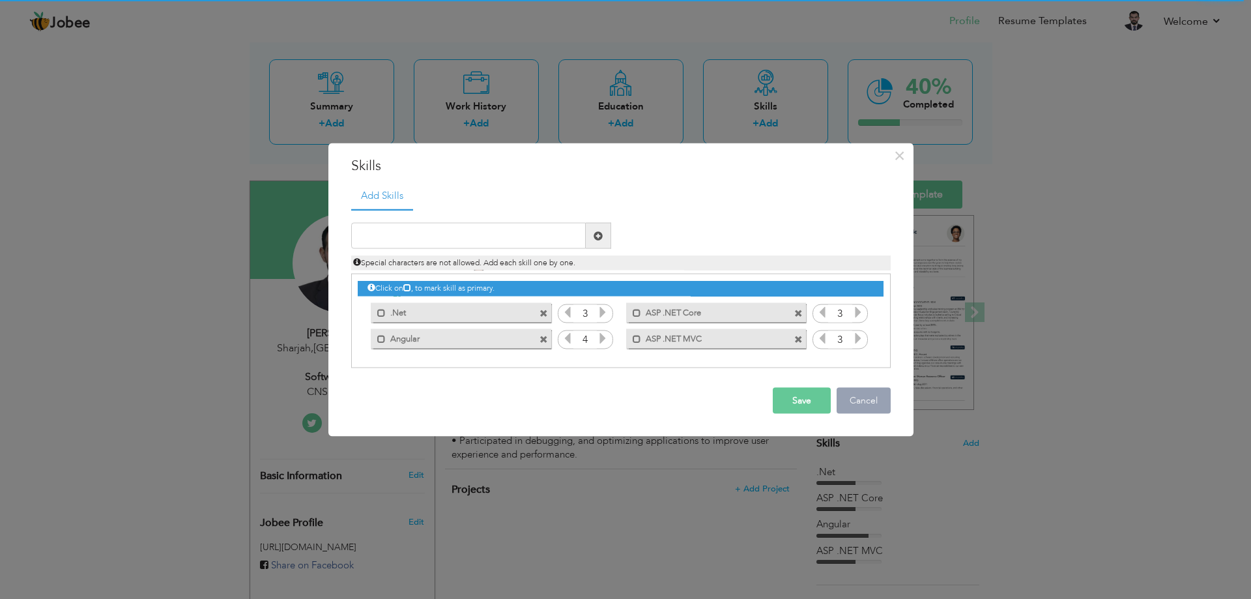
click at [858, 402] on button "Cancel" at bounding box center [864, 401] width 54 height 26
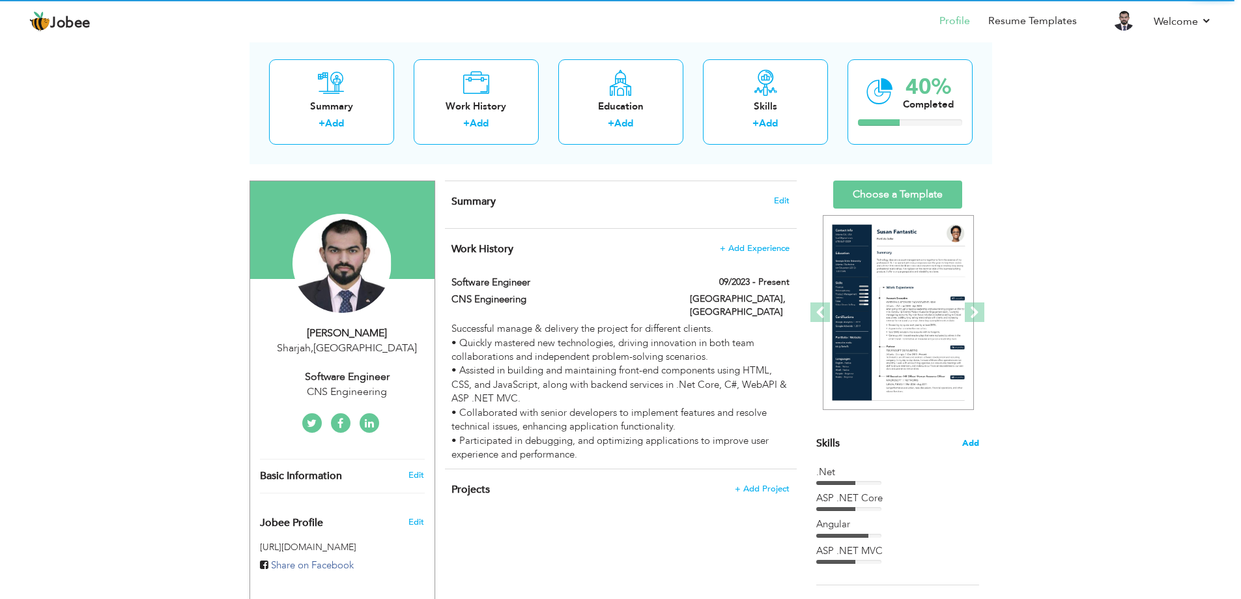
click at [971, 439] on span "Add" at bounding box center [970, 443] width 17 height 12
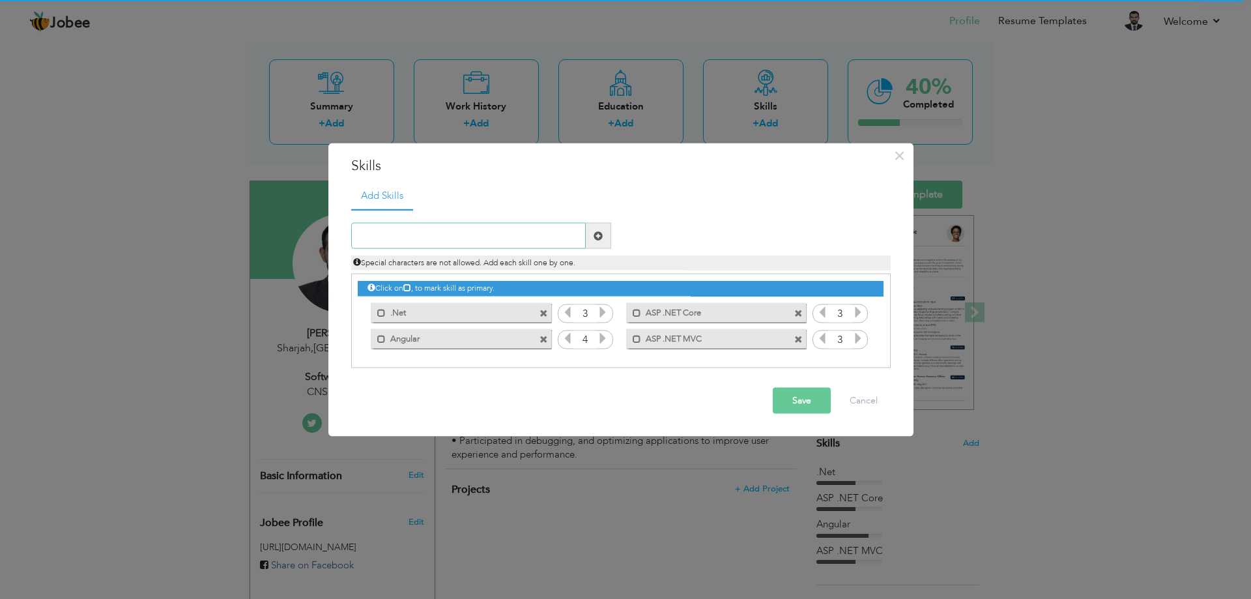
click at [492, 235] on input "text" at bounding box center [468, 236] width 235 height 26
type input "Web API"
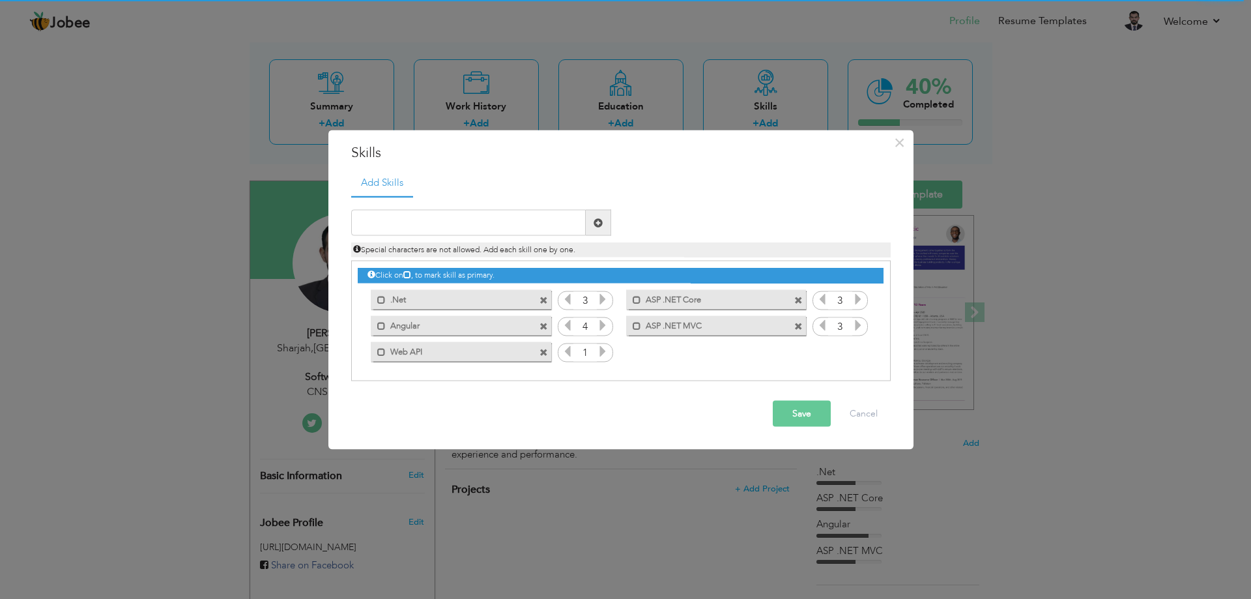
click at [599, 353] on icon at bounding box center [603, 351] width 12 height 12
click at [805, 418] on button "Save" at bounding box center [802, 414] width 58 height 26
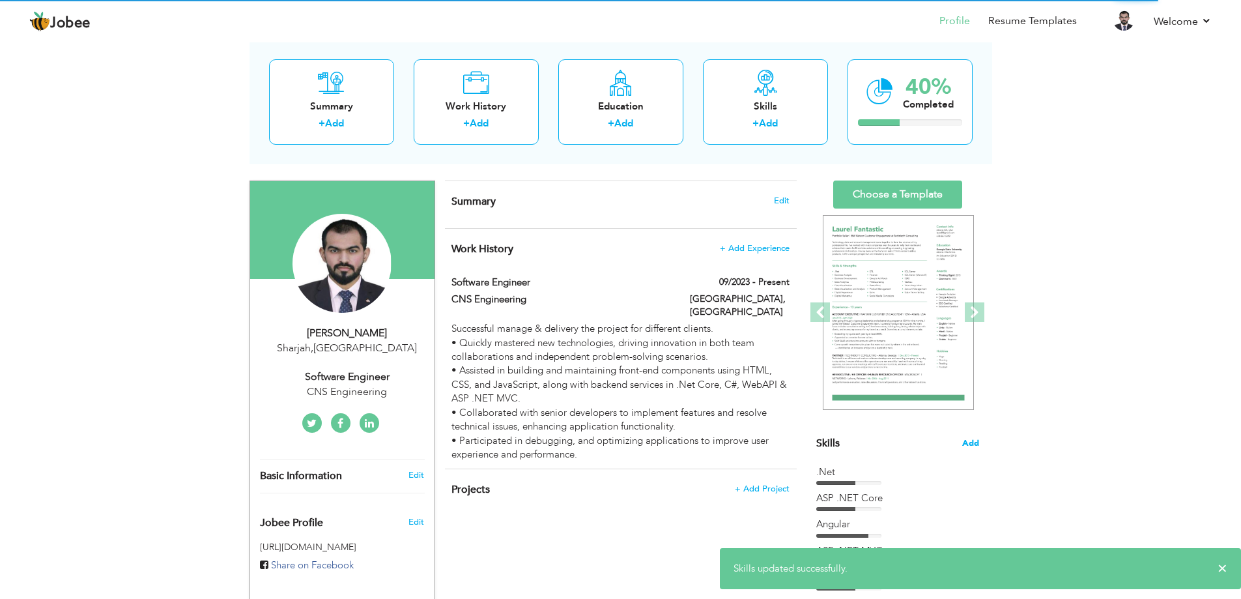
click at [972, 443] on span "Add" at bounding box center [970, 443] width 17 height 12
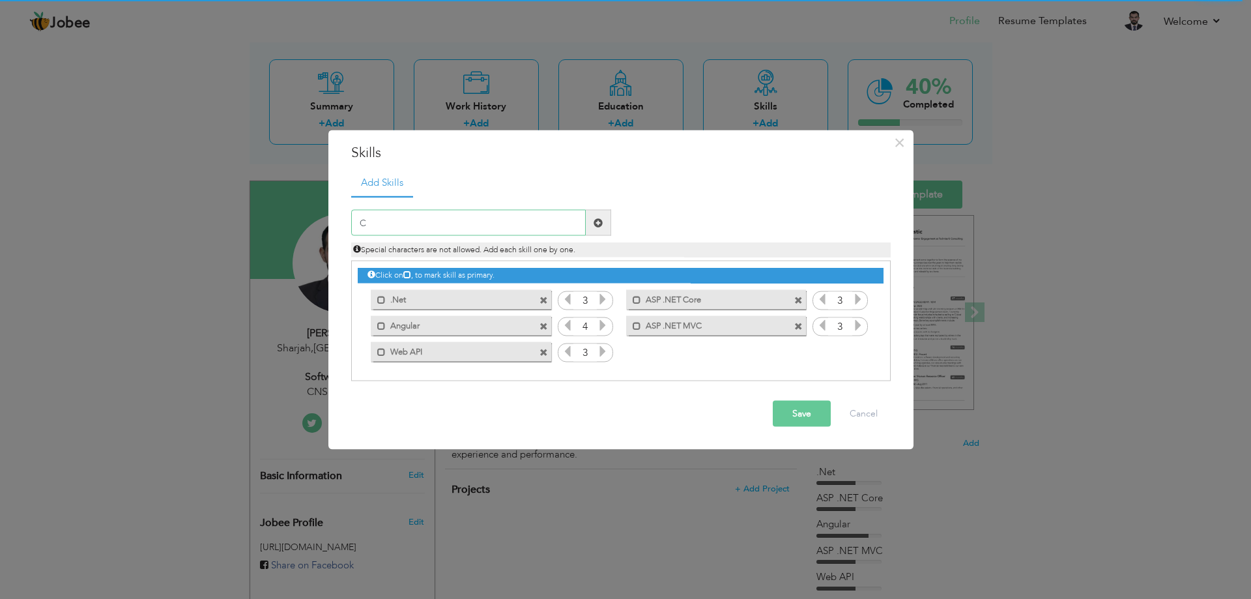
type input "C#"
click at [857, 354] on icon at bounding box center [858, 351] width 12 height 12
click at [824, 356] on icon at bounding box center [822, 351] width 12 height 12
click at [858, 350] on icon at bounding box center [858, 351] width 12 height 12
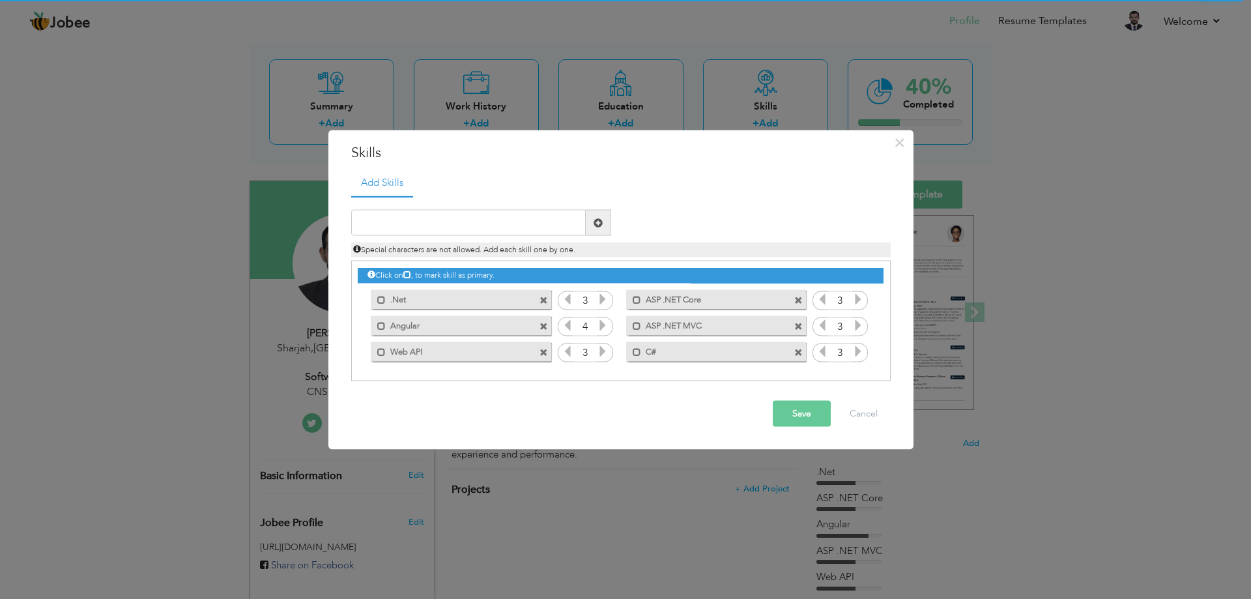
click at [783, 420] on button "Save" at bounding box center [802, 414] width 58 height 26
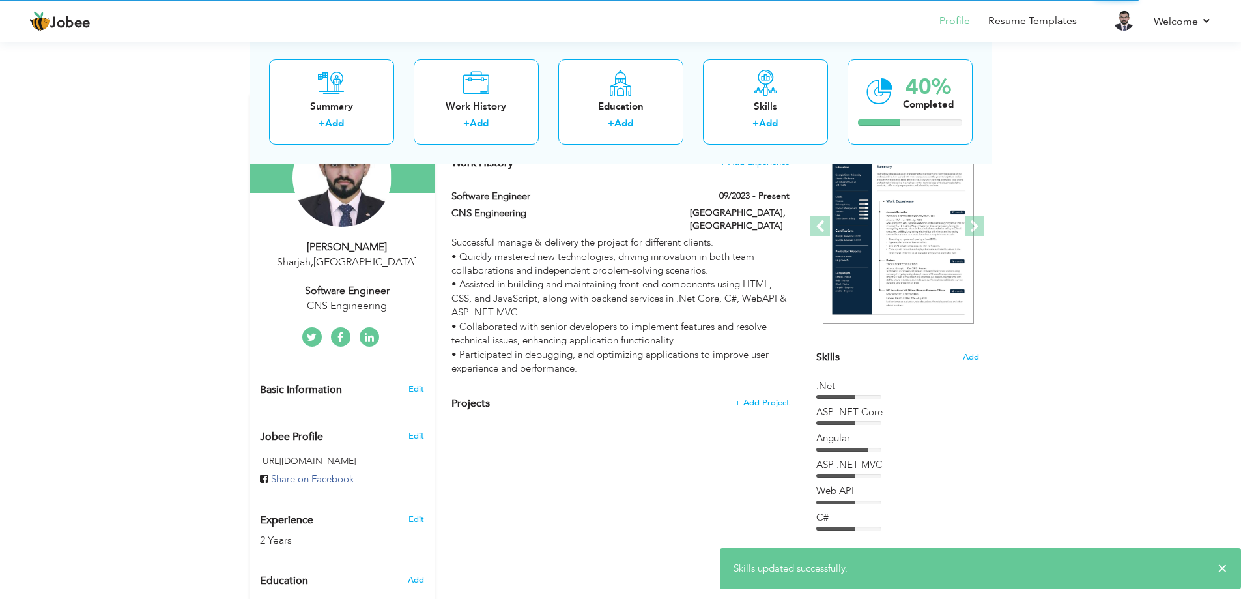
scroll to position [195, 0]
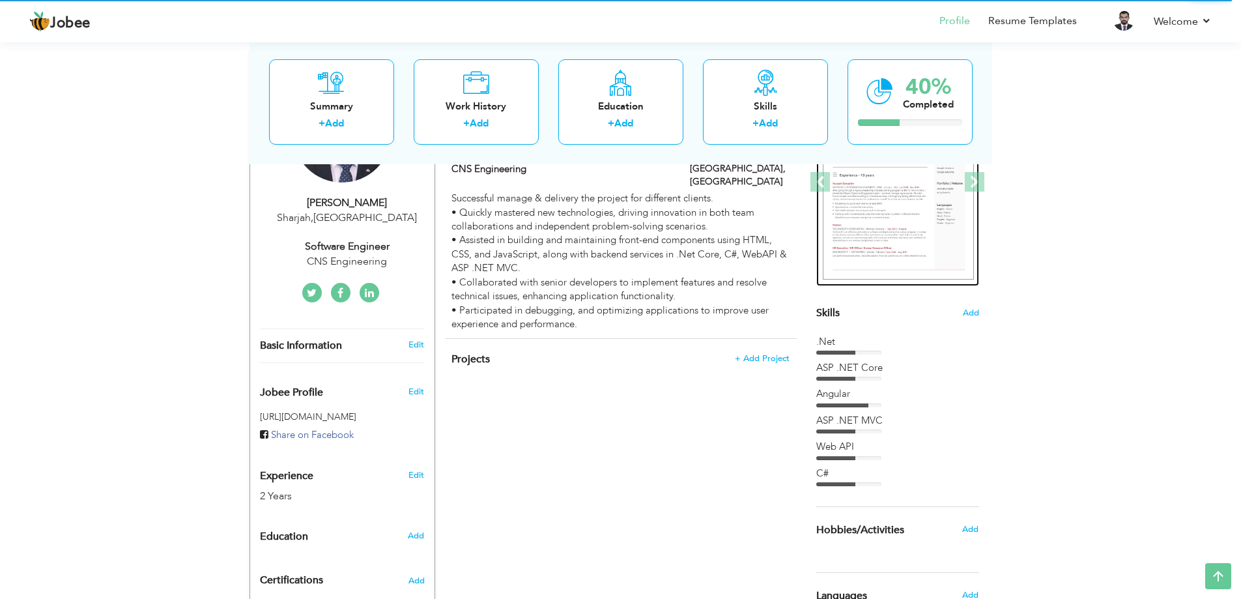
click at [895, 248] on img at bounding box center [898, 182] width 151 height 195
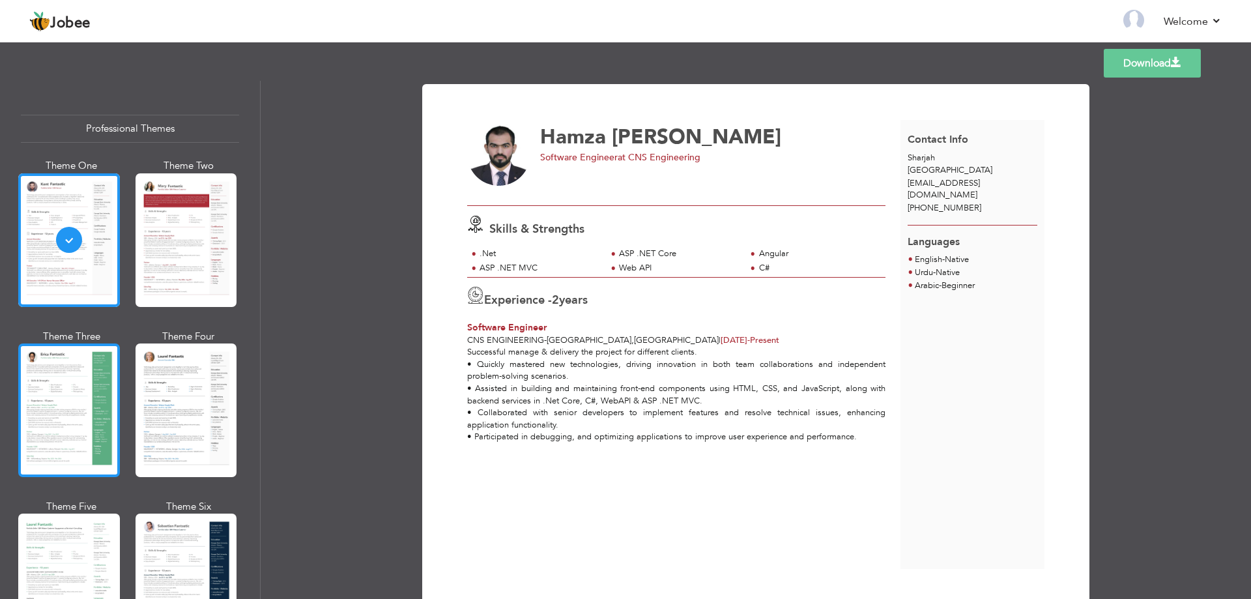
click at [85, 405] on div at bounding box center [69, 410] width 102 height 134
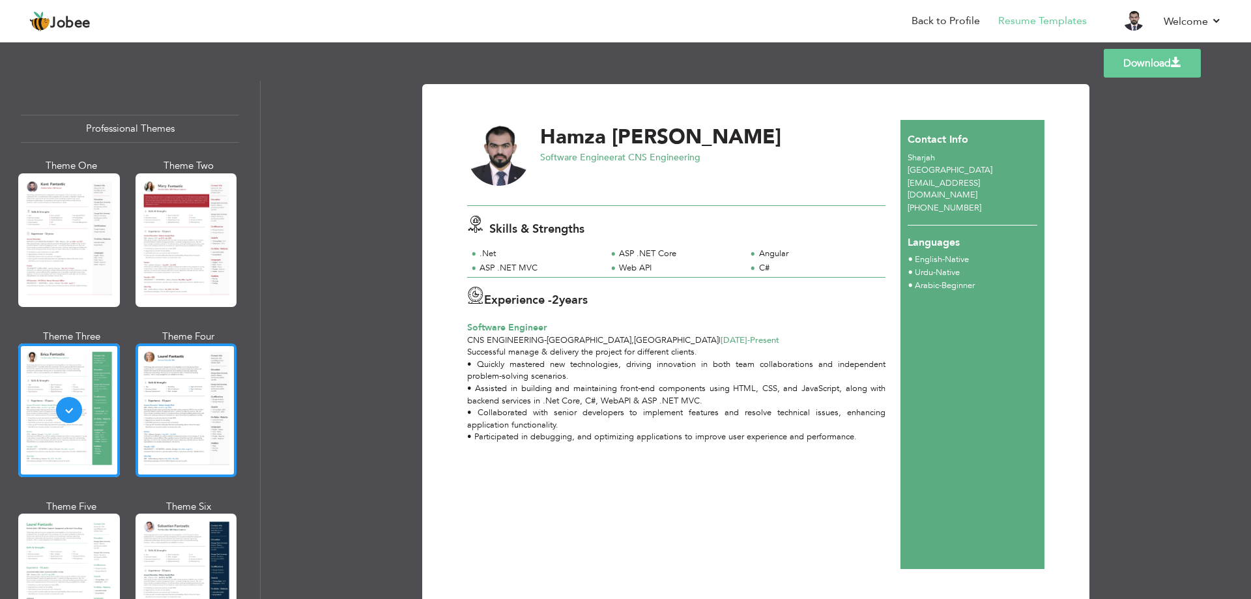
click at [139, 433] on div at bounding box center [187, 410] width 102 height 134
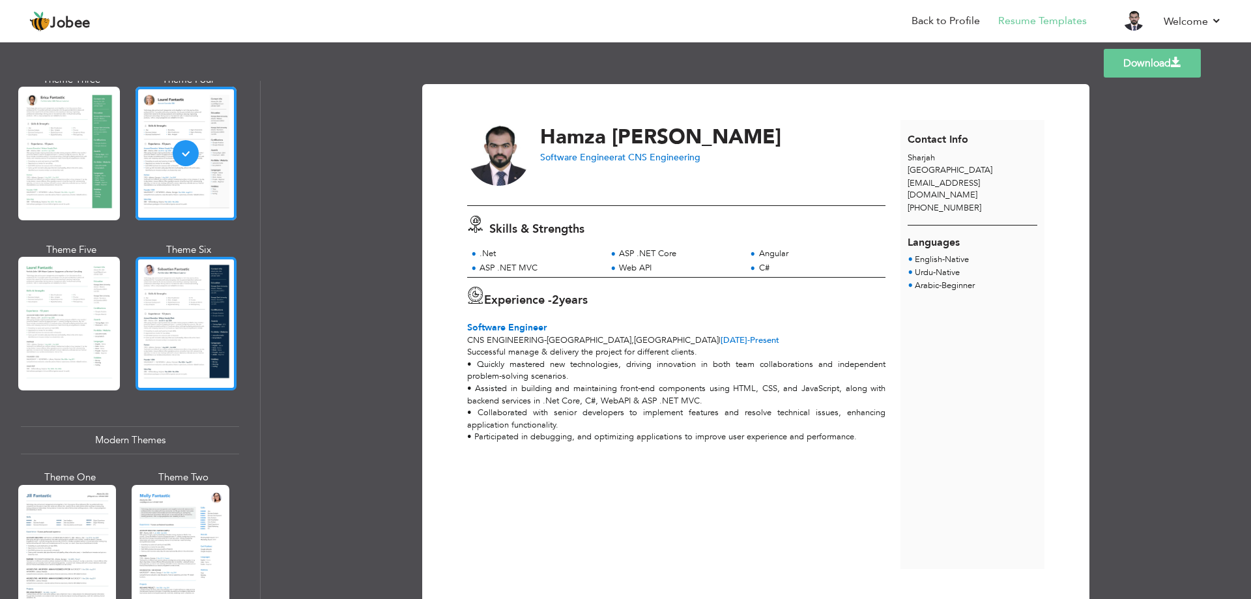
scroll to position [261, 0]
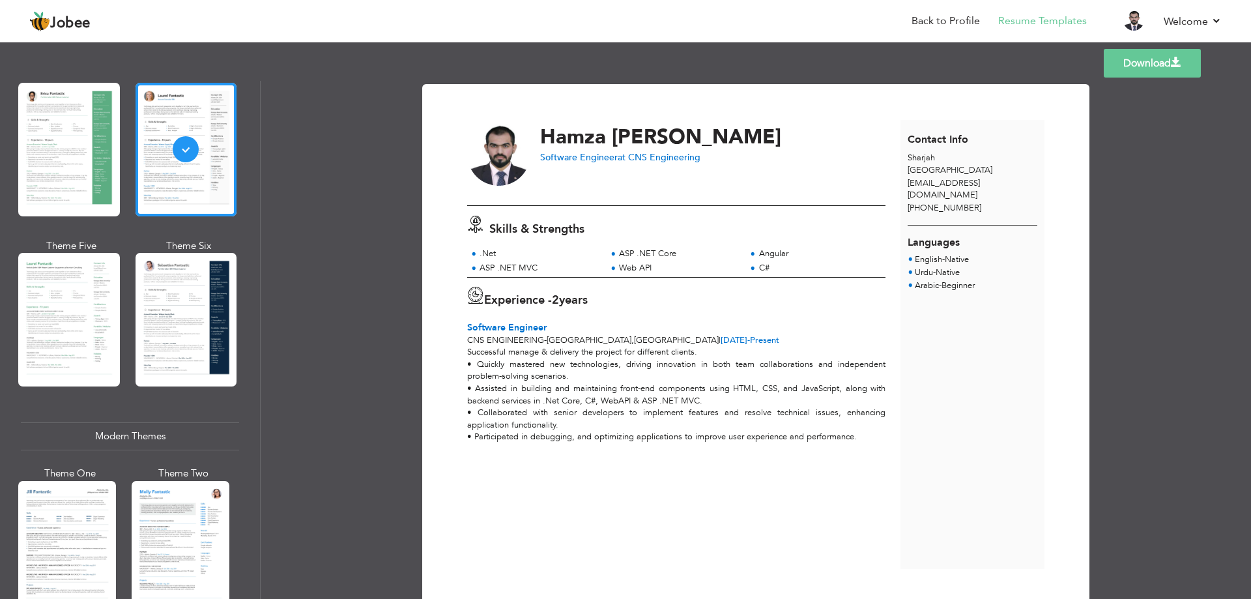
click at [46, 296] on div at bounding box center [69, 320] width 102 height 134
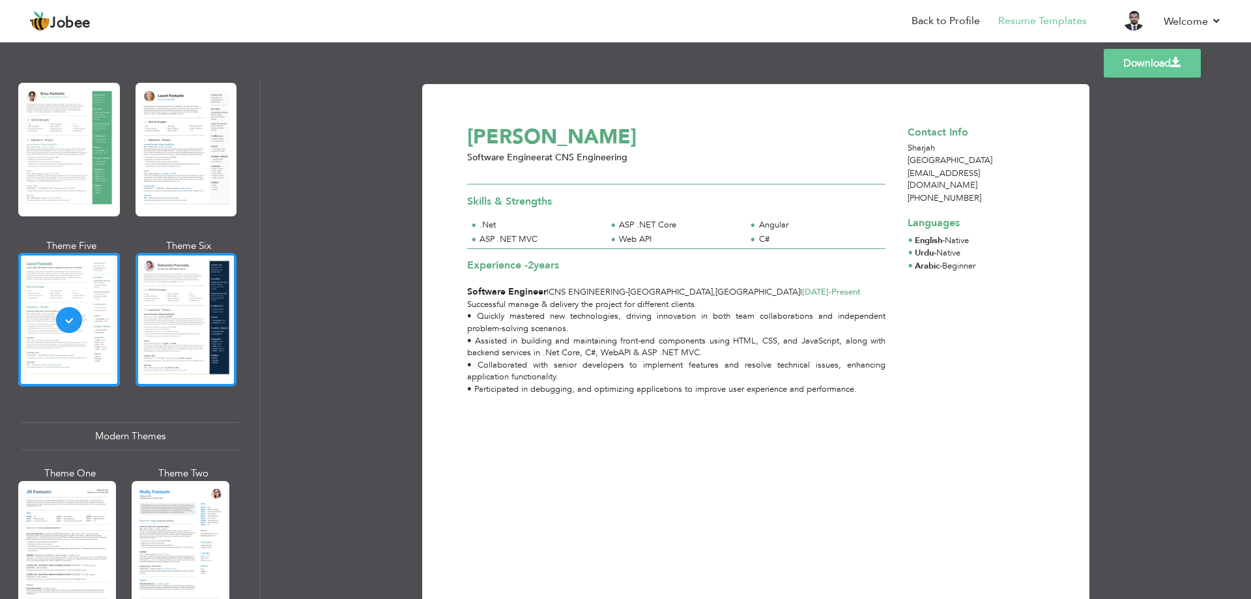
click at [177, 279] on div at bounding box center [187, 320] width 102 height 134
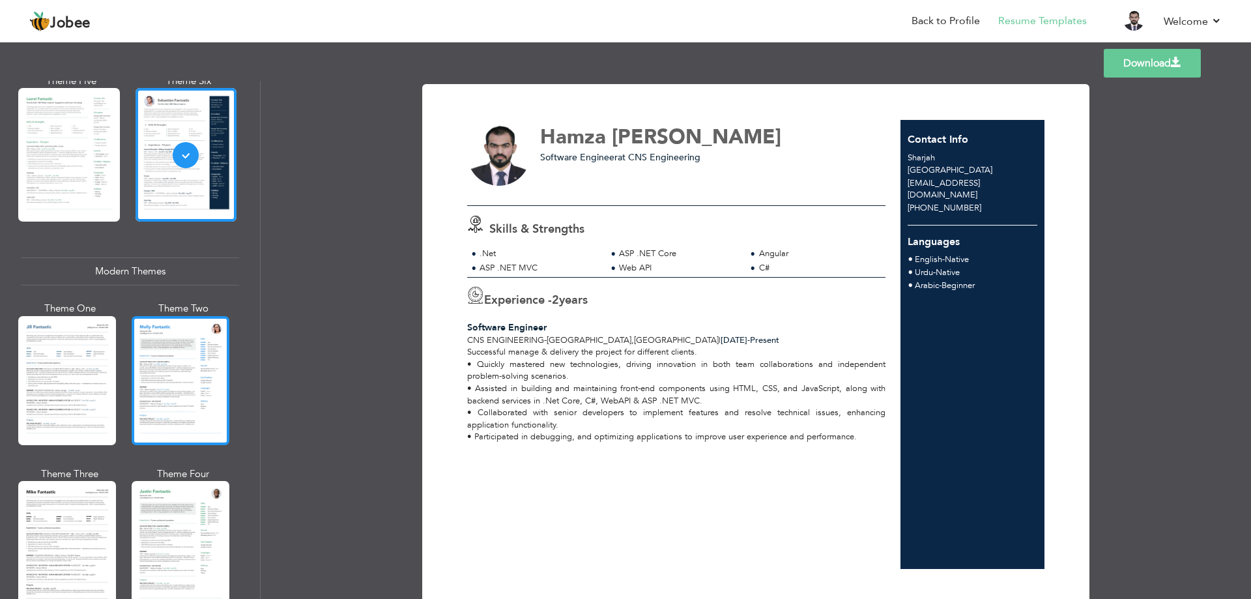
scroll to position [456, 0]
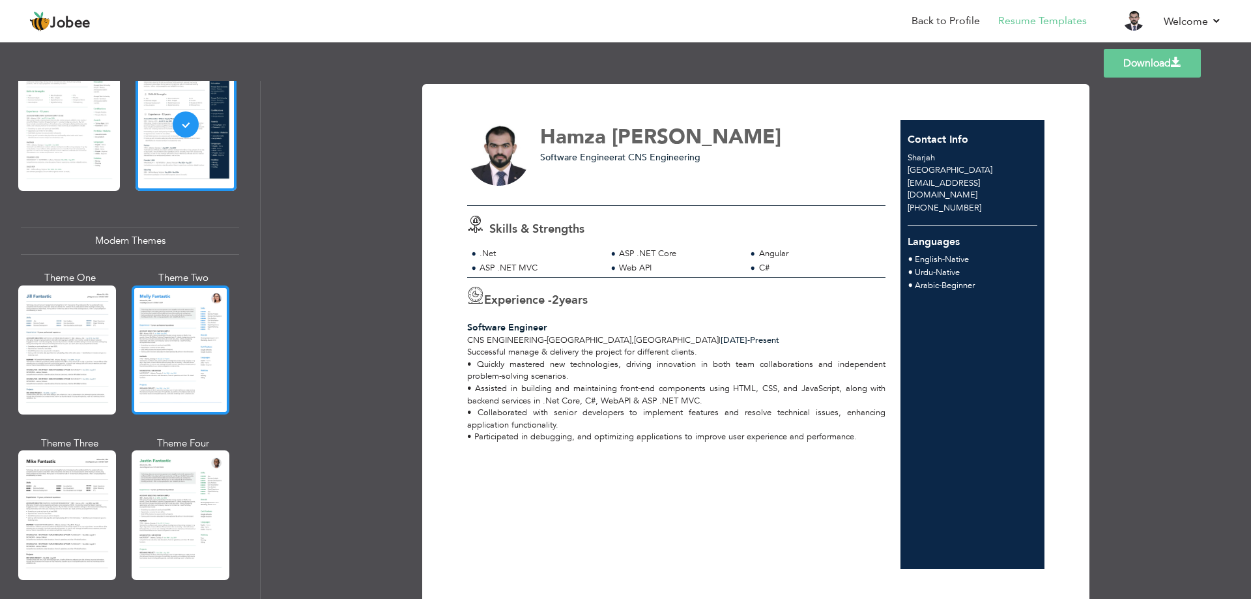
click at [176, 385] on div at bounding box center [181, 349] width 98 height 129
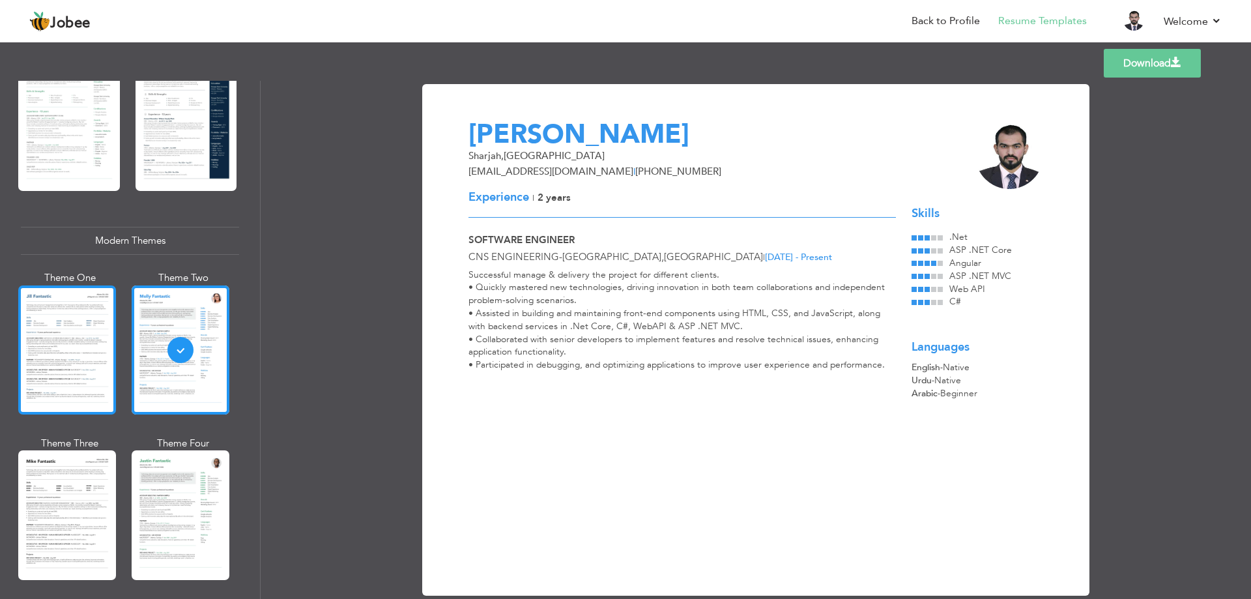
drag, startPoint x: 48, startPoint y: 374, endPoint x: 57, endPoint y: 381, distance: 11.2
click at [57, 381] on div at bounding box center [67, 349] width 98 height 129
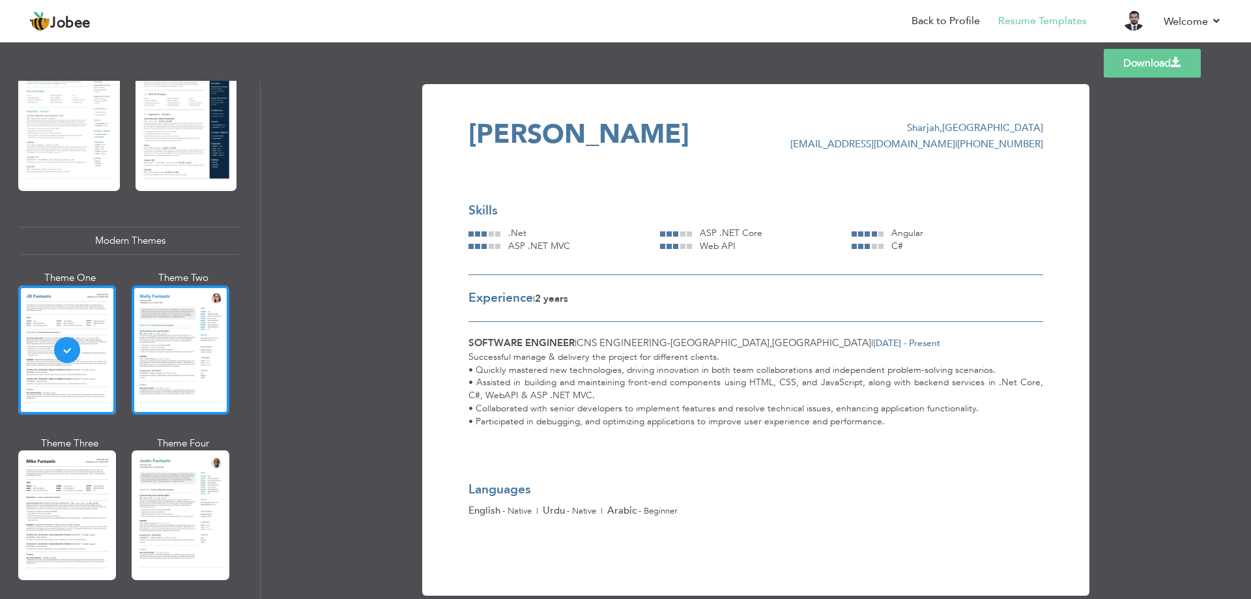
click at [195, 315] on div at bounding box center [181, 349] width 98 height 129
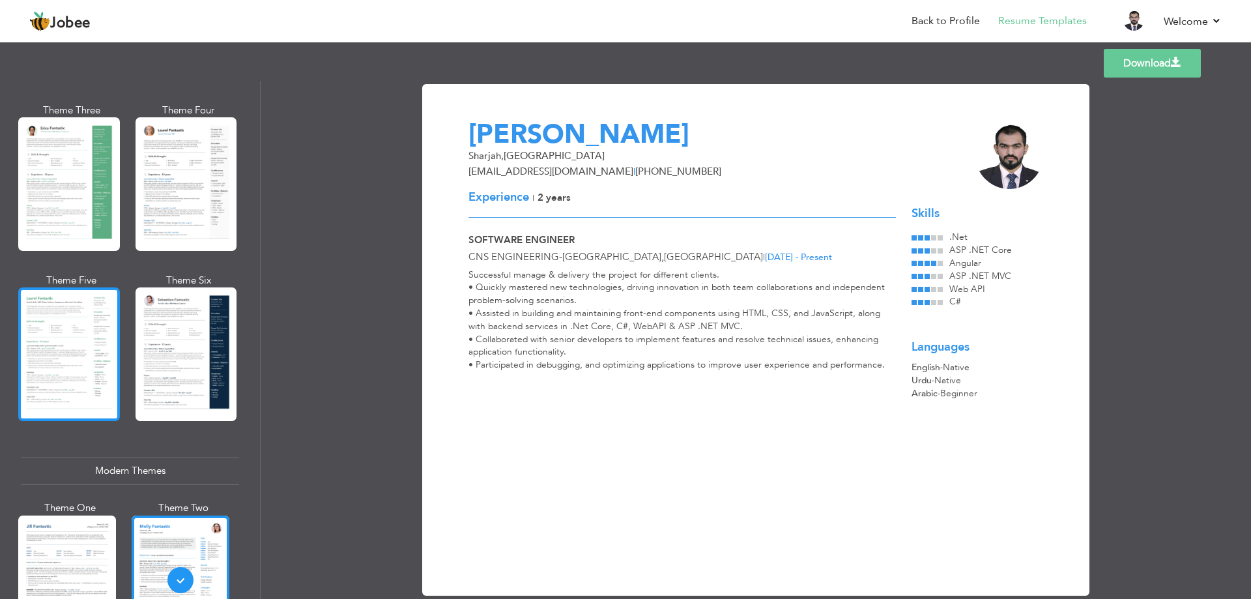
scroll to position [65, 0]
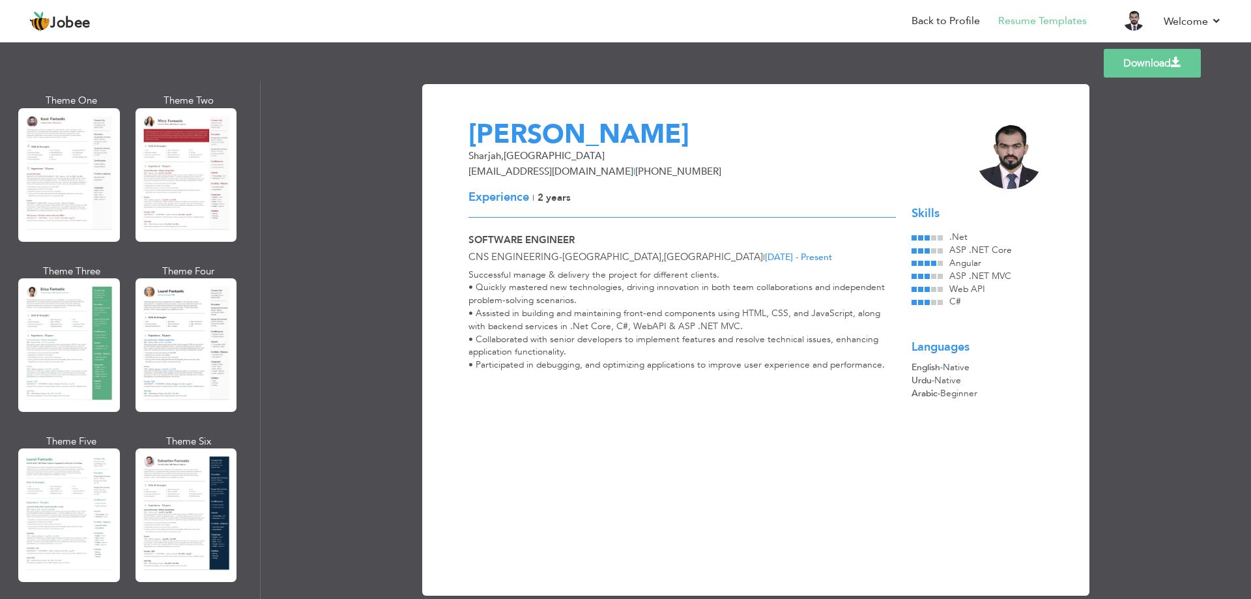
click at [78, 315] on div at bounding box center [69, 345] width 102 height 134
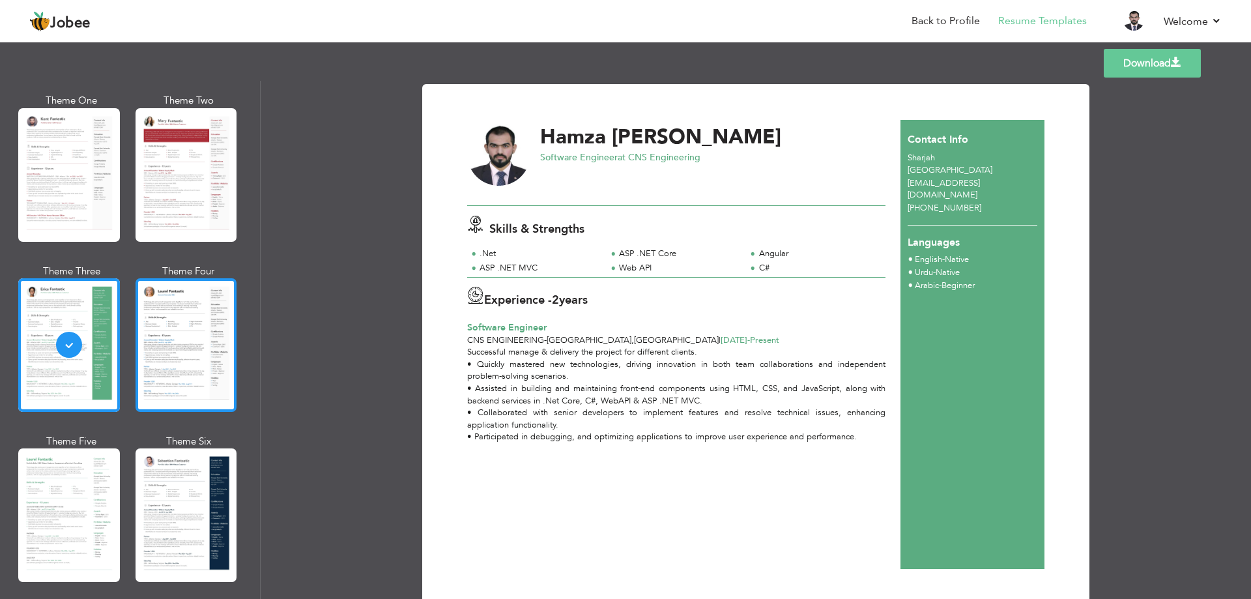
click at [152, 345] on div at bounding box center [187, 345] width 102 height 134
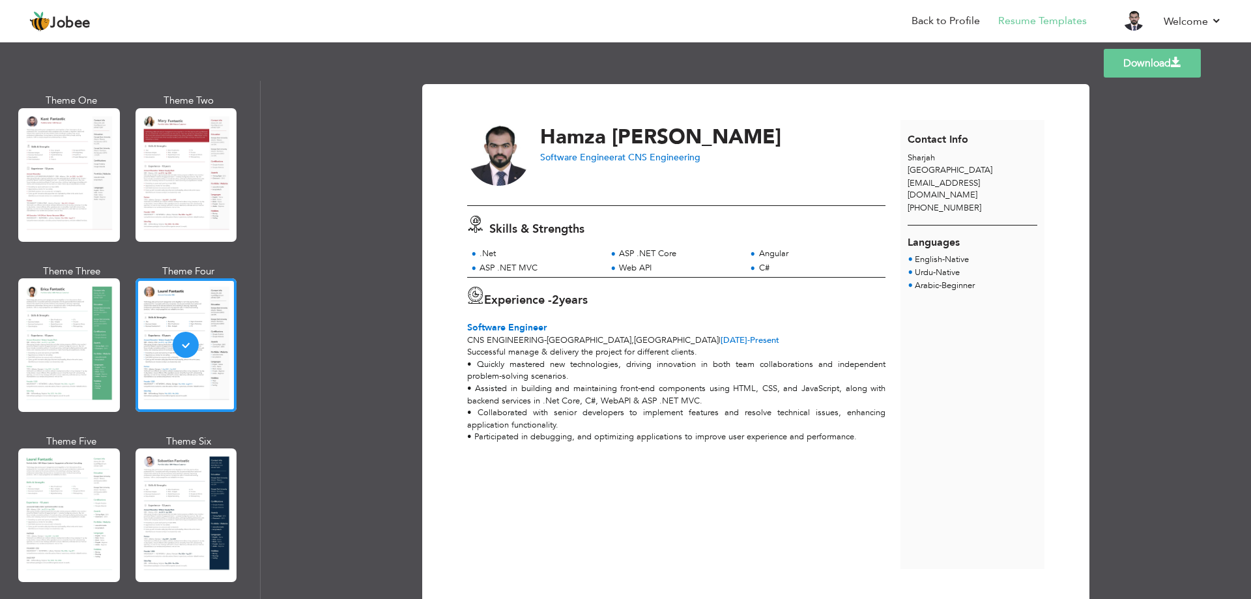
click at [72, 325] on div at bounding box center [69, 345] width 102 height 134
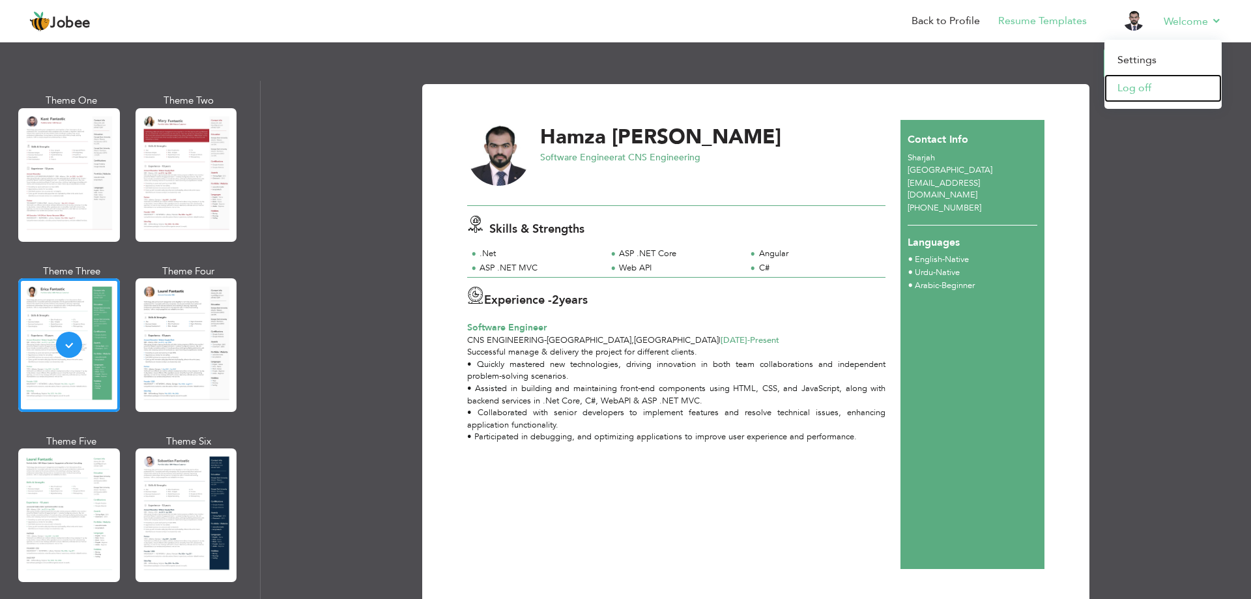
click at [1146, 88] on link "Log off" at bounding box center [1162, 88] width 117 height 28
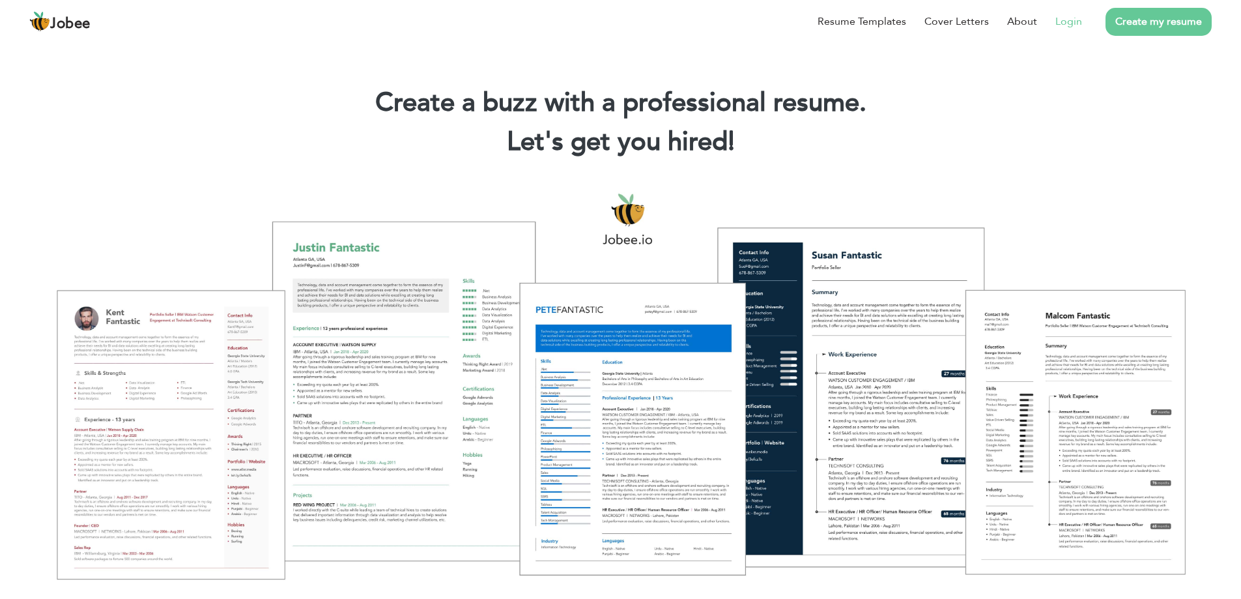
click at [1060, 23] on link "Login" at bounding box center [1069, 22] width 27 height 16
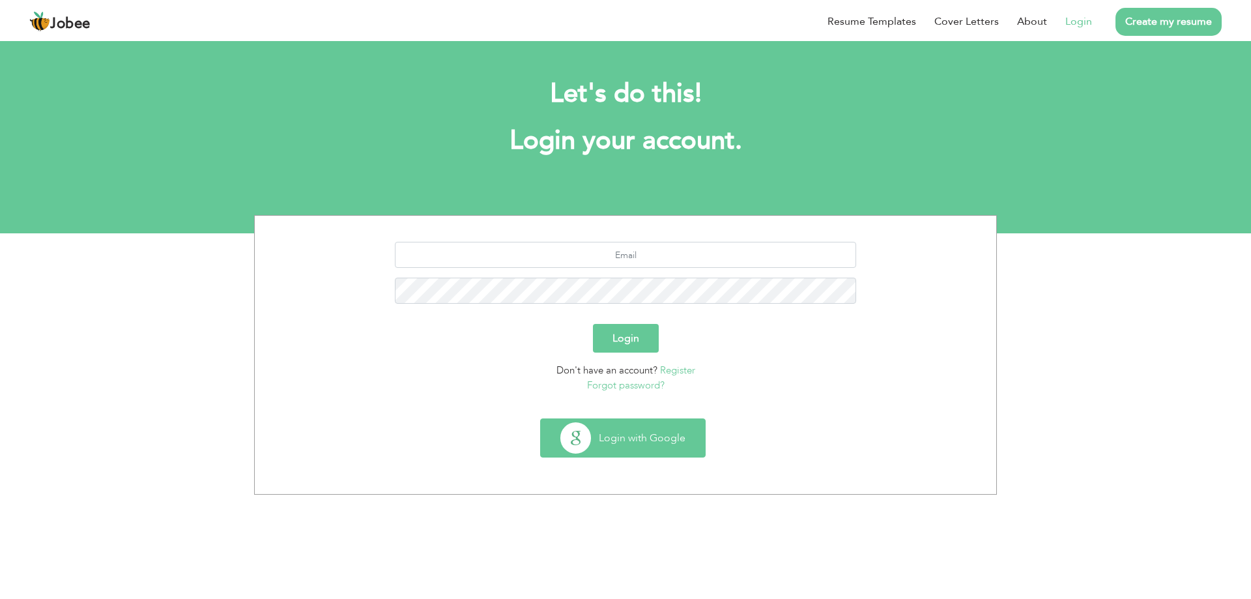
click at [624, 439] on button "Login with Google" at bounding box center [623, 438] width 164 height 38
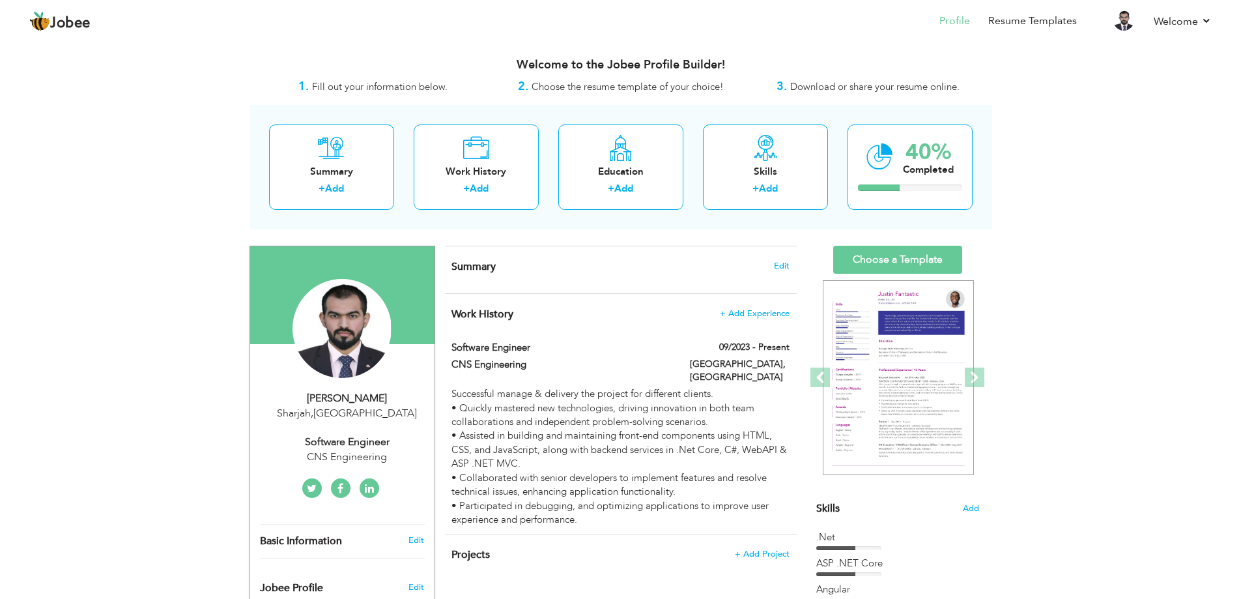
scroll to position [378, 0]
